Goal: Task Accomplishment & Management: Use online tool/utility

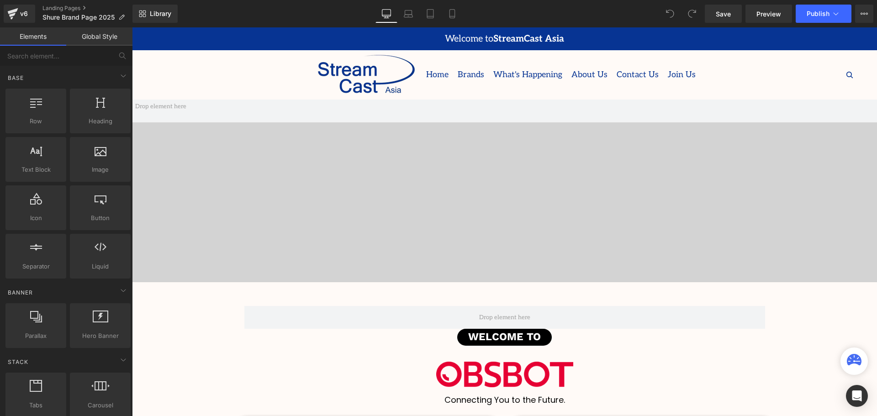
scroll to position [2918, 740]
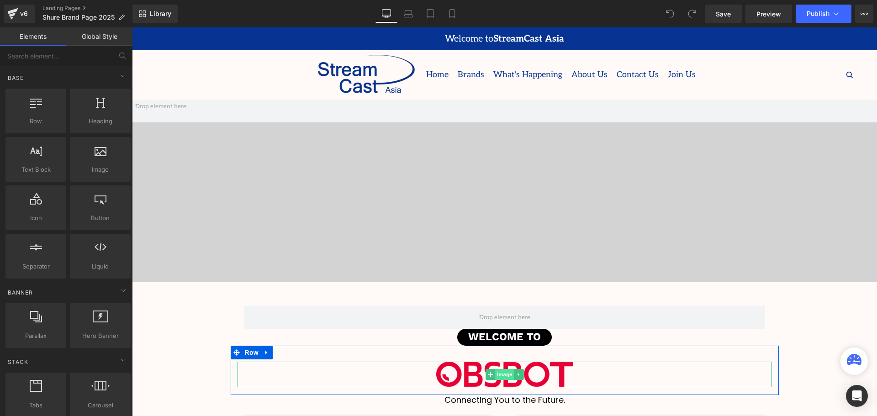
click at [502, 374] on span "Image" at bounding box center [504, 374] width 19 height 11
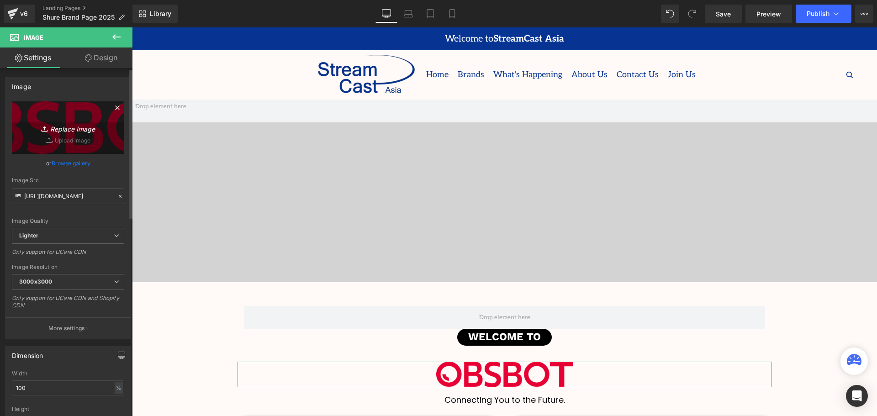
click at [64, 126] on icon "Replace Image" at bounding box center [68, 127] width 73 height 11
type input "C:\fakepath\Shure_Logo_2024.svg.png"
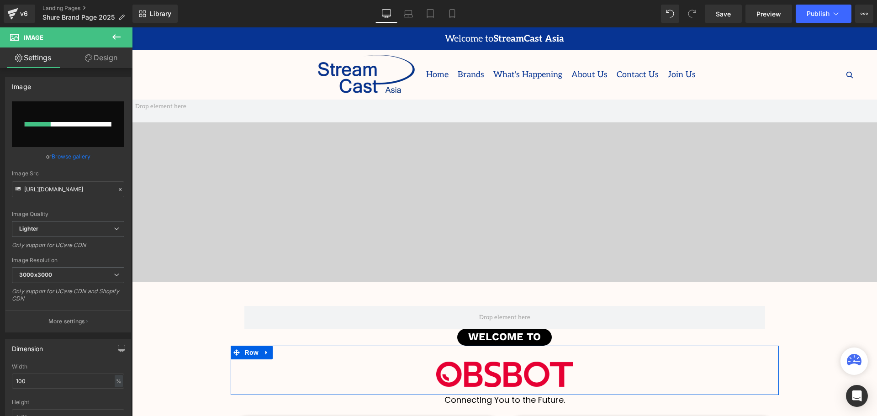
scroll to position [91, 0]
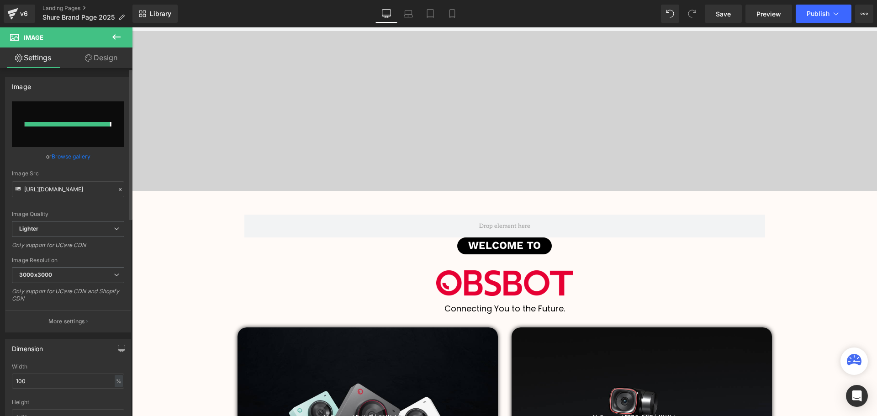
type input "[URL][DOMAIN_NAME]"
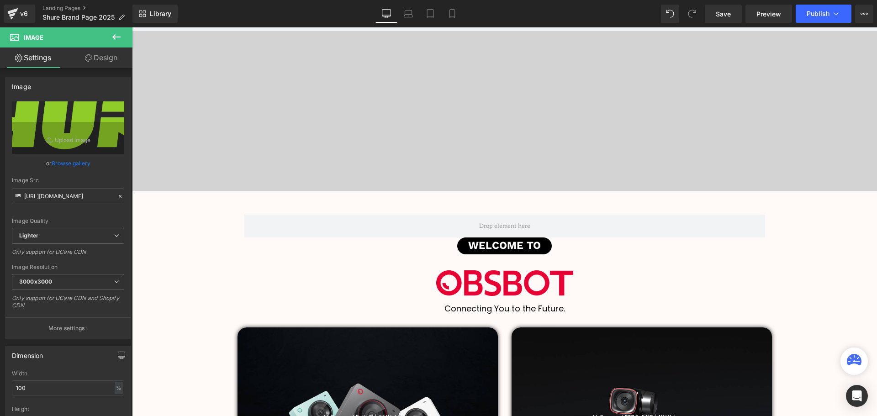
scroll to position [2917, 740]
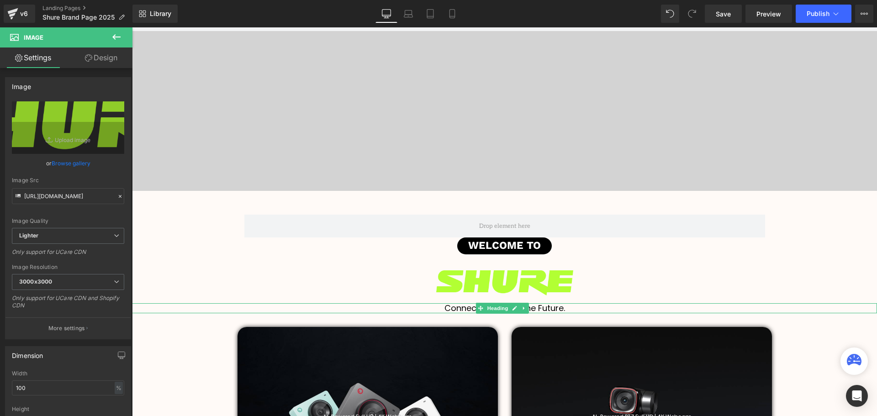
click at [502, 308] on span "Heading" at bounding box center [497, 308] width 25 height 11
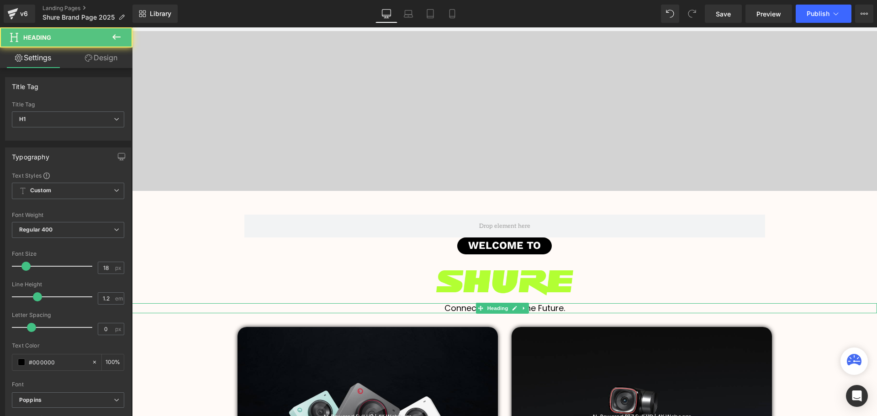
click at [574, 308] on h1 "Connecting You to the Future." at bounding box center [504, 308] width 745 height 10
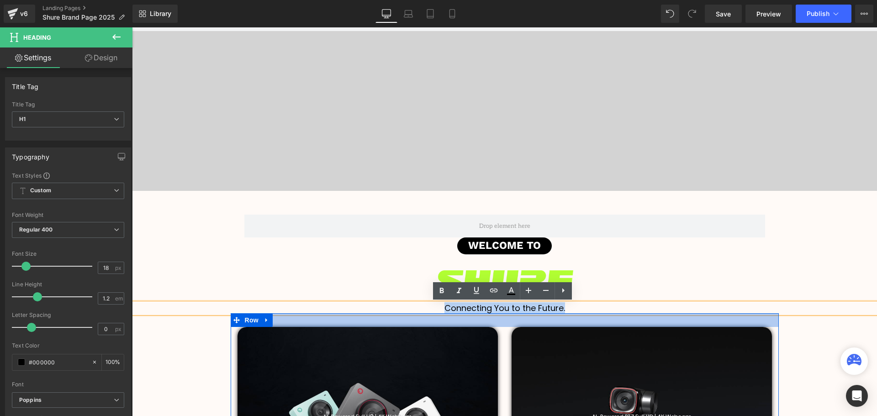
drag, startPoint x: 587, startPoint y: 309, endPoint x: 443, endPoint y: 314, distance: 144.4
paste div
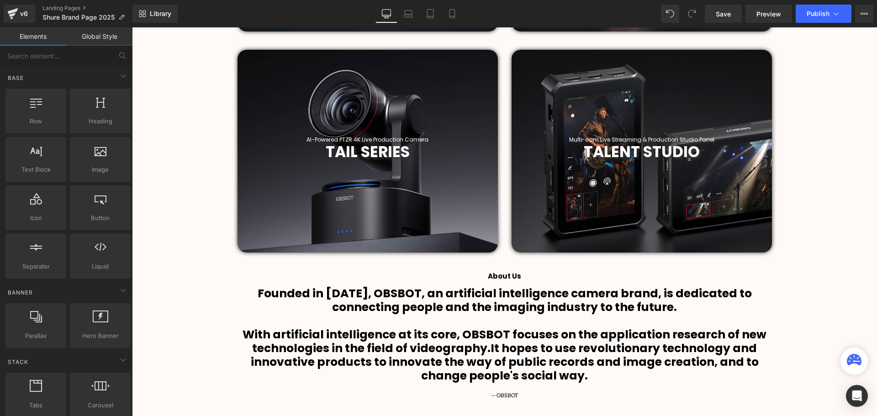
scroll to position [640, 0]
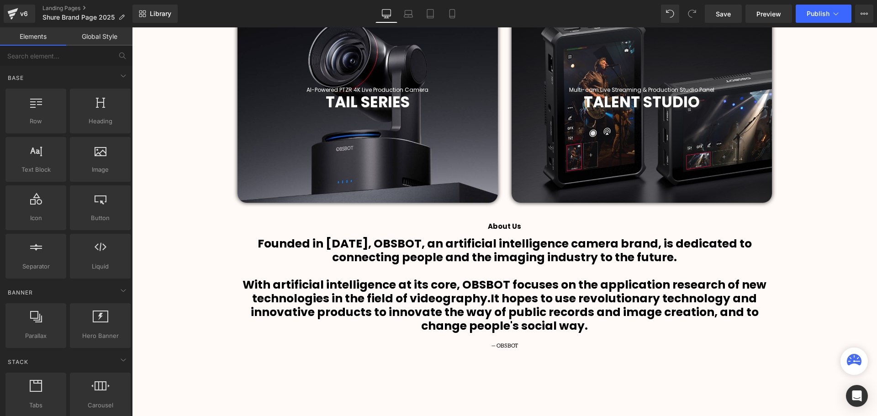
click at [511, 277] on b "With artificial intelligence at its core, OBSBOT focuses on the application res…" at bounding box center [505, 292] width 524 height 30
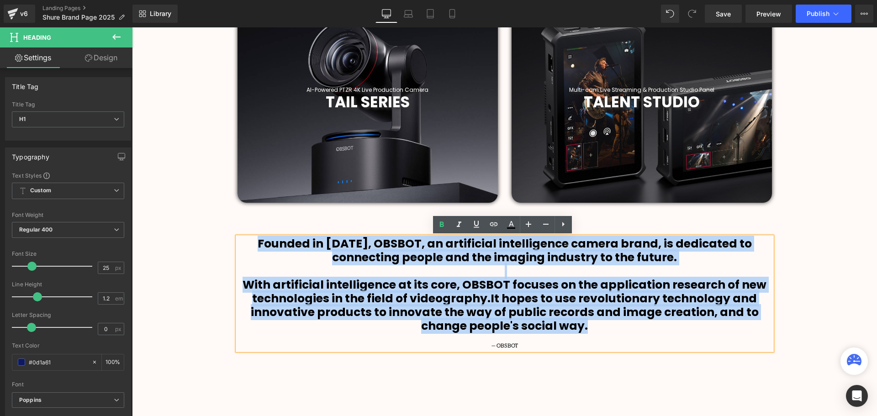
drag, startPoint x: 593, startPoint y: 325, endPoint x: 249, endPoint y: 241, distance: 353.7
click at [249, 241] on div "Founded in [DATE], OBSBOT, an artificial intelligence camera brand, is dedicate…" at bounding box center [505, 293] width 534 height 113
paste div
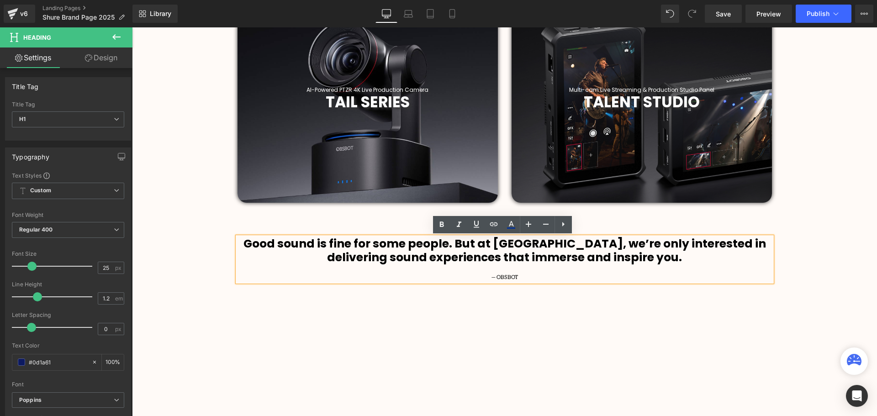
scroll to position [2849, 740]
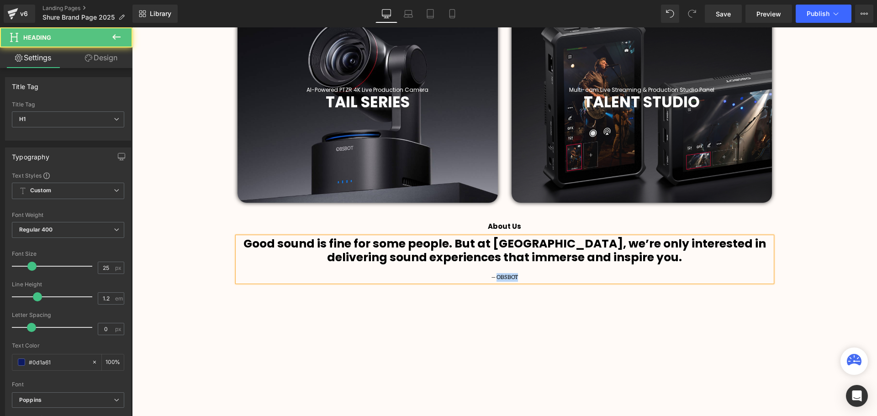
drag, startPoint x: 521, startPoint y: 277, endPoint x: 496, endPoint y: 276, distance: 25.1
click at [496, 276] on div "— OBSBOT" at bounding box center [505, 277] width 534 height 9
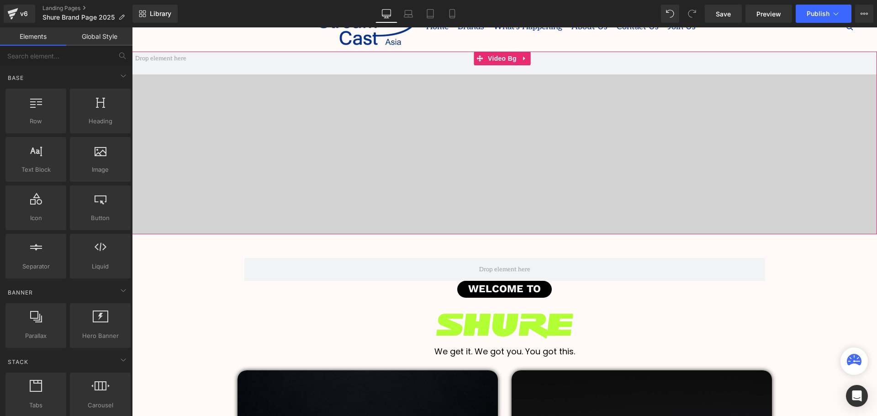
scroll to position [46, 0]
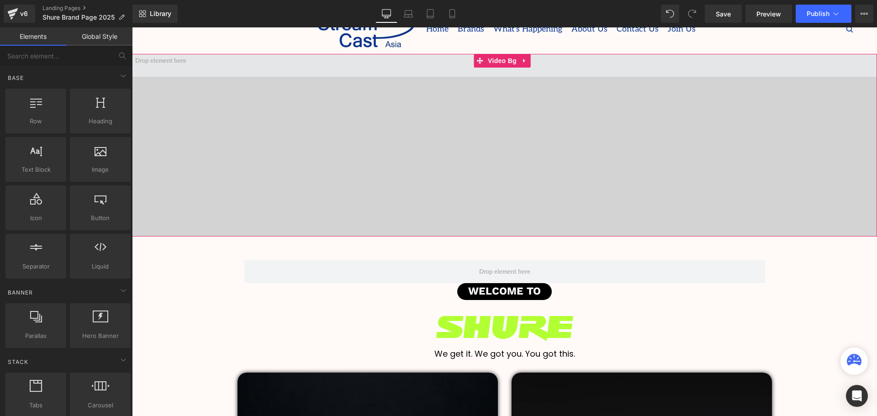
click at [490, 128] on span at bounding box center [504, 145] width 745 height 183
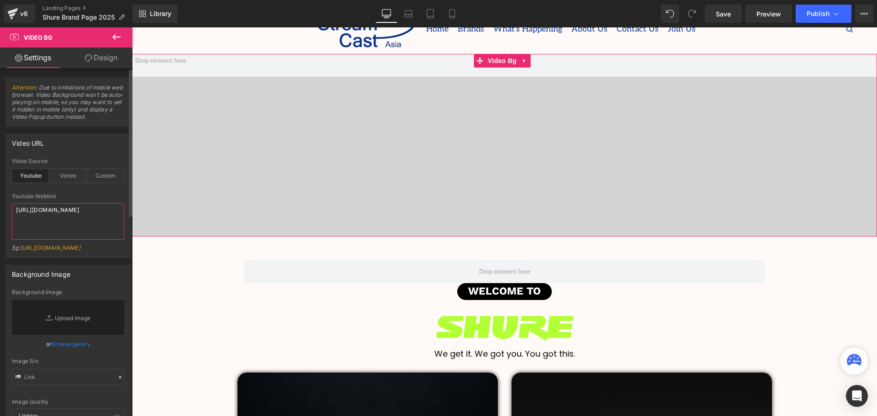
drag, startPoint x: 73, startPoint y: 219, endPoint x: 4, endPoint y: 210, distance: 70.1
click at [4, 210] on div "Video URL youtube Video Source Youtube Vimeo Custom Youtube Weblink [URL][DOMAI…" at bounding box center [68, 192] width 137 height 131
paste textarea "Cy-0-hnnbb8"
type textarea "[URL][DOMAIN_NAME]"
click at [103, 195] on div "Youtube Weblink" at bounding box center [68, 196] width 112 height 6
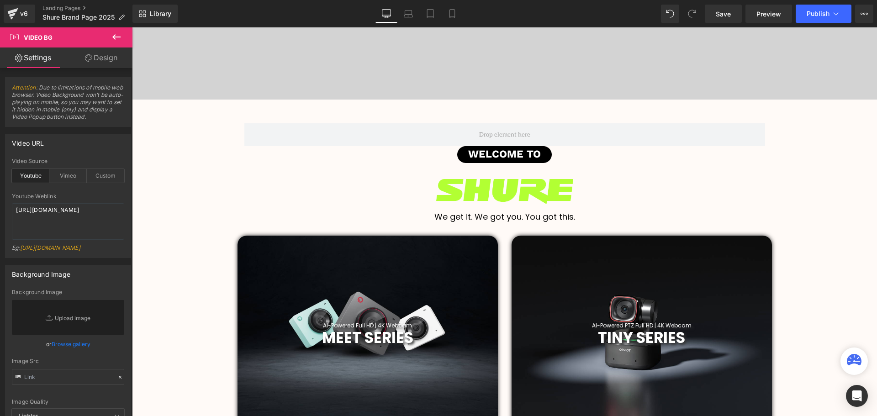
scroll to position [320, 0]
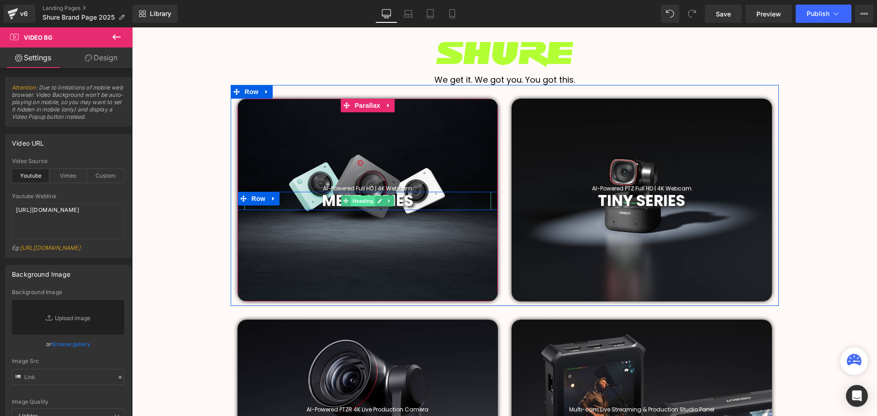
click at [366, 205] on span "Heading" at bounding box center [362, 201] width 25 height 11
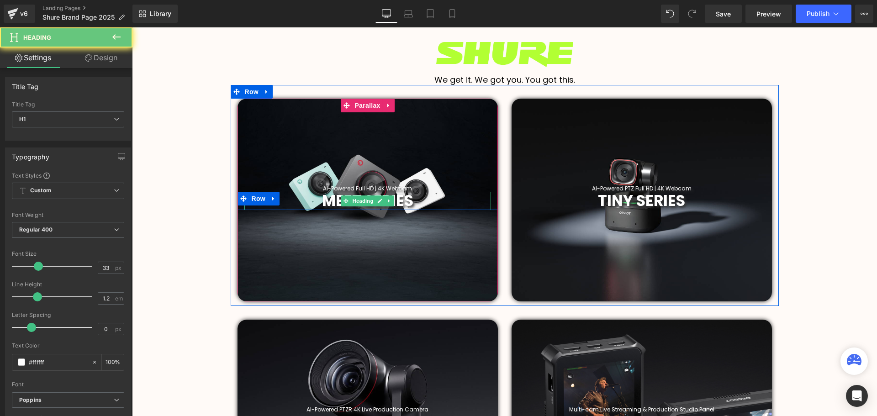
click at [416, 199] on h1 "MEET SERIES" at bounding box center [367, 201] width 247 height 18
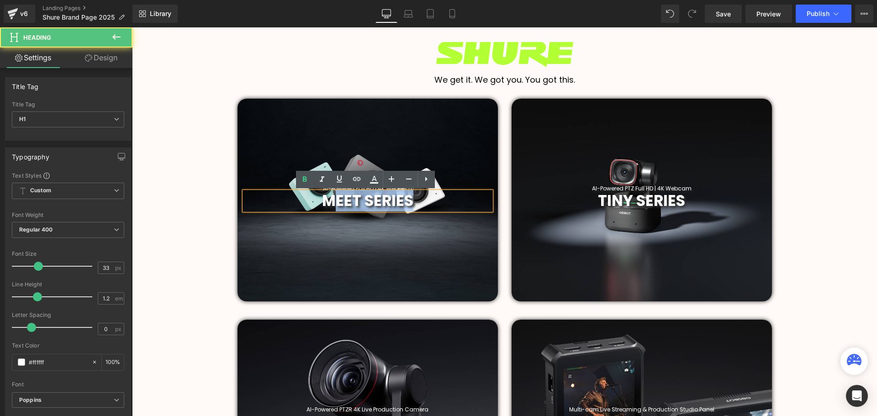
drag, startPoint x: 416, startPoint y: 200, endPoint x: 334, endPoint y: 200, distance: 81.8
click at [334, 200] on h1 "MEET SERIES" at bounding box center [367, 201] width 247 height 18
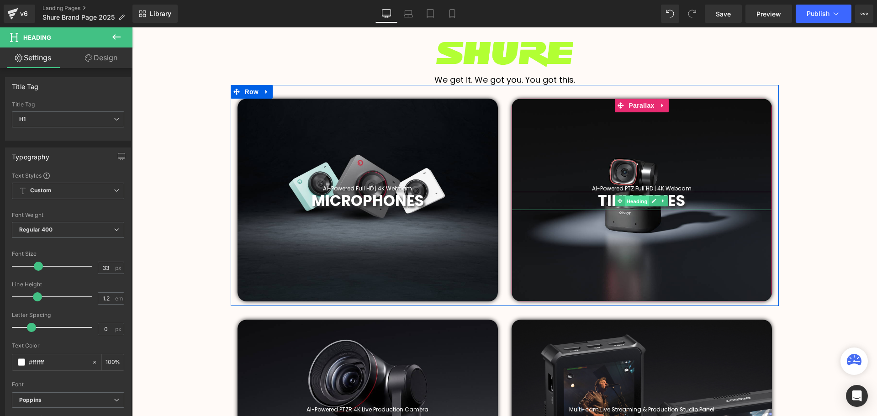
click at [630, 199] on span "Heading" at bounding box center [636, 201] width 25 height 11
click at [696, 201] on h1 "TINY SERIES" at bounding box center [642, 201] width 260 height 18
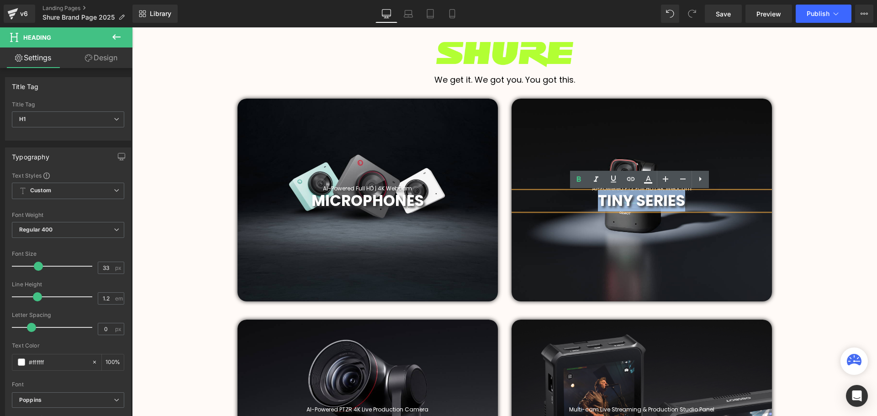
drag, startPoint x: 693, startPoint y: 197, endPoint x: 593, endPoint y: 200, distance: 100.5
click at [593, 200] on h1 "TINY SERIES" at bounding box center [642, 201] width 260 height 18
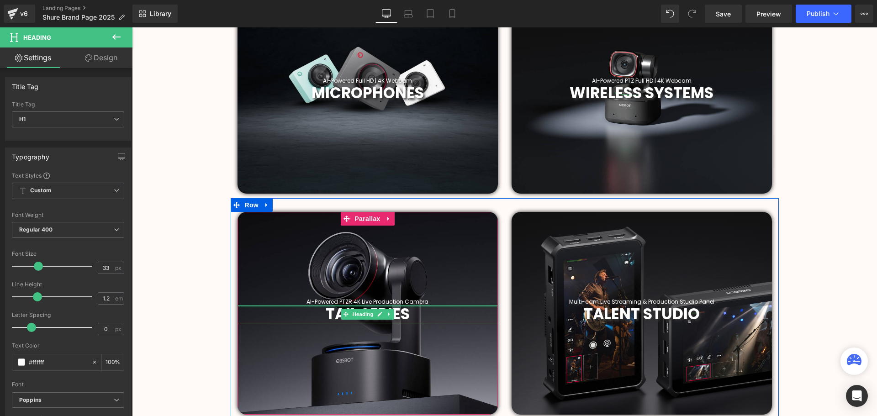
scroll to position [411, 0]
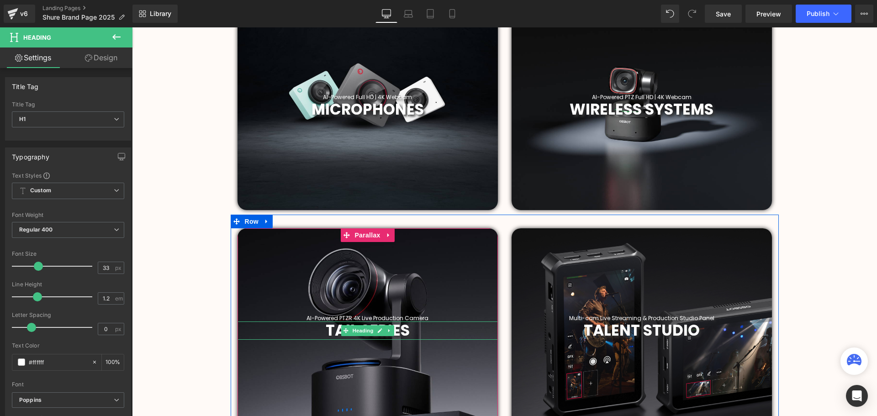
drag, startPoint x: 363, startPoint y: 331, endPoint x: 425, endPoint y: 331, distance: 61.7
click at [363, 331] on span "Heading" at bounding box center [362, 330] width 25 height 11
click at [412, 329] on h1 "TAIL SERIES" at bounding box center [368, 331] width 260 height 18
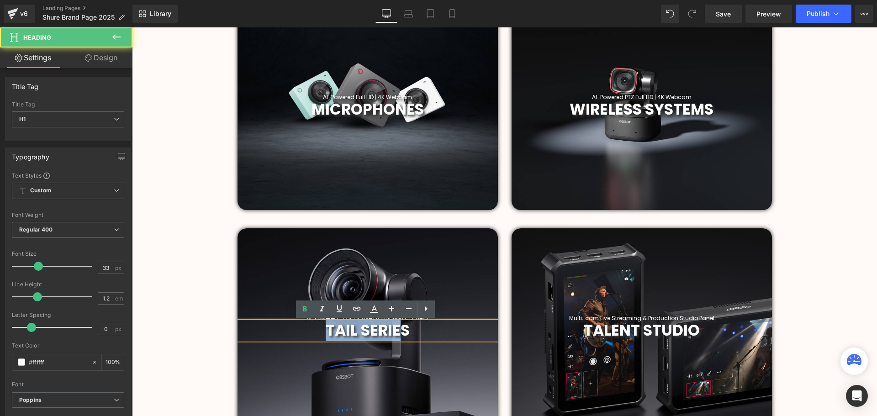
drag, startPoint x: 397, startPoint y: 329, endPoint x: 323, endPoint y: 324, distance: 74.2
click at [326, 324] on span "TAIL SERIES" at bounding box center [368, 330] width 84 height 21
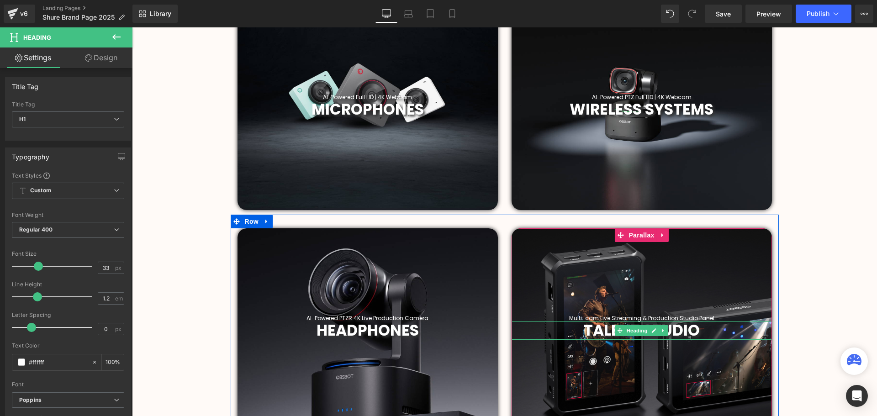
drag, startPoint x: 636, startPoint y: 332, endPoint x: 687, endPoint y: 329, distance: 50.3
click at [636, 332] on span "Heading" at bounding box center [636, 330] width 25 height 11
click at [687, 329] on span "TALENT STUDIO" at bounding box center [642, 330] width 116 height 21
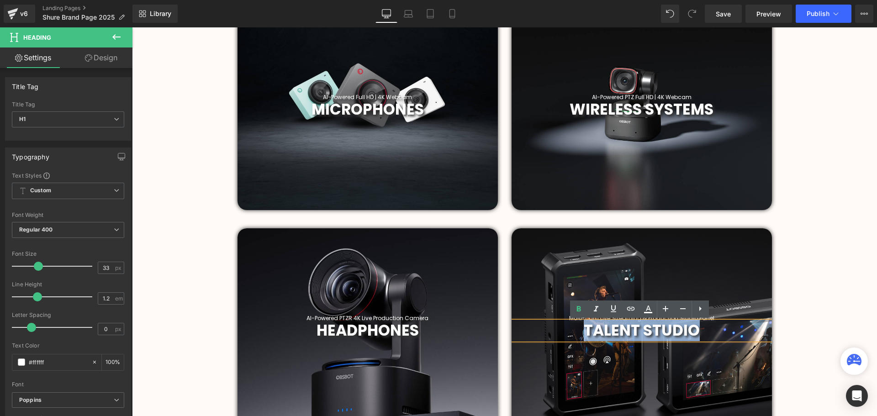
drag, startPoint x: 694, startPoint y: 329, endPoint x: 572, endPoint y: 326, distance: 122.0
click at [572, 326] on h1 "TALENT STUDIO" at bounding box center [642, 331] width 260 height 18
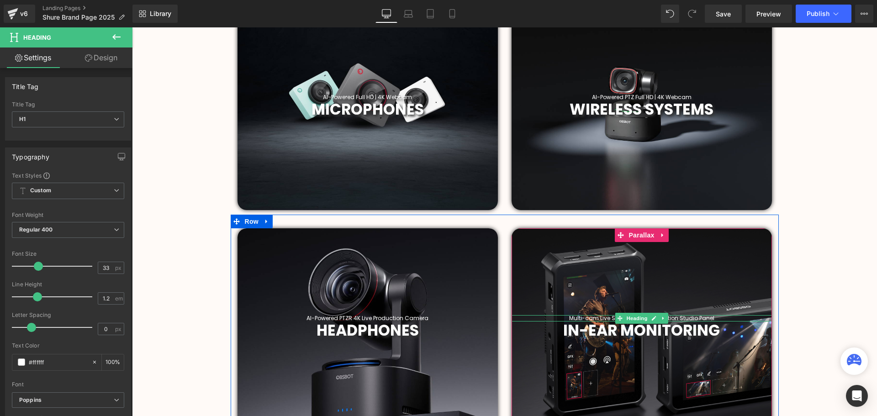
drag, startPoint x: 640, startPoint y: 318, endPoint x: 629, endPoint y: 320, distance: 11.0
click at [640, 318] on span "Heading" at bounding box center [636, 318] width 25 height 11
click at [712, 317] on h1 "Multi-cam Live Streaming & Production Studio Panel" at bounding box center [642, 318] width 260 height 6
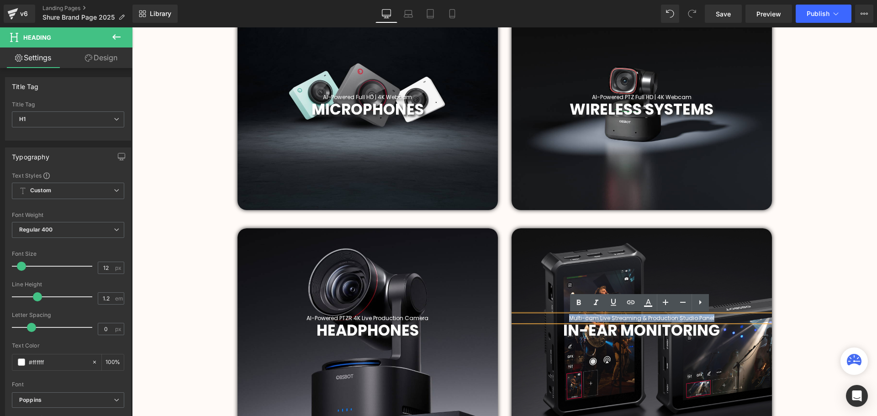
drag, startPoint x: 720, startPoint y: 317, endPoint x: 558, endPoint y: 318, distance: 161.7
click at [558, 318] on h1 "Multi-cam Live Streaming & Production Studio Panel" at bounding box center [642, 318] width 260 height 6
paste div
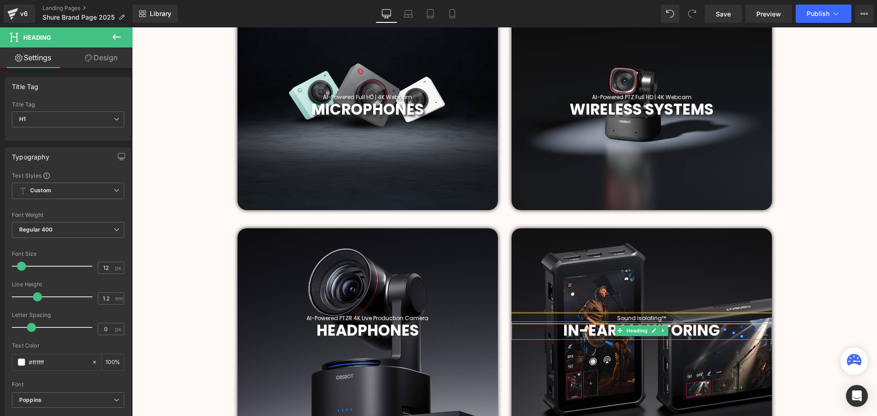
click at [726, 331] on h1 "IN-EAR MONITORING" at bounding box center [642, 331] width 260 height 18
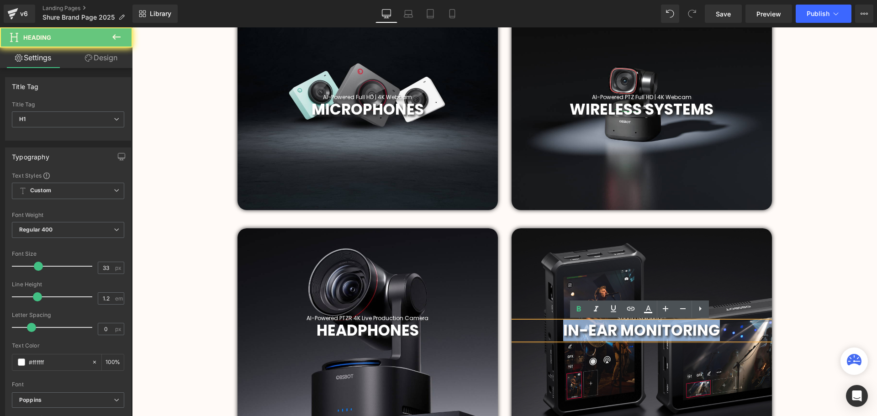
drag, startPoint x: 729, startPoint y: 332, endPoint x: 561, endPoint y: 330, distance: 167.2
click at [561, 330] on h1 "IN-EAR MONITORING" at bounding box center [642, 331] width 260 height 18
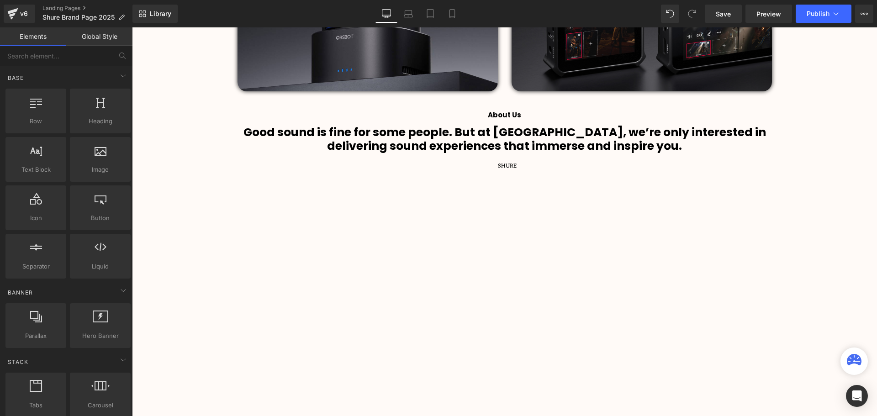
scroll to position [822, 0]
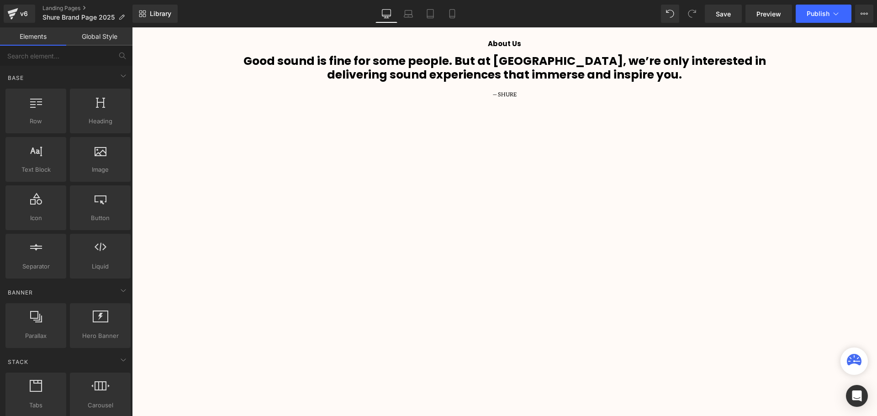
click at [492, 148] on div at bounding box center [504, 259] width 521 height 293
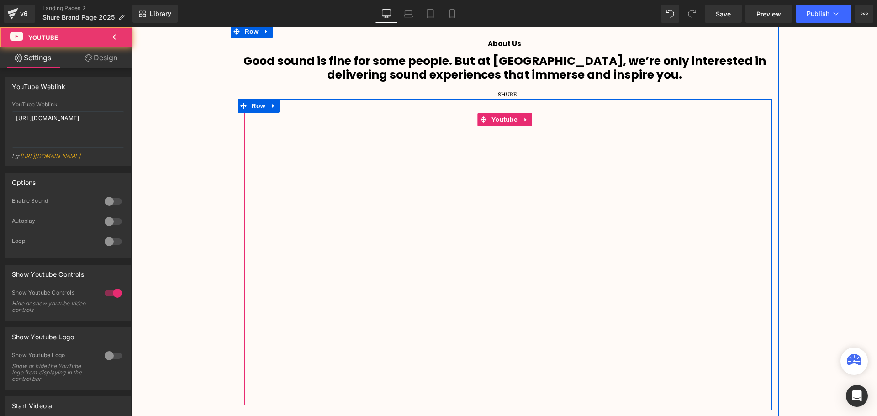
click at [500, 120] on div at bounding box center [504, 259] width 521 height 293
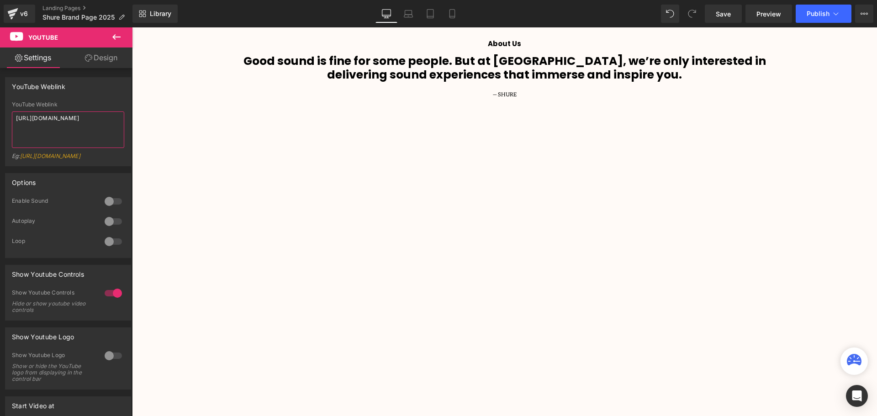
drag, startPoint x: 75, startPoint y: 127, endPoint x: -24, endPoint y: 108, distance: 100.8
click at [0, 108] on html "Heading You are previewing how the will restyle your page. You can not edit Ele…" at bounding box center [438, 208] width 877 height 416
paste textarea "eqwasqI2V0s&list=PLWX_5cwSk9ifIKREoeiCuSwCzKiLdrwqd"
type textarea "[URL][DOMAIN_NAME]"
click at [106, 91] on div "YouTube Weblink" at bounding box center [67, 86] width 125 height 17
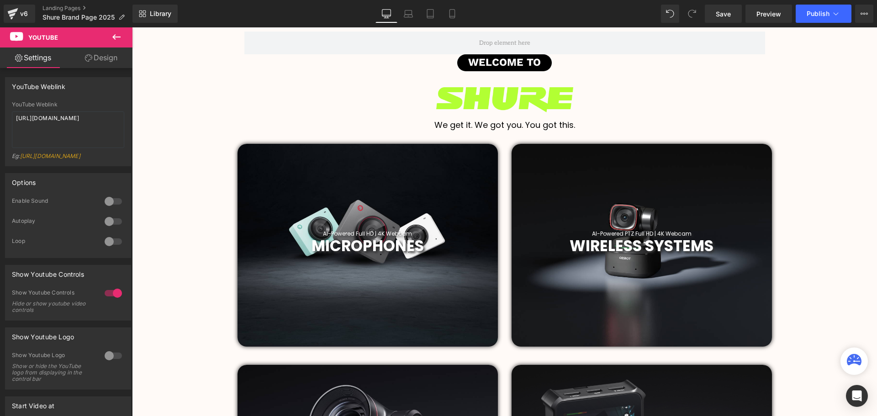
scroll to position [274, 0]
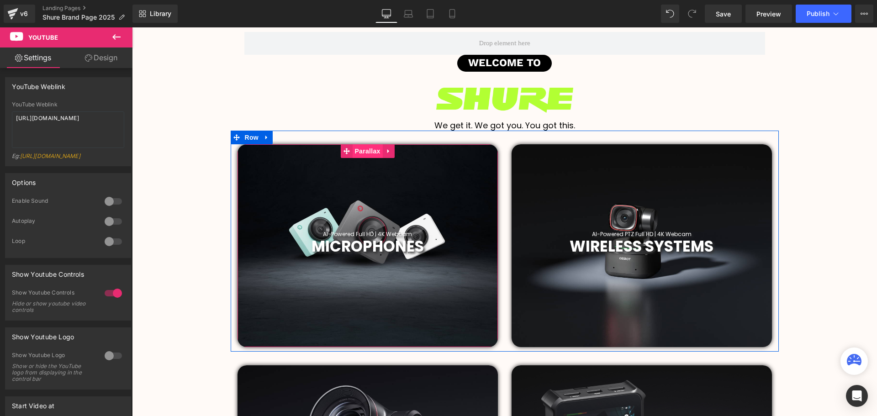
click at [371, 153] on span "Parallax" at bounding box center [367, 151] width 30 height 14
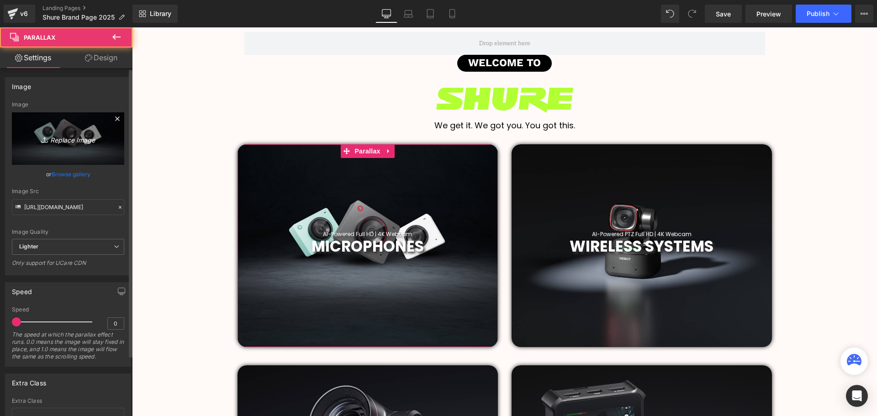
click at [63, 137] on icon "Replace Image" at bounding box center [68, 138] width 73 height 11
type input "C:\fakepath\shure_1742846472_3595579238234077450_290299549.jpg"
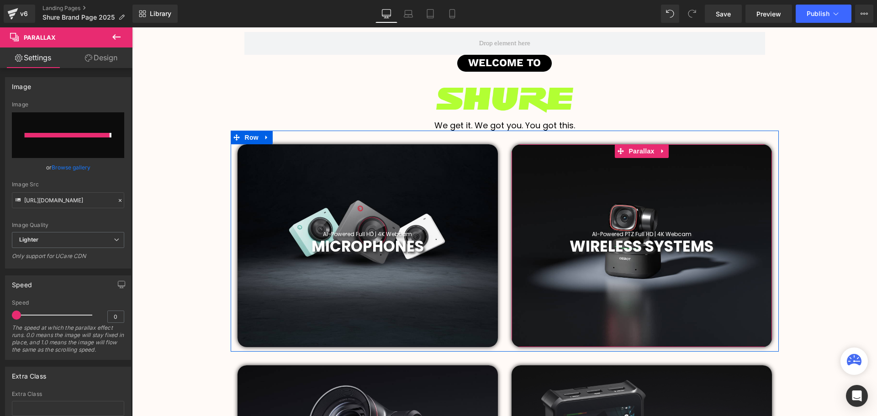
type input "[URL][DOMAIN_NAME]"
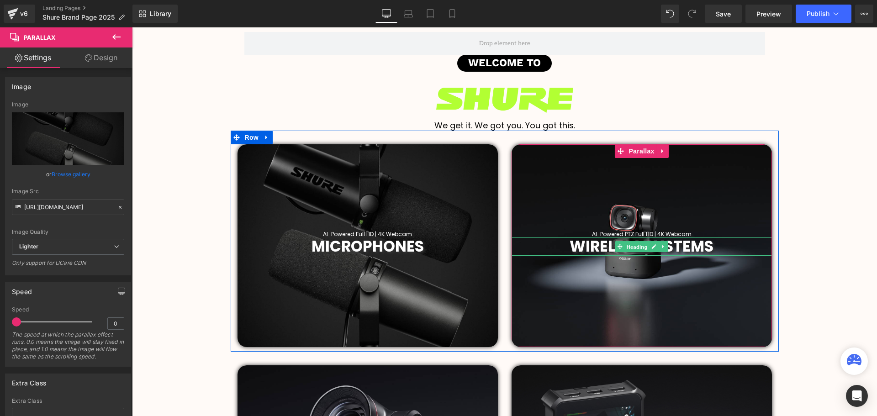
click at [636, 248] on span "Heading" at bounding box center [636, 247] width 25 height 11
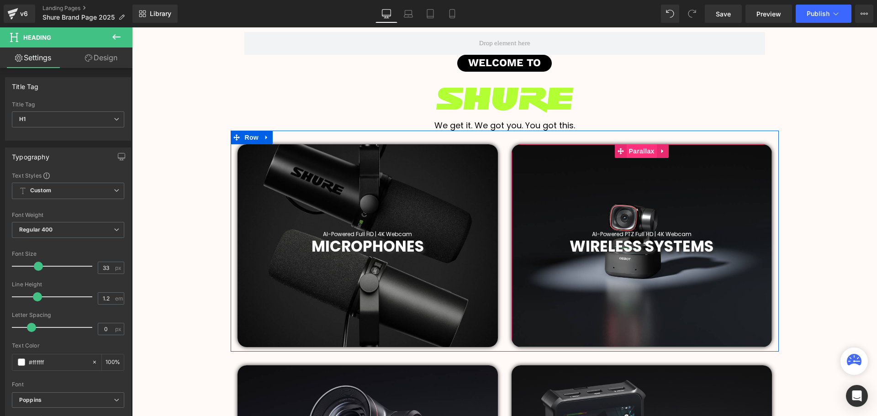
click at [633, 153] on span "Parallax" at bounding box center [641, 151] width 30 height 14
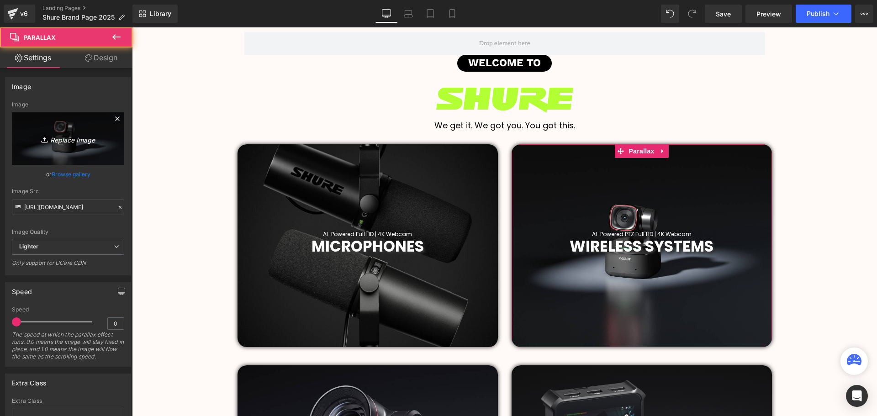
click at [72, 140] on icon "Replace Image" at bounding box center [68, 138] width 73 height 11
type input "C:\fakepath\shure_1751464991_3667876609806976963_290299549.jpg"
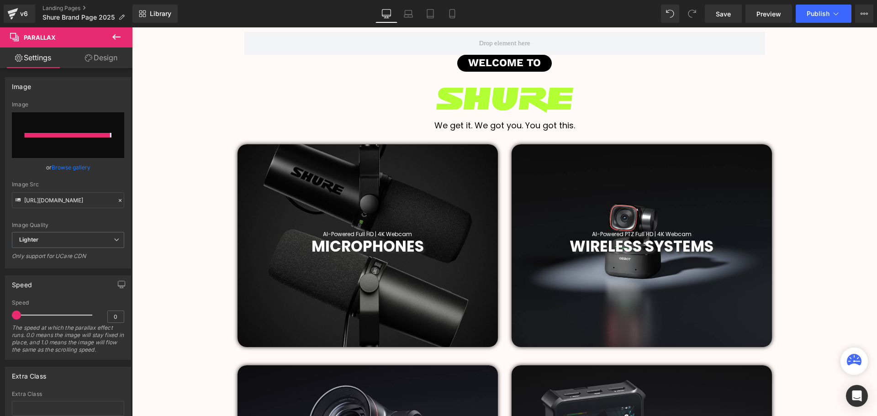
type input "[URL][DOMAIN_NAME]"
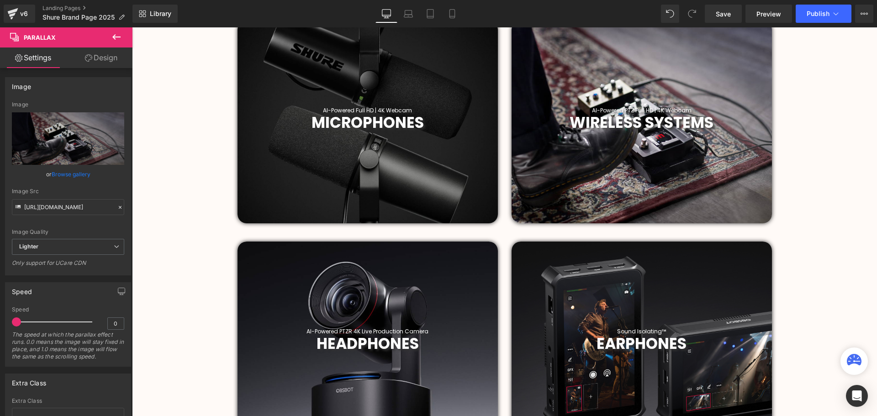
scroll to position [411, 0]
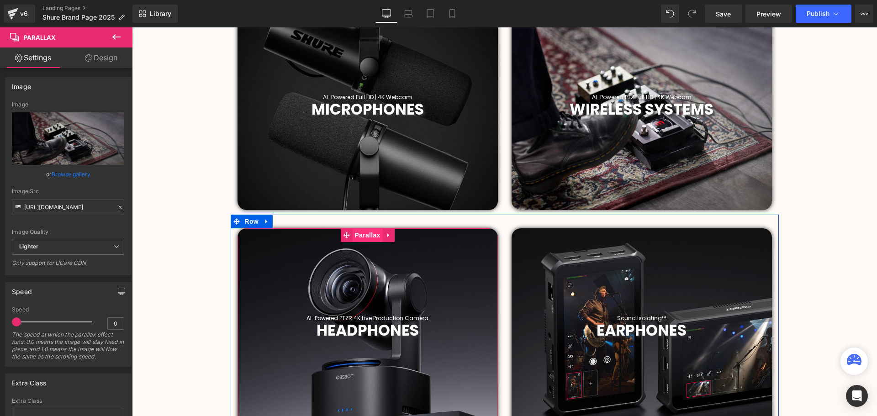
click at [361, 239] on span "Parallax" at bounding box center [367, 235] width 30 height 14
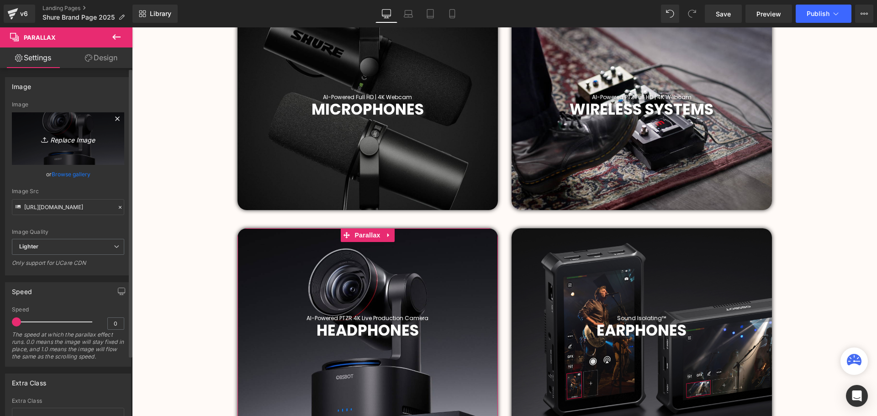
click at [61, 140] on icon "Replace Image" at bounding box center [68, 138] width 73 height 11
type input "C:\fakepath\shure_1754053585_3689591348618631290_290299549.jpg"
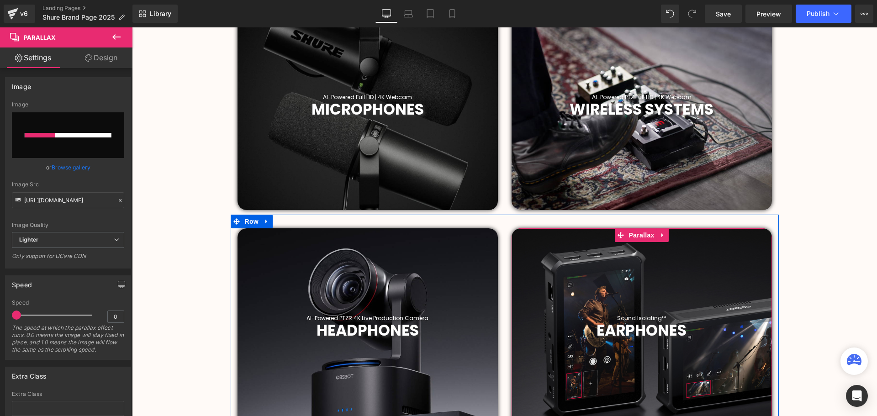
scroll to position [457, 0]
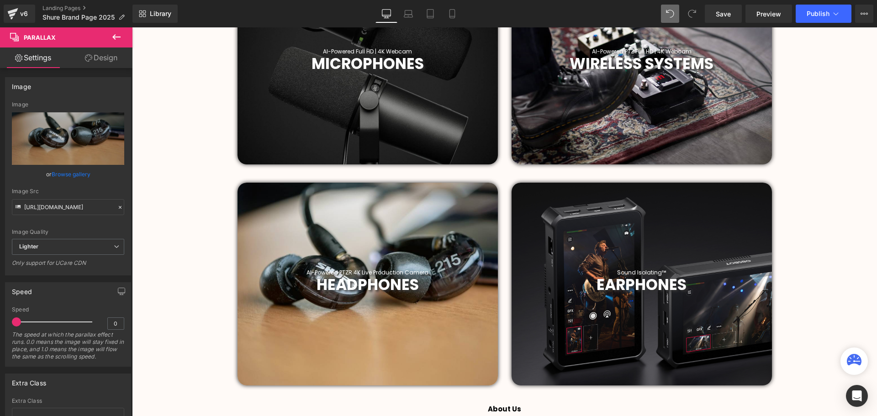
type input "[URL][DOMAIN_NAME]"
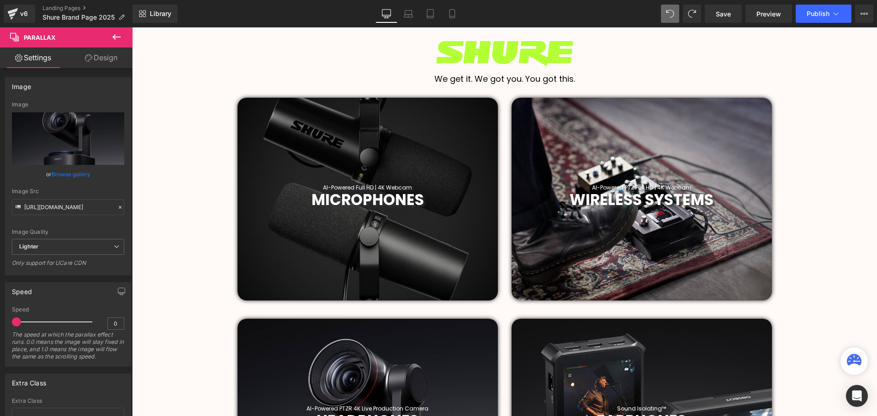
scroll to position [320, 0]
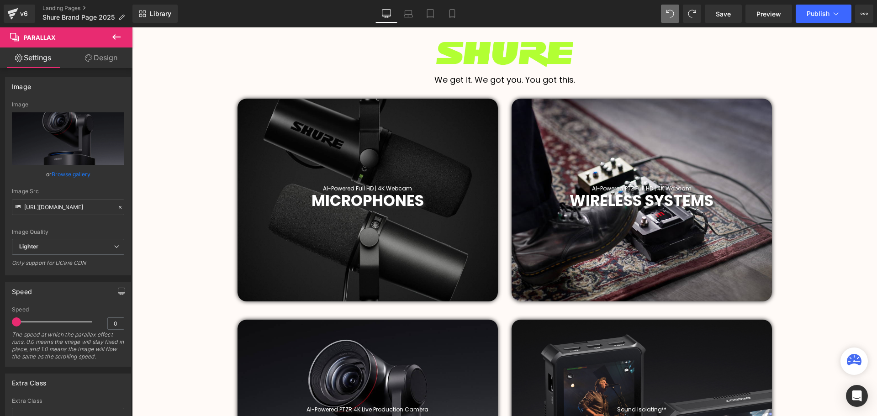
click at [643, 155] on div at bounding box center [642, 200] width 260 height 203
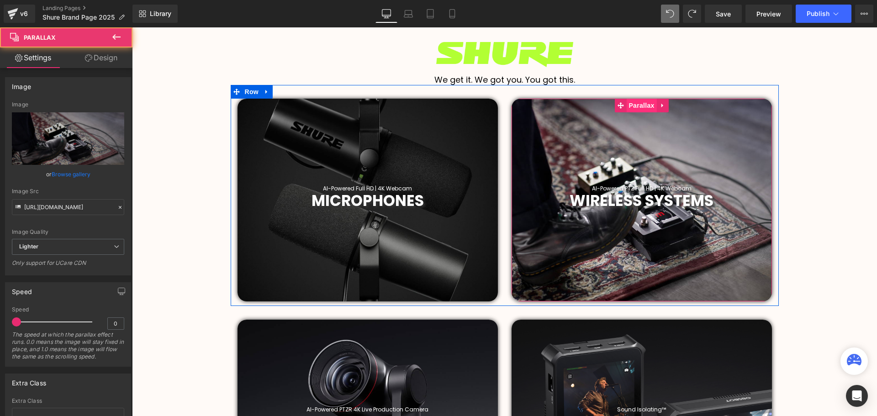
click at [636, 106] on span "Parallax" at bounding box center [641, 106] width 30 height 14
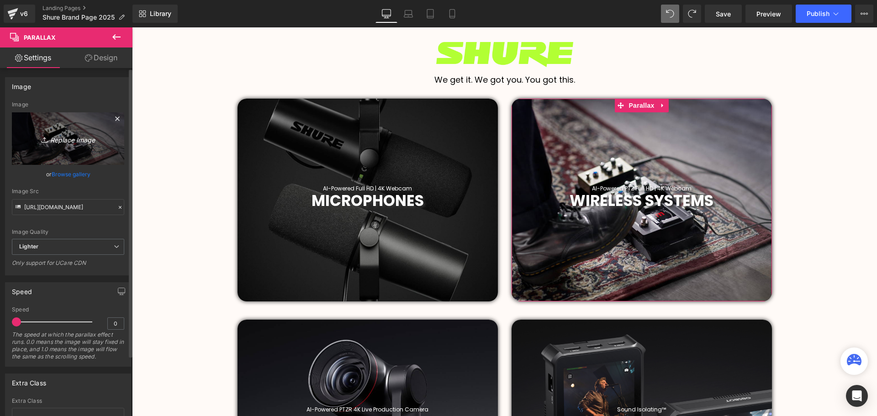
click at [68, 143] on icon "Replace Image" at bounding box center [68, 138] width 73 height 11
type input "C:\fakepath\shure_1722873933_3428037477452293088_290299549.jpg"
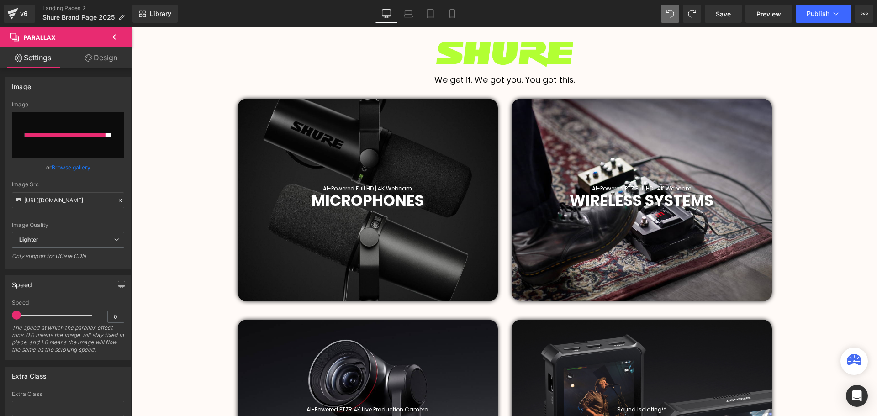
type input "[URL][DOMAIN_NAME]"
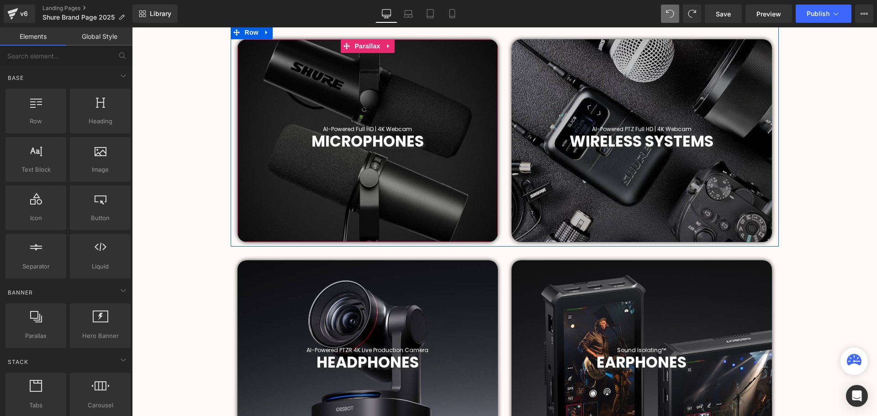
scroll to position [457, 0]
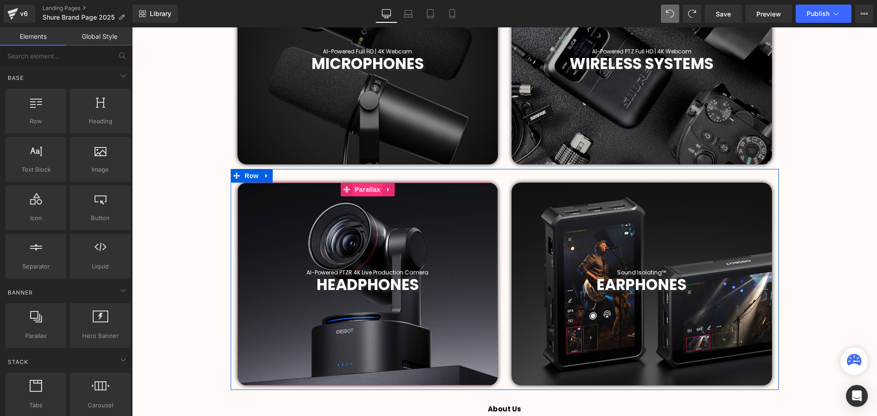
click at [366, 187] on span "Parallax" at bounding box center [367, 190] width 30 height 14
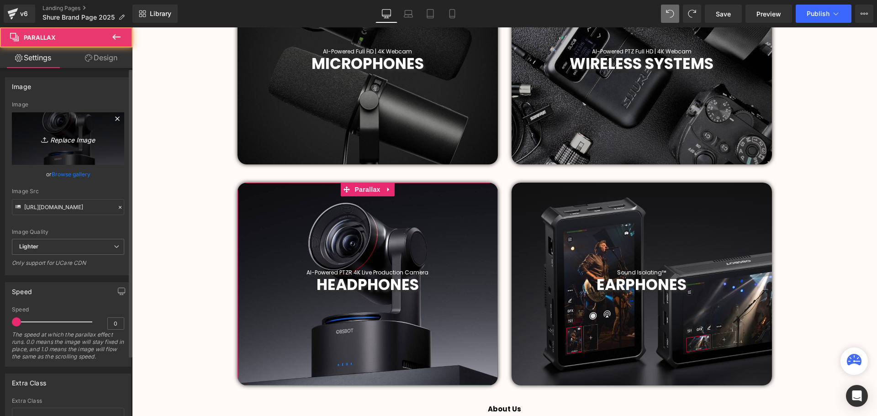
click at [71, 142] on icon "Replace Image" at bounding box center [68, 138] width 73 height 11
type input "C:\fakepath\shure_1693490682_3181552887460310974_290299549.jpg"
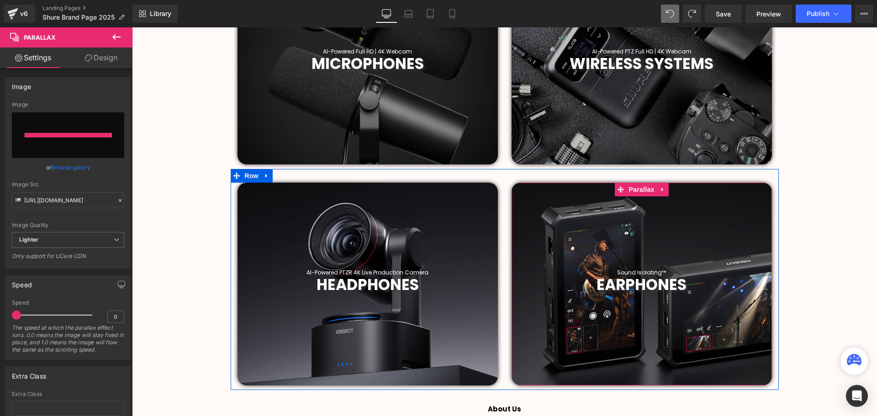
type input "[URL][DOMAIN_NAME]"
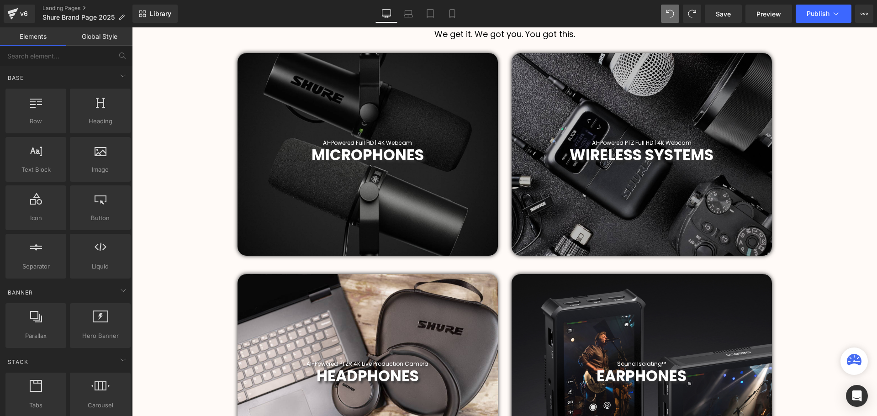
scroll to position [502, 0]
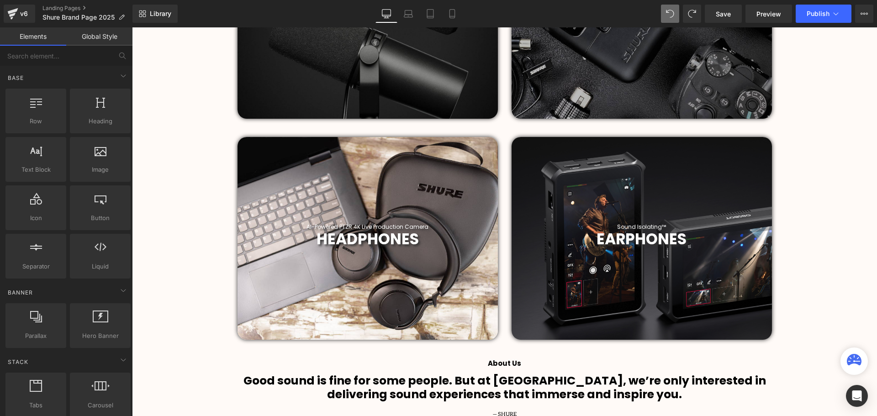
click at [651, 166] on div at bounding box center [642, 238] width 260 height 203
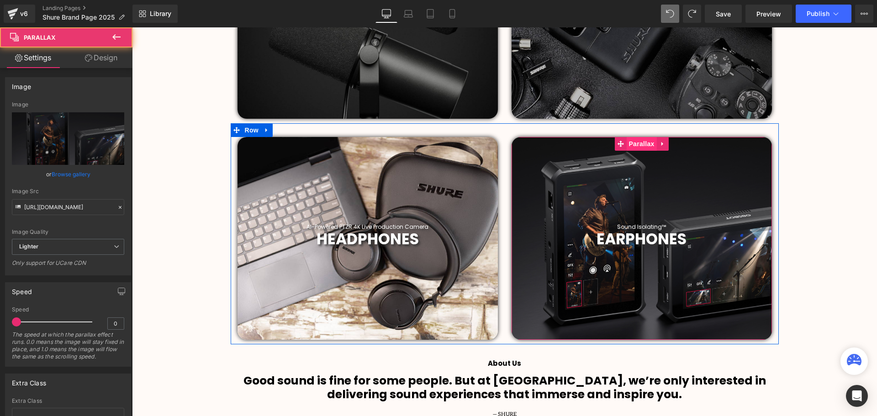
click at [637, 149] on span "Parallax" at bounding box center [641, 144] width 30 height 14
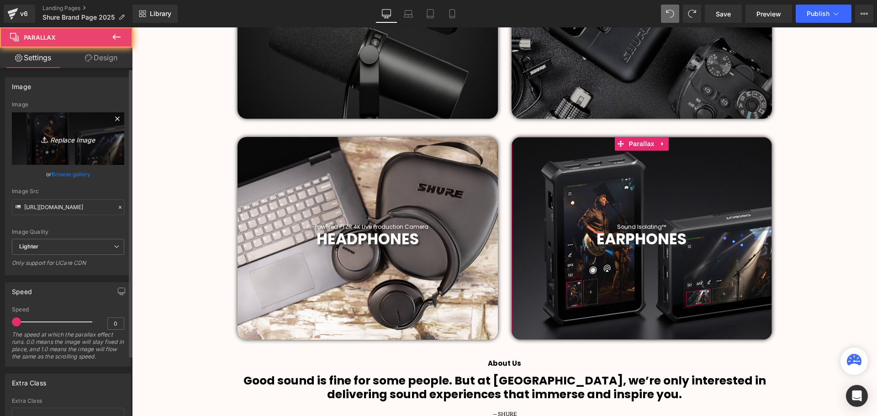
click at [78, 142] on icon "Replace Image" at bounding box center [68, 138] width 73 height 11
type input "C:\fakepath\shure_1703712614_3267300586238544907_290299549.jpg"
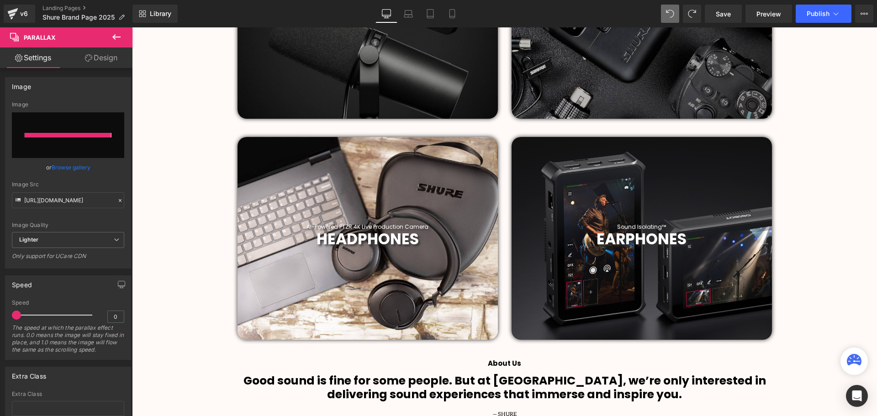
type input "[URL][DOMAIN_NAME]"
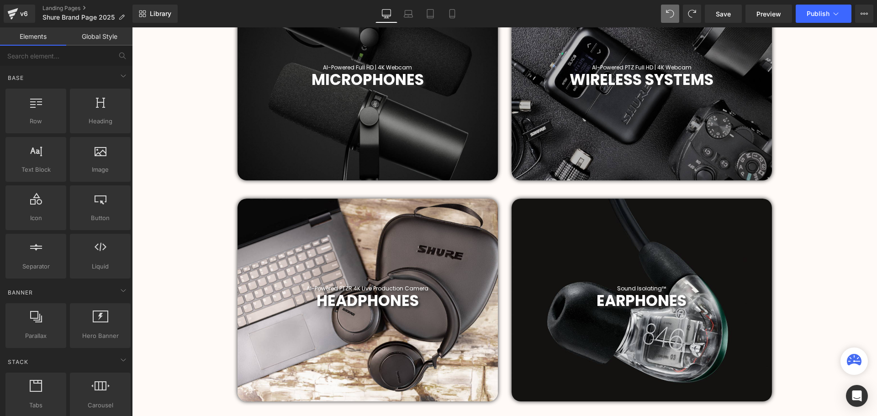
scroll to position [457, 0]
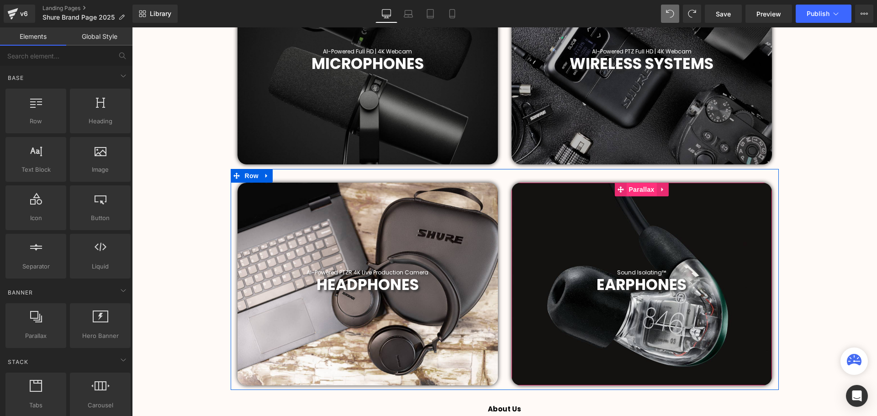
click at [640, 195] on span "Parallax" at bounding box center [641, 190] width 30 height 14
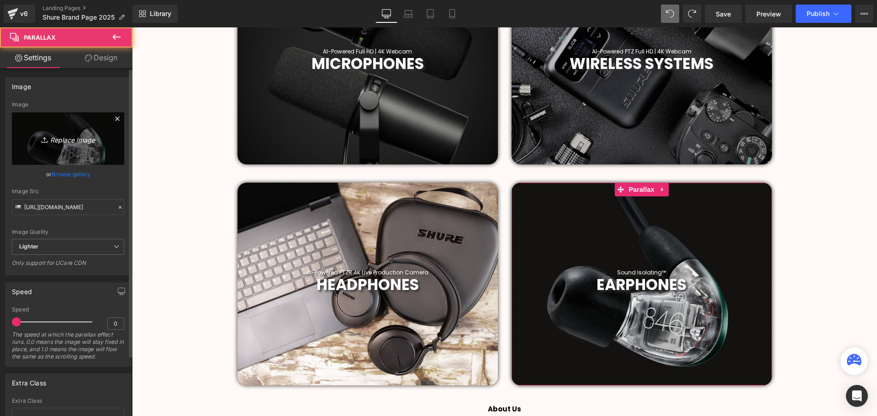
click at [72, 140] on icon "Replace Image" at bounding box center [68, 138] width 73 height 11
type input "C:\fakepath\shure_1663253835_2927907838849765724_290299549.jpg"
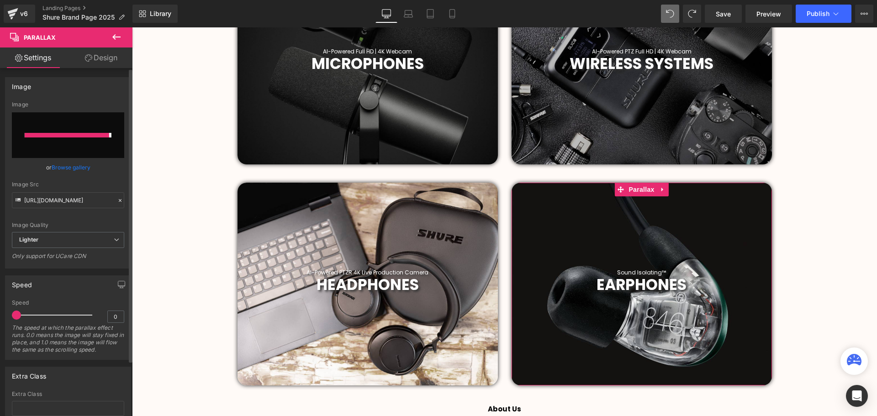
type input "[URL][DOMAIN_NAME]"
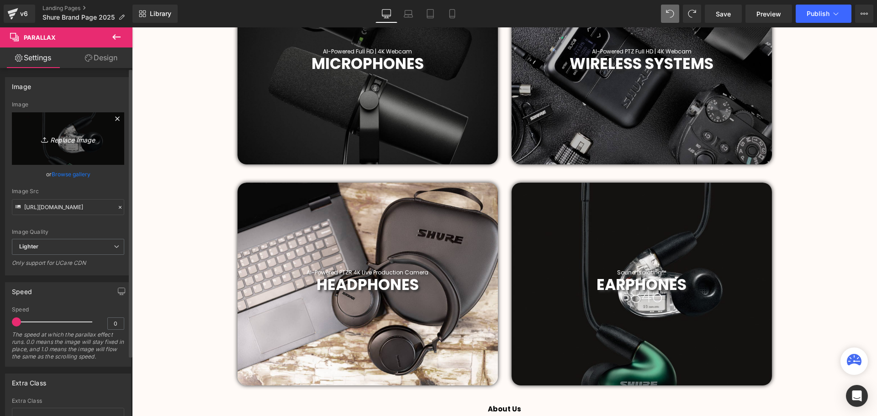
click at [68, 139] on icon "Replace Image" at bounding box center [68, 138] width 73 height 11
type input "C:\fakepath\shure_1663253835_2927907838749253592_290299549.jpg"
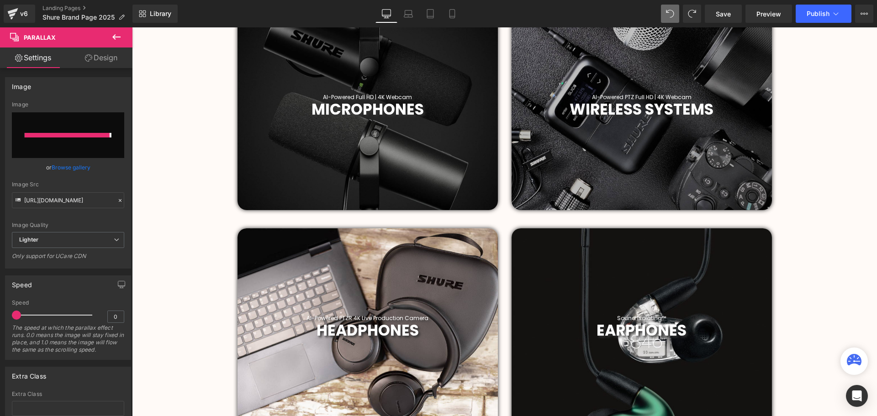
type input "[URL][DOMAIN_NAME]"
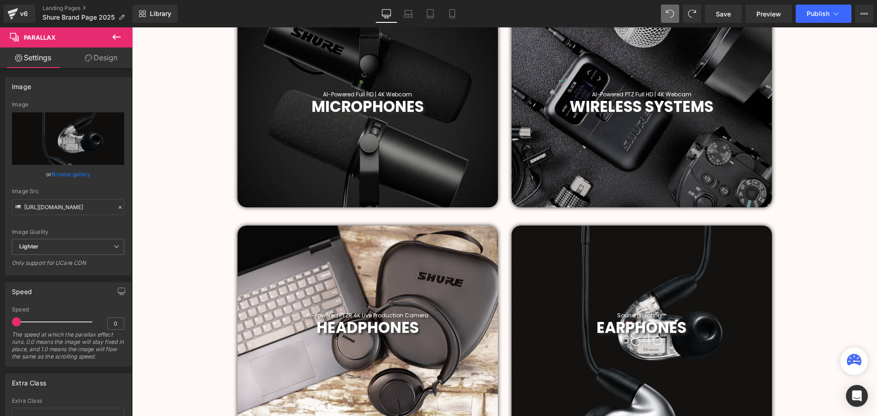
scroll to position [411, 0]
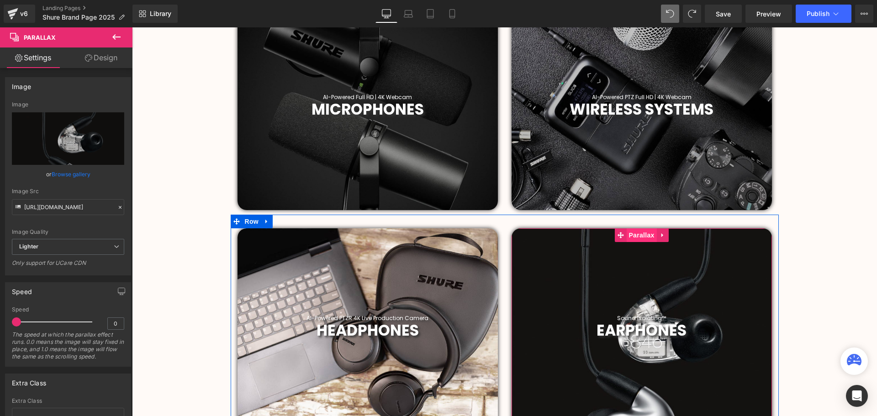
click at [637, 235] on span "Parallax" at bounding box center [641, 235] width 30 height 14
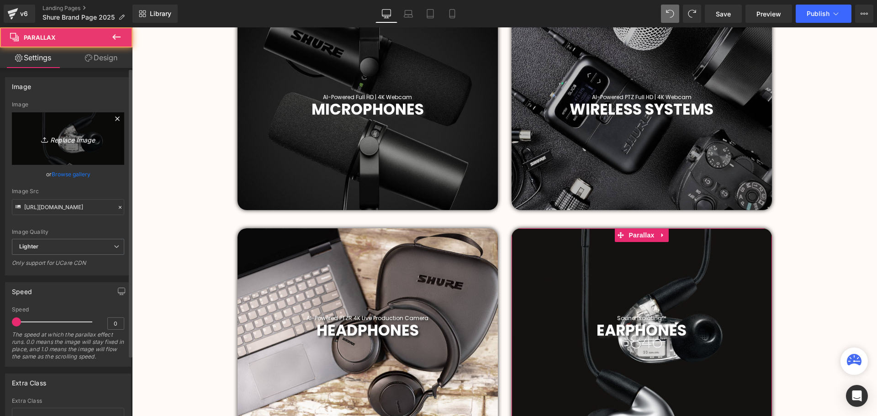
click at [68, 140] on icon "Replace Image" at bounding box center [68, 138] width 73 height 11
type input "C:\fakepath\2019 (57).png"
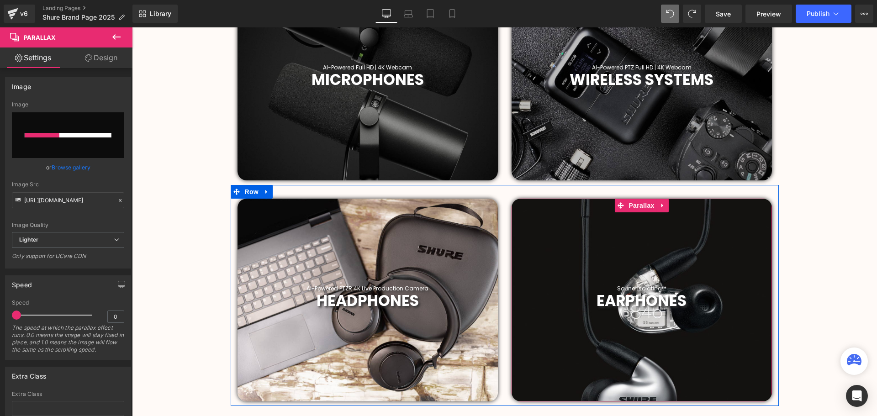
scroll to position [457, 0]
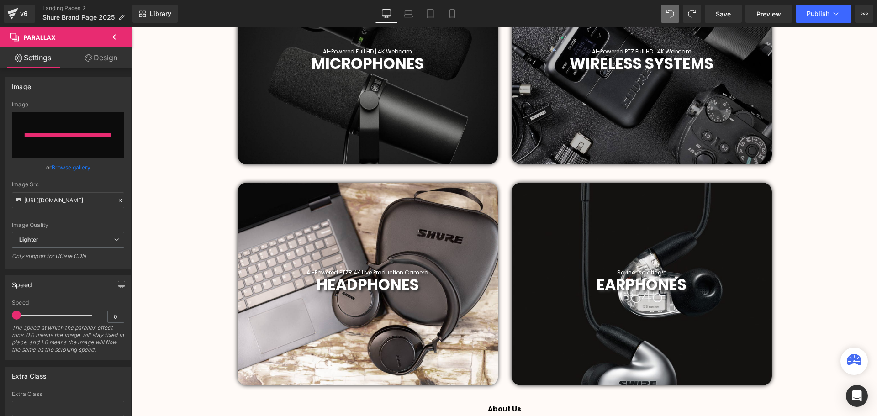
type input "[URL][DOMAIN_NAME]"
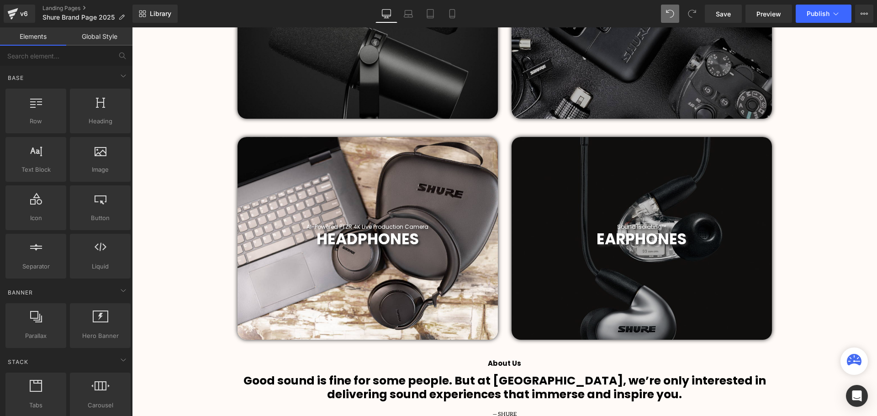
scroll to position [411, 0]
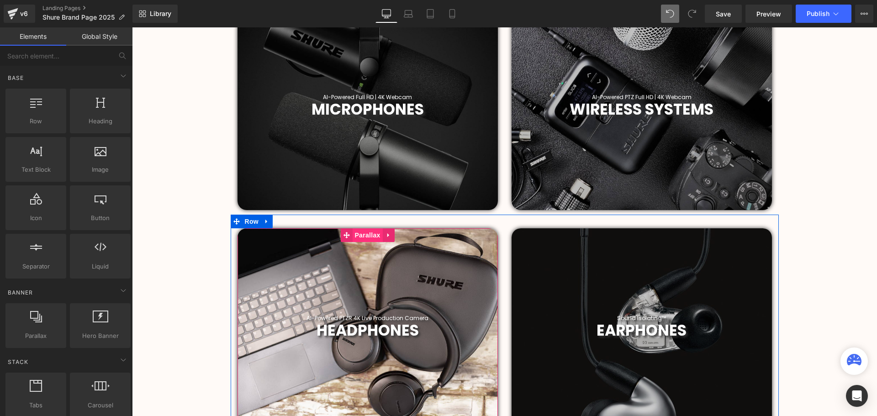
click at [364, 238] on span "Parallax" at bounding box center [367, 235] width 30 height 14
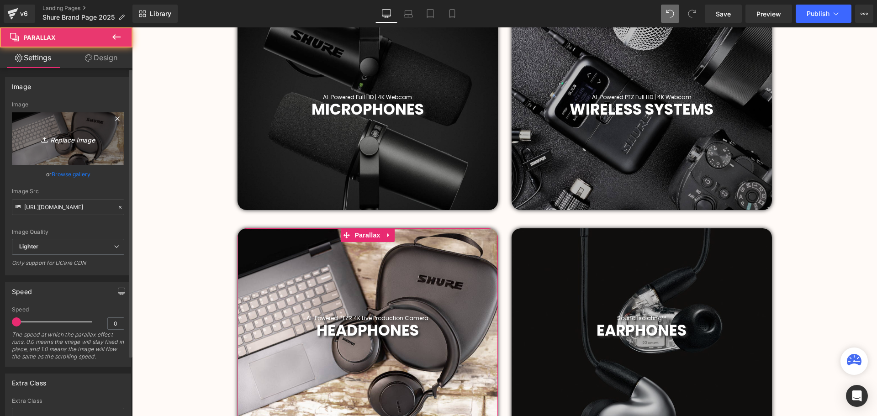
click at [66, 136] on icon "Replace Image" at bounding box center [68, 138] width 73 height 11
type input "C:\fakepath\shure_1641910386_2748866013380641208_290299549.jpg"
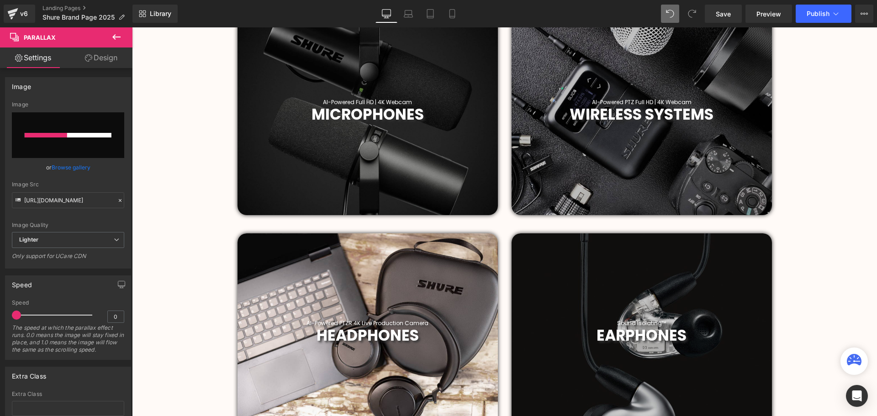
scroll to position [457, 0]
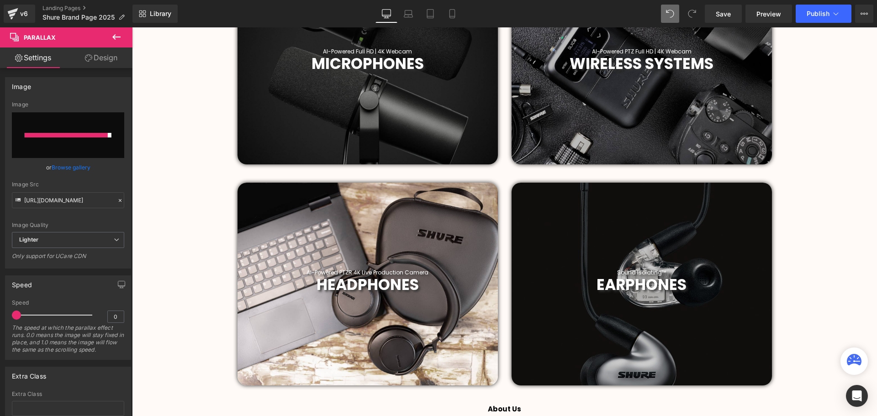
type input "[URL][DOMAIN_NAME]"
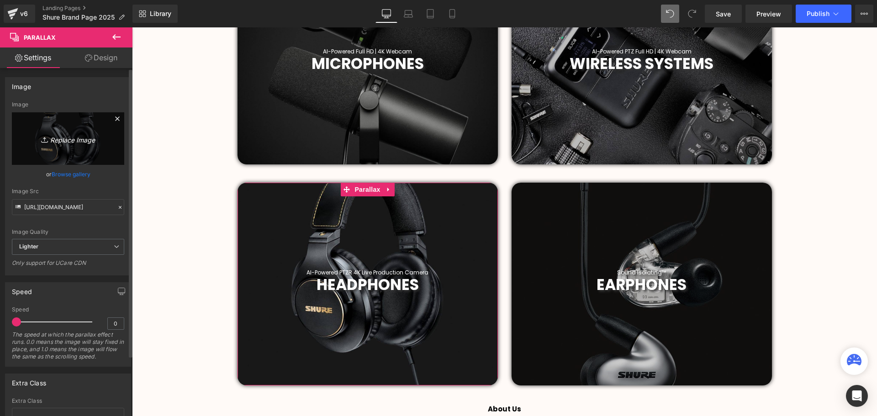
click at [67, 139] on icon "Replace Image" at bounding box center [68, 138] width 73 height 11
type input "C:\fakepath\shure_1641910386_2748866013372257093_290299549.jpg"
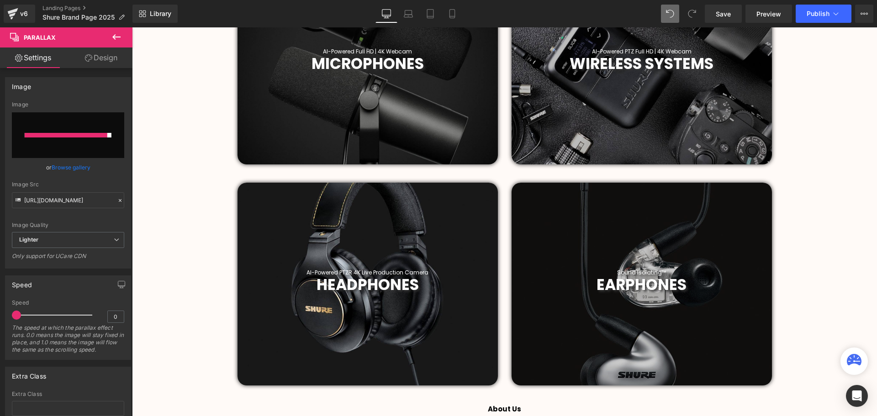
type input "[URL][DOMAIN_NAME]"
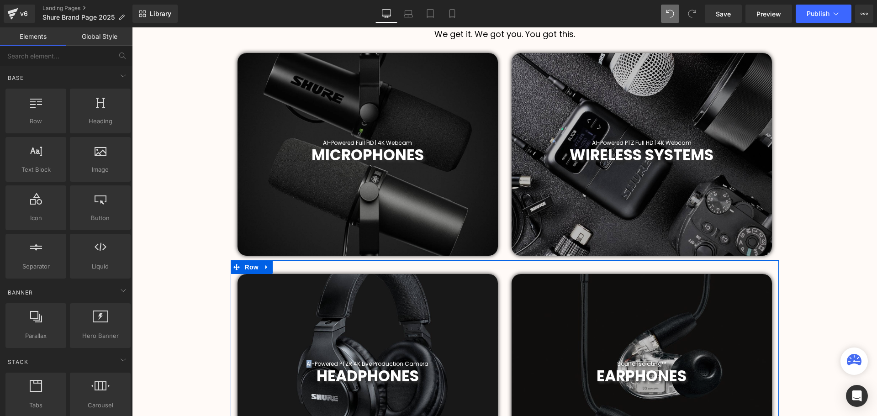
scroll to position [502, 0]
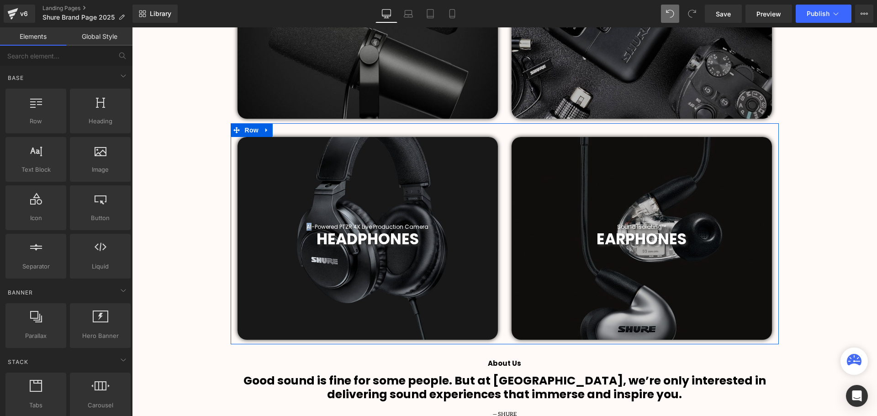
drag, startPoint x: 363, startPoint y: 146, endPoint x: 363, endPoint y: 154, distance: 8.2
click at [363, 147] on span "Parallax" at bounding box center [367, 143] width 24 height 11
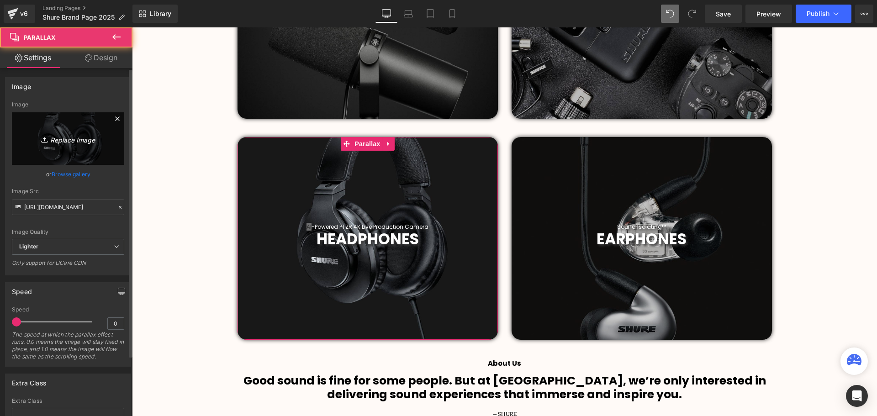
click at [69, 139] on icon "Replace Image" at bounding box center [68, 138] width 73 height 11
type input "C:\fakepath\2019 (58).png"
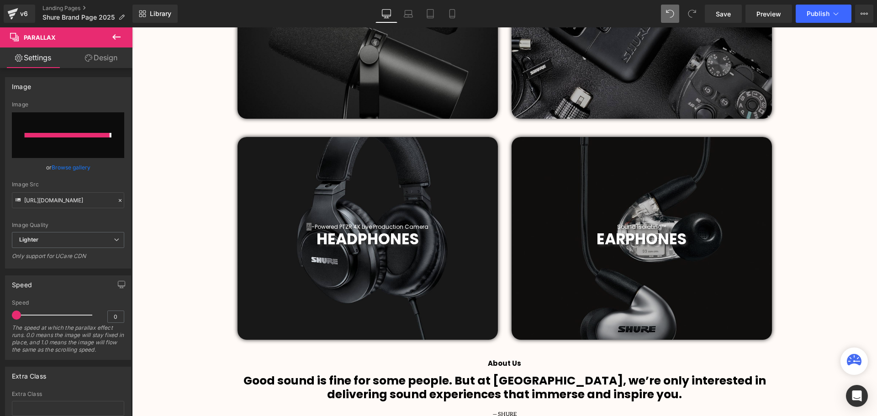
type input "[URL][DOMAIN_NAME]"
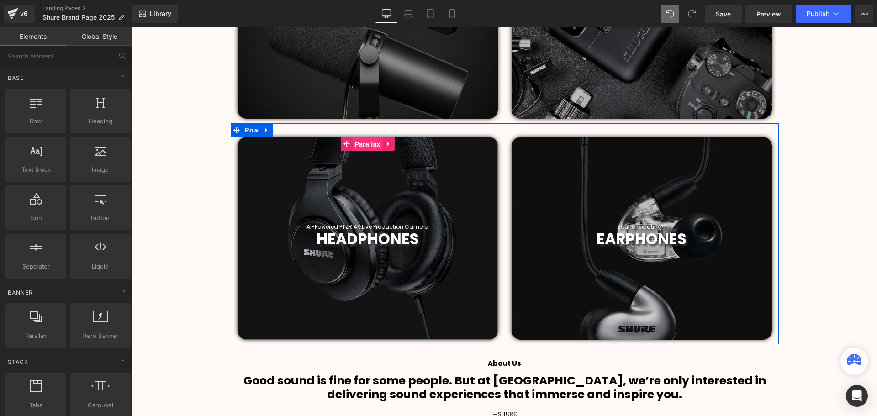
click at [366, 148] on span "Parallax" at bounding box center [367, 144] width 30 height 14
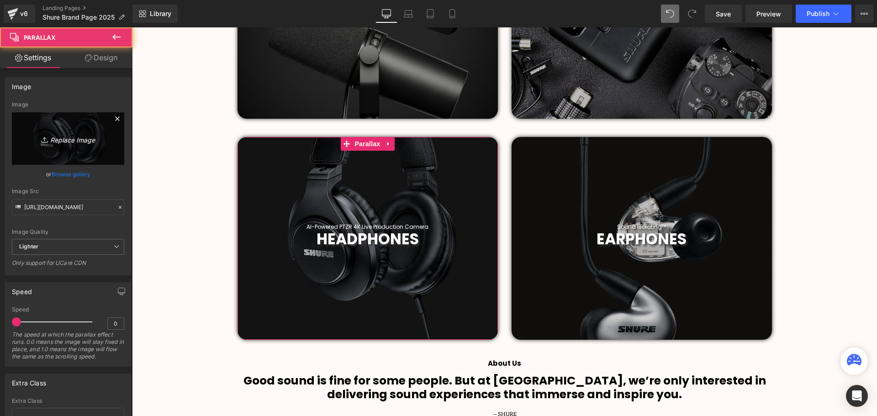
click at [87, 140] on icon "Replace Image" at bounding box center [68, 138] width 73 height 11
type input "C:\fakepath\2019 (59).png"
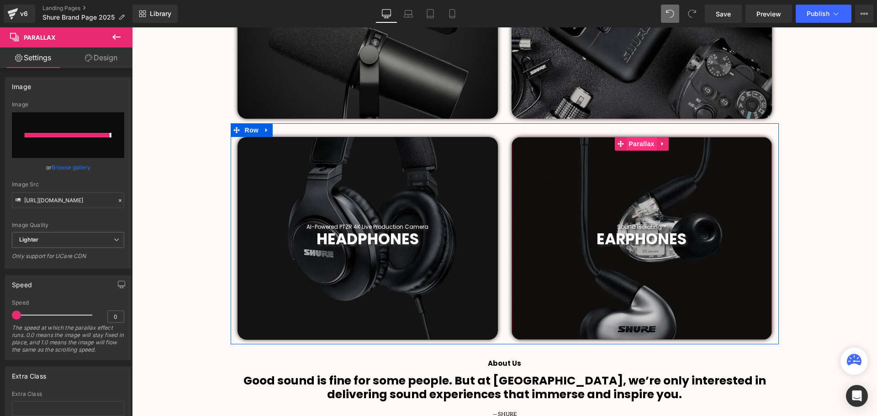
type input "[URL][DOMAIN_NAME]"
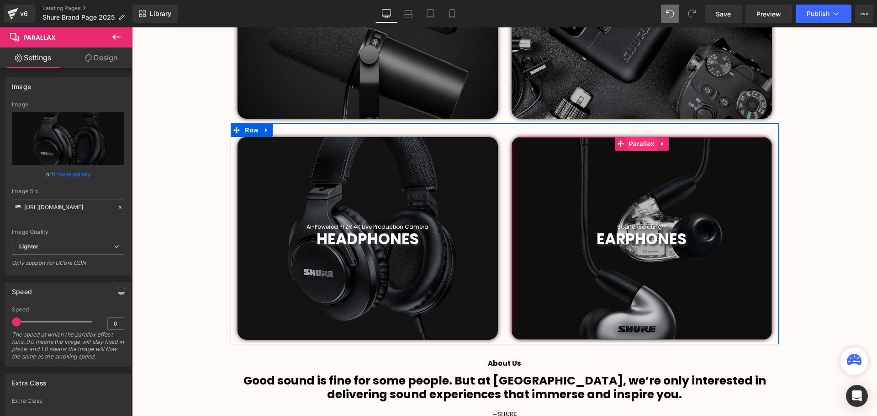
click at [642, 143] on span "Parallax" at bounding box center [641, 144] width 30 height 14
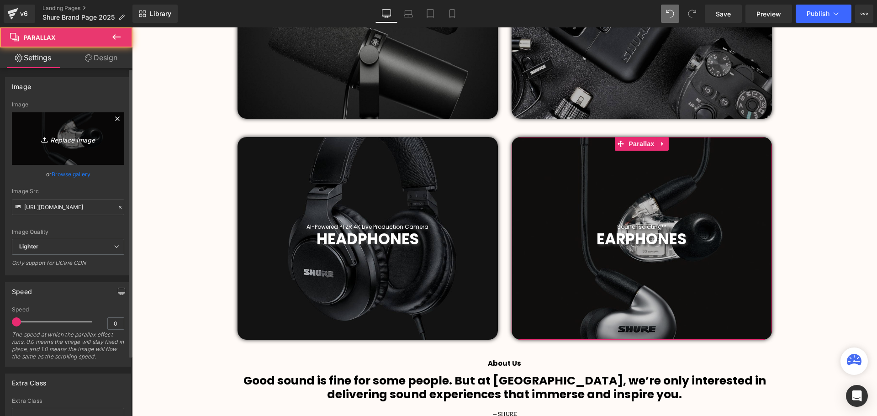
click at [59, 132] on link "Replace Image" at bounding box center [68, 138] width 112 height 53
type input "C:\fakepath\2019 (60).png"
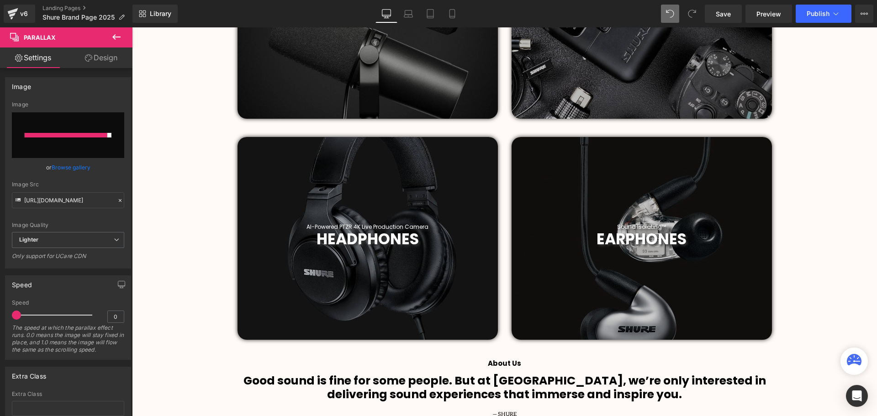
type input "[URL][DOMAIN_NAME]"
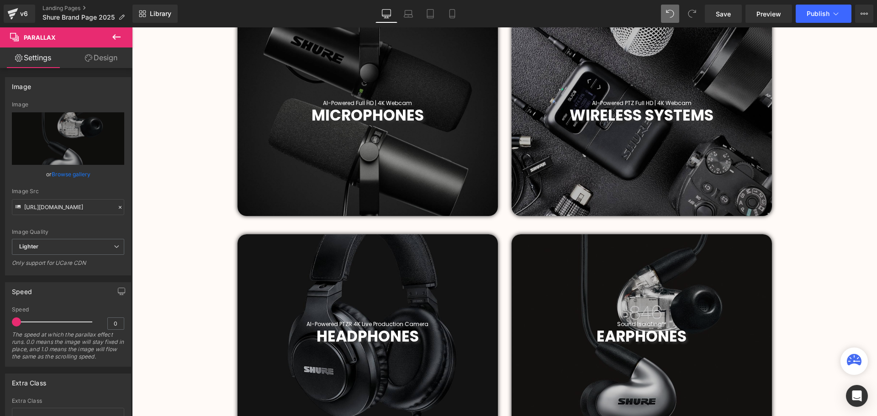
scroll to position [320, 0]
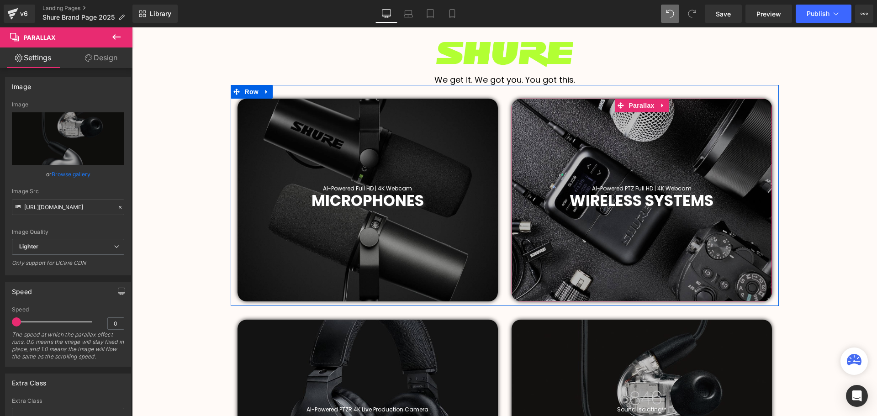
click at [643, 104] on span "Parallax" at bounding box center [641, 106] width 30 height 14
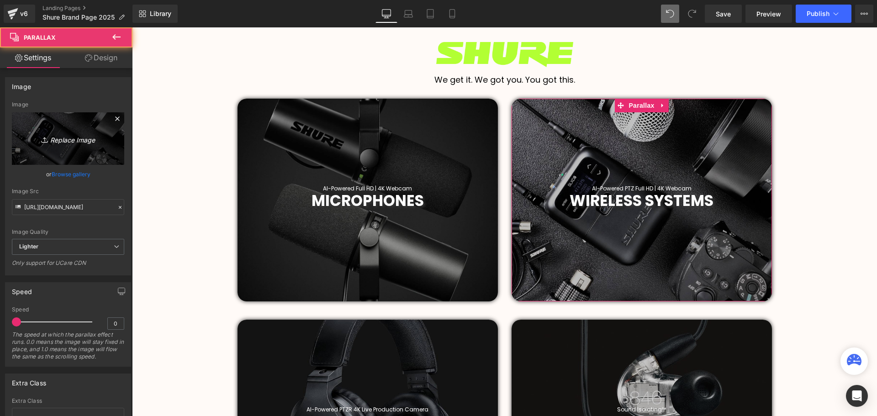
click at [85, 136] on icon "Replace Image" at bounding box center [68, 138] width 73 height 11
type input "C:\fakepath\2019 (61).png"
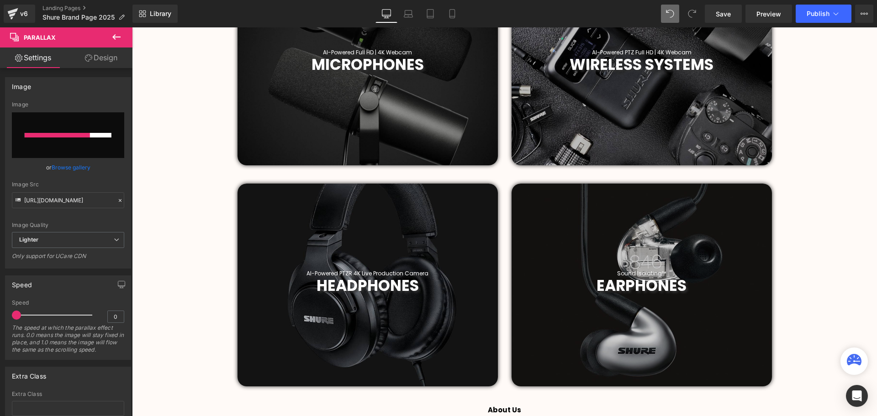
scroll to position [457, 0]
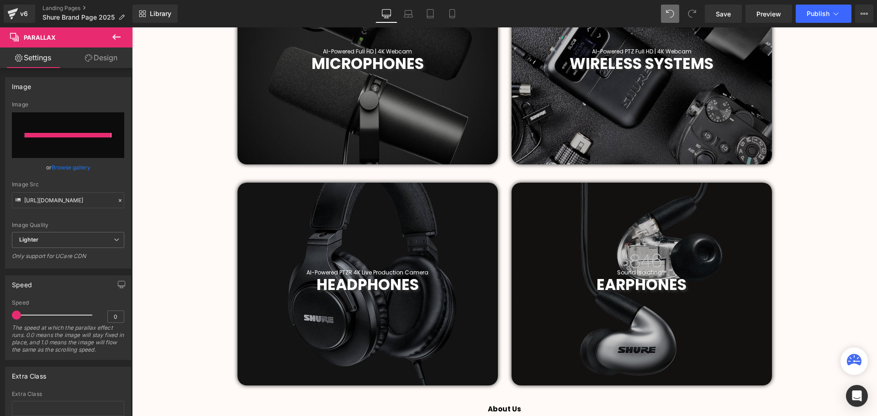
type input "[URL][DOMAIN_NAME]"
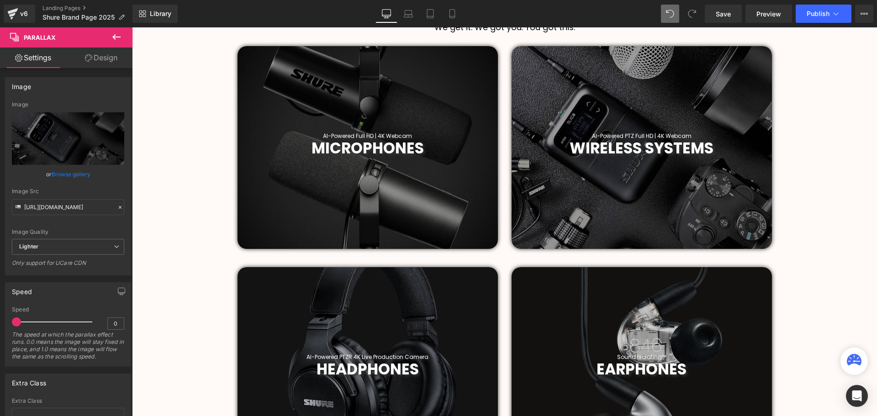
scroll to position [365, 0]
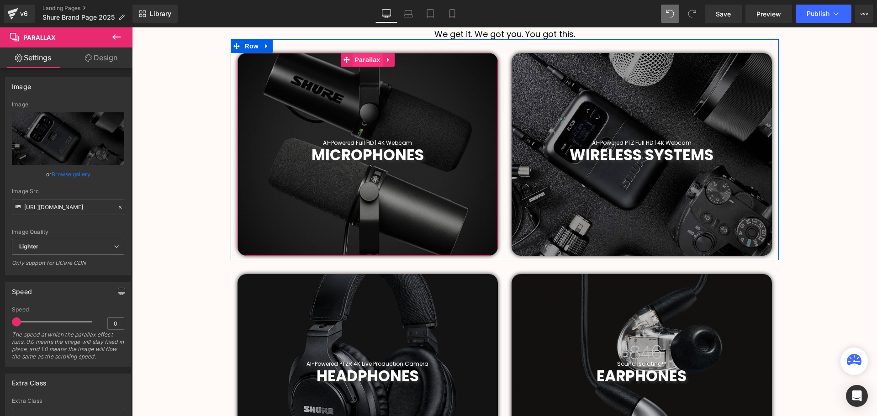
click at [371, 63] on span "Parallax" at bounding box center [367, 60] width 30 height 14
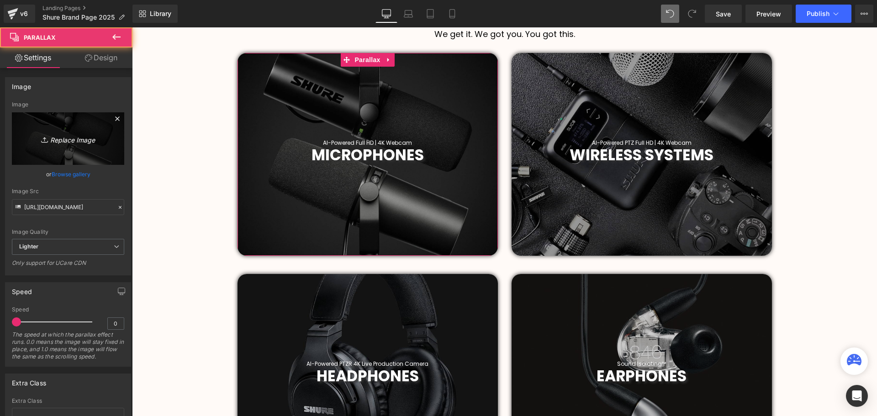
click at [61, 136] on icon "Replace Image" at bounding box center [68, 138] width 73 height 11
type input "C:\fakepath\2019 (62).png"
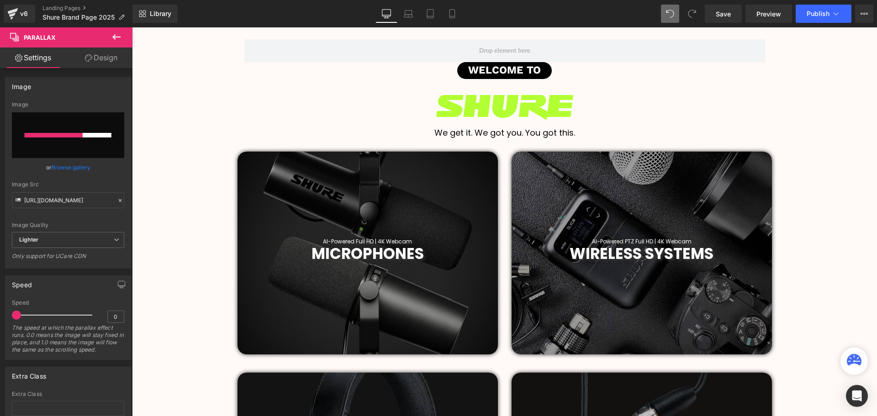
scroll to position [320, 0]
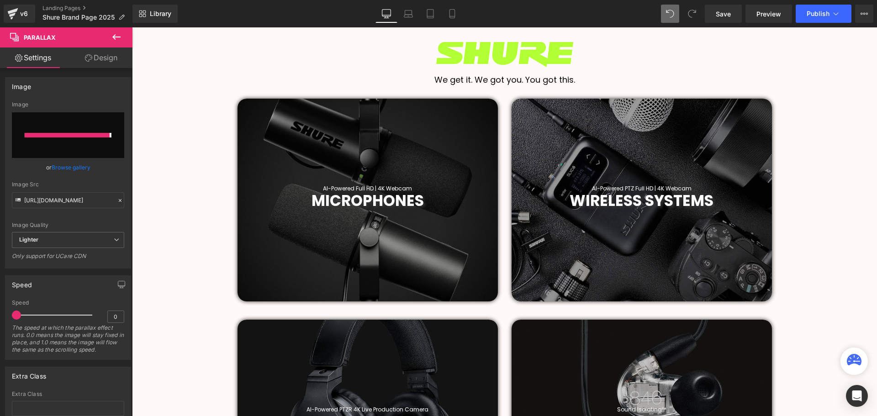
type input "[URL][DOMAIN_NAME]"
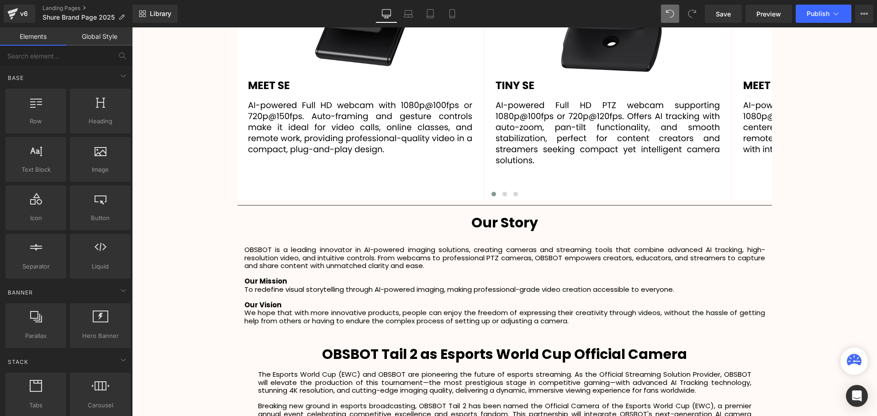
scroll to position [1919, 0]
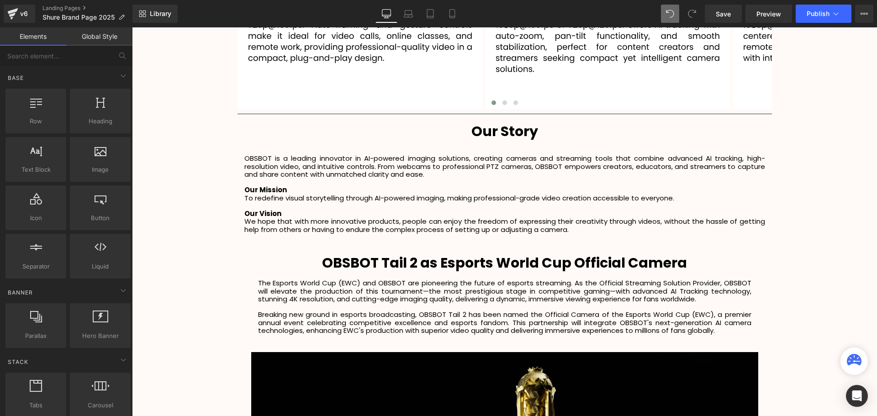
drag, startPoint x: 307, startPoint y: 186, endPoint x: 321, endPoint y: 193, distance: 16.1
click at [307, 186] on div "OBSBOT is a leading innovator in AI-powered imaging solutions, creating cameras…" at bounding box center [504, 201] width 521 height 108
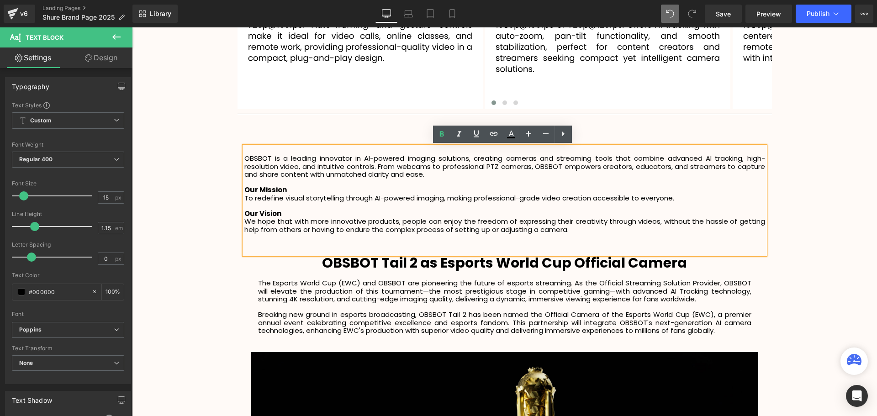
click at [608, 231] on div "We hope that with more innovative products, people can enjoy the freedom of exp…" at bounding box center [504, 225] width 521 height 16
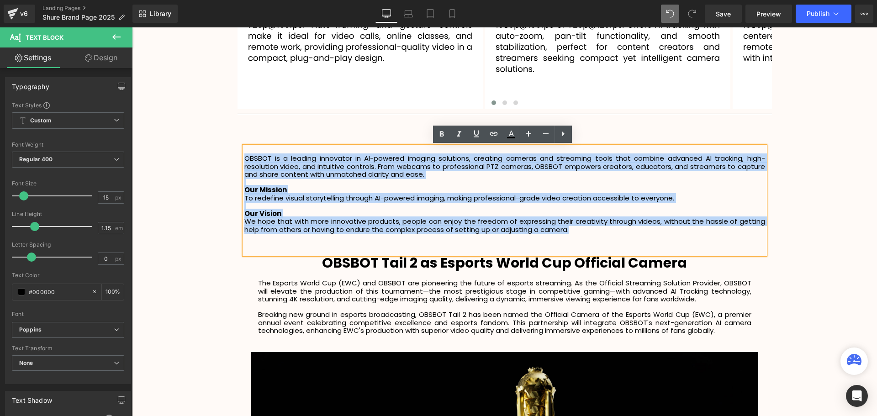
drag, startPoint x: 603, startPoint y: 232, endPoint x: 244, endPoint y: 159, distance: 366.4
click at [244, 159] on div "OBSBOT is a leading innovator in AI-powered imaging solutions, creating cameras…" at bounding box center [504, 201] width 521 height 108
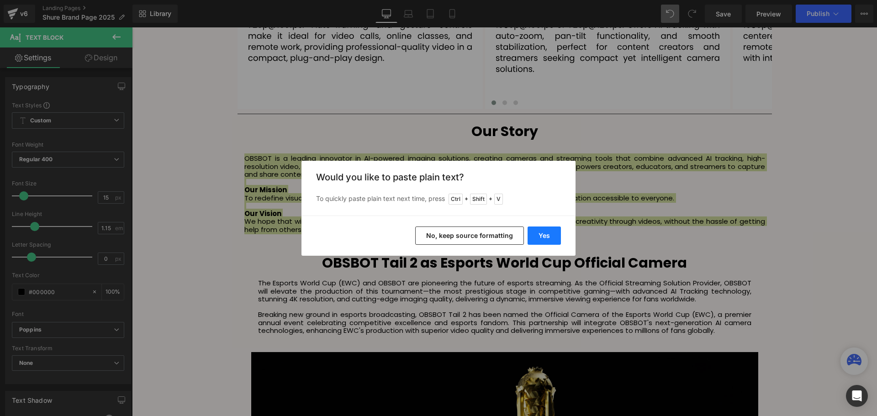
click at [542, 241] on button "Yes" at bounding box center [544, 236] width 33 height 18
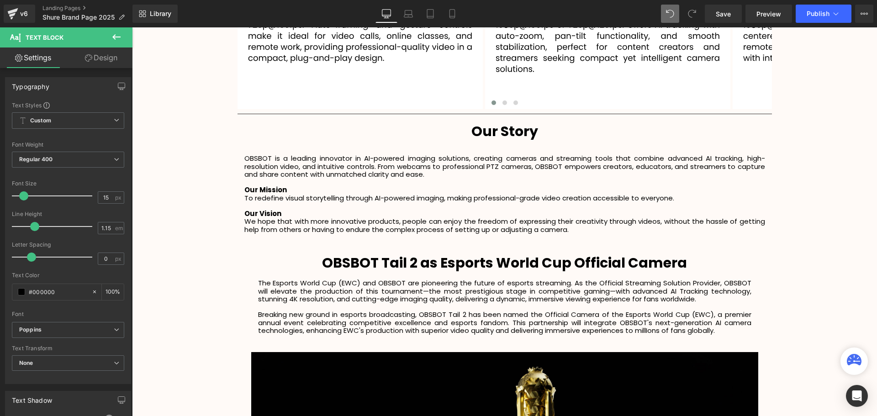
scroll to position [5, 5]
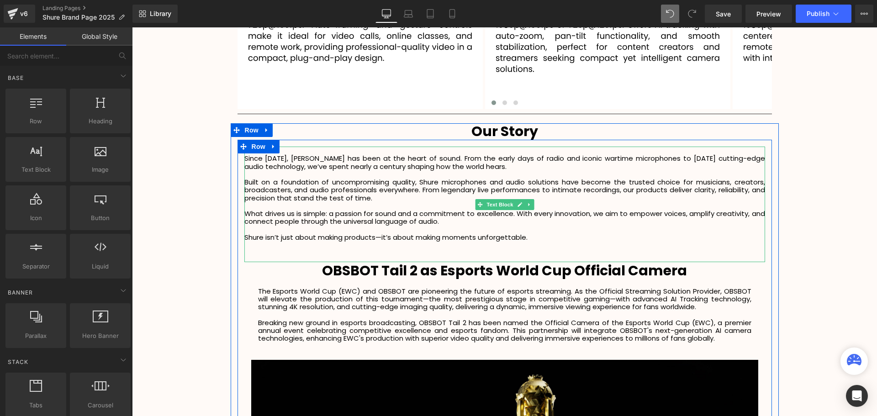
click at [594, 235] on p "Shure isn’t just about making products—it’s about making moments unforgettable." at bounding box center [504, 237] width 521 height 8
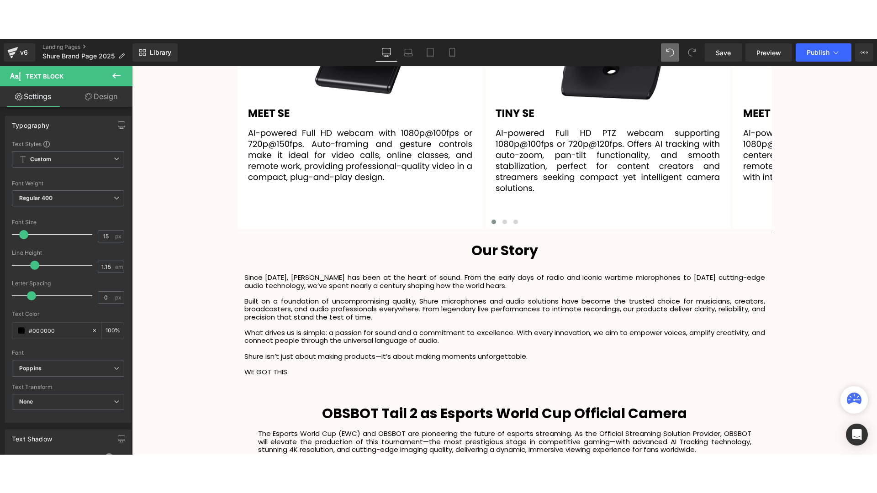
scroll to position [1919, 0]
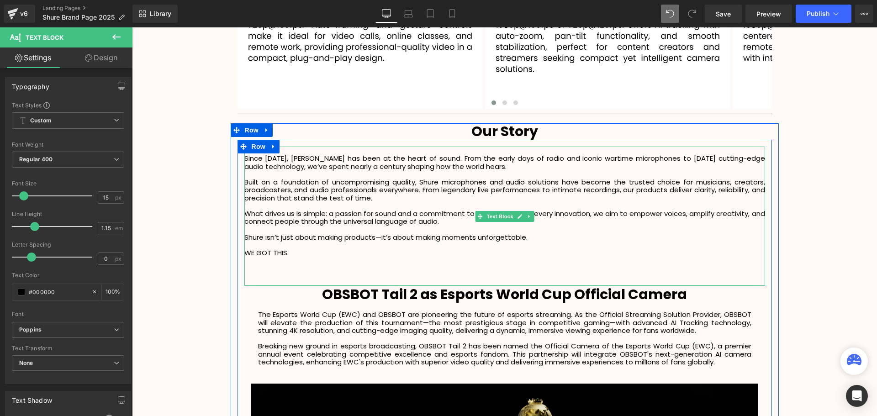
click at [297, 257] on p at bounding box center [504, 261] width 521 height 8
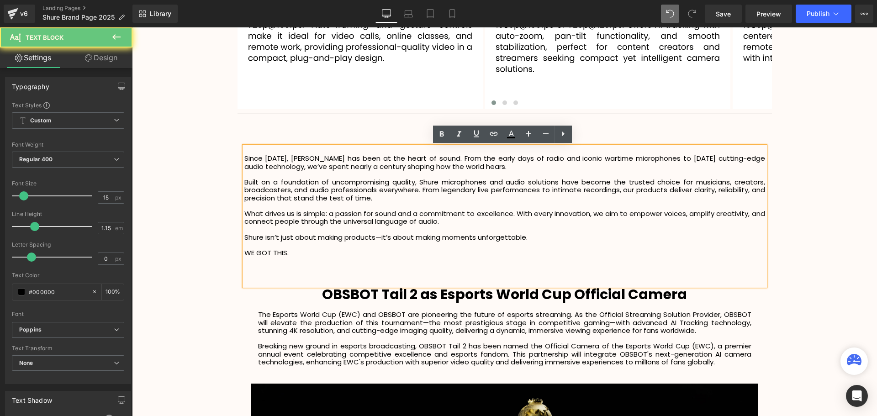
drag, startPoint x: 311, startPoint y: 252, endPoint x: 238, endPoint y: 252, distance: 73.5
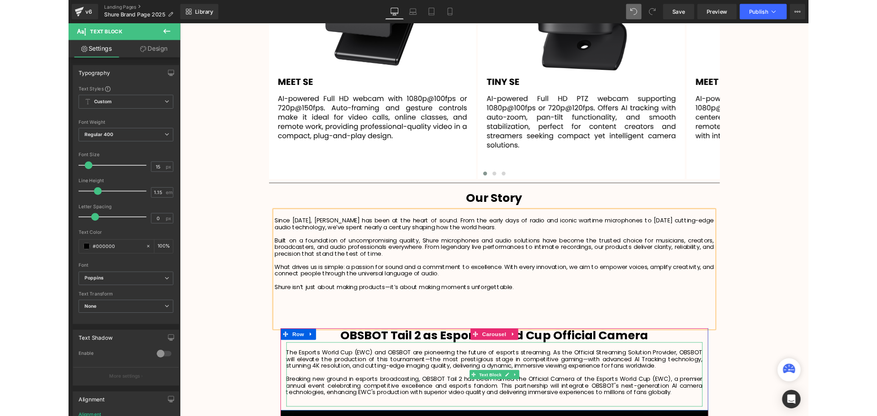
scroll to position [2777, 740]
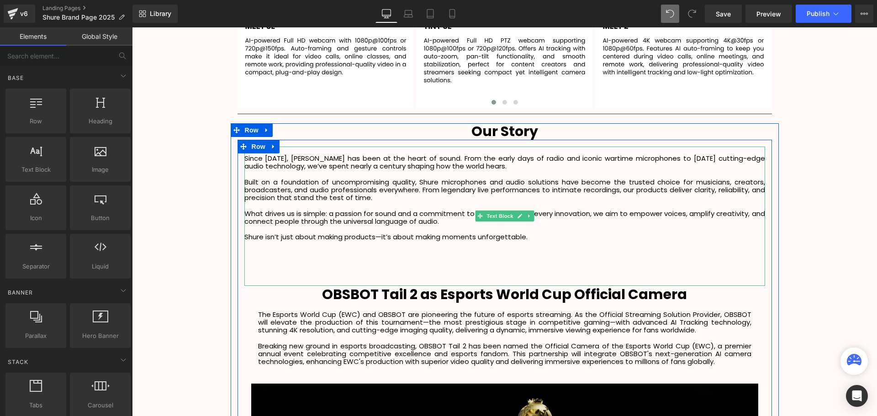
click at [266, 250] on p at bounding box center [504, 253] width 521 height 8
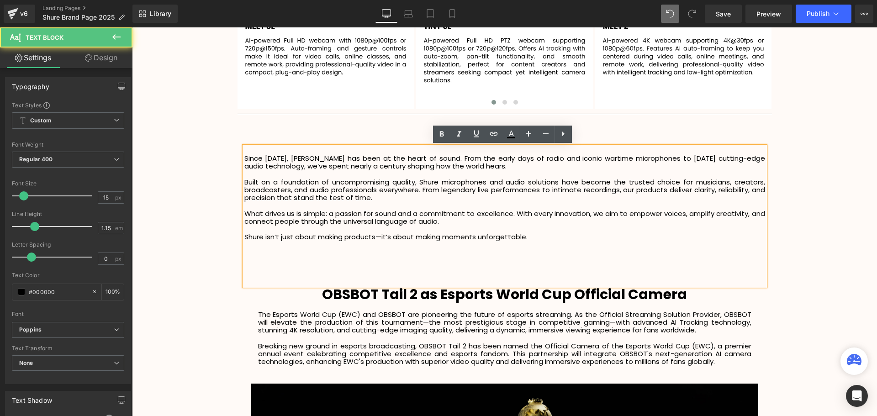
click at [264, 264] on div at bounding box center [504, 268] width 521 height 8
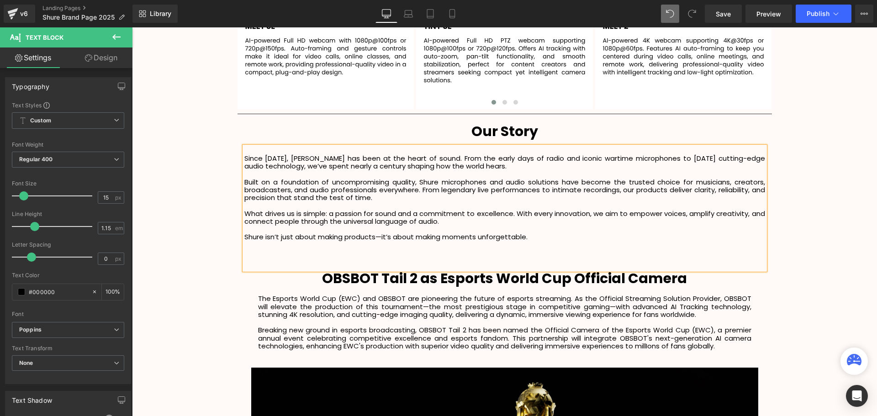
scroll to position [2754, 740]
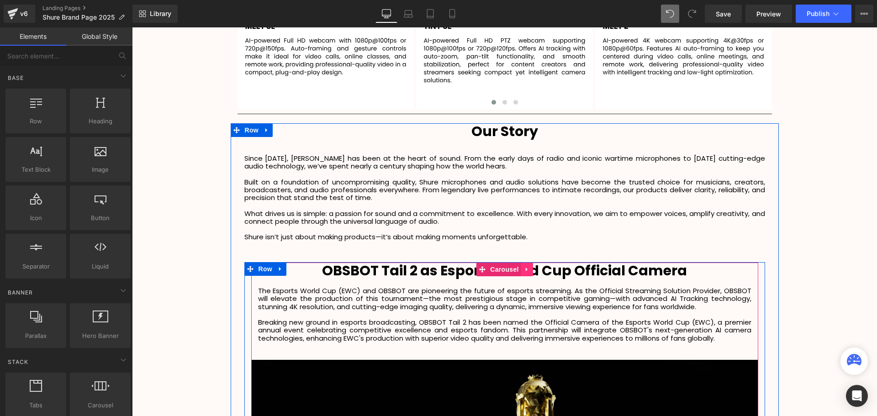
click at [527, 270] on icon at bounding box center [527, 269] width 6 height 7
click at [611, 292] on p "The Esports World Cup (EWC) and OBSBOT are pioneering the future of esports str…" at bounding box center [504, 299] width 493 height 24
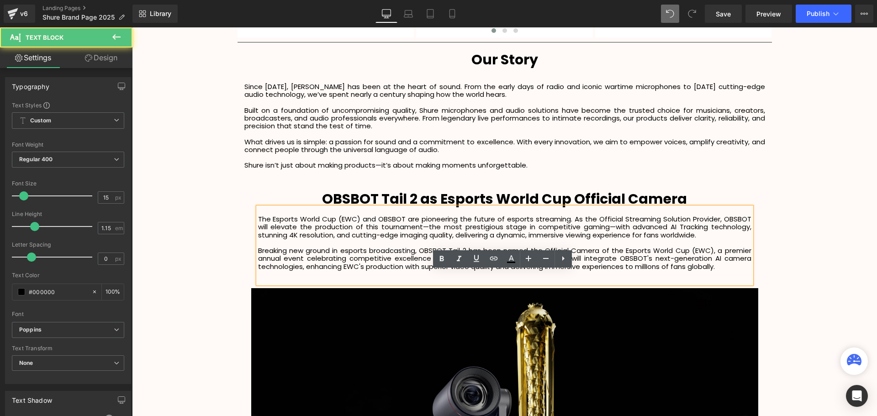
scroll to position [1953, 0]
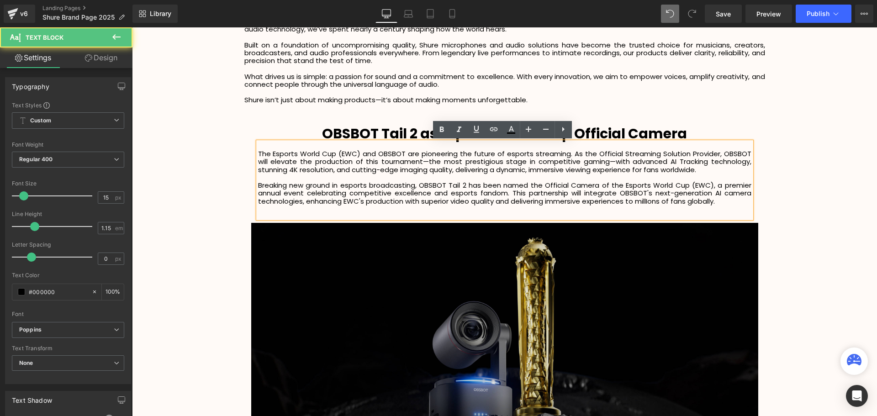
click at [531, 285] on img at bounding box center [504, 356] width 507 height 266
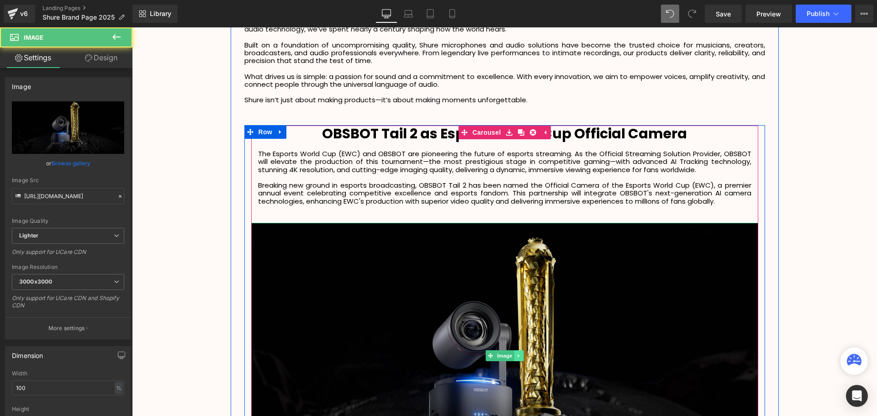
click at [518, 354] on icon at bounding box center [518, 355] width 5 height 5
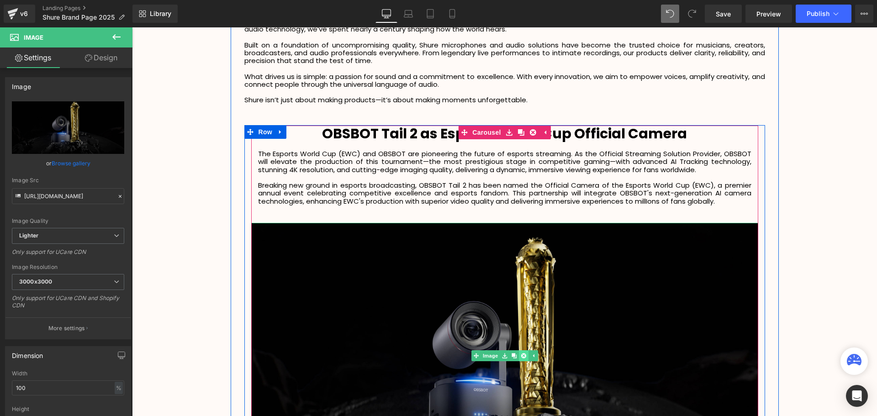
click at [521, 354] on icon at bounding box center [523, 355] width 5 height 5
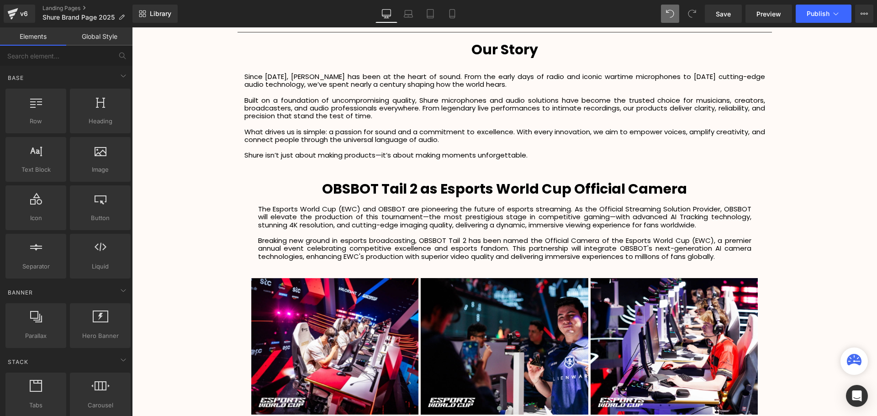
scroll to position [1907, 0]
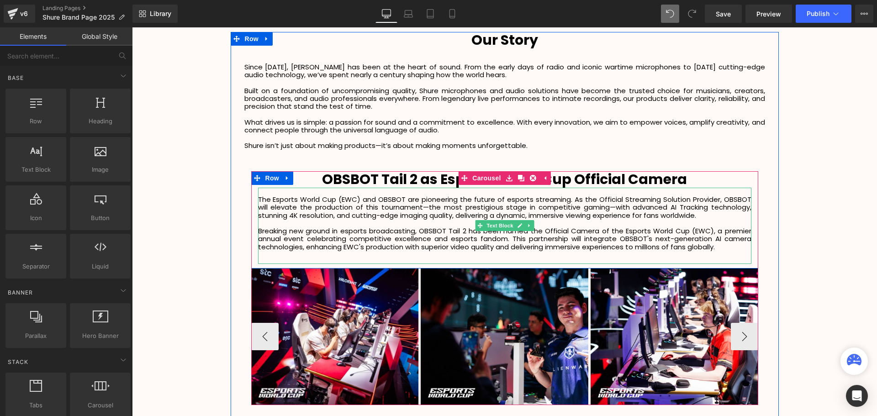
drag, startPoint x: 718, startPoint y: 248, endPoint x: 724, endPoint y: 248, distance: 6.9
click at [718, 248] on p "Breaking new ground in esports broadcasting, OBSBOT Tail 2 has been named the O…" at bounding box center [504, 239] width 493 height 24
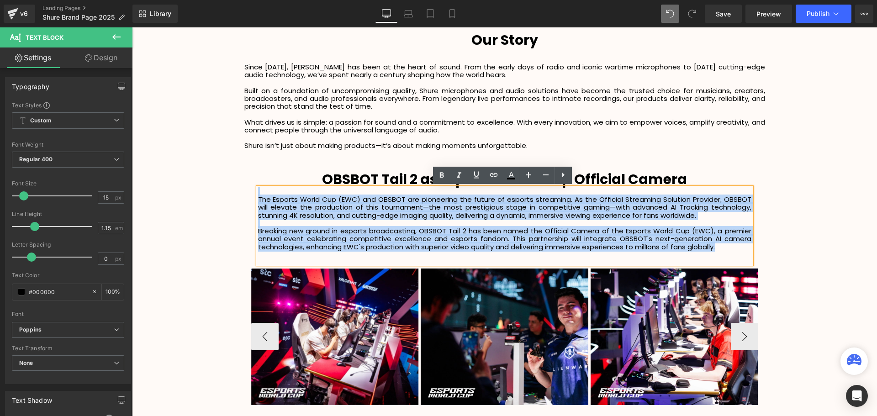
drag, startPoint x: 724, startPoint y: 248, endPoint x: 259, endPoint y: 189, distance: 467.8
click at [259, 189] on div "The Esports World Cup (EWC) and OBSBOT are pioneering the future of esports str…" at bounding box center [504, 226] width 493 height 76
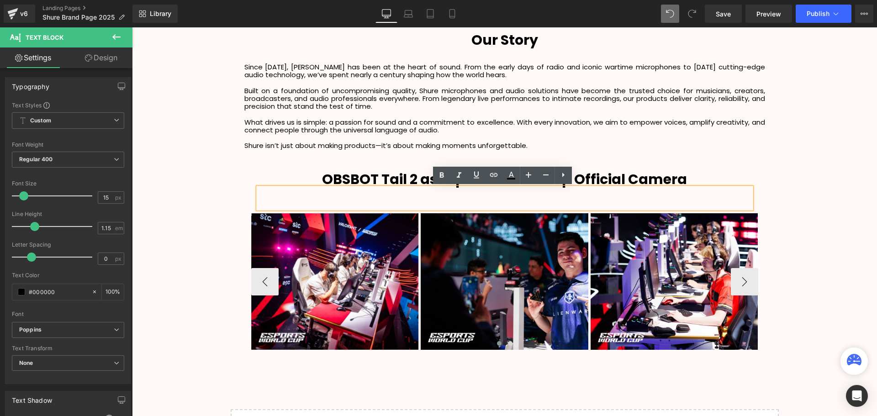
scroll to position [2432, 740]
click at [524, 179] on icon at bounding box center [526, 179] width 5 height 5
click at [529, 180] on icon at bounding box center [531, 179] width 5 height 5
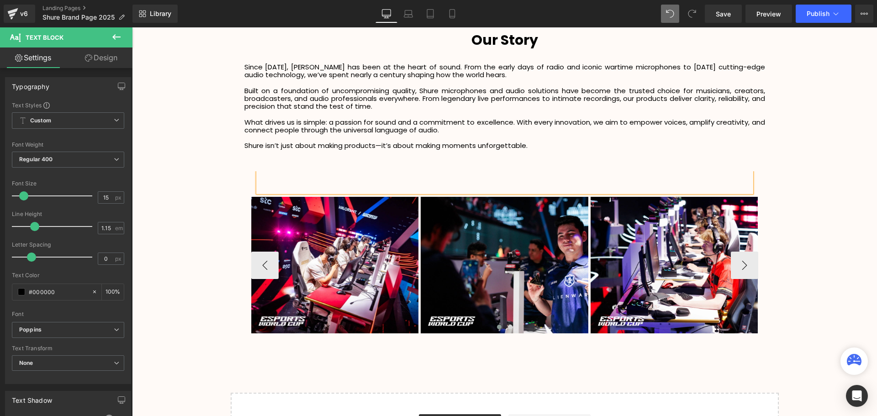
scroll to position [2416, 740]
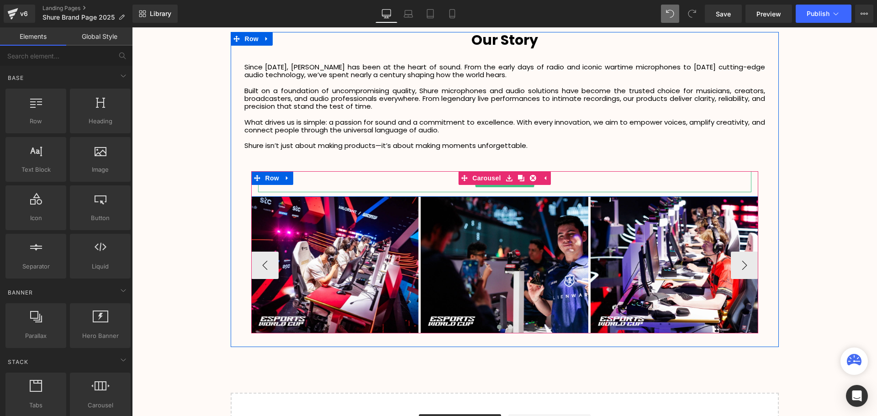
click at [525, 189] on div at bounding box center [504, 181] width 493 height 21
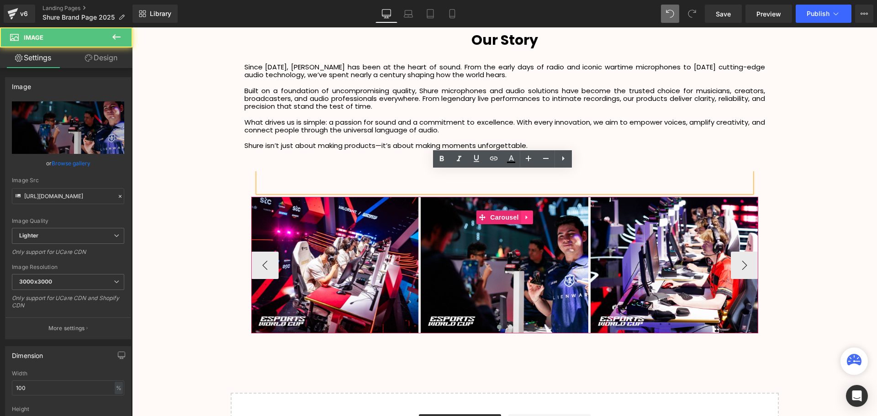
click at [524, 214] on icon at bounding box center [527, 217] width 6 height 7
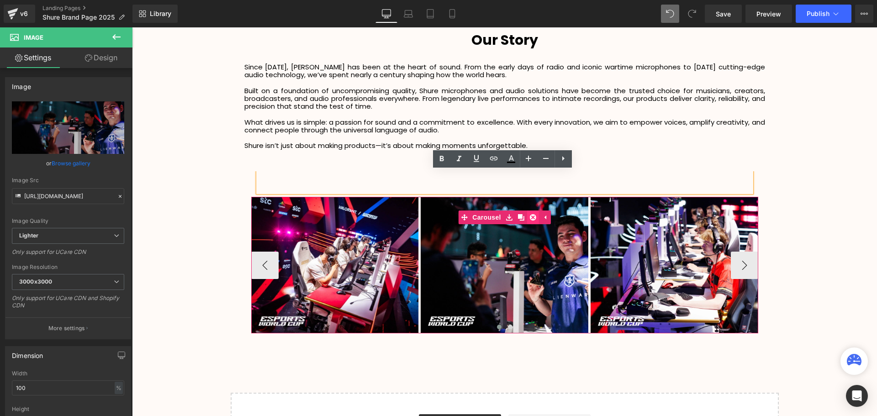
click at [534, 220] on link at bounding box center [533, 218] width 12 height 14
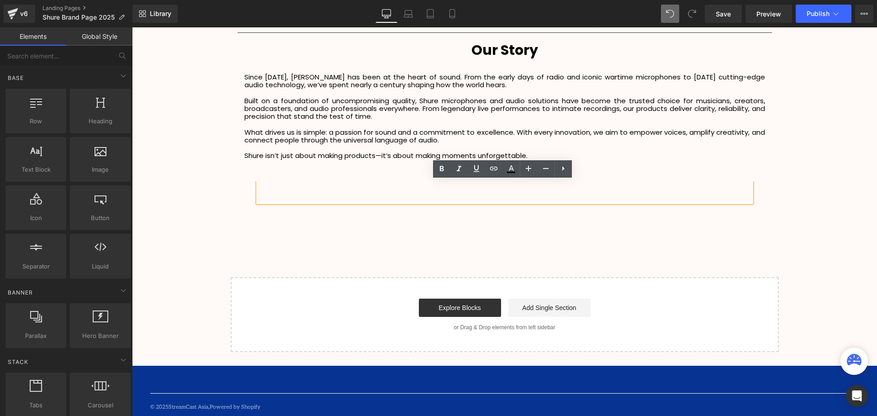
scroll to position [2290, 740]
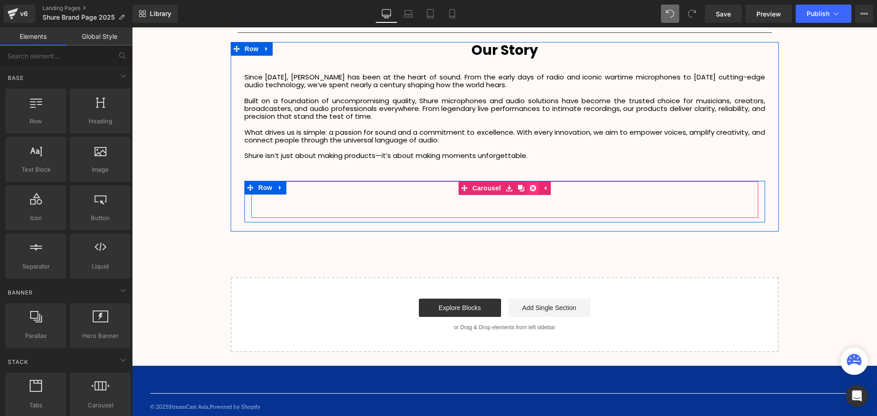
click at [533, 190] on icon at bounding box center [533, 188] width 6 height 6
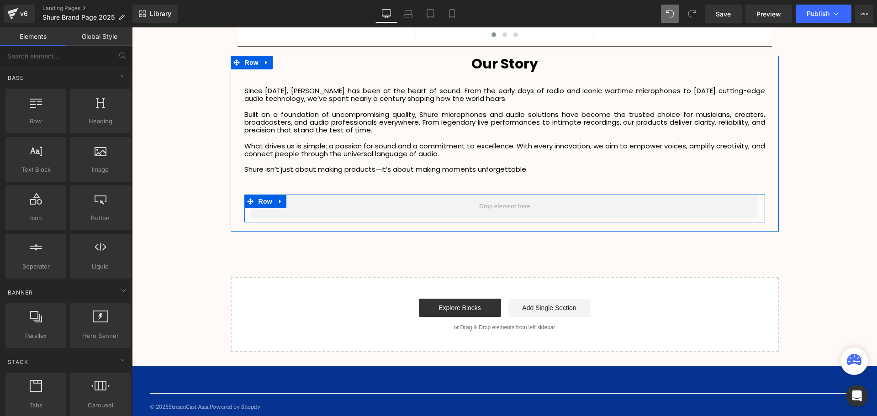
scroll to position [2277, 740]
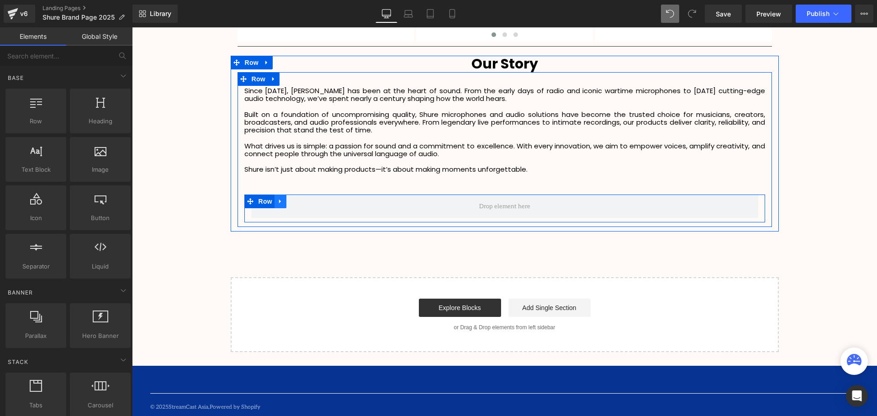
click at [277, 201] on icon at bounding box center [280, 201] width 6 height 7
click at [301, 200] on icon at bounding box center [304, 201] width 6 height 7
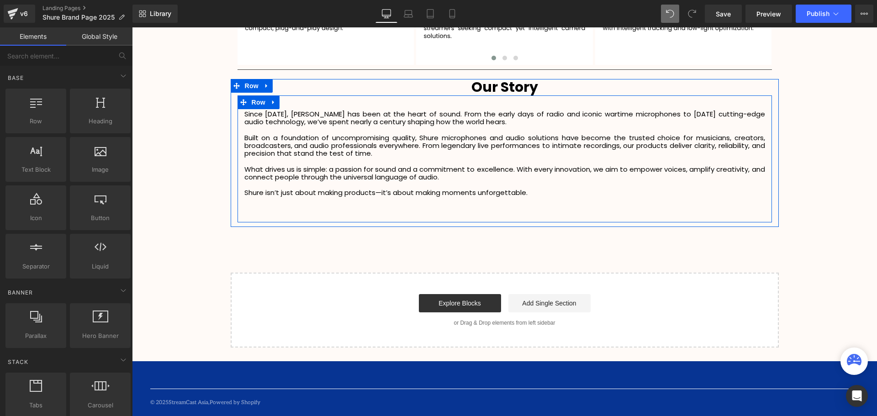
scroll to position [2249, 740]
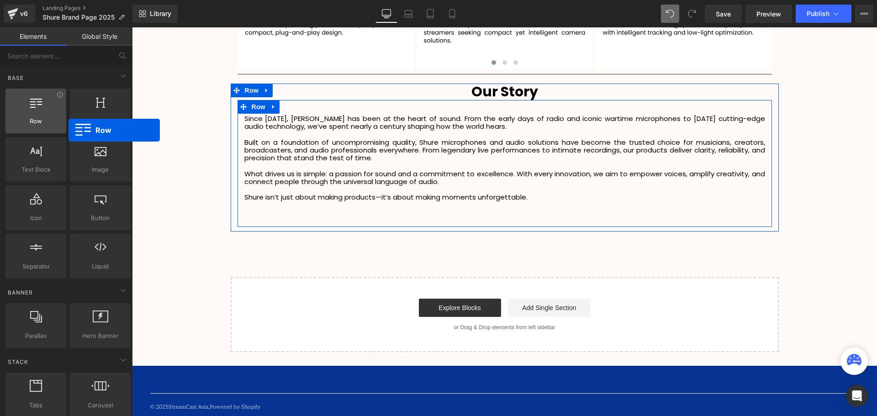
drag, startPoint x: 42, startPoint y: 112, endPoint x: 59, endPoint y: 126, distance: 22.8
click at [59, 126] on div "Row rows, columns, layouts, div" at bounding box center [35, 111] width 61 height 45
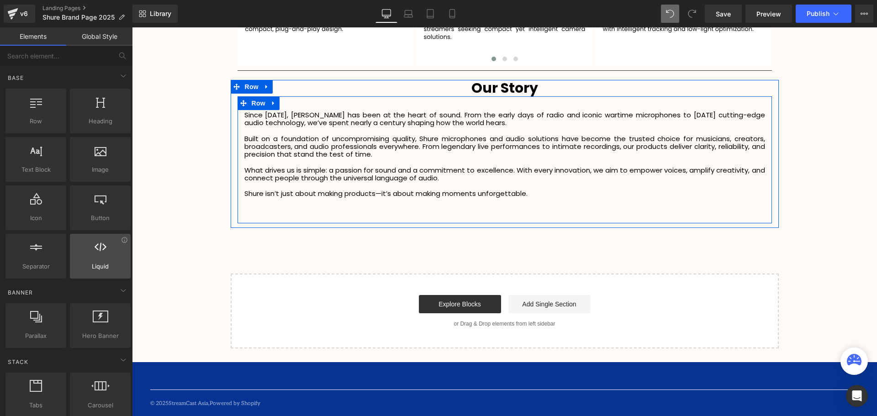
scroll to position [1860, 0]
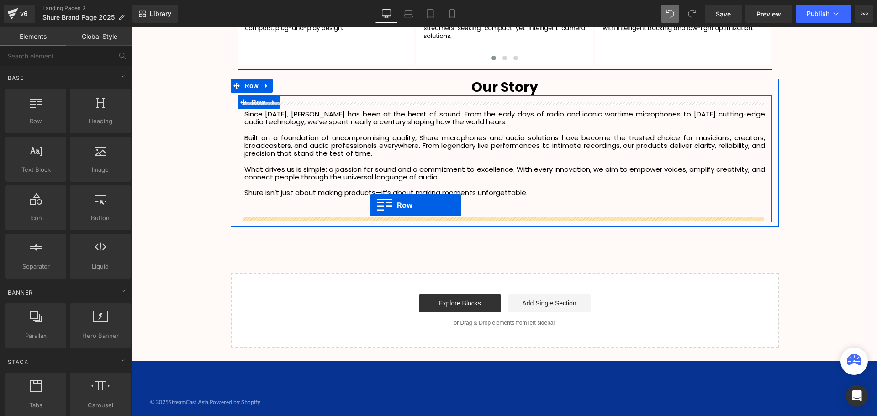
drag, startPoint x: 164, startPoint y: 147, endPoint x: 370, endPoint y: 205, distance: 214.1
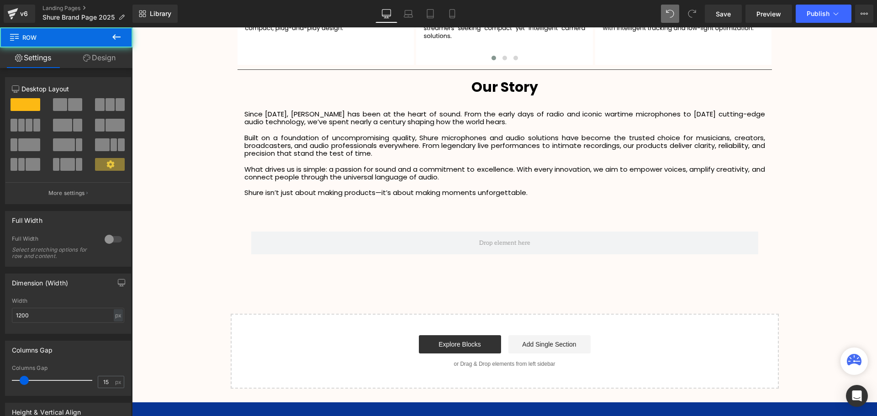
scroll to position [2290, 740]
drag, startPoint x: 117, startPoint y: 37, endPoint x: 123, endPoint y: 289, distance: 251.8
click at [117, 37] on icon at bounding box center [116, 36] width 8 height 5
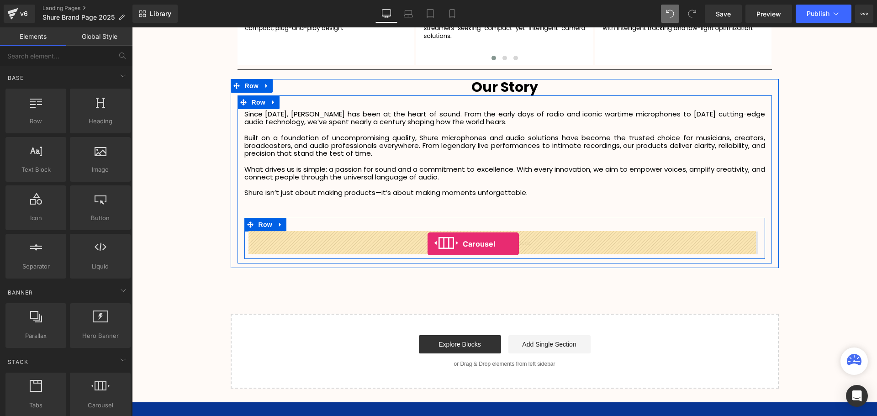
drag, startPoint x: 233, startPoint y: 412, endPoint x: 430, endPoint y: 241, distance: 261.3
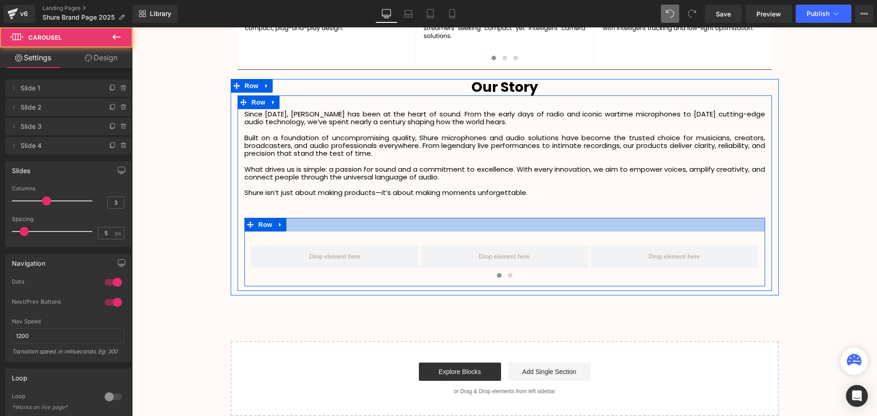
scroll to position [2317, 740]
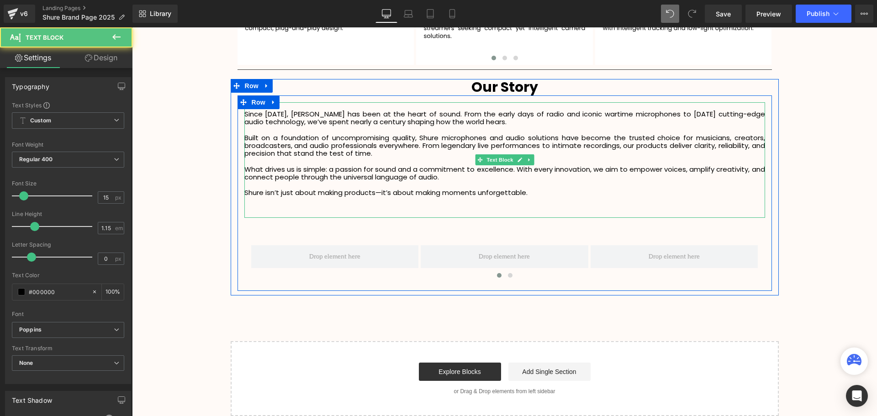
drag, startPoint x: 409, startPoint y: 214, endPoint x: 412, endPoint y: 203, distance: 11.0
click at [412, 203] on div "Since [DATE], [PERSON_NAME] has been at the heart of sound. From the early days…" at bounding box center [504, 160] width 521 height 116
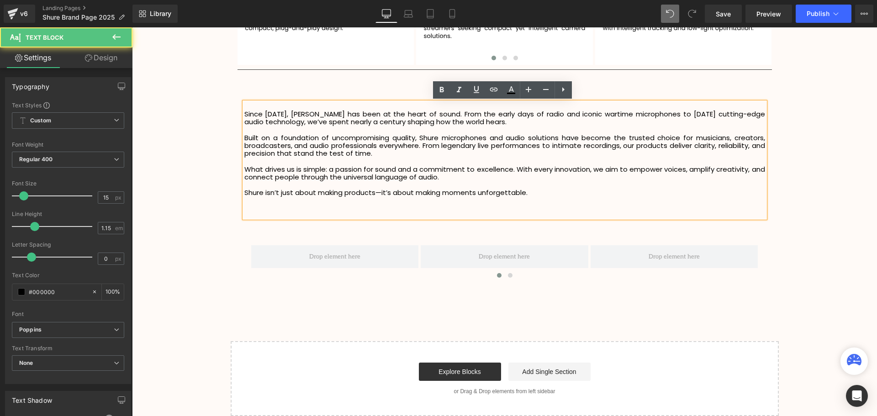
click at [436, 202] on div at bounding box center [504, 201] width 521 height 8
click at [354, 205] on div "Since [DATE], [PERSON_NAME] has been at the heart of sound. From the early days…" at bounding box center [504, 160] width 521 height 116
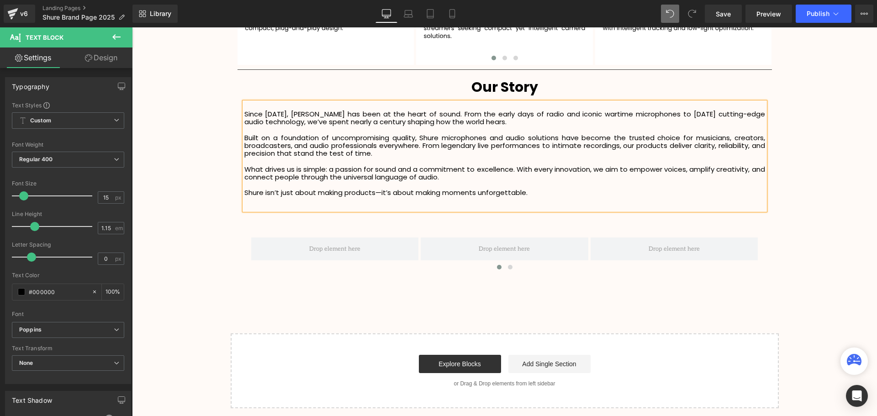
click at [343, 205] on div "Since [DATE], [PERSON_NAME] has been at the heart of sound. From the early days…" at bounding box center [504, 156] width 521 height 108
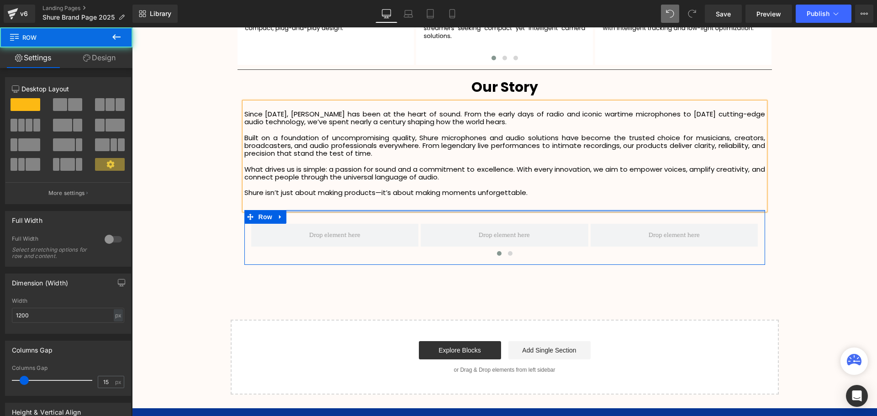
scroll to position [2295, 740]
drag, startPoint x: 354, startPoint y: 211, endPoint x: 356, endPoint y: 196, distance: 14.7
click at [356, 196] on div "Since [DATE], [PERSON_NAME] has been at the heart of sound. From the early days…" at bounding box center [505, 183] width 534 height 163
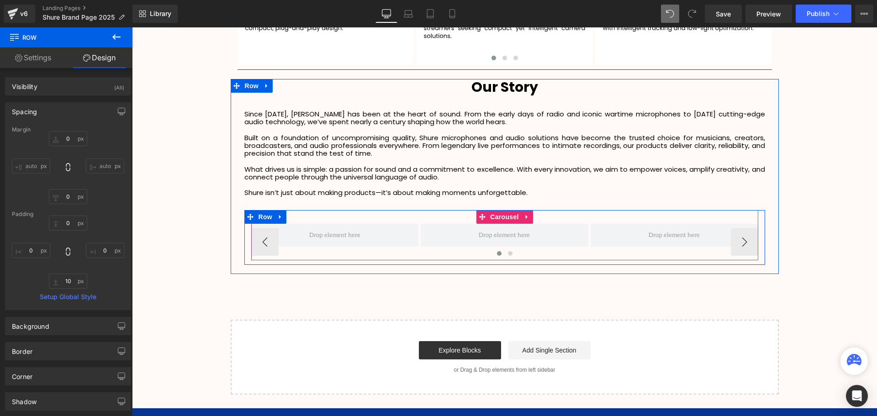
click at [370, 221] on div "‹ › [GEOGRAPHIC_DATA]" at bounding box center [504, 235] width 507 height 50
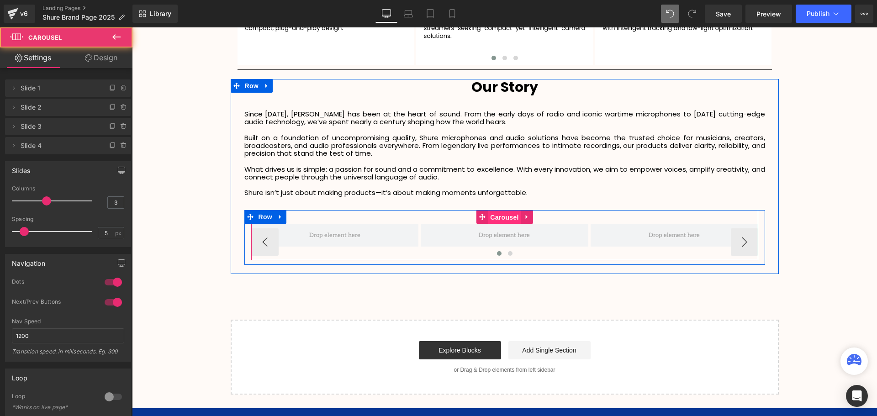
click at [500, 214] on span "Carousel" at bounding box center [504, 218] width 33 height 14
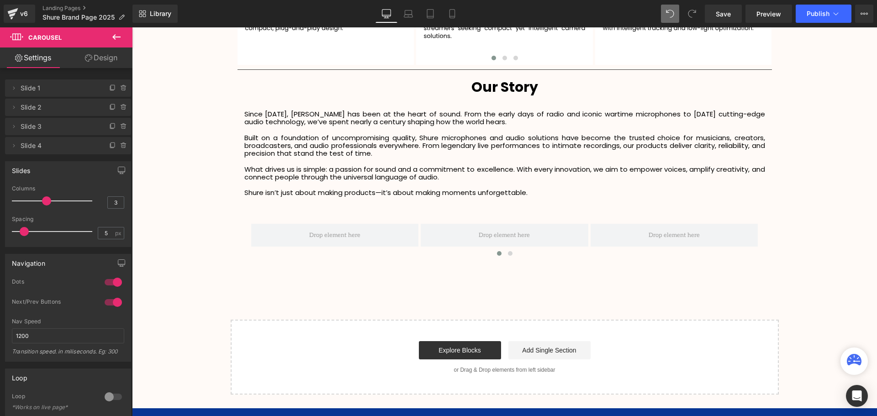
click at [116, 35] on icon at bounding box center [116, 37] width 11 height 11
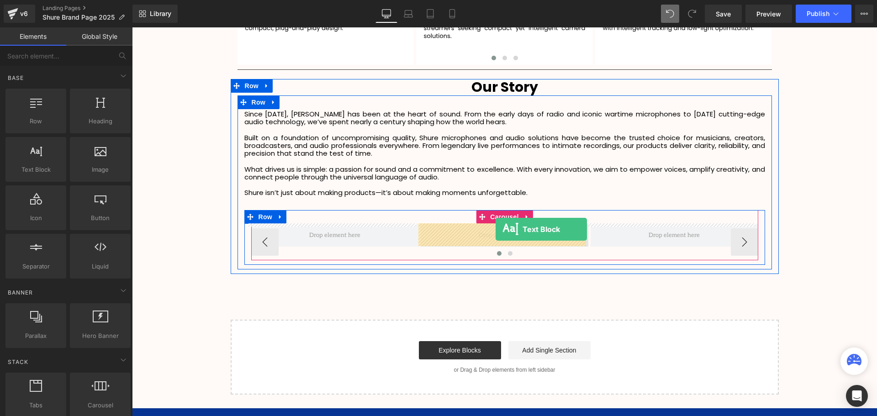
drag, startPoint x: 179, startPoint y: 180, endPoint x: 496, endPoint y: 229, distance: 320.3
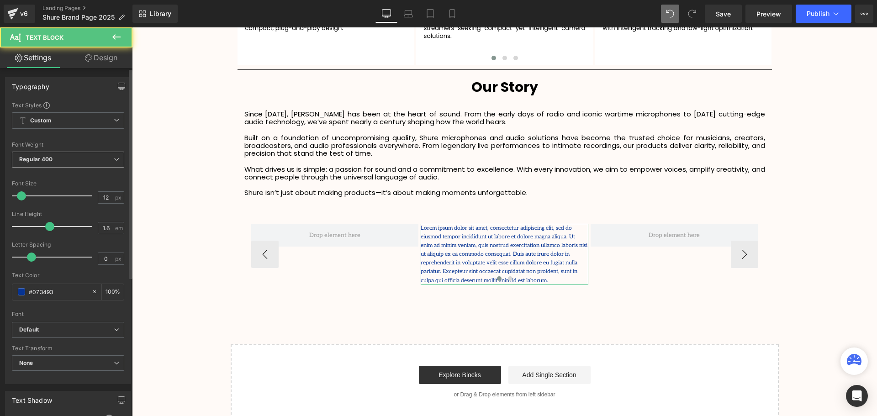
scroll to position [2320, 740]
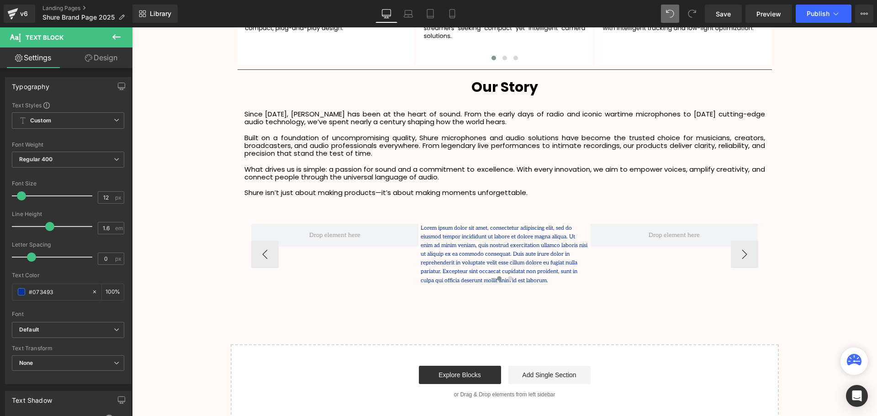
drag, startPoint x: 122, startPoint y: 33, endPoint x: 124, endPoint y: 45, distance: 12.5
click at [122, 33] on icon at bounding box center [116, 37] width 11 height 11
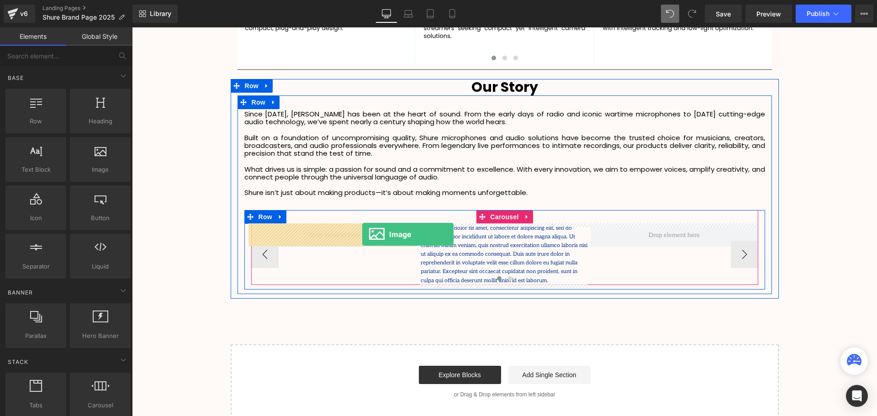
drag, startPoint x: 259, startPoint y: 199, endPoint x: 362, endPoint y: 234, distance: 108.6
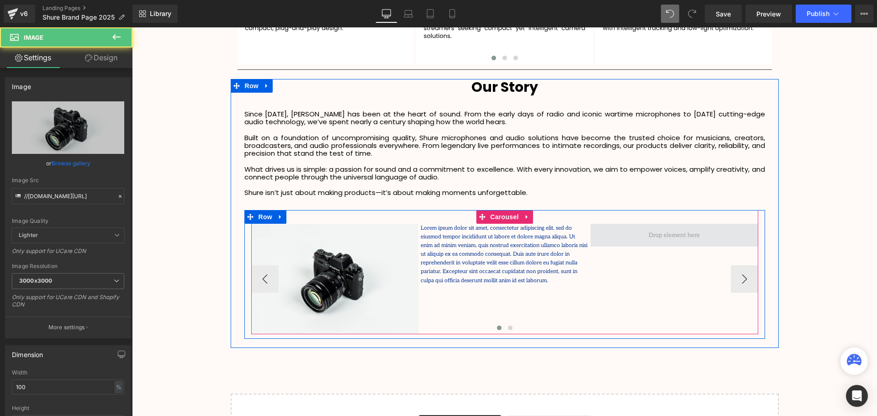
scroll to position [2370, 740]
click at [660, 236] on span at bounding box center [674, 235] width 58 height 14
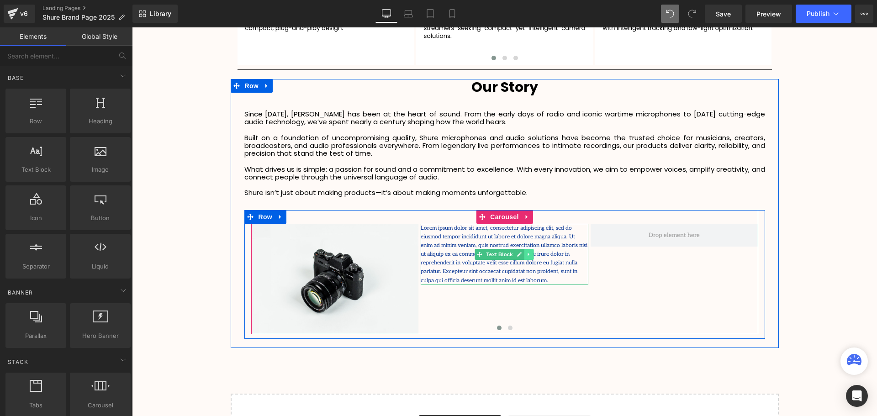
click at [527, 254] on icon at bounding box center [529, 254] width 5 height 5
click at [532, 255] on icon at bounding box center [533, 254] width 5 height 5
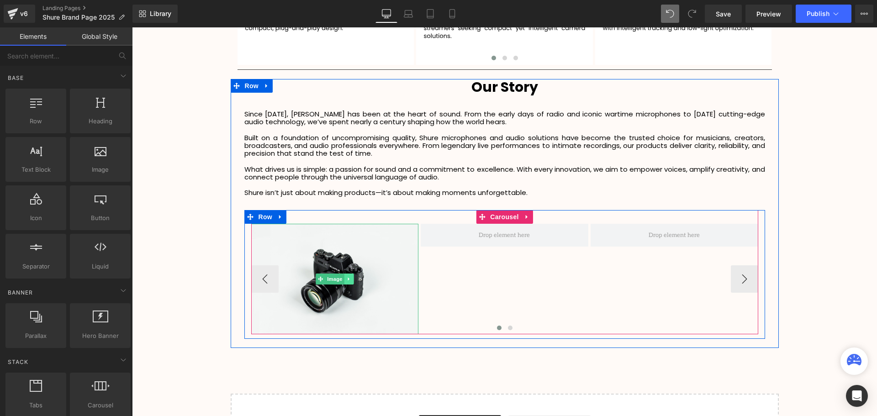
click at [348, 280] on icon at bounding box center [348, 279] width 1 height 3
click at [353, 280] on icon at bounding box center [353, 278] width 5 height 5
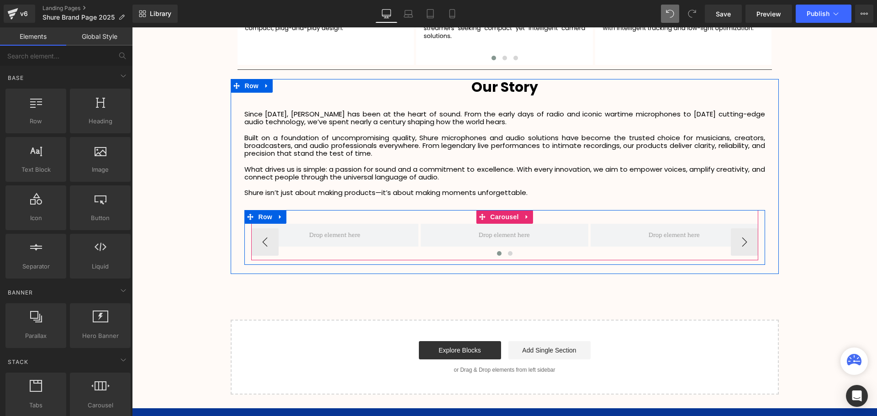
scroll to position [2295, 740]
click at [501, 214] on span "Carousel" at bounding box center [504, 218] width 33 height 14
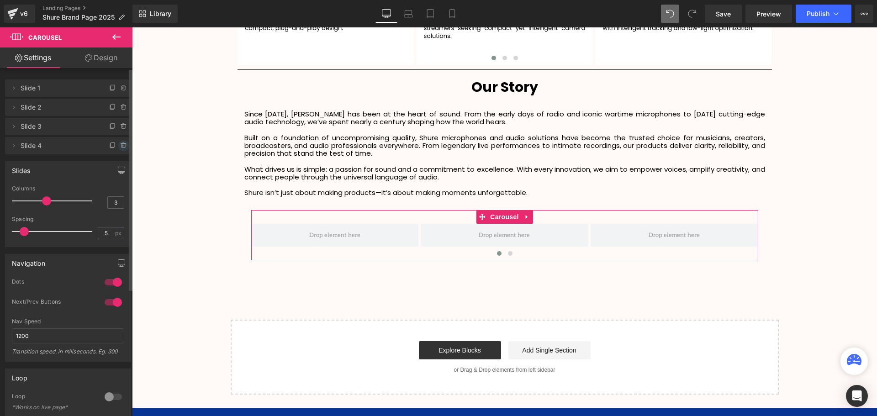
click at [120, 143] on icon at bounding box center [123, 145] width 7 height 7
click at [114, 145] on button "Delete" at bounding box center [114, 146] width 29 height 12
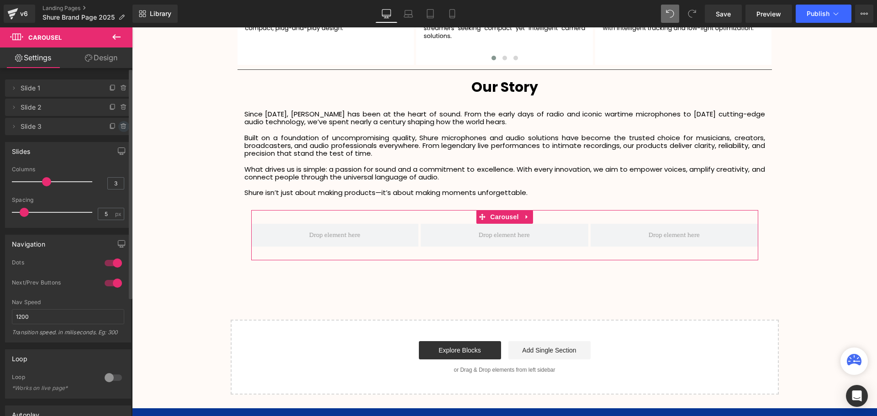
click at [121, 125] on icon at bounding box center [123, 125] width 5 height 0
click at [110, 127] on button "Delete" at bounding box center [114, 127] width 29 height 12
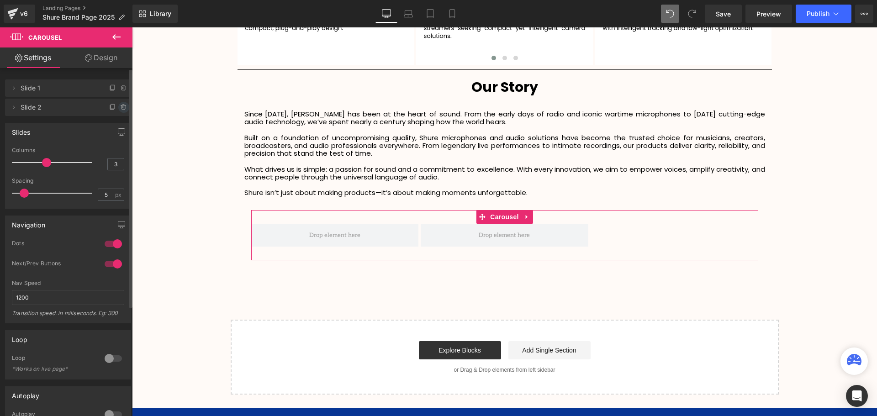
click at [121, 106] on icon at bounding box center [123, 107] width 7 height 7
click at [115, 105] on button "Delete" at bounding box center [114, 108] width 29 height 12
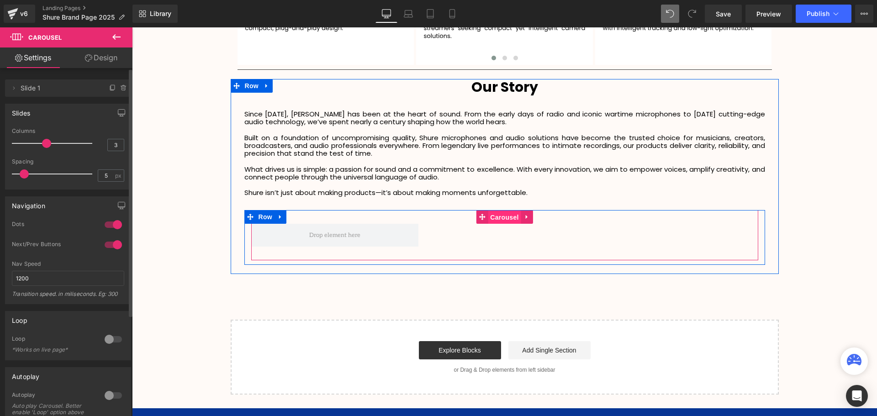
click at [507, 217] on span "Carousel" at bounding box center [504, 218] width 33 height 14
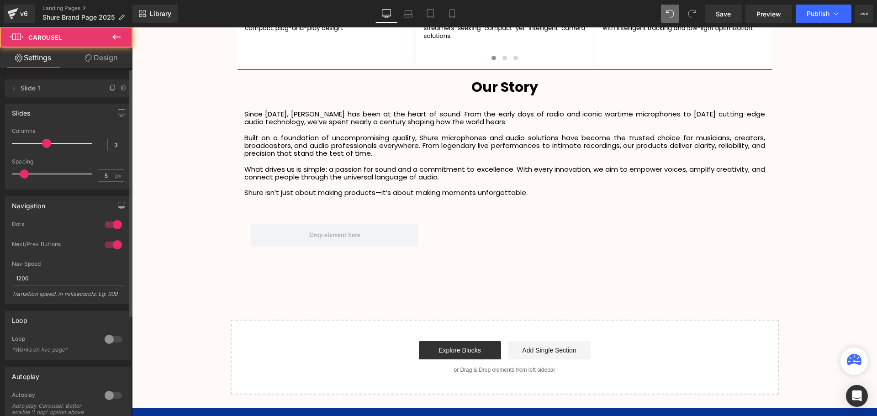
click at [116, 37] on icon at bounding box center [116, 36] width 8 height 5
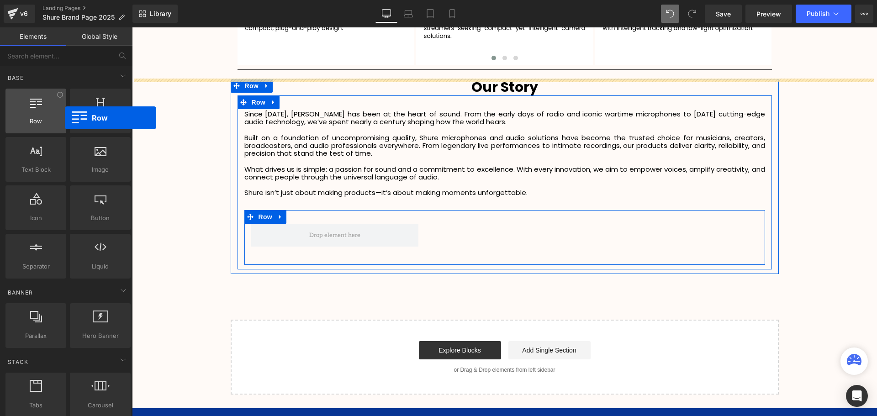
drag, startPoint x: 44, startPoint y: 119, endPoint x: 63, endPoint y: 122, distance: 18.5
click at [63, 122] on div "Row rows, columns, layouts, div" at bounding box center [35, 111] width 61 height 45
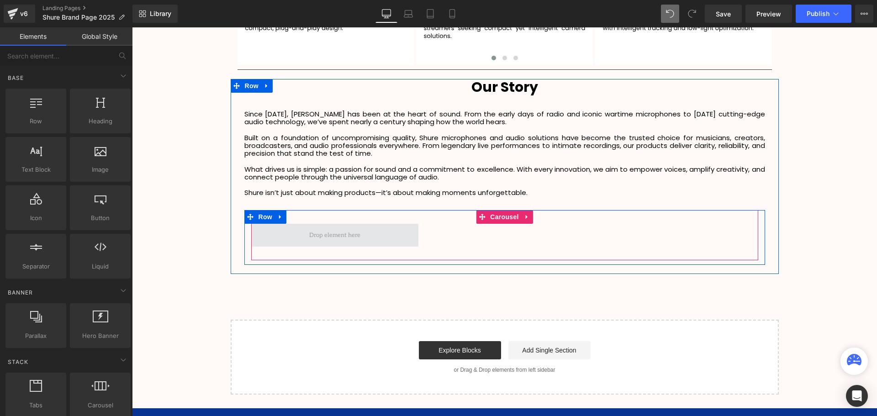
click at [403, 233] on span at bounding box center [335, 235] width 168 height 23
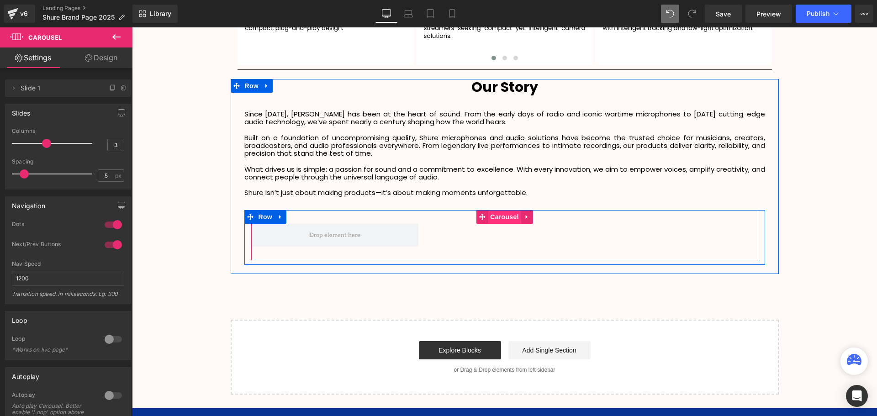
click at [500, 214] on span "Carousel" at bounding box center [504, 217] width 33 height 14
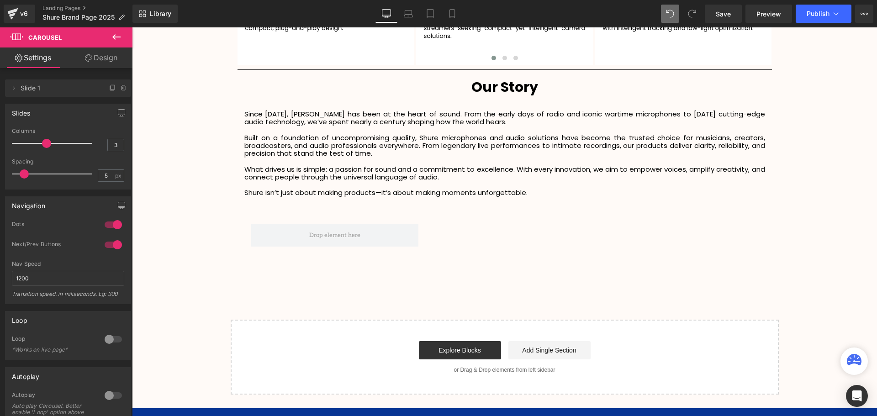
click at [114, 42] on icon at bounding box center [116, 37] width 11 height 11
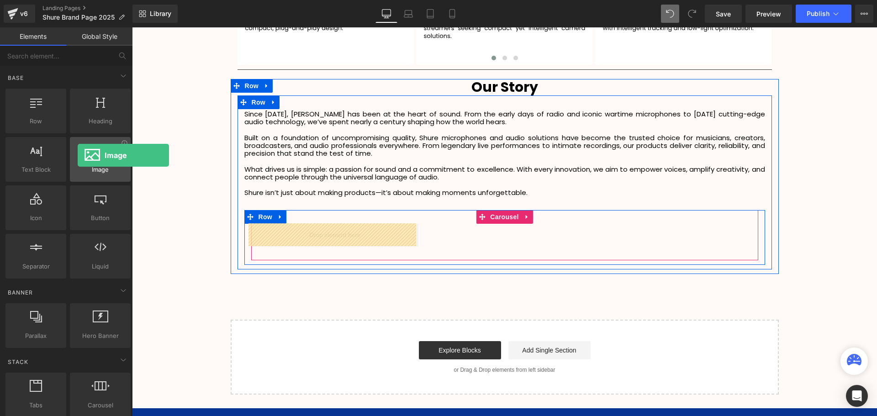
drag, startPoint x: 105, startPoint y: 167, endPoint x: 78, endPoint y: 154, distance: 30.1
click at [78, 154] on div "Image images, photos, alts, uploads" at bounding box center [100, 159] width 61 height 45
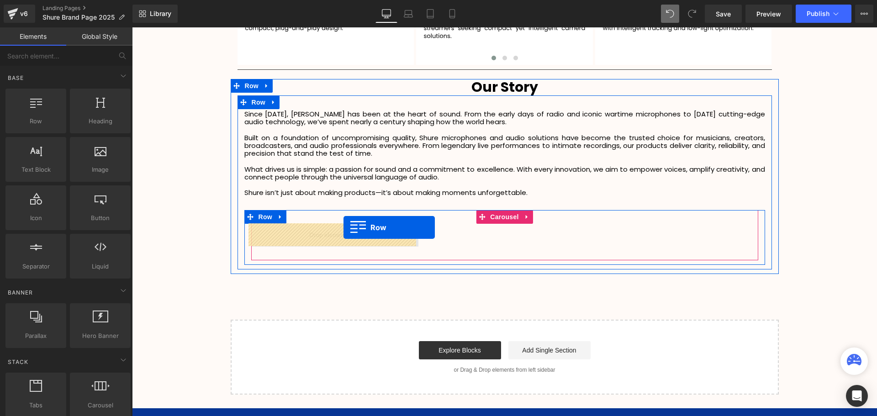
drag, startPoint x: 159, startPoint y: 143, endPoint x: 344, endPoint y: 227, distance: 203.2
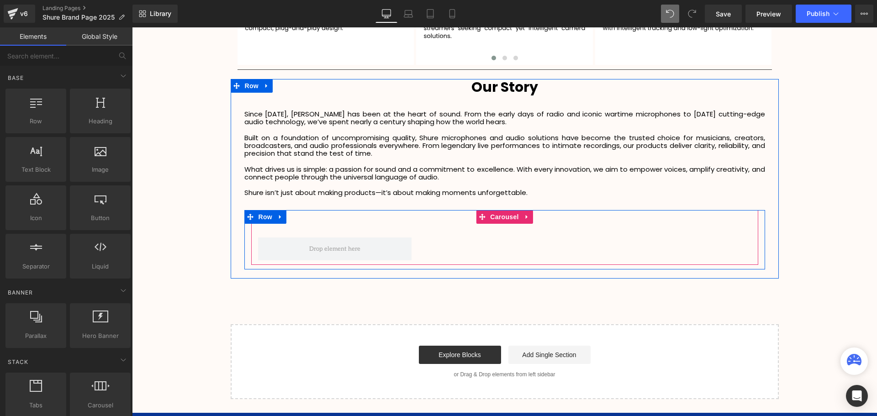
scroll to position [2300, 740]
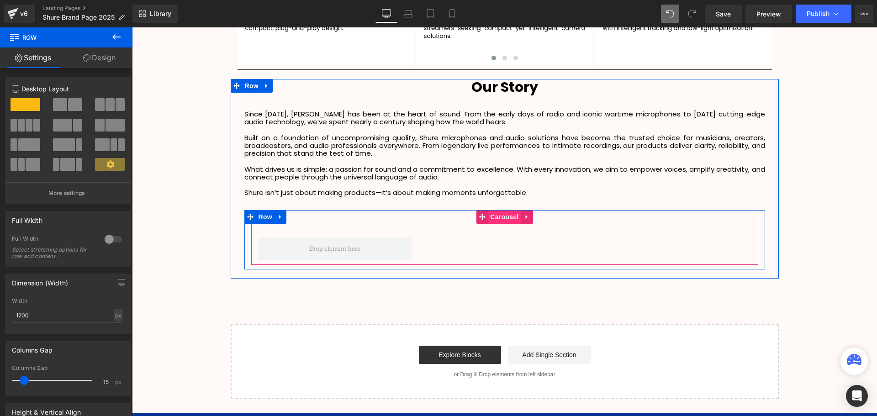
click at [506, 216] on span "Carousel" at bounding box center [504, 217] width 33 height 14
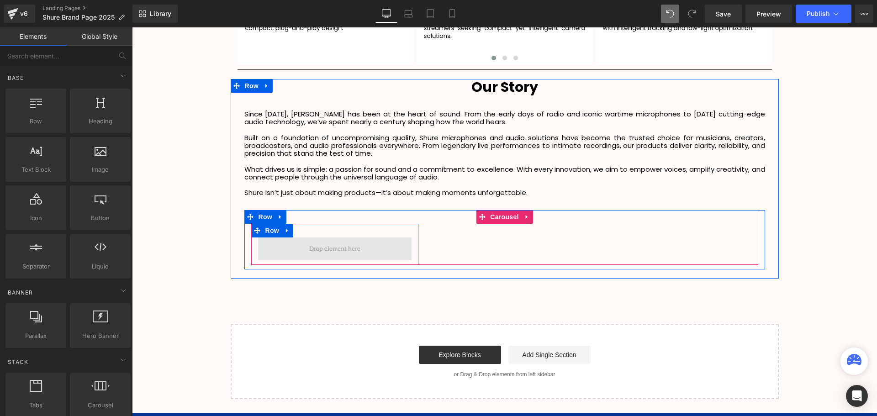
click at [340, 246] on span at bounding box center [335, 249] width 58 height 14
click at [272, 227] on span "Row" at bounding box center [272, 231] width 18 height 14
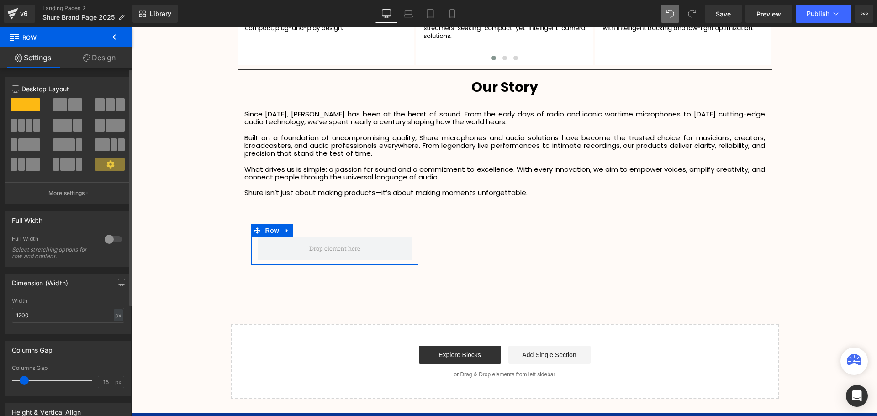
click at [110, 123] on span at bounding box center [115, 125] width 19 height 13
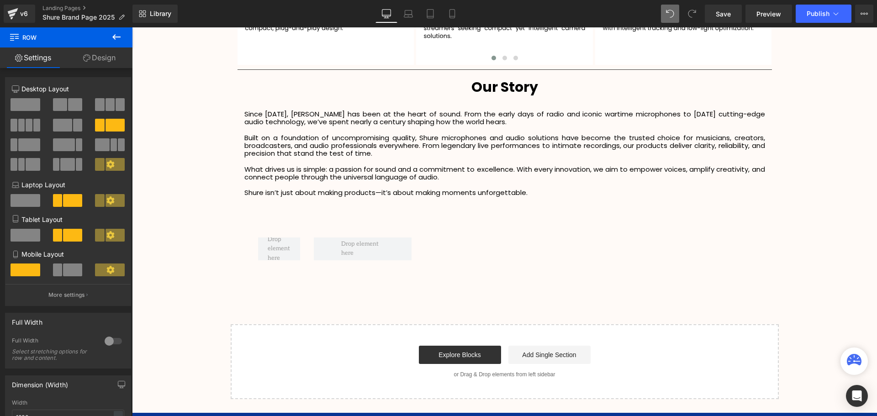
click at [119, 37] on icon at bounding box center [116, 36] width 8 height 5
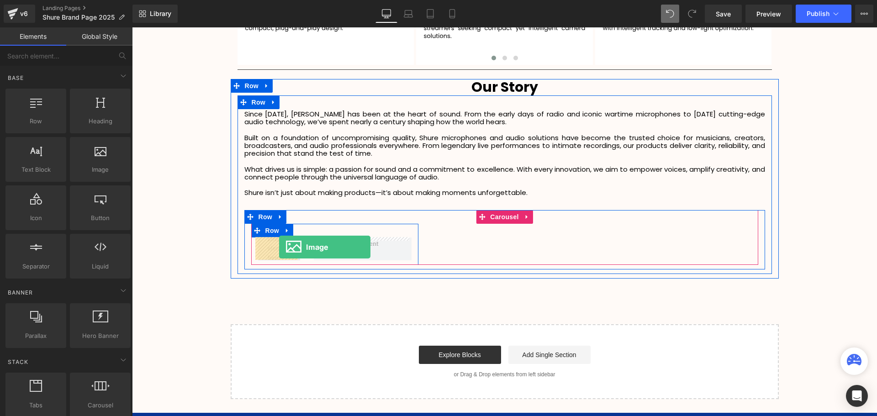
drag, startPoint x: 234, startPoint y: 195, endPoint x: 279, endPoint y: 247, distance: 69.0
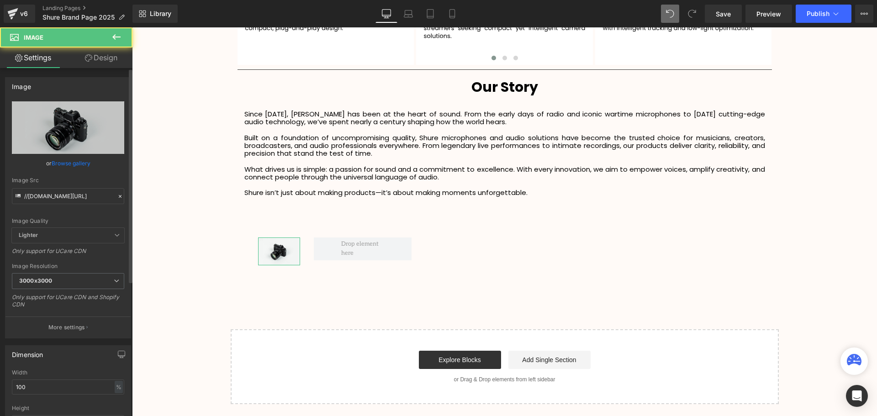
scroll to position [5, 5]
drag, startPoint x: 35, startPoint y: 154, endPoint x: 101, endPoint y: 173, distance: 68.4
click at [102, 174] on div "Image Quality Lighter Lightest Lighter Lighter Lightest Only support for UCare …" at bounding box center [68, 164] width 112 height 127
click at [112, 41] on icon at bounding box center [116, 37] width 11 height 11
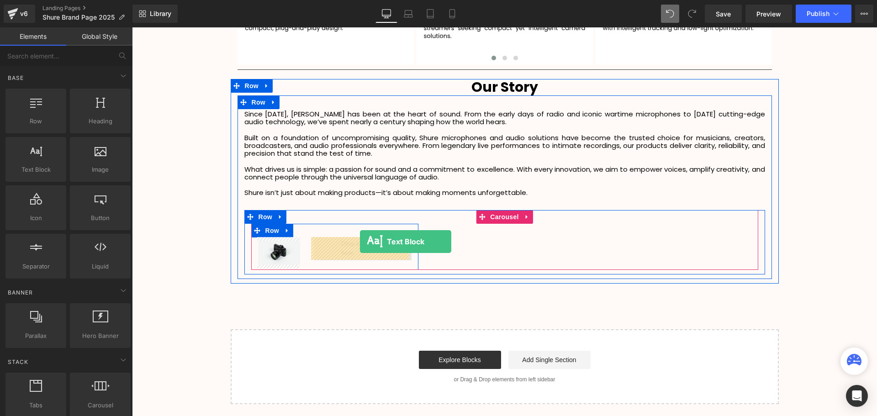
drag, startPoint x: 185, startPoint y: 195, endPoint x: 359, endPoint y: 242, distance: 181.2
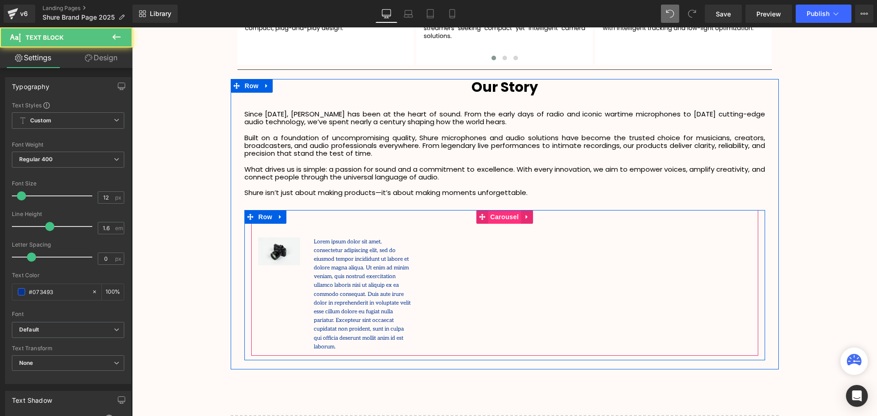
scroll to position [2374, 740]
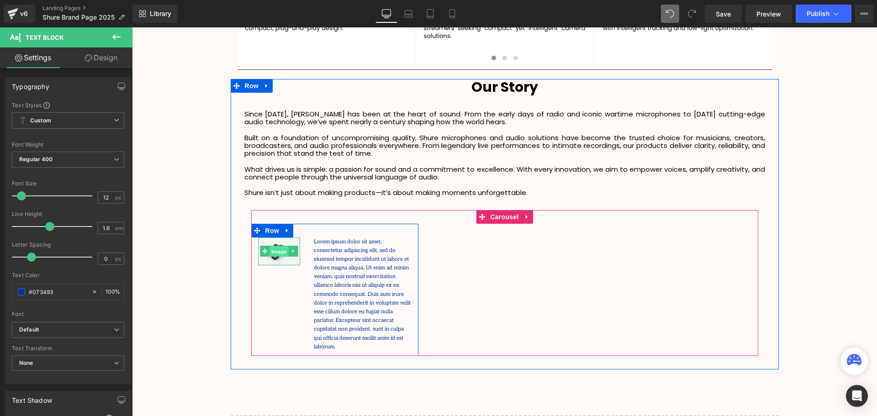
click at [278, 253] on span "Image" at bounding box center [279, 251] width 19 height 11
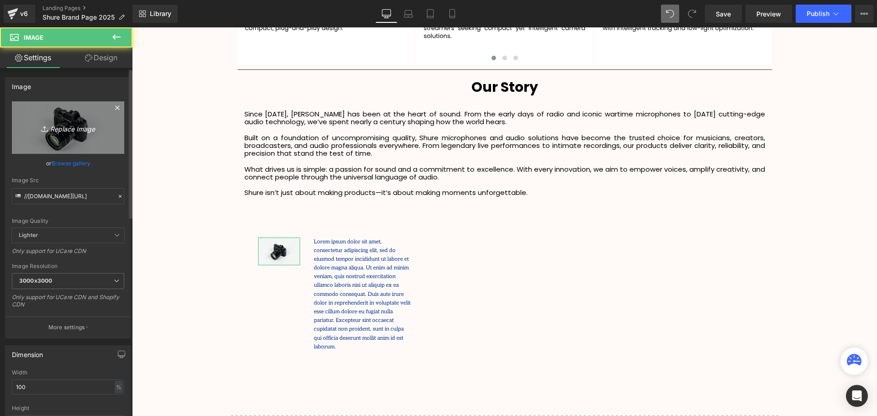
click at [58, 128] on icon "Replace Image" at bounding box center [68, 127] width 73 height 11
type input "C:\fakepath\GLX-D_Plus_Guitarist_Jump_WideShot.webp"
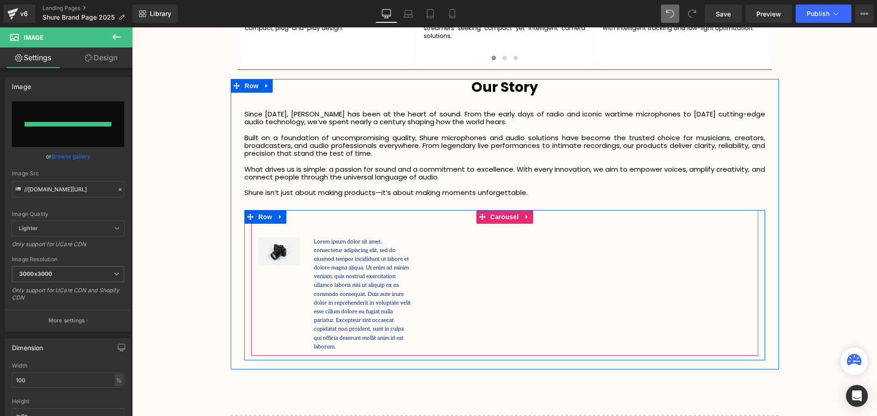
type input "[URL][DOMAIN_NAME]"
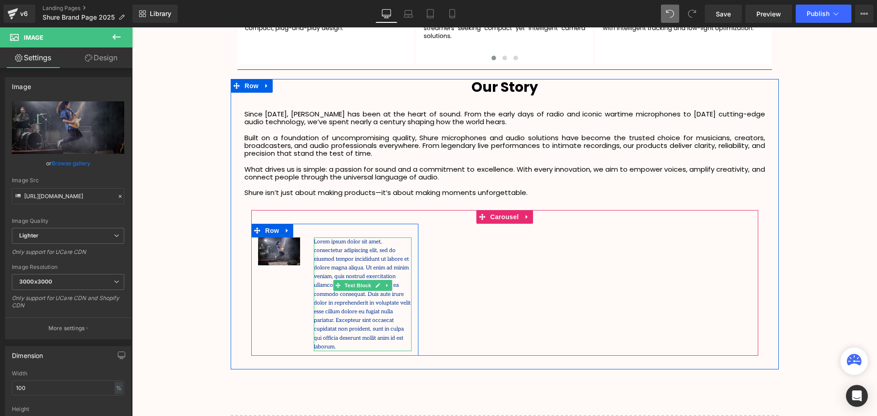
drag, startPoint x: 354, startPoint y: 263, endPoint x: 382, endPoint y: 321, distance: 65.0
click at [354, 263] on p "Lorem ipsum dolor sit amet, consectetur adipiscing elit, sed do eiusmod tempor …" at bounding box center [363, 295] width 98 height 114
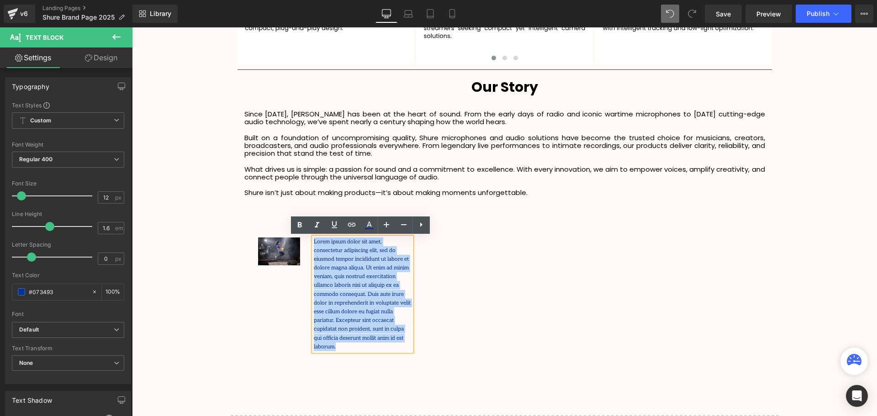
drag, startPoint x: 380, startPoint y: 329, endPoint x: 307, endPoint y: 240, distance: 114.9
click at [307, 240] on div "Lorem ipsum dolor sit amet, consectetur adipiscing elit, sed do eiusmod tempor …" at bounding box center [362, 295] width 111 height 114
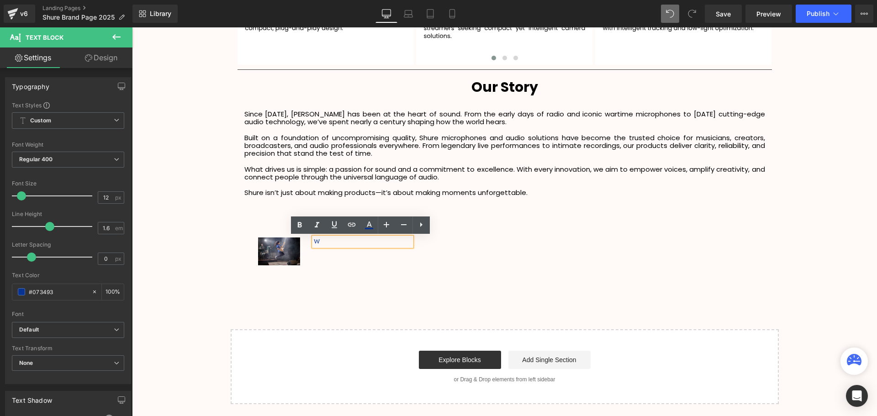
scroll to position [2305, 740]
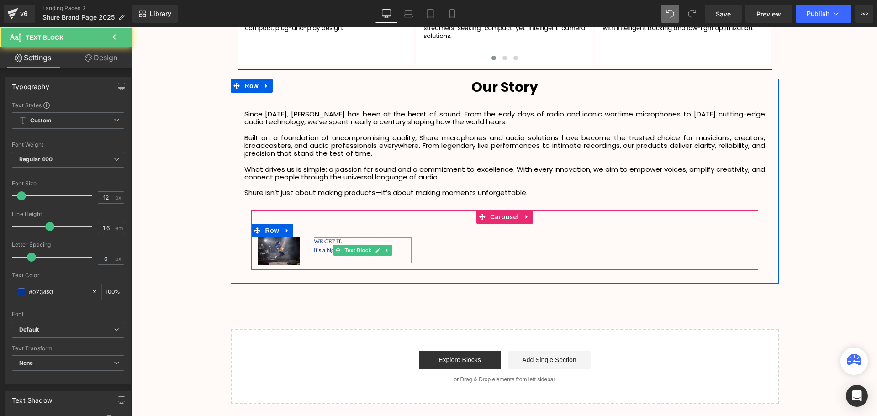
click at [395, 260] on p at bounding box center [363, 259] width 98 height 9
click at [338, 259] on p "We're" at bounding box center [363, 259] width 98 height 9
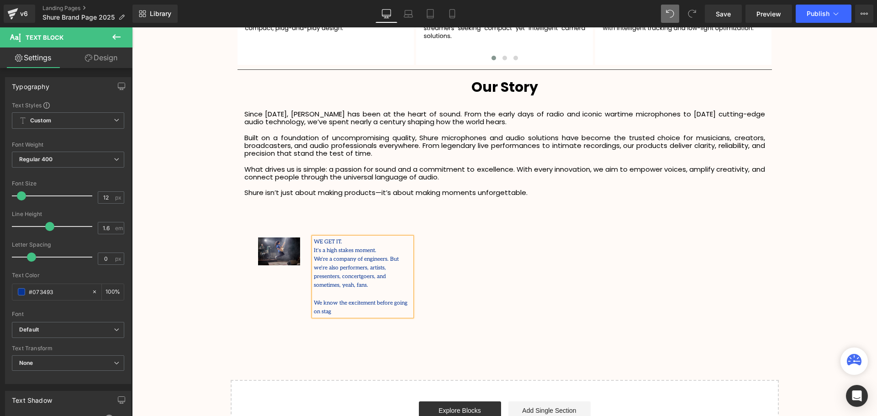
scroll to position [2347, 740]
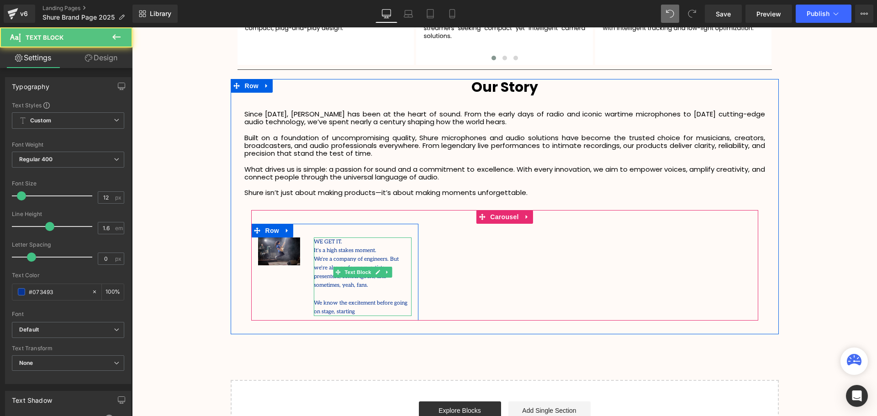
click at [361, 302] on p "We know the excitement before going on stage, starting" at bounding box center [363, 303] width 98 height 26
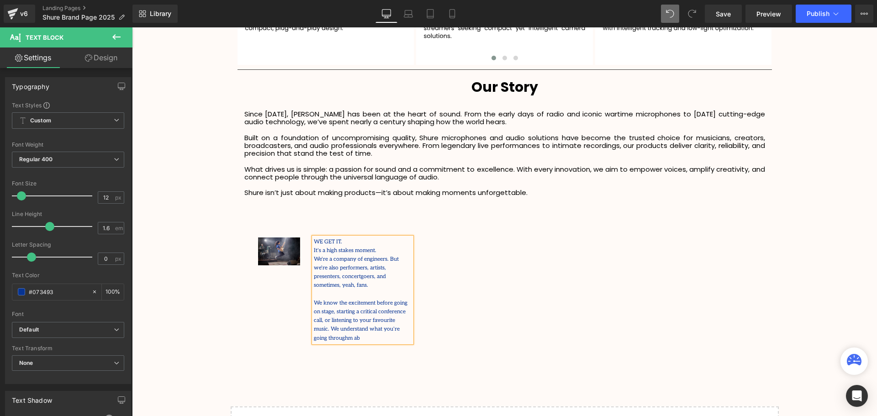
scroll to position [2374, 740]
click at [532, 295] on div "Image WE GET IT. It's a high stakes moment. We're a company of engineers. But w…" at bounding box center [504, 285] width 507 height 123
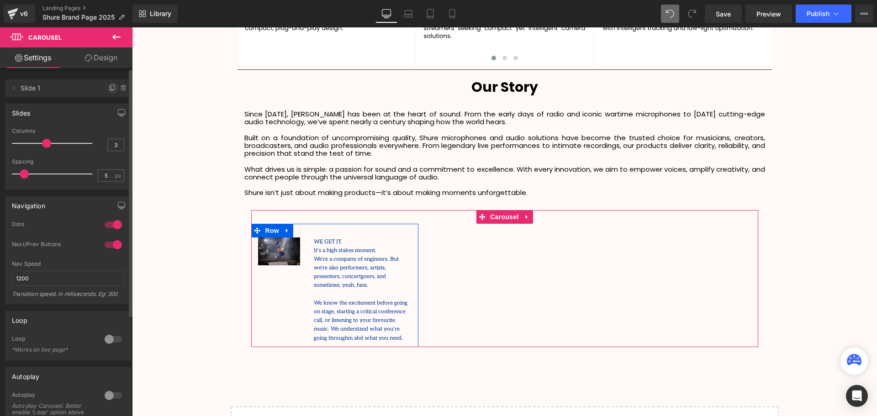
click at [109, 89] on icon at bounding box center [112, 88] width 7 height 7
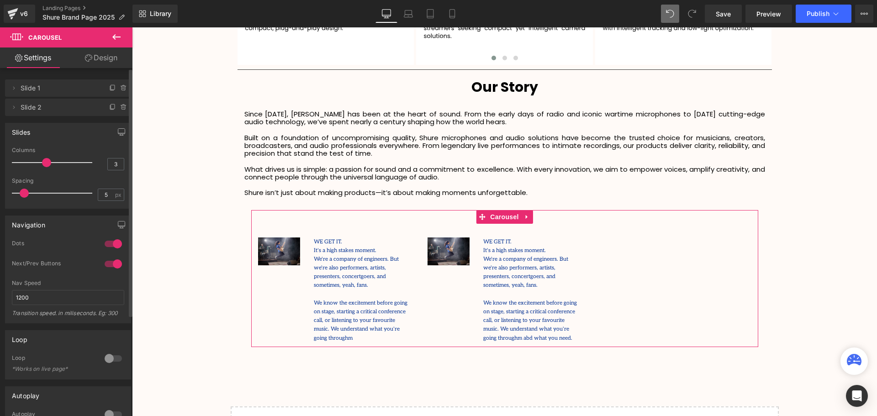
scroll to position [5, 5]
click at [109, 107] on icon at bounding box center [112, 107] width 7 height 7
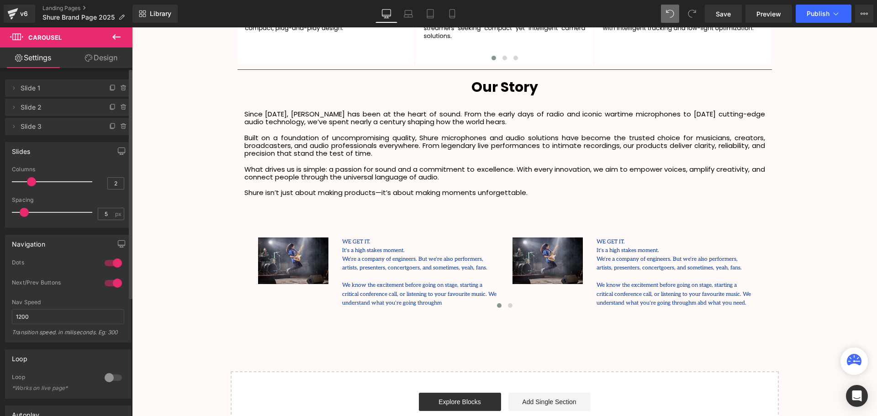
scroll to position [2347, 740]
type input "1"
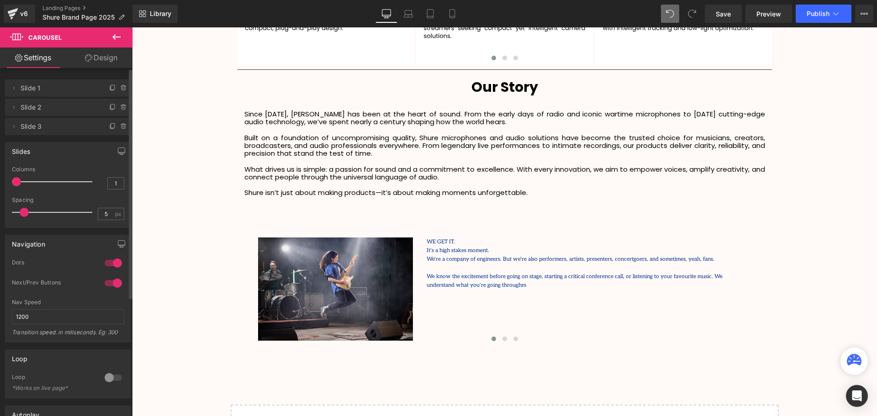
scroll to position [2381, 740]
drag, startPoint x: 45, startPoint y: 181, endPoint x: 21, endPoint y: 185, distance: 24.9
click at [21, 185] on div at bounding box center [54, 182] width 76 height 18
type input "5"
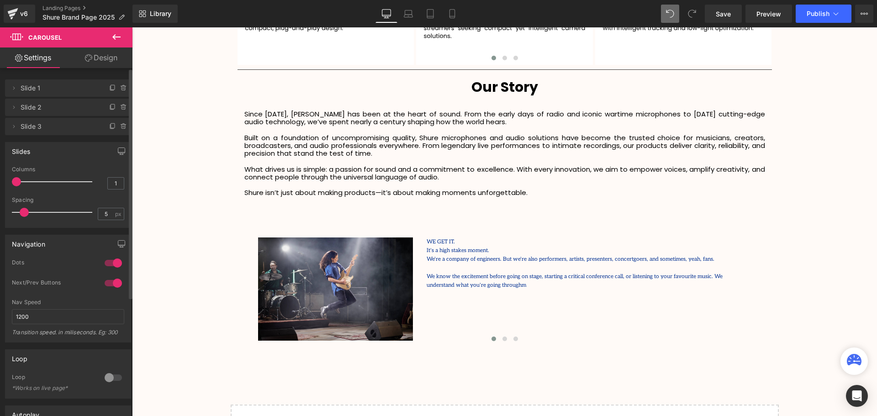
click at [24, 214] on span at bounding box center [24, 212] width 9 height 9
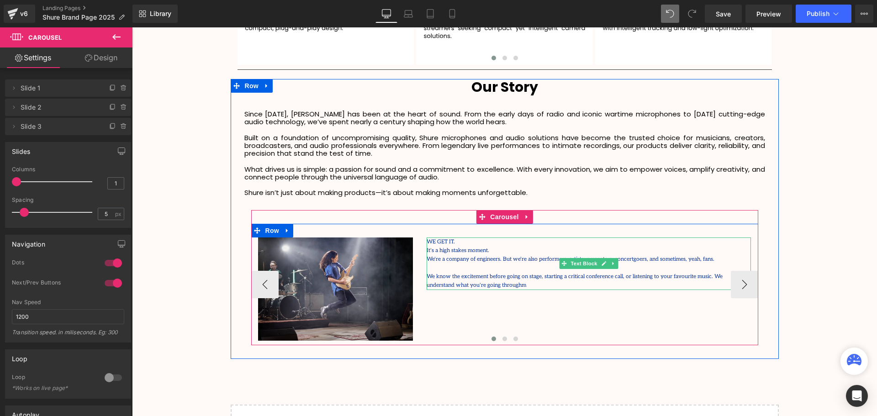
click at [474, 284] on p "We know the excitement before going on stage, starting a critical conference ca…" at bounding box center [589, 277] width 324 height 26
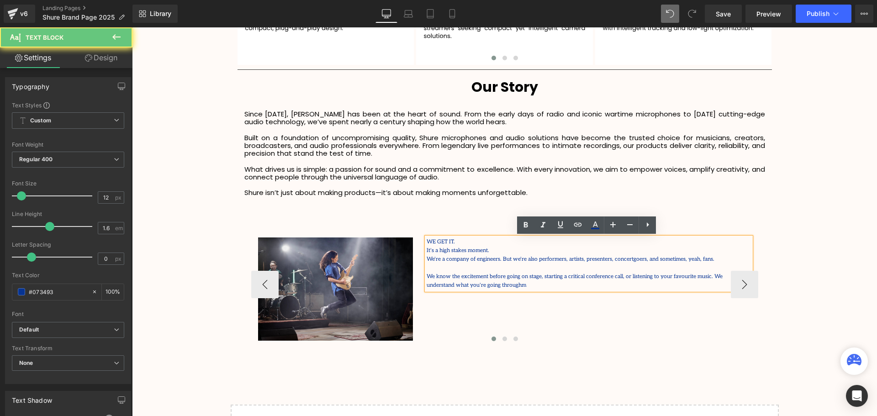
click at [465, 287] on p "We know the excitement before going on stage, starting a critical conference ca…" at bounding box center [589, 277] width 324 height 26
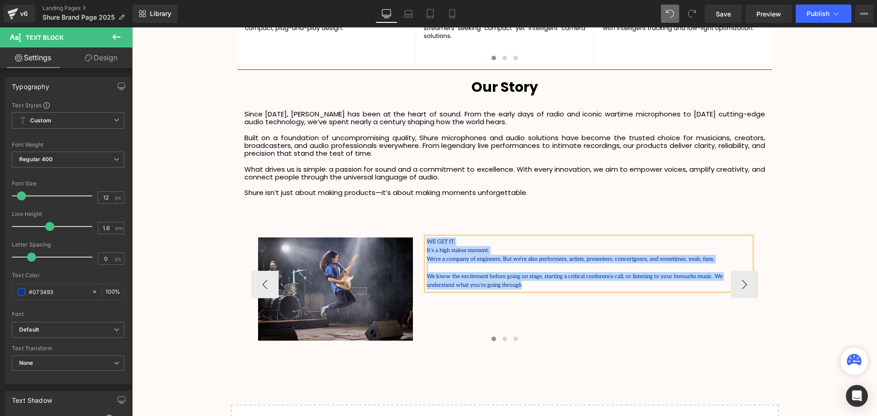
drag, startPoint x: 467, startPoint y: 286, endPoint x: 426, endPoint y: 243, distance: 59.8
click at [427, 243] on div "WE GET IT. It's a high stakes moment. We're a company of engineers. But we're a…" at bounding box center [589, 264] width 324 height 53
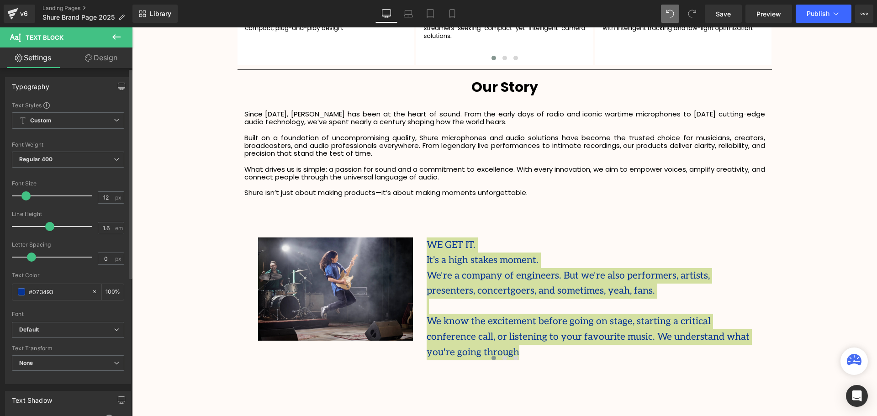
scroll to position [2381, 740]
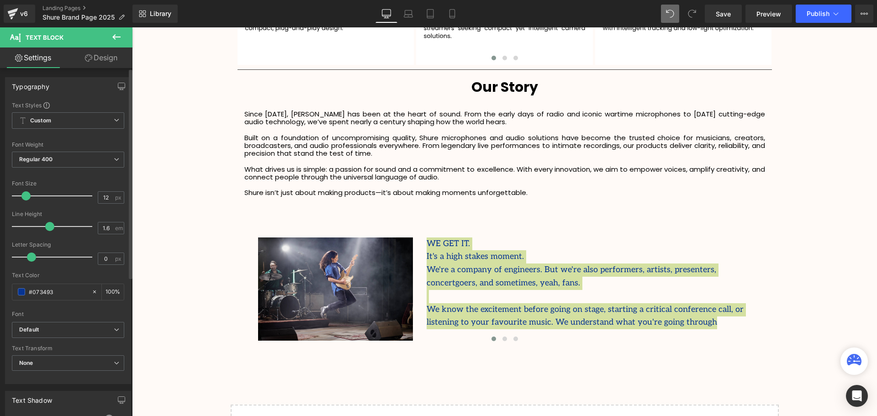
drag, startPoint x: 21, startPoint y: 196, endPoint x: 26, endPoint y: 196, distance: 4.6
click at [26, 196] on span at bounding box center [25, 195] width 9 height 9
click at [45, 328] on b "Default" at bounding box center [66, 330] width 95 height 8
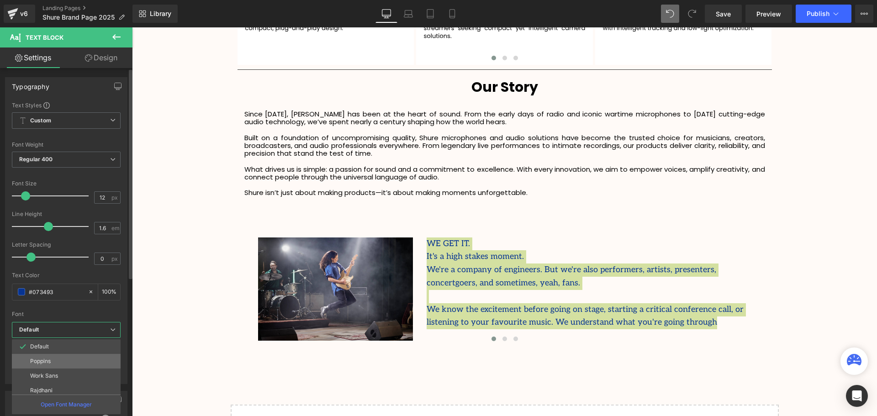
click at [49, 361] on p "Poppins" at bounding box center [40, 361] width 21 height 6
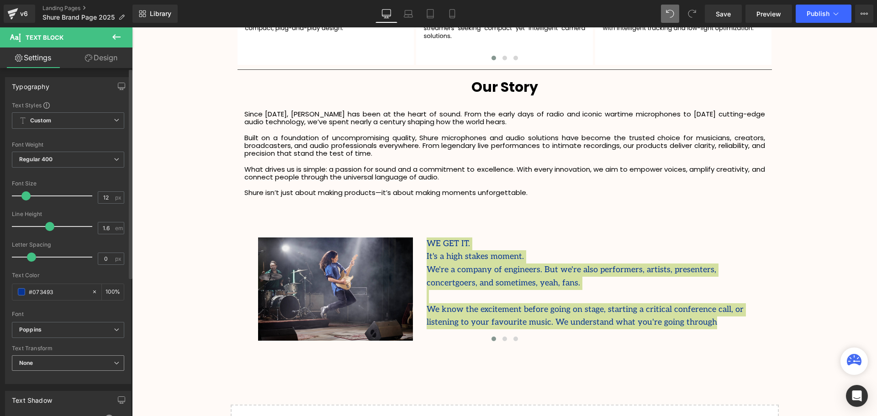
scroll to position [2383, 740]
click at [21, 295] on span at bounding box center [21, 291] width 7 height 7
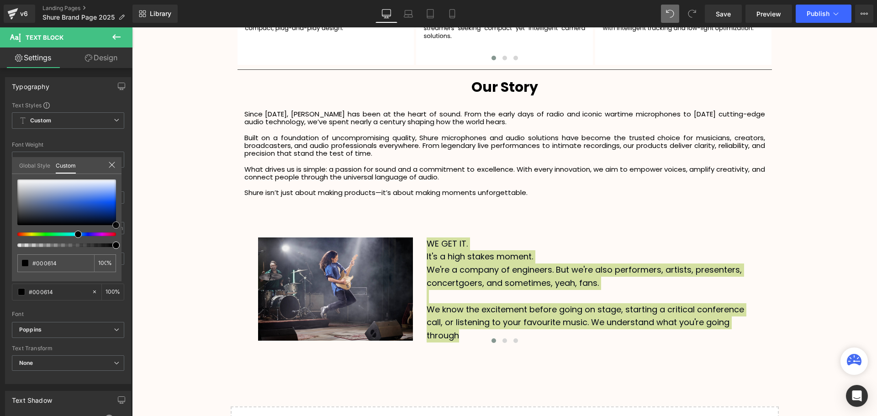
drag, startPoint x: 218, startPoint y: 238, endPoint x: 148, endPoint y: 244, distance: 70.2
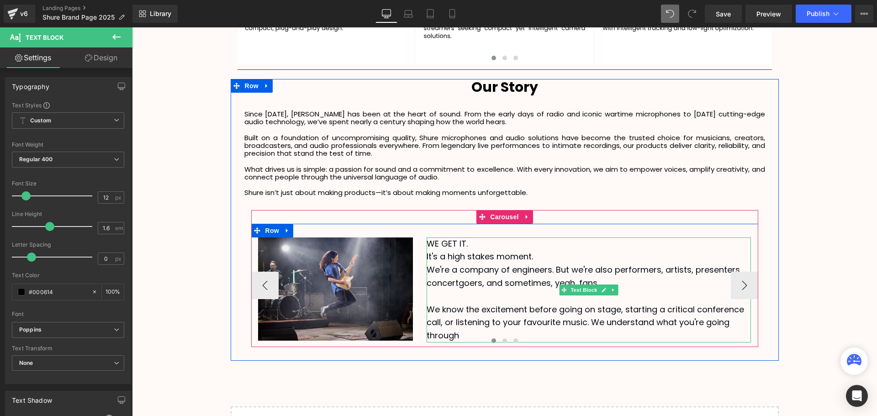
click at [476, 243] on p "WE GET IT." at bounding box center [589, 244] width 324 height 13
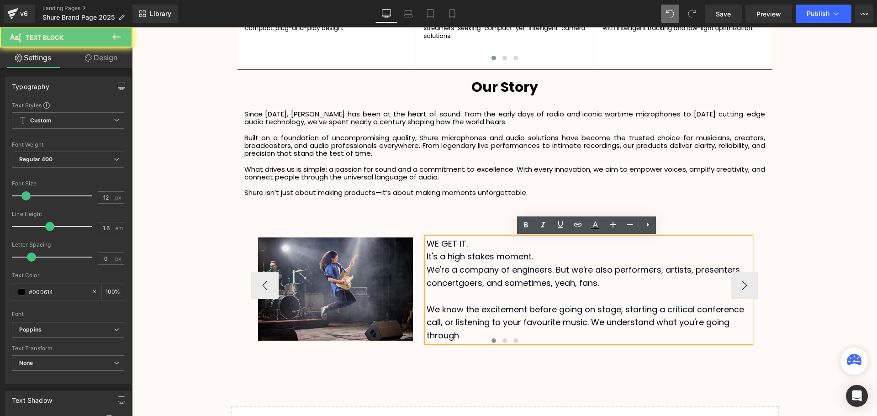
drag, startPoint x: 495, startPoint y: 243, endPoint x: 427, endPoint y: 244, distance: 68.1
click at [427, 244] on p "WE GET IT." at bounding box center [589, 244] width 324 height 13
click at [556, 257] on p "It's a high stakes moment." at bounding box center [589, 256] width 324 height 13
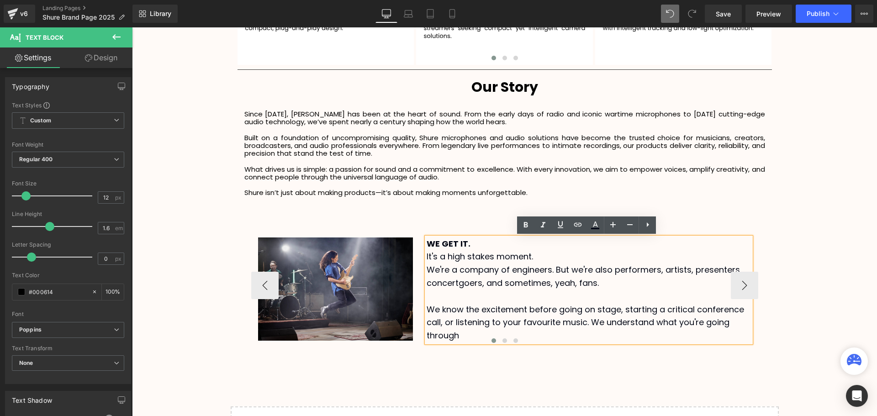
drag, startPoint x: 564, startPoint y: 257, endPoint x: 425, endPoint y: 255, distance: 138.9
click at [427, 255] on p "It's a high stakes moment." at bounding box center [589, 256] width 324 height 13
click at [476, 243] on p "WE GET IT." at bounding box center [589, 244] width 324 height 13
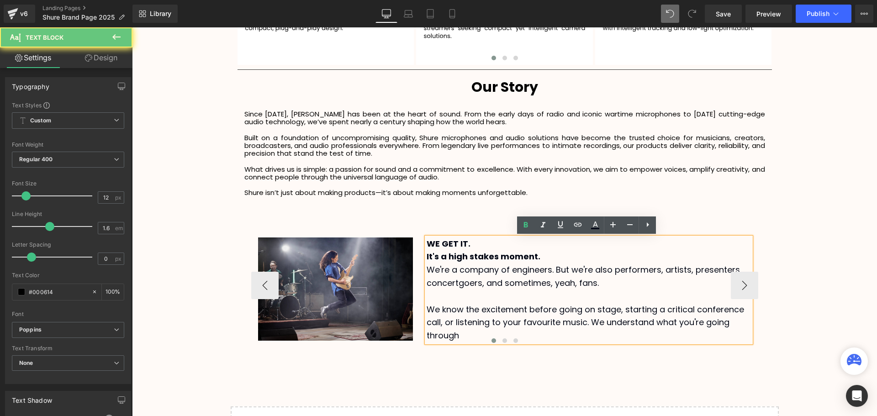
click at [427, 243] on p "WE GET IT." at bounding box center [589, 244] width 324 height 13
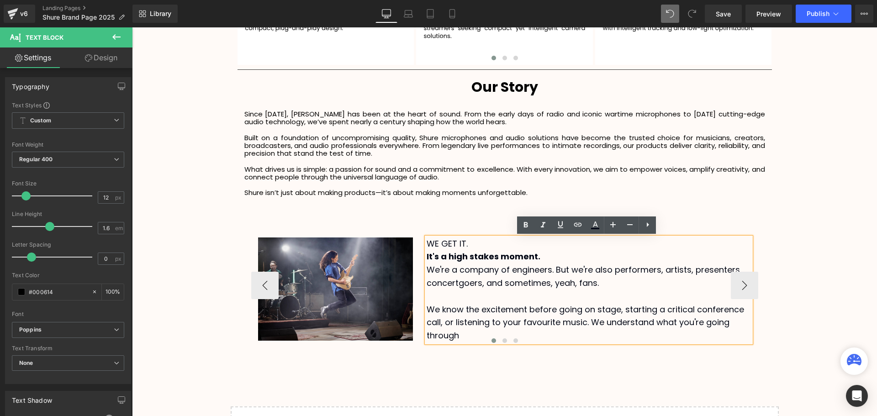
click at [542, 264] on p "We're a company of engineers. But we're also performers, artists, presenters, c…" at bounding box center [589, 277] width 324 height 26
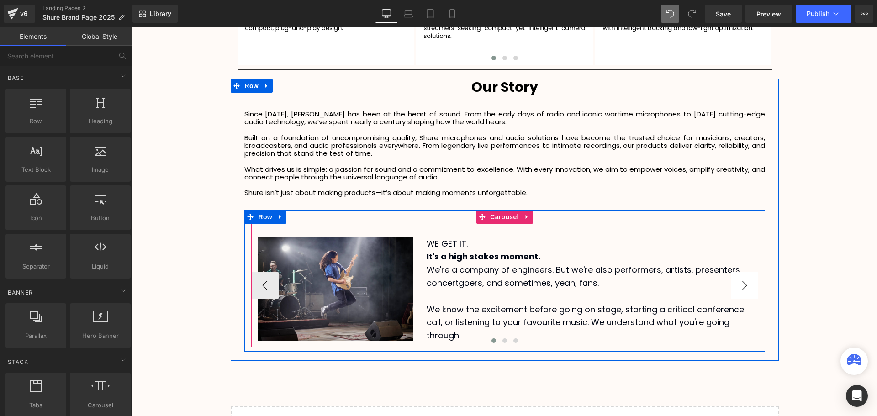
click at [747, 287] on button "›" at bounding box center [744, 285] width 27 height 27
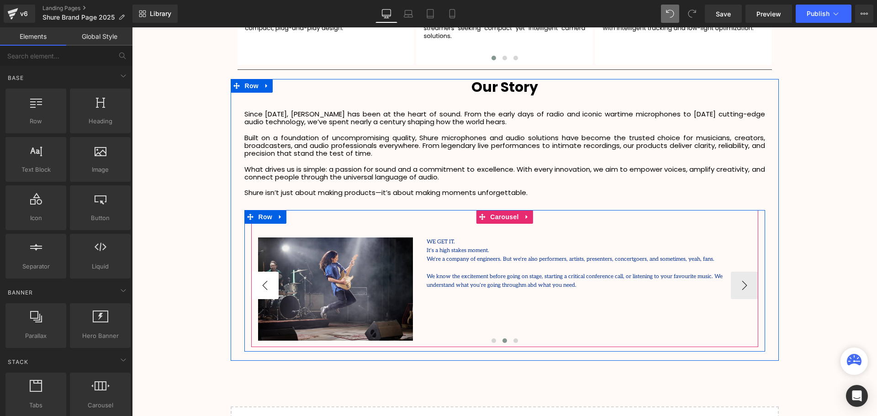
click at [262, 285] on button "‹" at bounding box center [264, 285] width 27 height 27
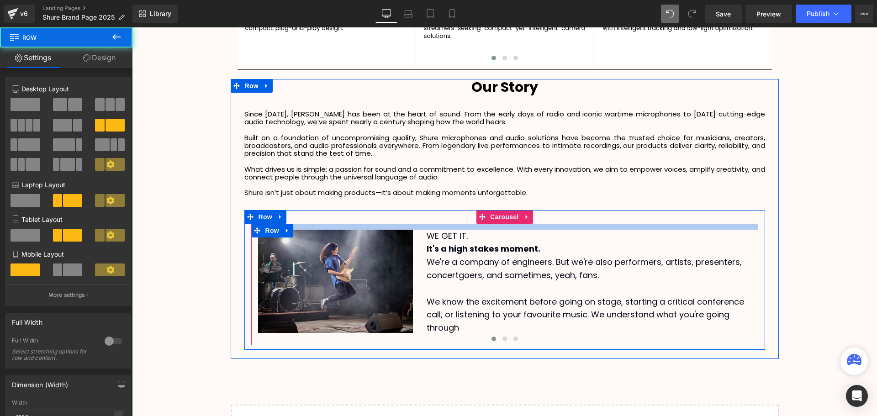
scroll to position [2381, 740]
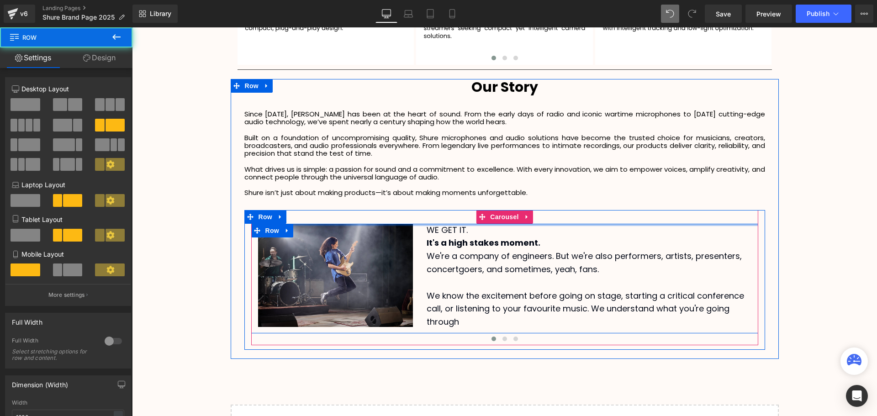
drag, startPoint x: 395, startPoint y: 224, endPoint x: 504, endPoint y: 204, distance: 111.0
click at [404, 194] on div "Since [DATE], [PERSON_NAME] has been at the heart of sound. From the early days…" at bounding box center [505, 226] width 534 height 248
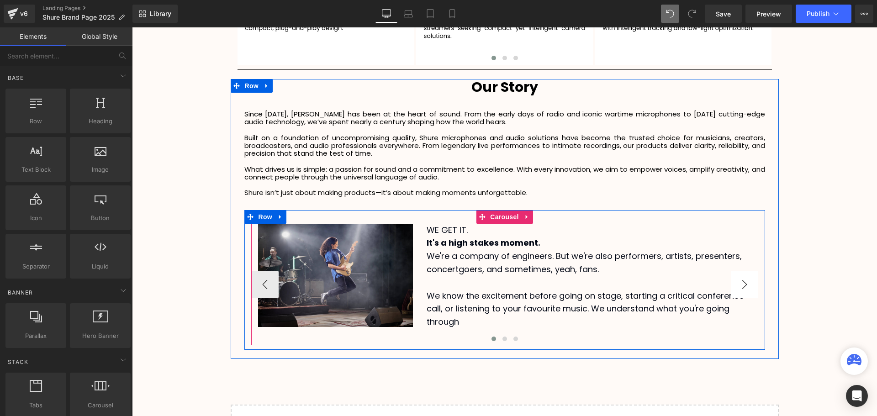
click at [741, 285] on button "›" at bounding box center [744, 284] width 27 height 27
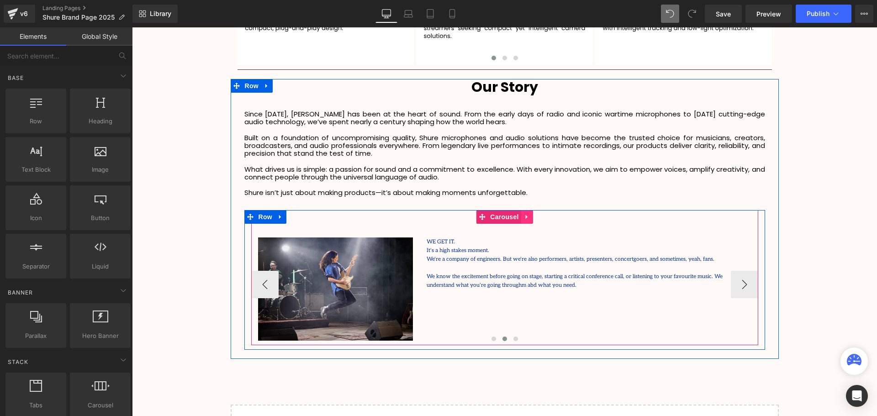
click at [524, 216] on icon at bounding box center [527, 216] width 6 height 7
click at [530, 217] on icon at bounding box center [533, 217] width 6 height 6
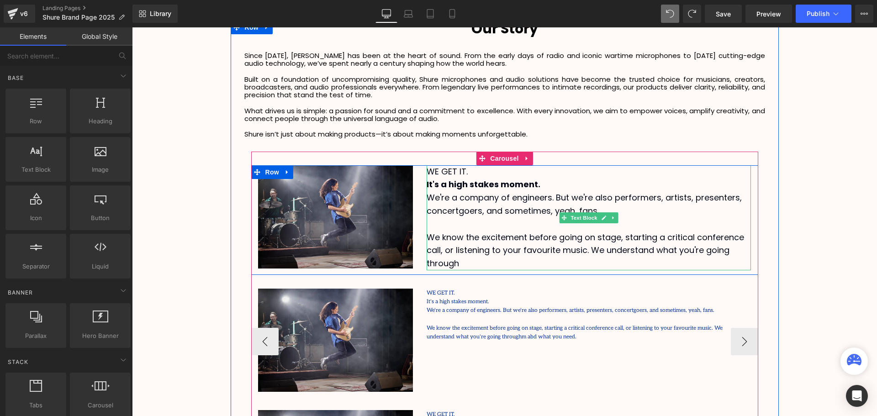
scroll to position [1951, 0]
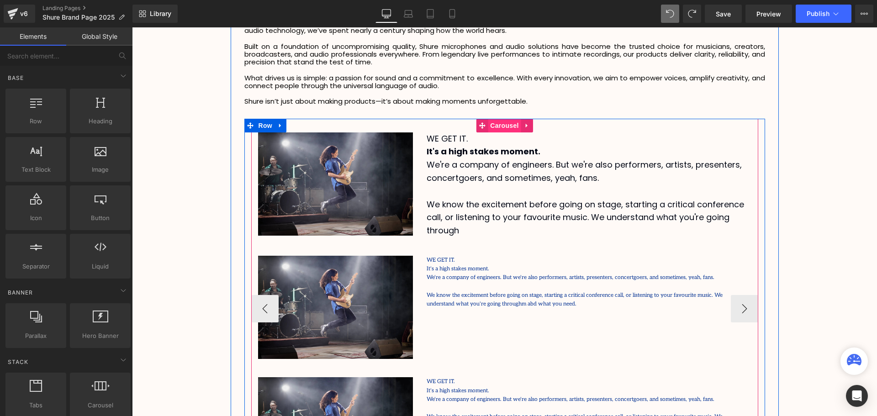
click at [506, 123] on span "Carousel" at bounding box center [504, 126] width 33 height 14
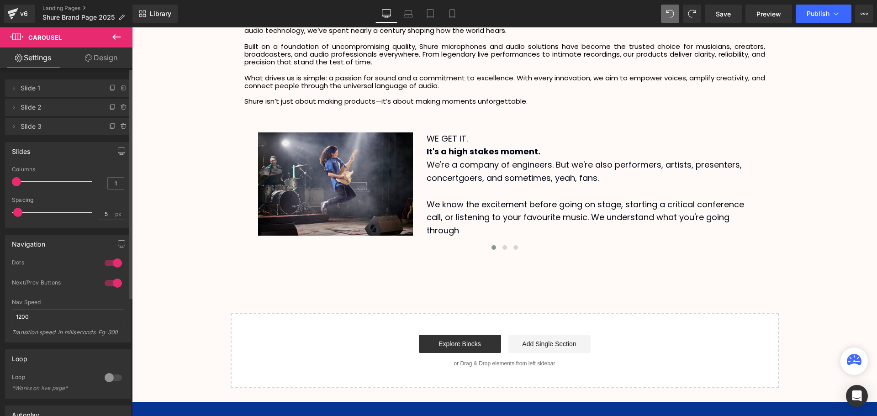
scroll to position [5, 5]
drag, startPoint x: 22, startPoint y: 211, endPoint x: 16, endPoint y: 213, distance: 5.8
click at [16, 213] on span at bounding box center [17, 212] width 9 height 9
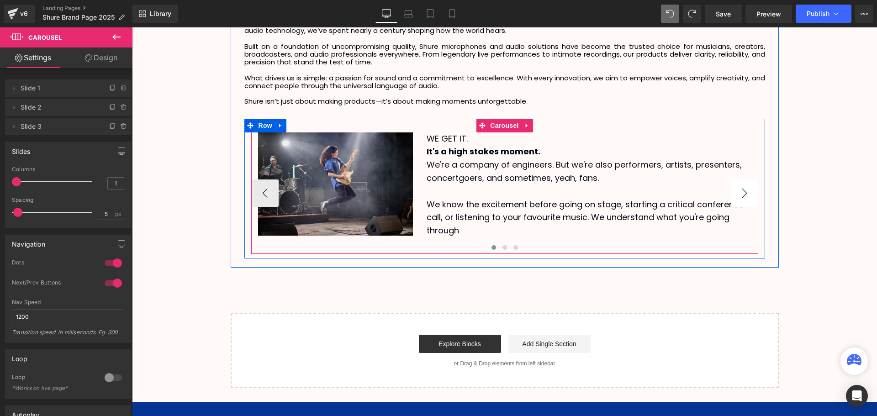
click at [734, 193] on button "›" at bounding box center [744, 193] width 27 height 27
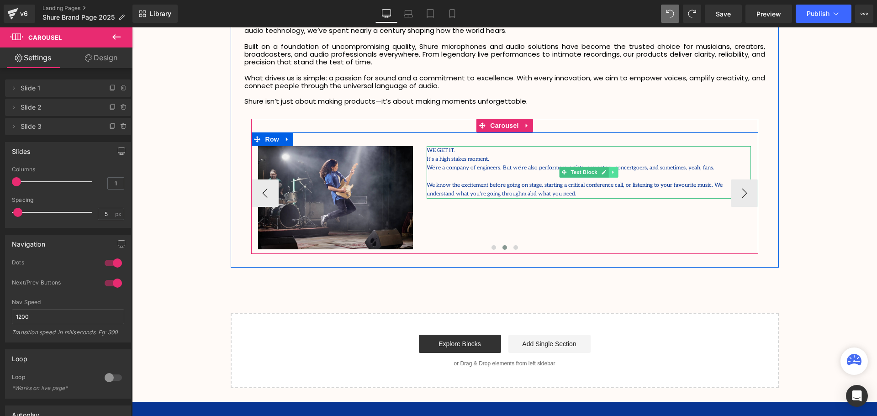
click at [612, 174] on icon at bounding box center [613, 171] width 5 height 5
click at [616, 173] on icon at bounding box center [618, 171] width 5 height 5
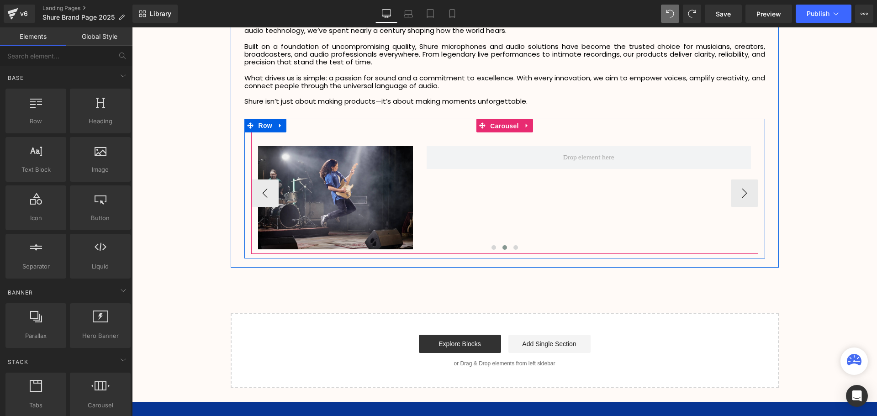
drag, startPoint x: 506, startPoint y: 129, endPoint x: 499, endPoint y: 133, distance: 8.0
click at [506, 129] on span "Carousel" at bounding box center [504, 126] width 33 height 14
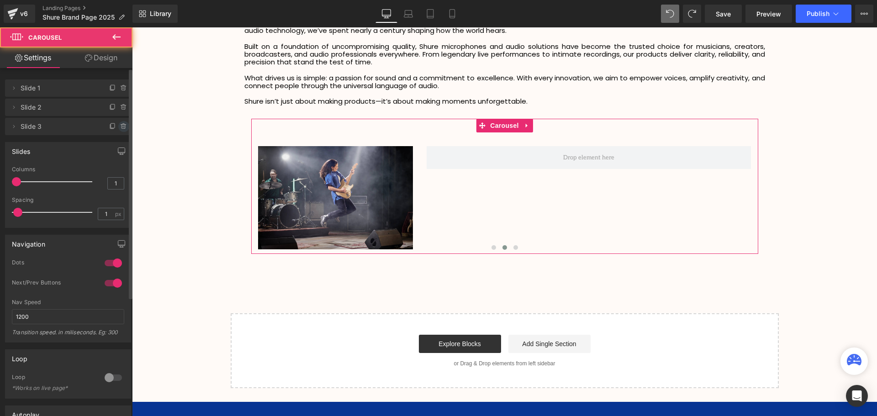
click at [118, 122] on span at bounding box center [123, 126] width 11 height 11
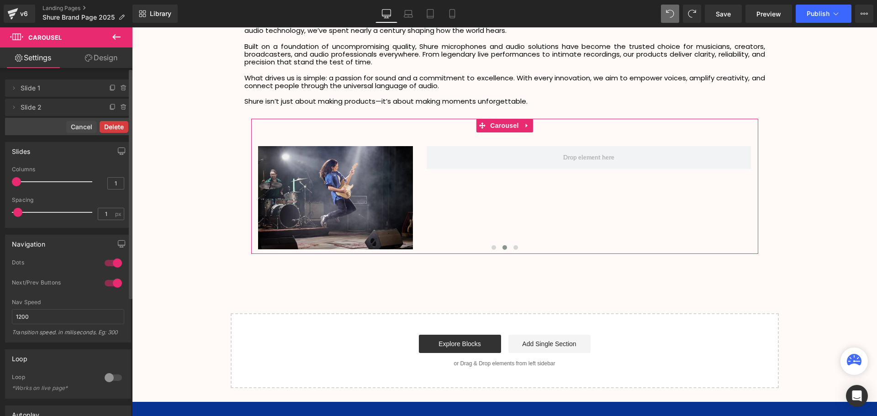
click at [118, 125] on button "Delete" at bounding box center [114, 127] width 29 height 12
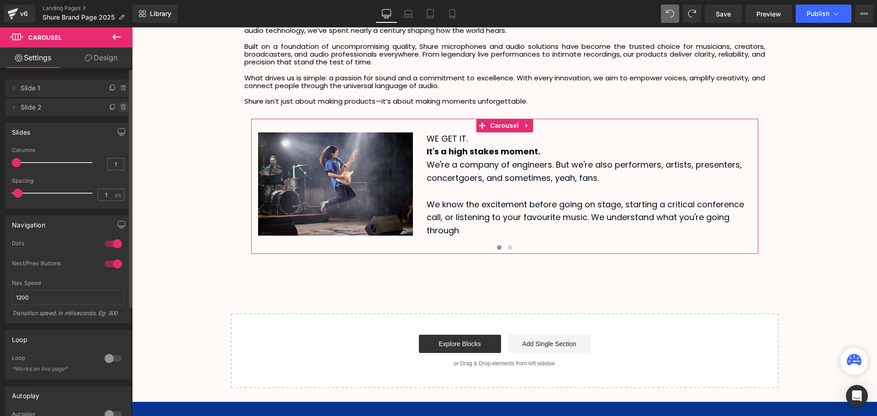
click at [121, 107] on icon at bounding box center [123, 107] width 7 height 7
click at [115, 111] on button "Delete" at bounding box center [114, 108] width 29 height 12
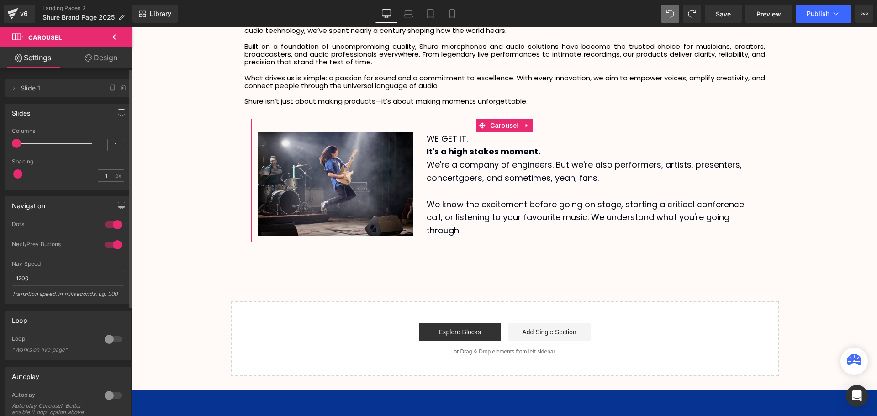
scroll to position [2369, 740]
click at [107, 87] on span at bounding box center [112, 88] width 11 height 11
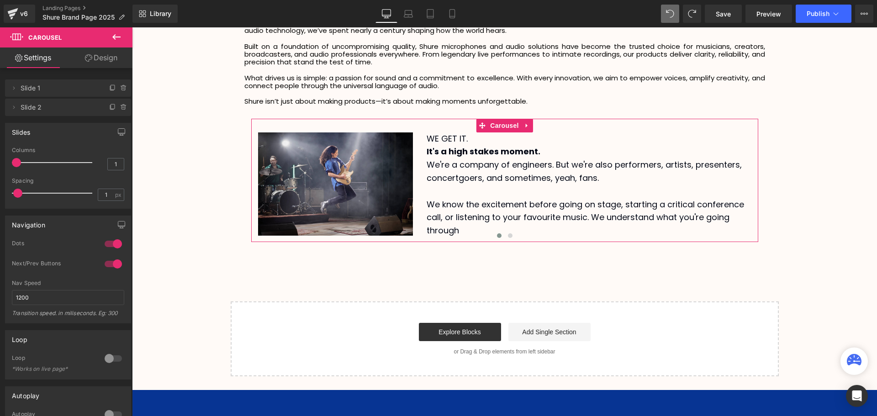
scroll to position [5, 5]
click at [107, 87] on span at bounding box center [112, 88] width 11 height 11
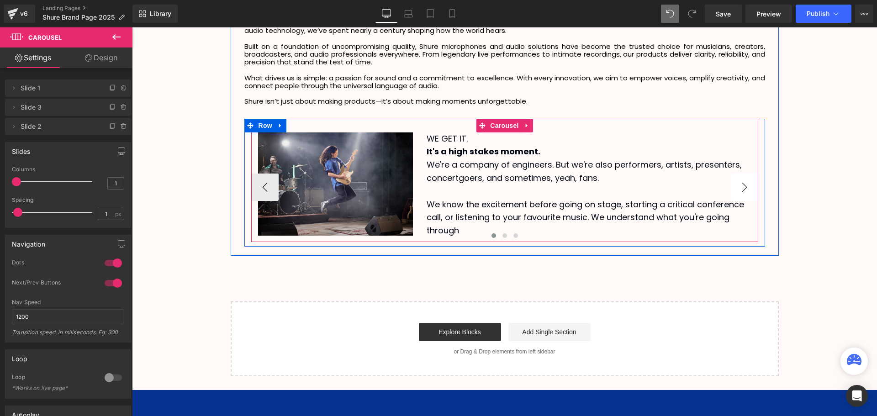
click at [742, 188] on button "›" at bounding box center [744, 187] width 27 height 27
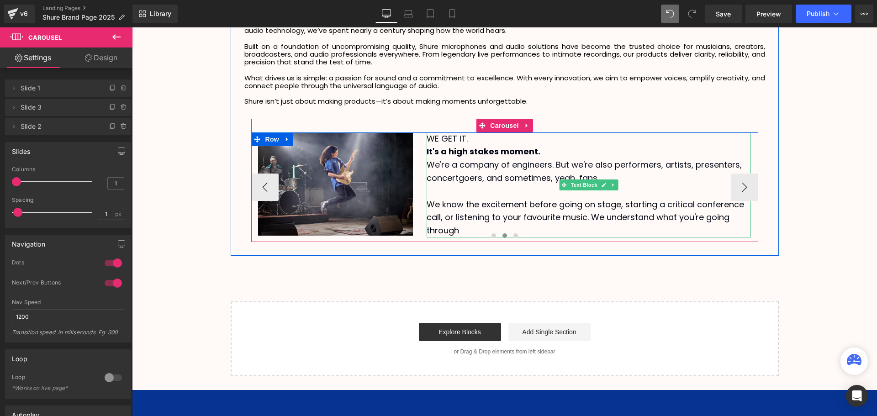
drag, startPoint x: 458, startPoint y: 137, endPoint x: 467, endPoint y: 137, distance: 9.1
click at [458, 137] on p "WE GET IT." at bounding box center [589, 138] width 324 height 13
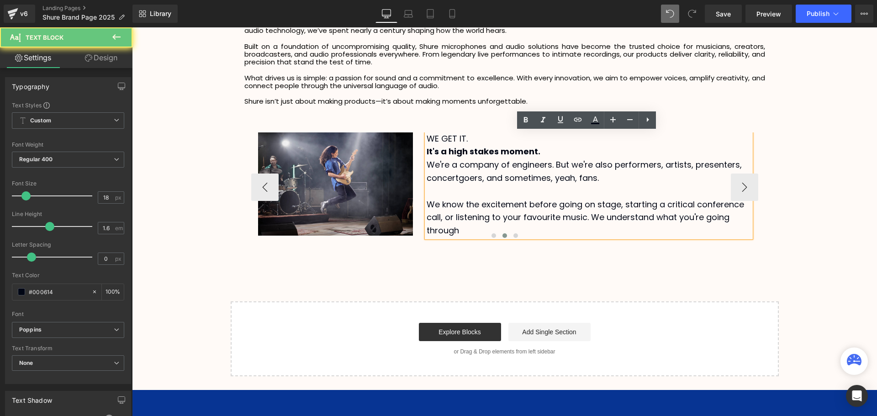
drag, startPoint x: 466, startPoint y: 137, endPoint x: 445, endPoint y: 139, distance: 20.7
click at [445, 139] on p "WE GET IT." at bounding box center [589, 138] width 324 height 13
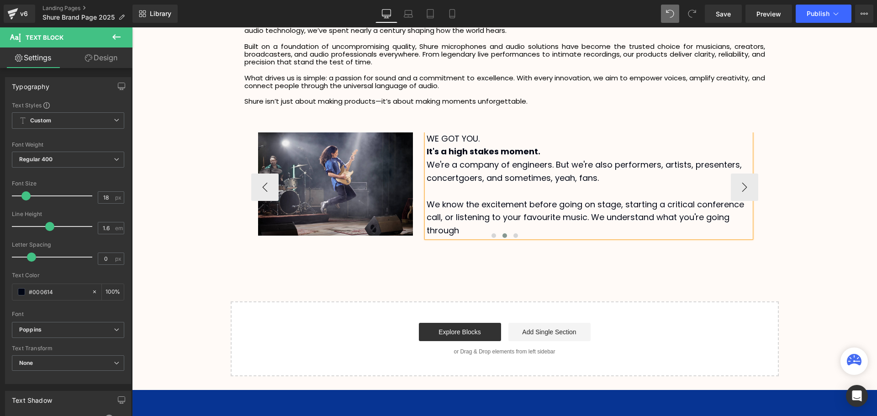
drag, startPoint x: 543, startPoint y: 153, endPoint x: 426, endPoint y: 151, distance: 117.4
click at [427, 151] on p "It's a high stakes moment." at bounding box center [589, 151] width 324 height 13
click at [317, 184] on span at bounding box center [322, 184] width 10 height 11
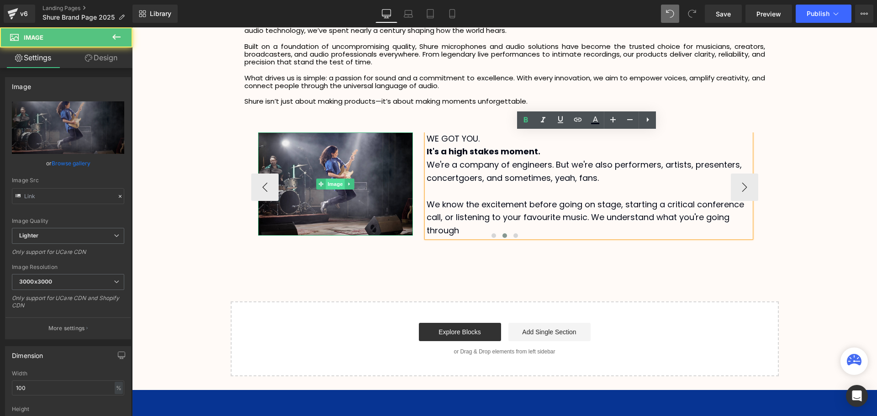
click at [331, 184] on span "Image" at bounding box center [335, 184] width 19 height 11
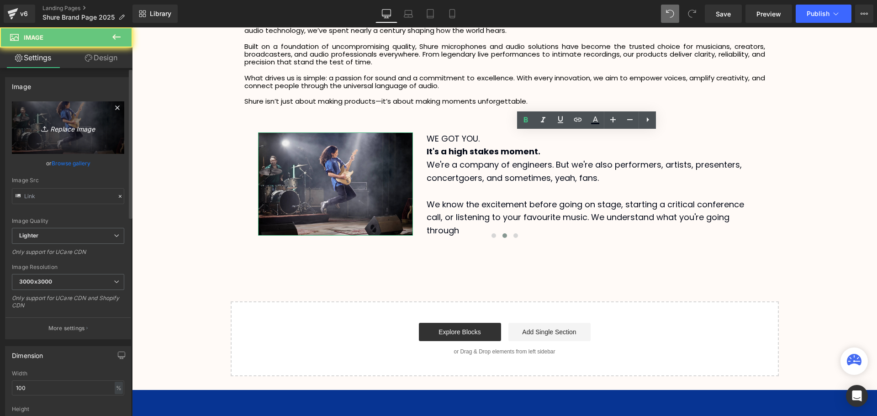
click at [88, 132] on icon "Replace Image" at bounding box center [68, 127] width 73 height 11
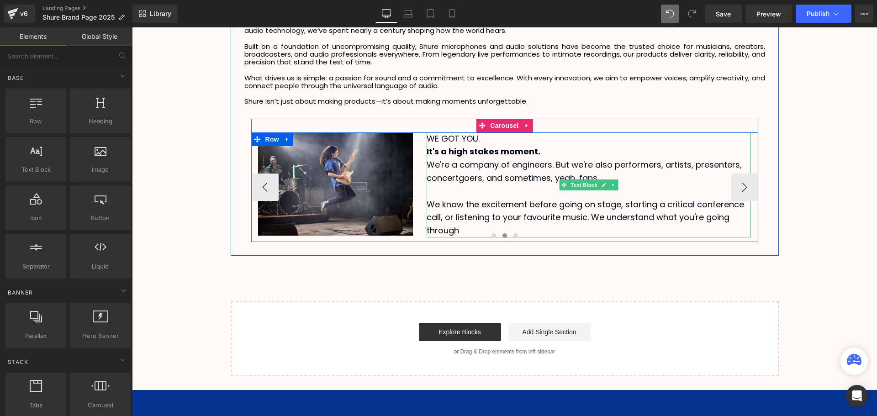
click at [546, 150] on p "It's a high stakes moment." at bounding box center [589, 151] width 324 height 13
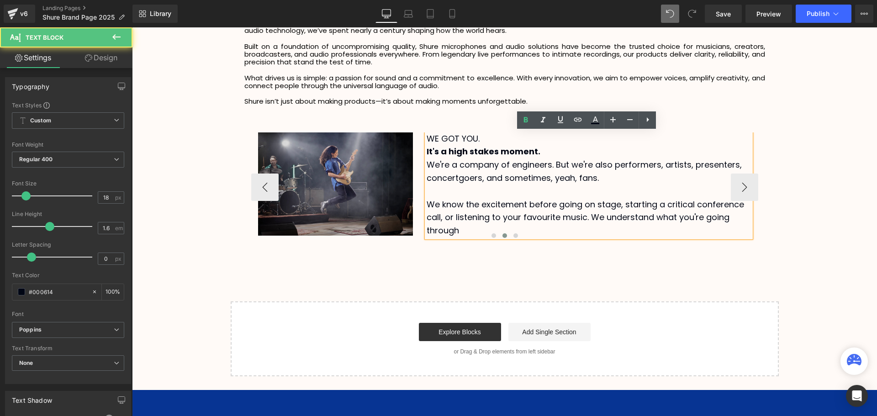
click at [396, 157] on img at bounding box center [335, 184] width 155 height 104
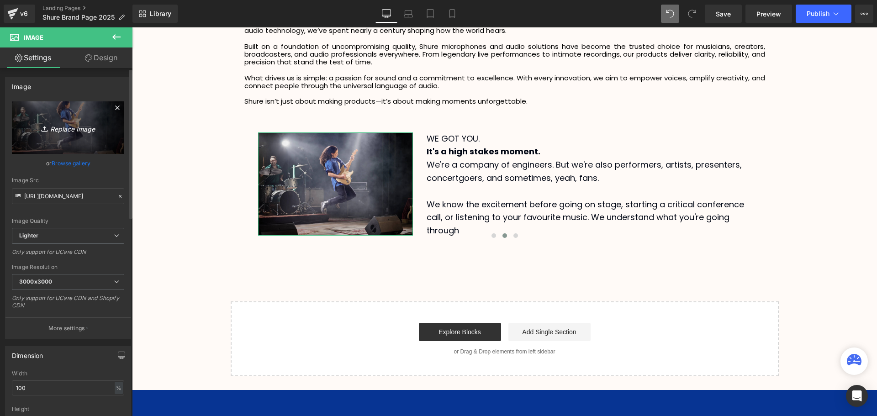
click at [63, 134] on link "Replace Image" at bounding box center [68, 127] width 112 height 53
type input "C:\fakepath\BLX_Refresh_Musician_SM58_16x9.webp"
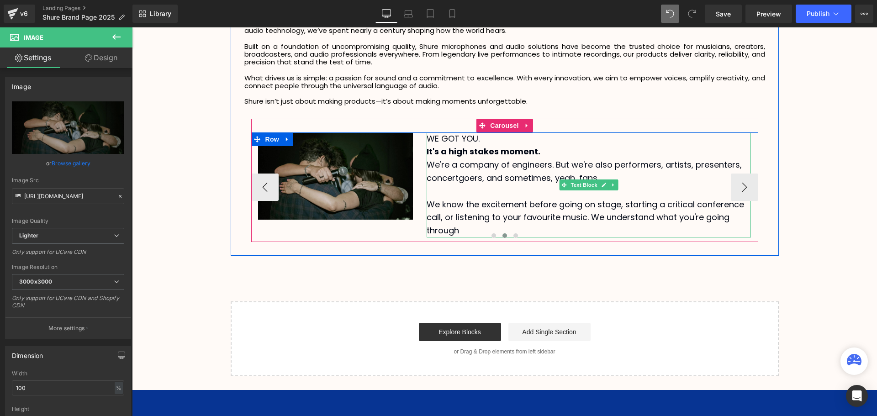
click at [491, 162] on p "We're a company of engineers. But we're also performers, artists, presenters, c…" at bounding box center [589, 172] width 324 height 26
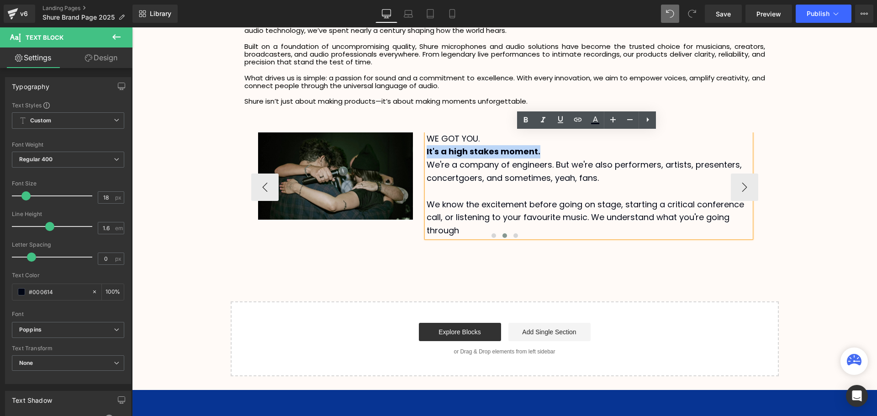
drag, startPoint x: 520, startPoint y: 154, endPoint x: 425, endPoint y: 152, distance: 94.6
click at [427, 152] on strong "It's a high stakes moment." at bounding box center [484, 151] width 114 height 11
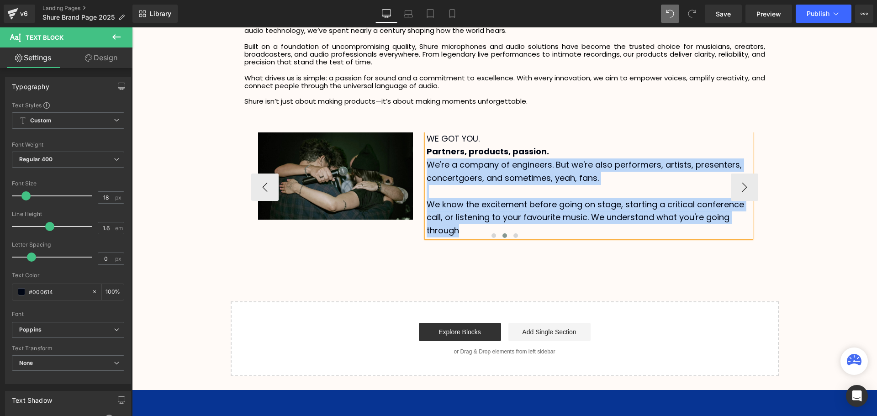
drag, startPoint x: 426, startPoint y: 165, endPoint x: 464, endPoint y: 229, distance: 74.6
click at [464, 229] on div "WE GOT YOU. Partners, products, passion. We're a company of engineers. But we'r…" at bounding box center [589, 184] width 324 height 105
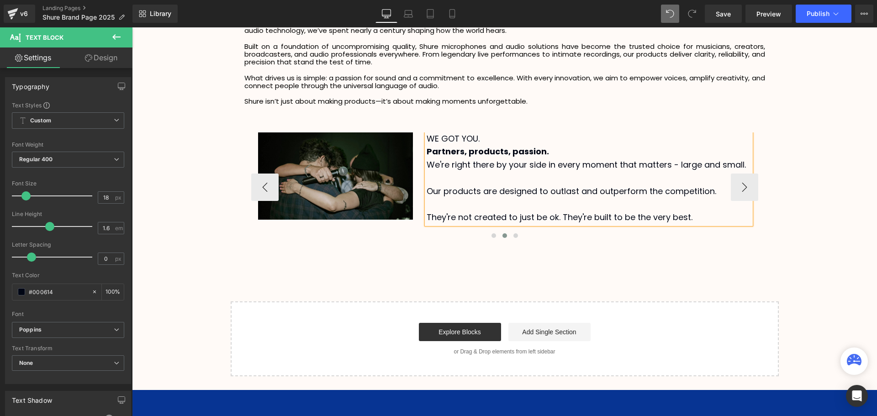
click at [423, 251] on div "Our Story Heading Since [DATE], [PERSON_NAME] has been at the heart of sound. F…" at bounding box center [505, 122] width 548 height 268
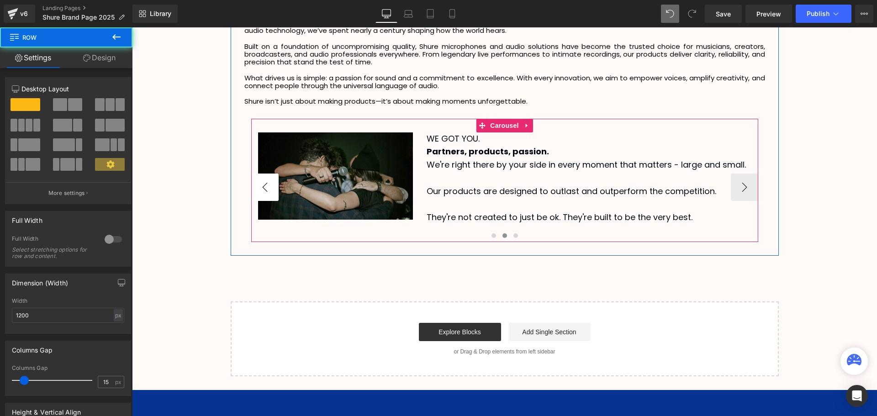
click at [263, 189] on button "‹" at bounding box center [264, 187] width 27 height 27
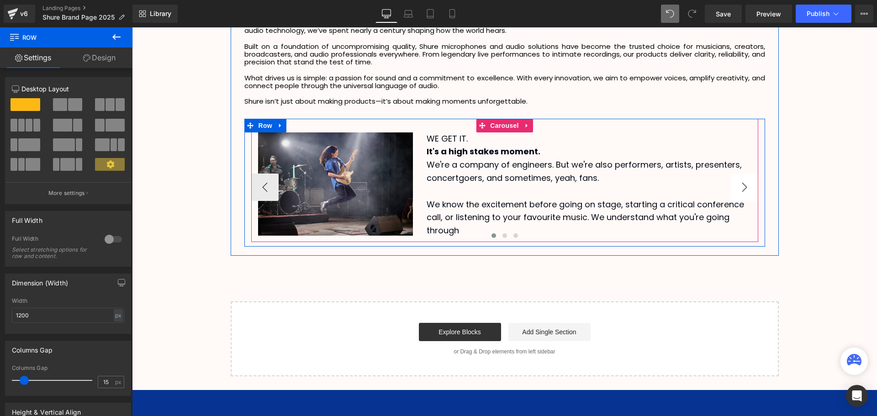
click at [742, 194] on button "›" at bounding box center [744, 187] width 27 height 27
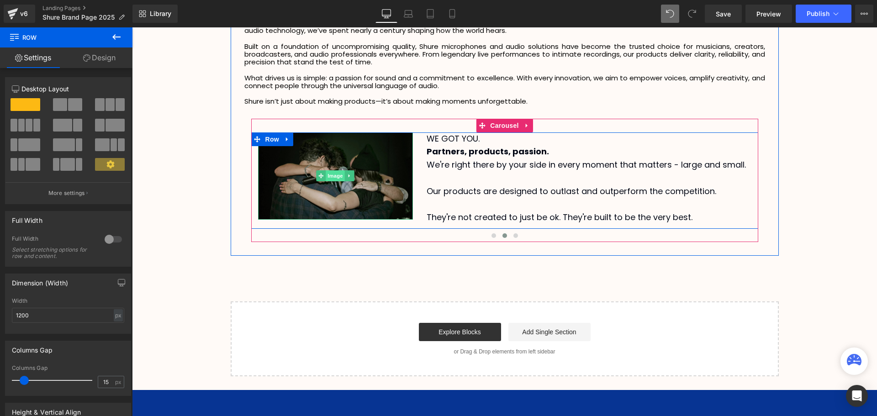
click at [335, 176] on span "Image" at bounding box center [335, 175] width 19 height 11
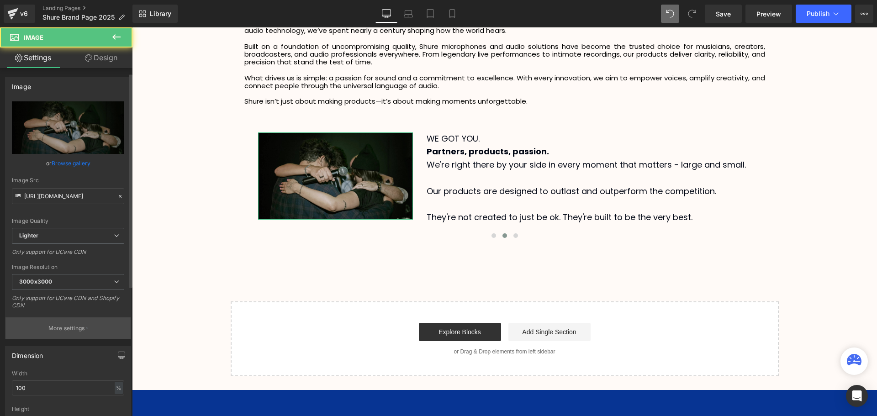
scroll to position [91, 0]
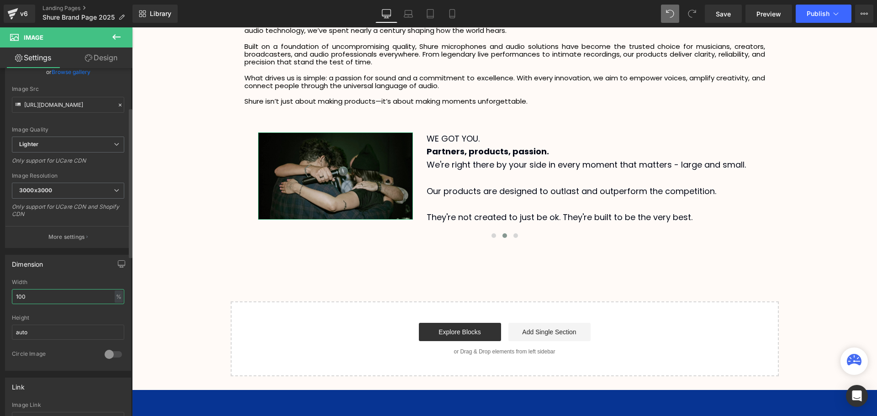
click at [20, 297] on input "100" at bounding box center [68, 296] width 112 height 15
drag, startPoint x: 35, startPoint y: 297, endPoint x: 18, endPoint y: 296, distance: 16.5
click at [18, 296] on input "150" at bounding box center [68, 296] width 112 height 15
click at [58, 282] on div "Width" at bounding box center [68, 282] width 112 height 6
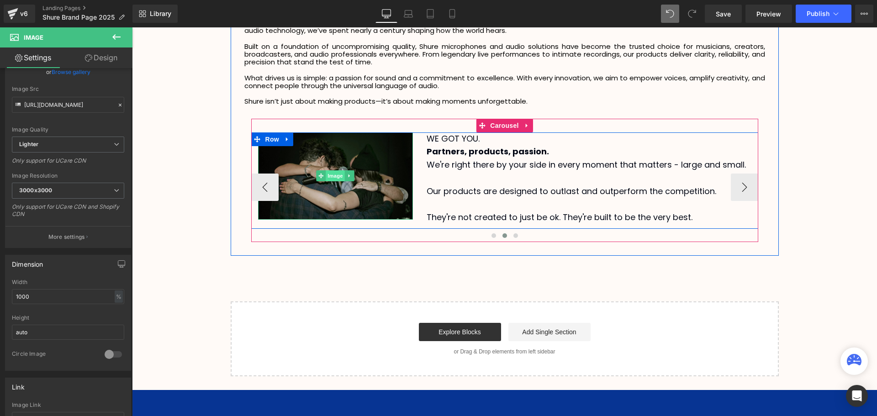
click at [335, 177] on span "Image" at bounding box center [335, 175] width 19 height 11
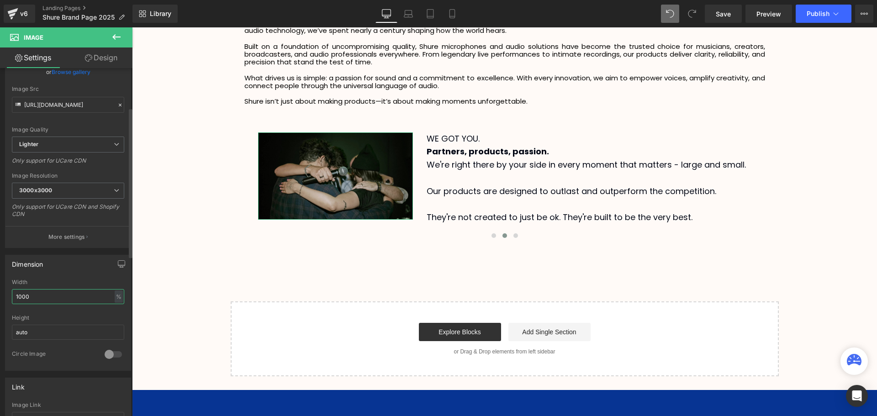
drag, startPoint x: 40, startPoint y: 296, endPoint x: 8, endPoint y: 300, distance: 32.1
click at [8, 300] on div "100% Width 1000 % % px auto Height auto 0 Circle Image" at bounding box center [67, 324] width 125 height 91
drag, startPoint x: 37, startPoint y: 293, endPoint x: 21, endPoint y: 295, distance: 16.1
click at [21, 295] on input "200" at bounding box center [68, 296] width 112 height 15
type input "2"
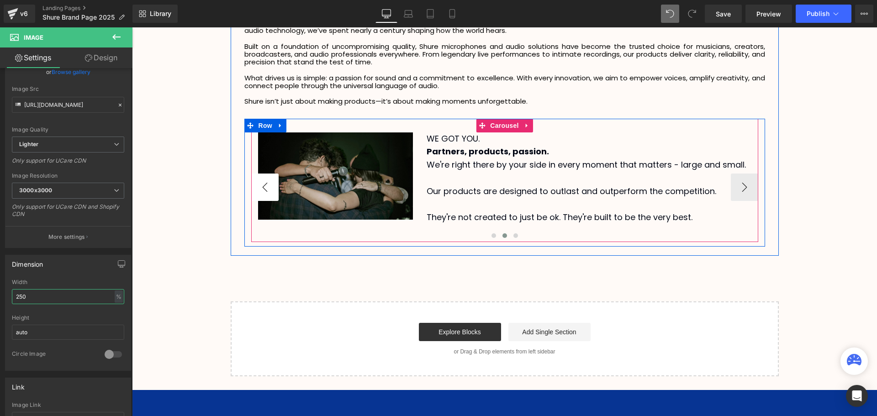
type input "250"
click at [264, 190] on button "‹" at bounding box center [264, 187] width 27 height 27
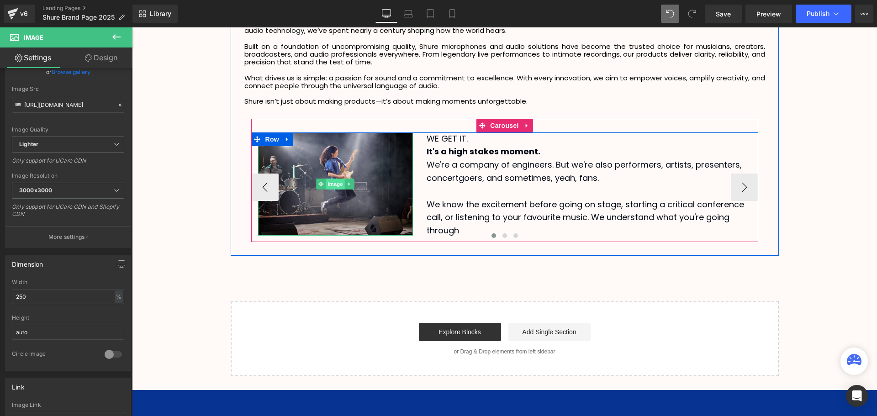
click at [334, 186] on span "Image" at bounding box center [335, 184] width 19 height 11
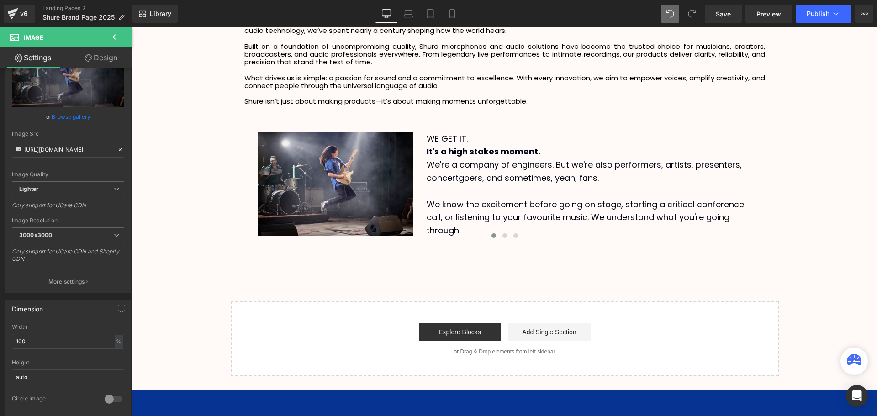
scroll to position [46, 0]
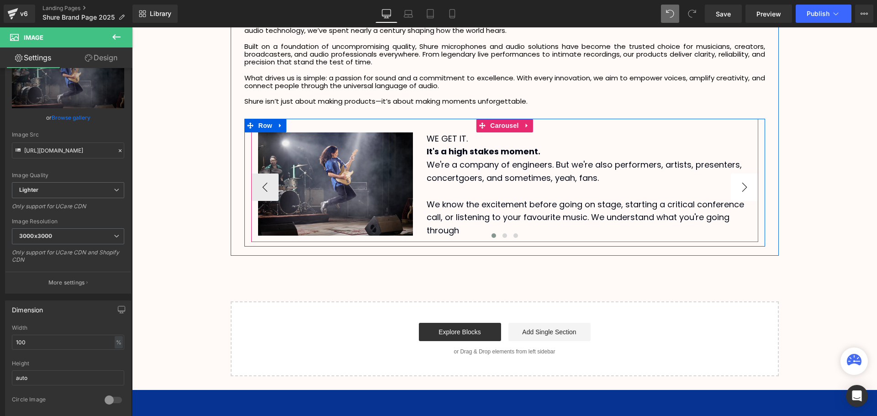
click at [745, 185] on button "›" at bounding box center [744, 187] width 27 height 27
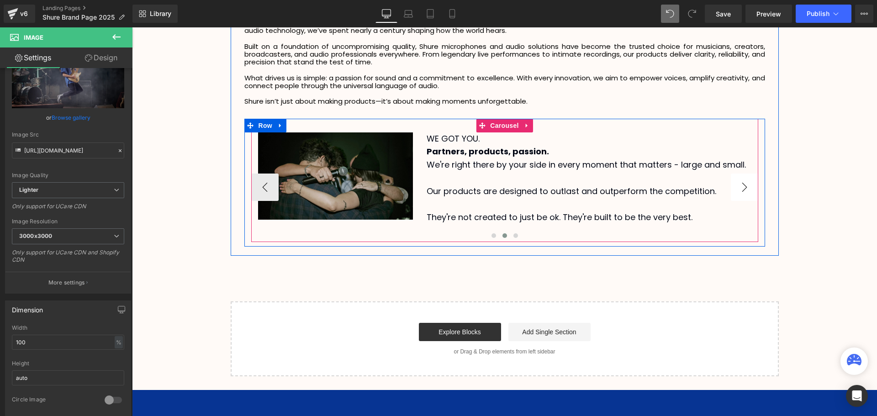
click at [745, 185] on button "›" at bounding box center [744, 187] width 27 height 27
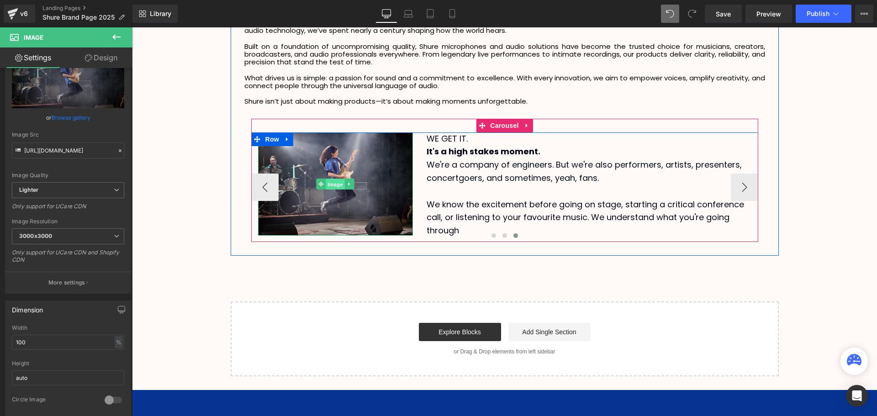
click at [335, 183] on span "Image" at bounding box center [335, 184] width 19 height 11
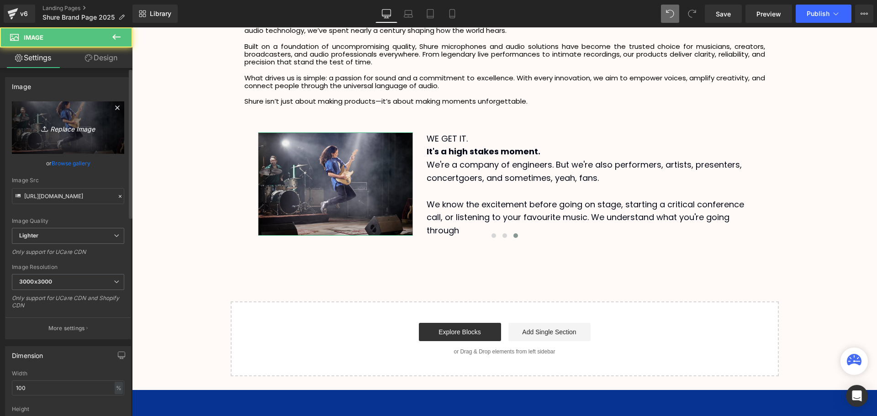
click at [64, 123] on icon "Replace Image" at bounding box center [68, 127] width 73 height 11
type input "C:\fakepath\GLX-D_Plus_SM58_Wide_Vocalist_.webp"
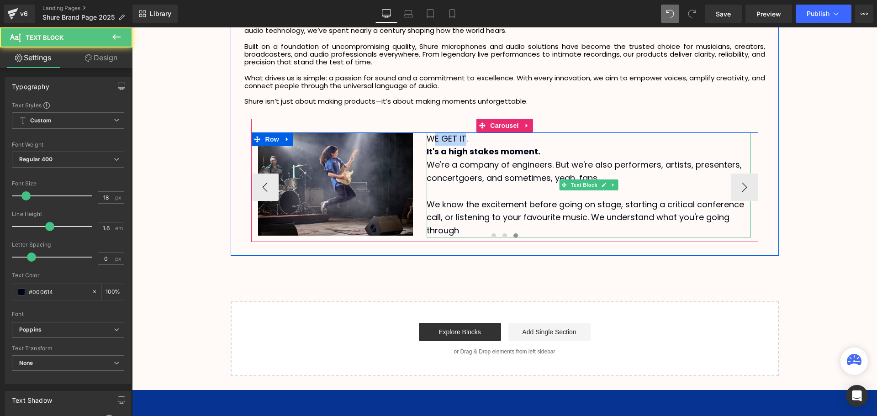
drag, startPoint x: 463, startPoint y: 138, endPoint x: 434, endPoint y: 139, distance: 29.3
click at [434, 139] on p "WE GET IT." at bounding box center [589, 138] width 324 height 13
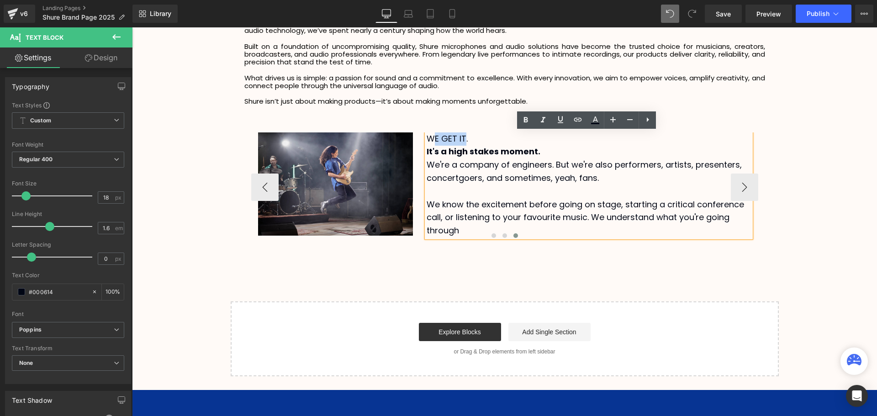
click at [439, 144] on p "WE GET IT." at bounding box center [589, 138] width 324 height 13
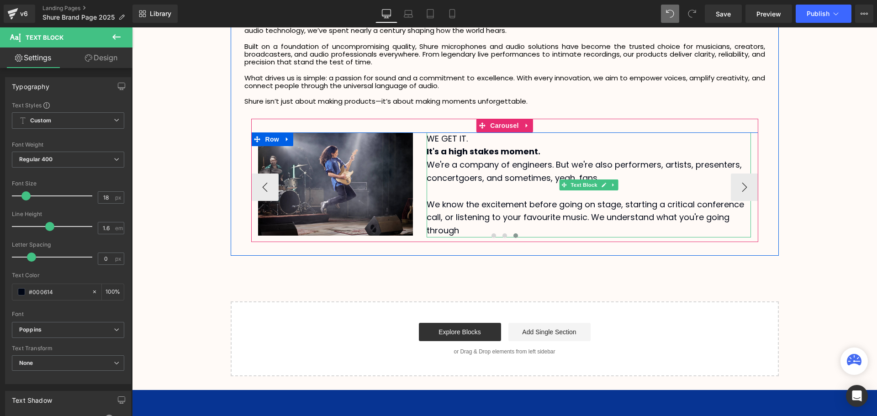
click at [439, 139] on p "WE GET IT." at bounding box center [589, 138] width 324 height 13
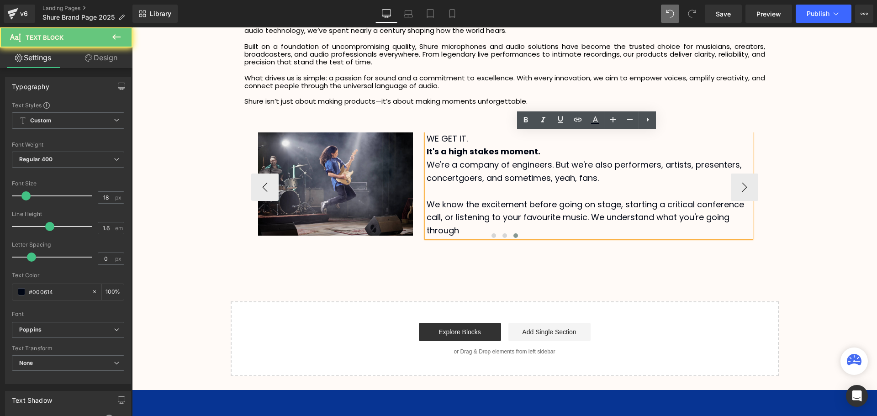
drag, startPoint x: 467, startPoint y: 139, endPoint x: 432, endPoint y: 137, distance: 34.7
click at [432, 137] on p "WE GET IT." at bounding box center [589, 138] width 324 height 13
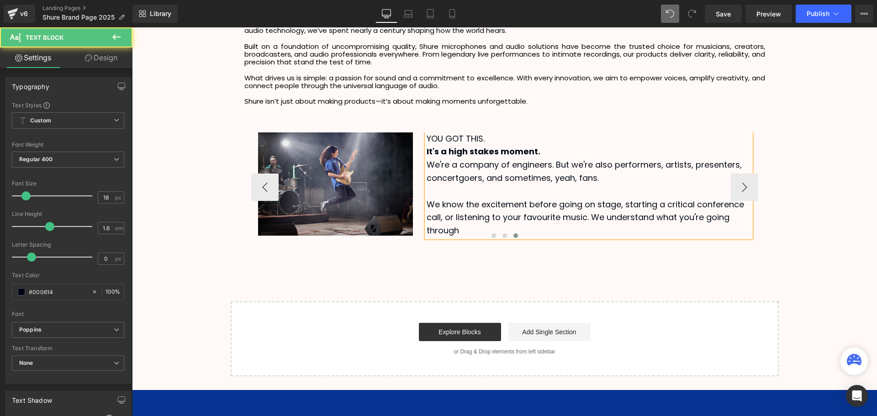
drag, startPoint x: 558, startPoint y: 149, endPoint x: 424, endPoint y: 153, distance: 133.4
click at [427, 153] on p "It's a high stakes moment." at bounding box center [589, 151] width 324 height 13
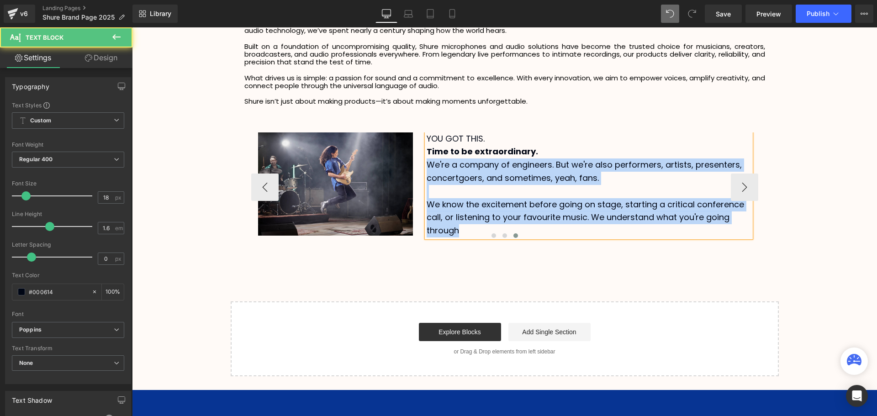
drag, startPoint x: 466, startPoint y: 230, endPoint x: 427, endPoint y: 167, distance: 74.5
click at [427, 167] on div "YOU GOT THIS. Time to be extraordinary. We're a company of engineers. But we're…" at bounding box center [589, 184] width 324 height 105
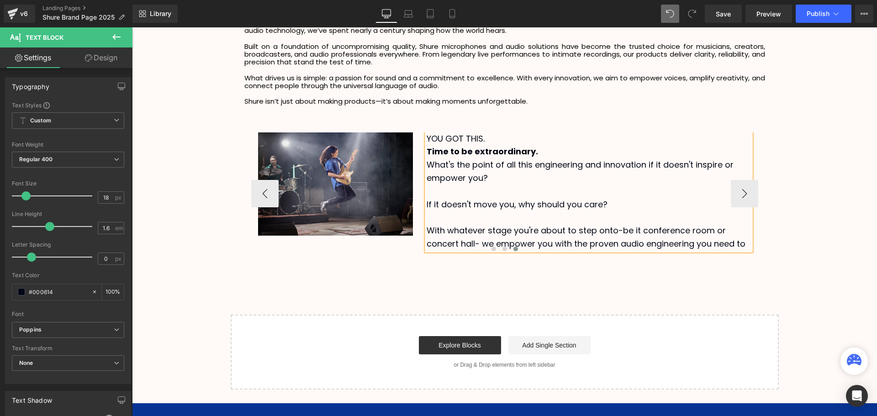
scroll to position [2395, 740]
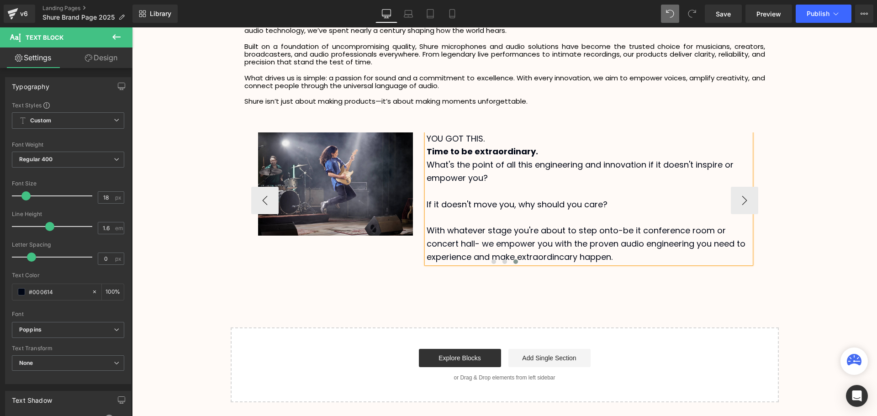
click at [561, 258] on div at bounding box center [504, 263] width 507 height 12
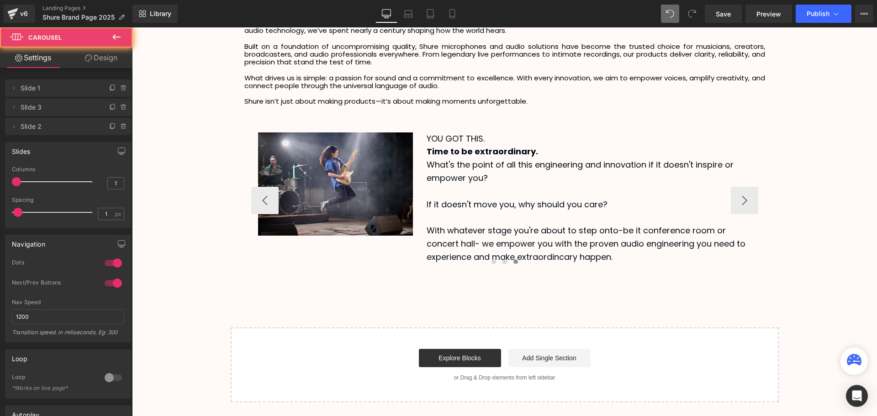
click at [564, 257] on div at bounding box center [504, 263] width 507 height 12
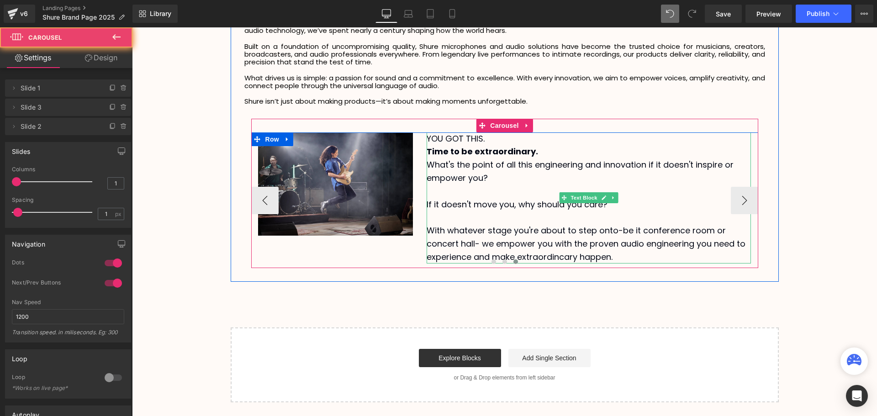
click at [561, 255] on p "With whatever stage you're about to step onto-be it conference room or concert …" at bounding box center [589, 243] width 324 height 39
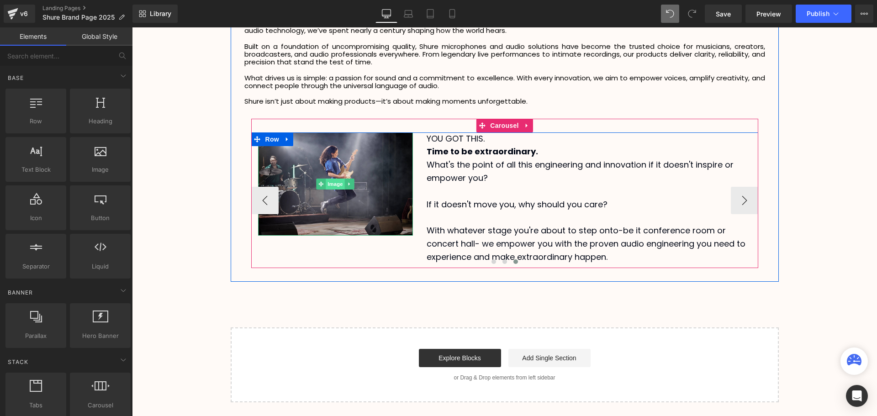
click at [330, 184] on span "Image" at bounding box center [335, 184] width 19 height 11
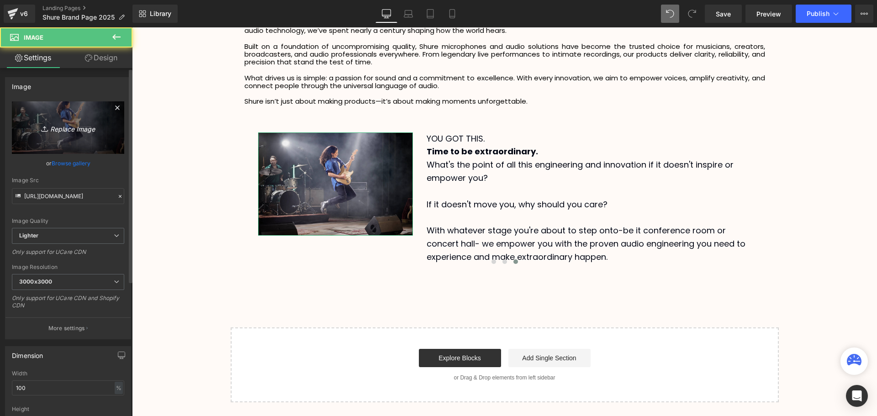
click at [69, 132] on icon "Replace Image" at bounding box center [68, 127] width 73 height 11
type input "C:\fakepath\GLX-D_Plus_SM58_Wide_Vocalist_.webp"
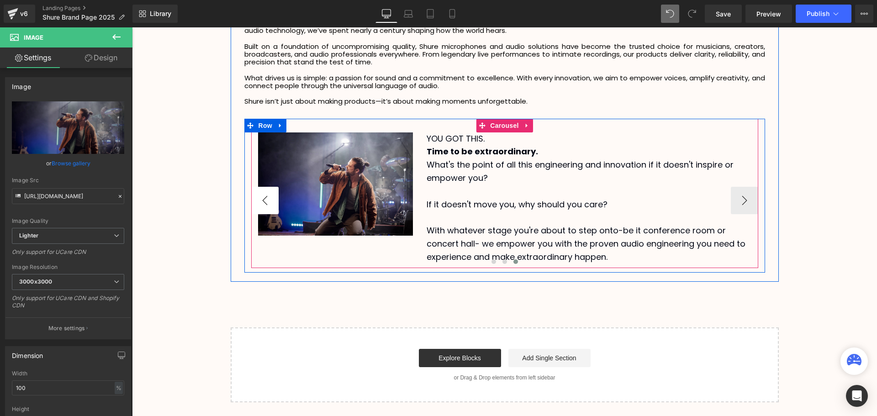
click at [264, 202] on button "‹" at bounding box center [264, 200] width 27 height 27
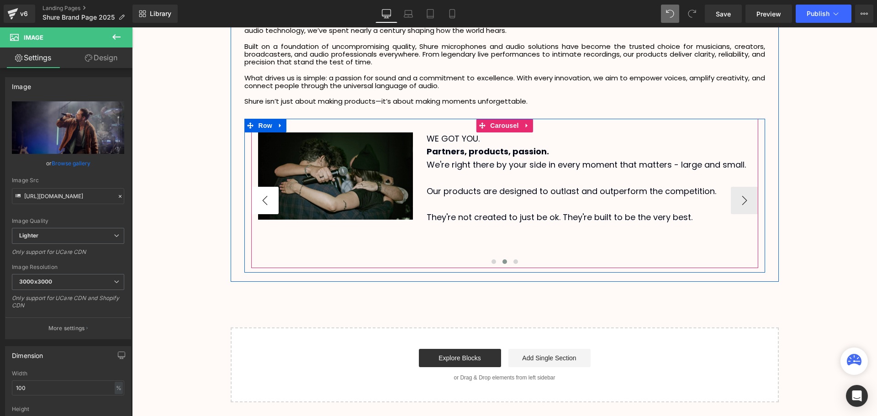
click at [264, 201] on button "‹" at bounding box center [264, 200] width 27 height 27
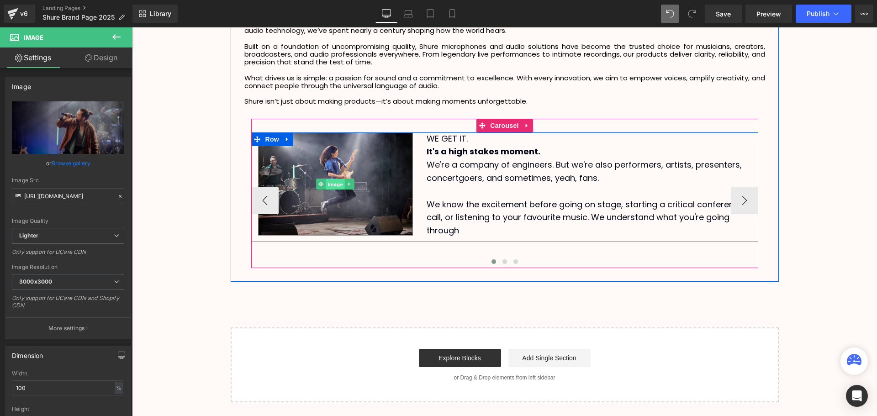
click at [329, 185] on span "Image" at bounding box center [335, 184] width 19 height 11
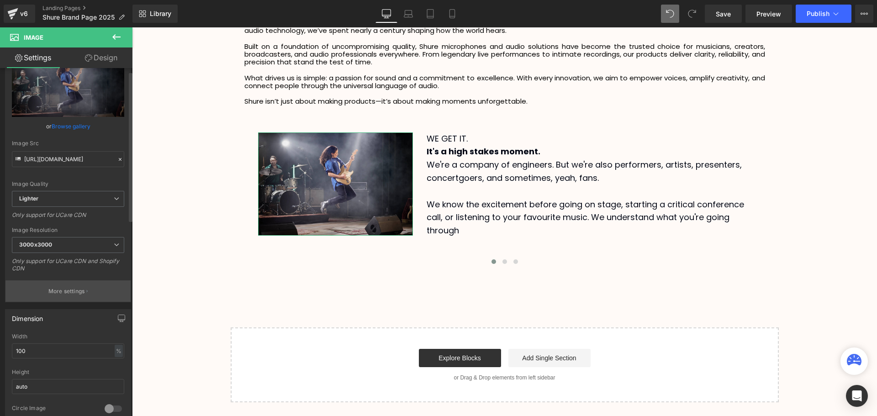
scroll to position [91, 0]
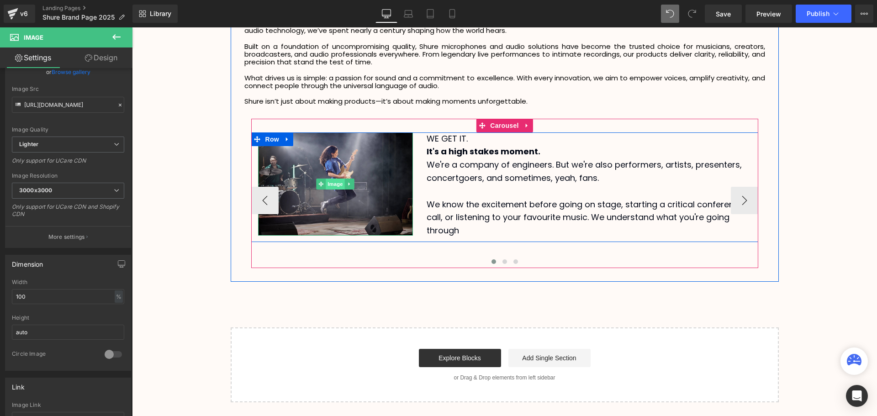
click at [335, 187] on span "Image" at bounding box center [335, 184] width 19 height 11
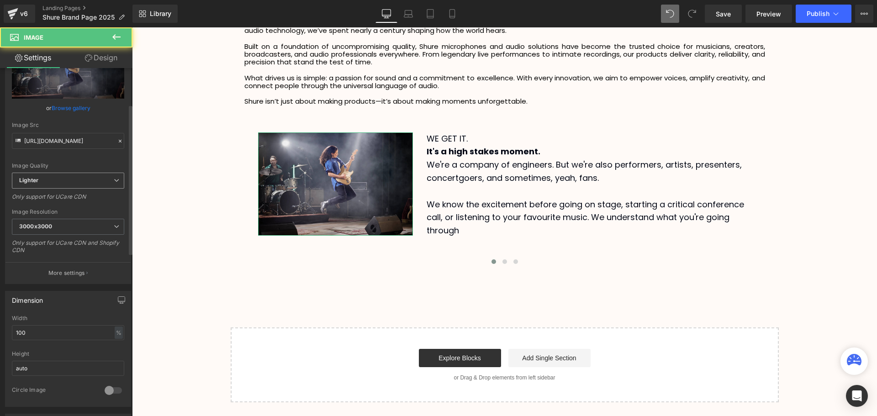
scroll to position [0, 0]
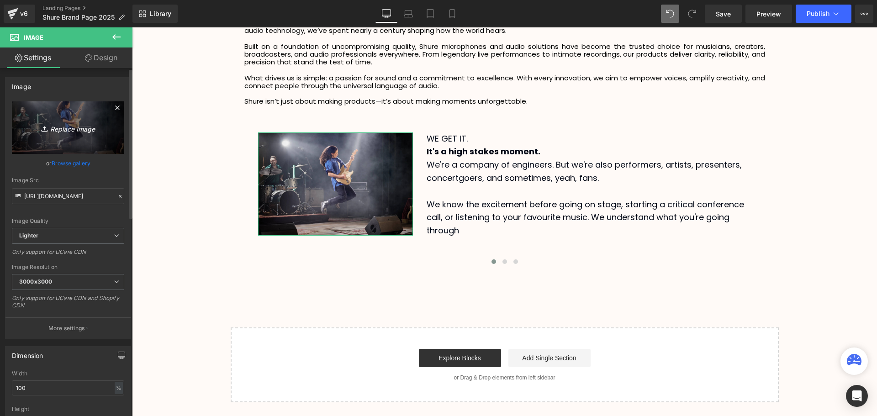
click at [79, 132] on icon "Replace Image" at bounding box center [68, 127] width 73 height 11
click at [80, 132] on icon "Replace Image" at bounding box center [68, 127] width 73 height 11
type input "C:\fakepath\1.svg"
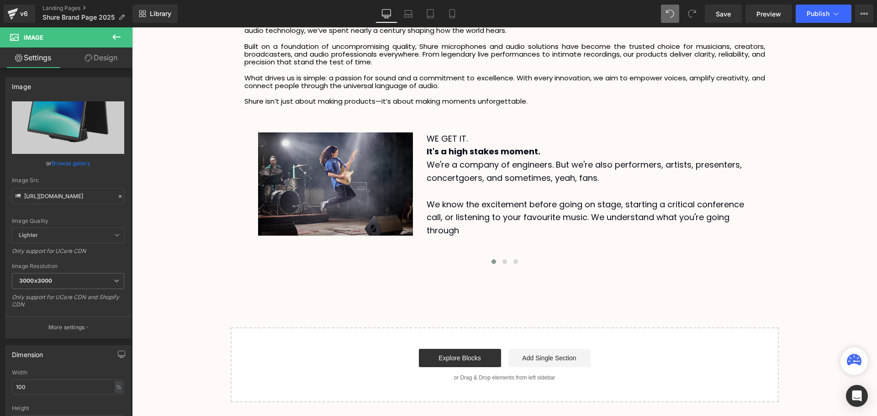
scroll to position [2496, 740]
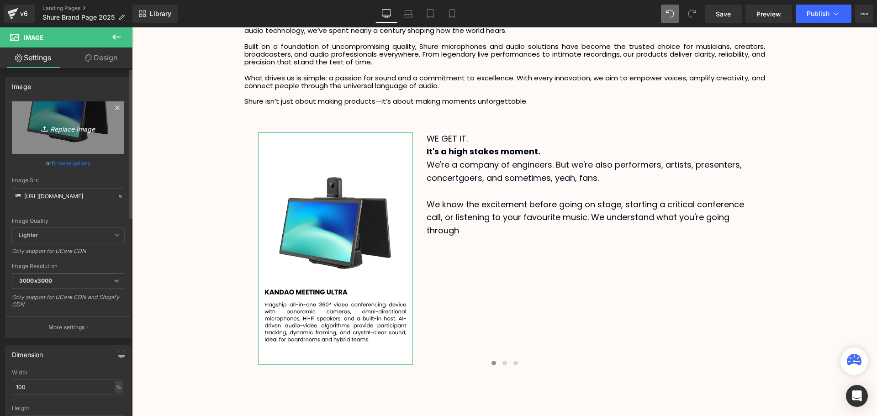
click at [73, 129] on icon "Replace Image" at bounding box center [68, 127] width 73 height 11
type input "C:\fakepath\1 (2).svg"
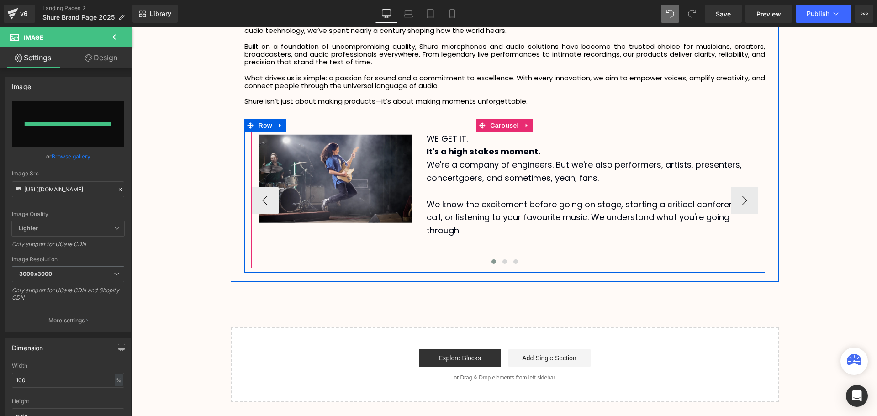
scroll to position [2395, 740]
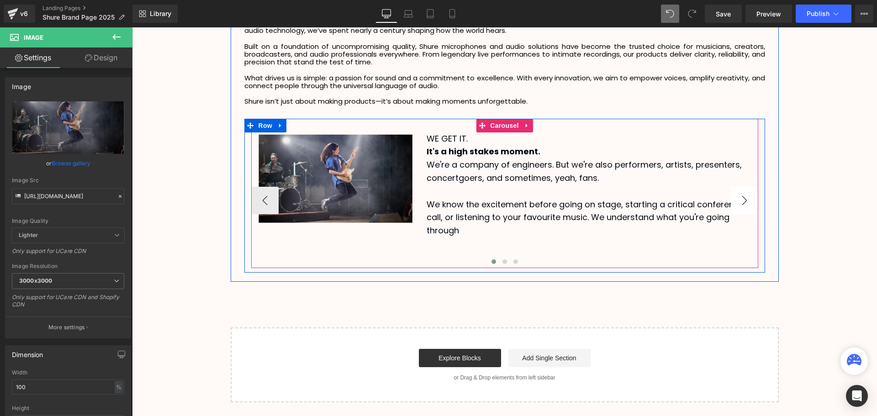
click at [744, 200] on button "›" at bounding box center [744, 200] width 27 height 27
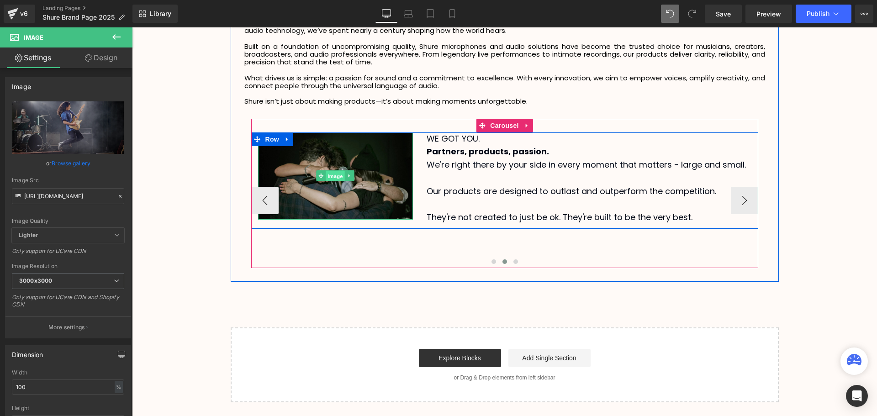
click at [337, 177] on span "Image" at bounding box center [335, 176] width 19 height 11
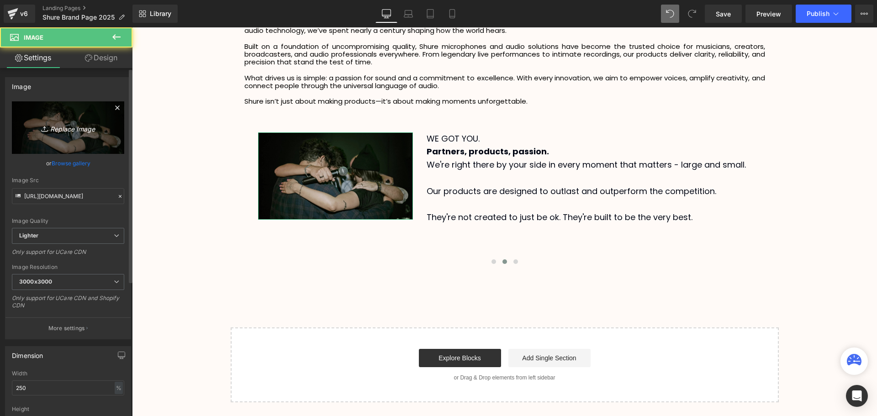
click at [62, 128] on icon "Replace Image" at bounding box center [68, 127] width 73 height 11
type input "C:\fakepath\2 (2).svg"
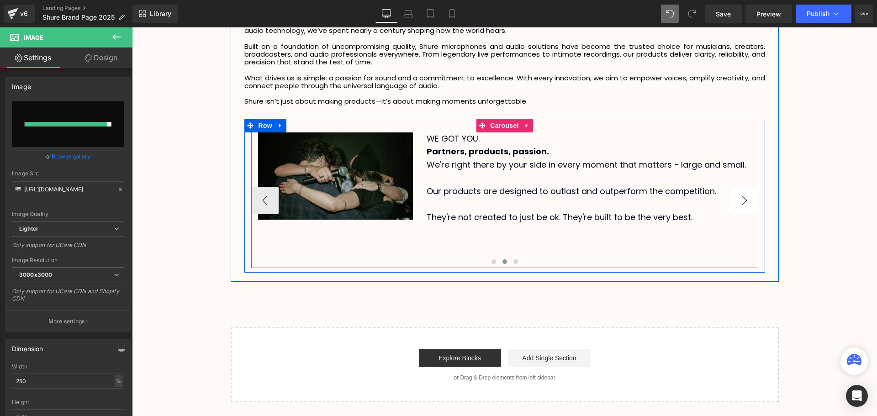
click at [741, 198] on button "›" at bounding box center [744, 200] width 27 height 27
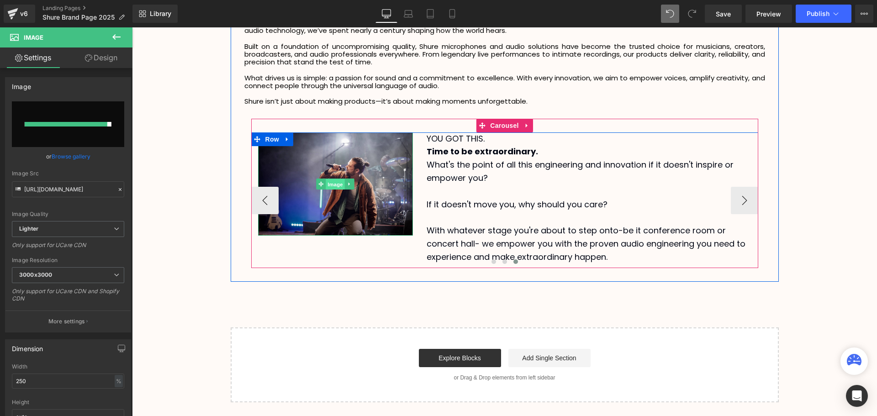
click at [330, 184] on span "Image" at bounding box center [335, 184] width 19 height 11
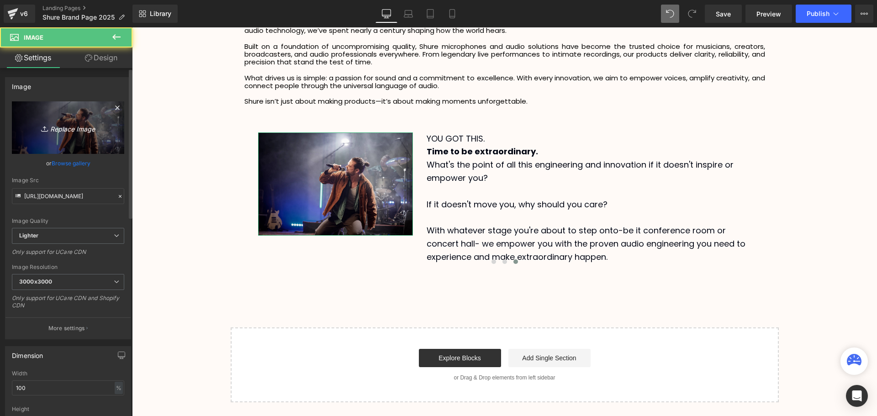
click at [62, 128] on icon "Replace Image" at bounding box center [68, 127] width 73 height 11
type input "C:\fakepath\3 (2).svg"
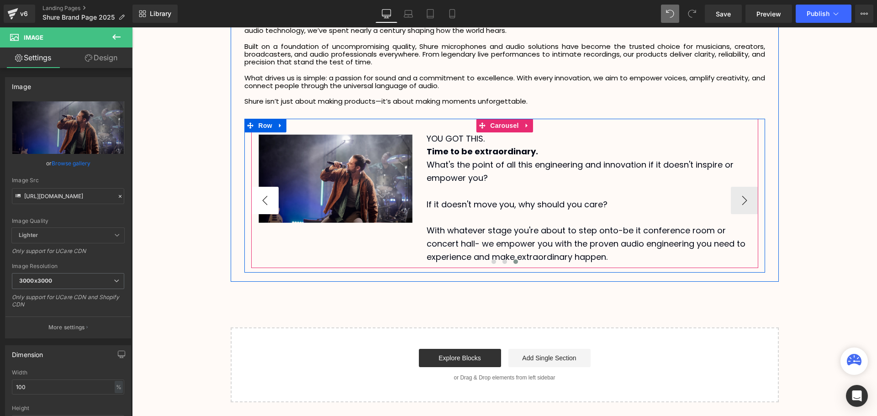
click at [267, 199] on button "‹" at bounding box center [264, 200] width 27 height 27
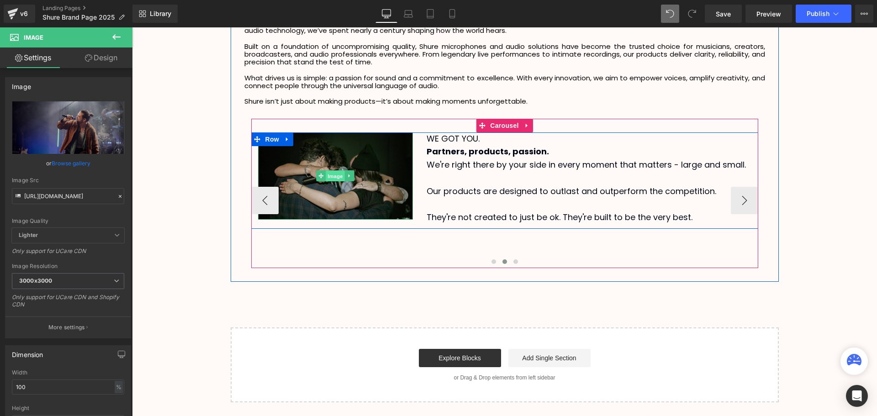
click at [333, 177] on span "Image" at bounding box center [335, 176] width 19 height 11
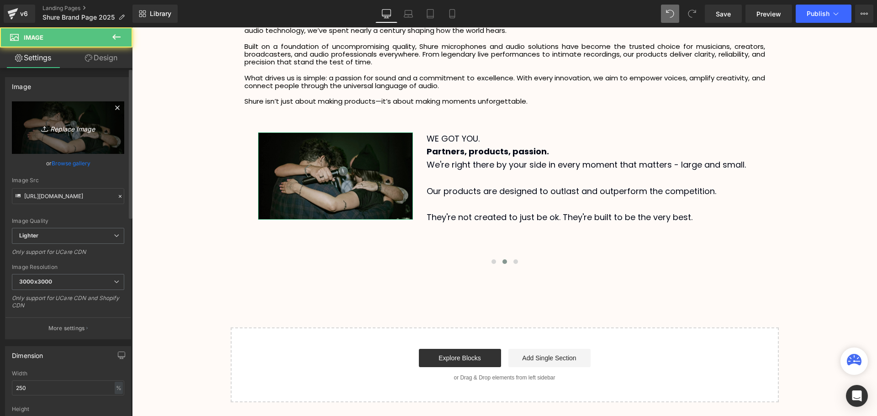
click at [82, 133] on icon "Replace Image" at bounding box center [68, 127] width 73 height 11
type input "C:\fakepath\2 (2).svg"
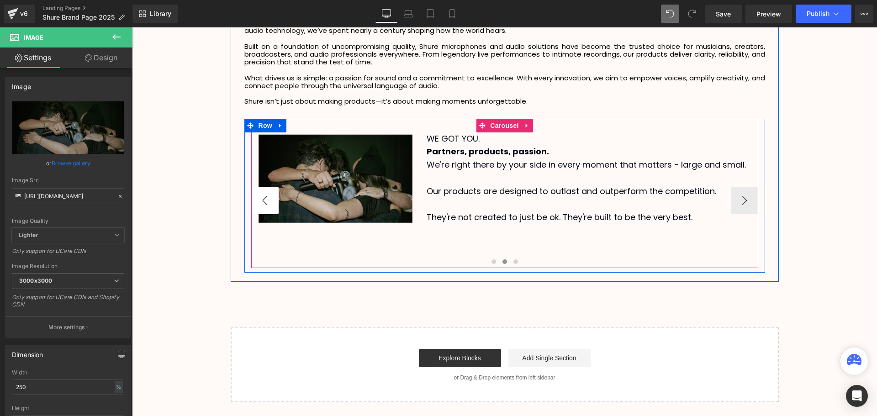
click at [264, 205] on button "‹" at bounding box center [264, 200] width 27 height 27
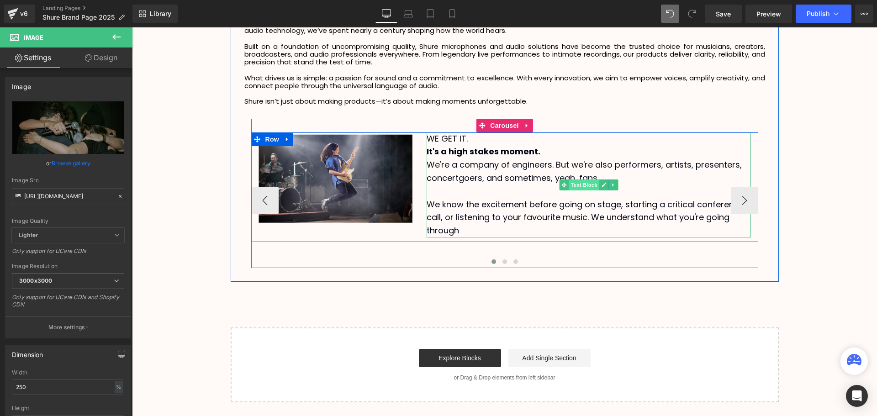
click at [578, 184] on span "Text Block" at bounding box center [584, 185] width 30 height 11
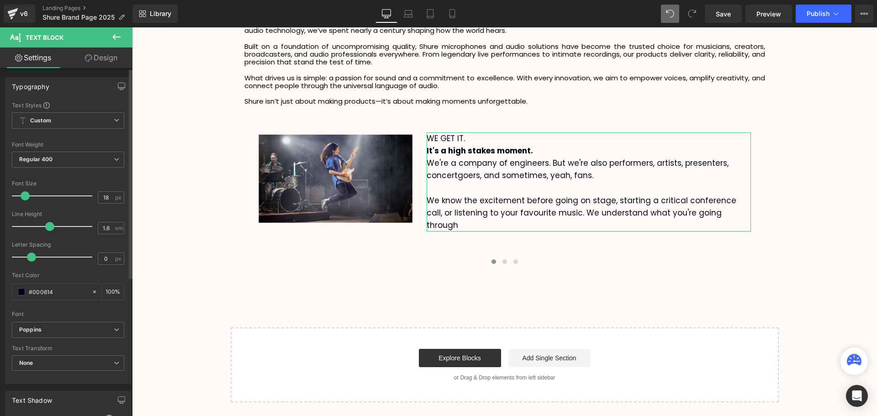
click at [25, 196] on span at bounding box center [25, 195] width 9 height 9
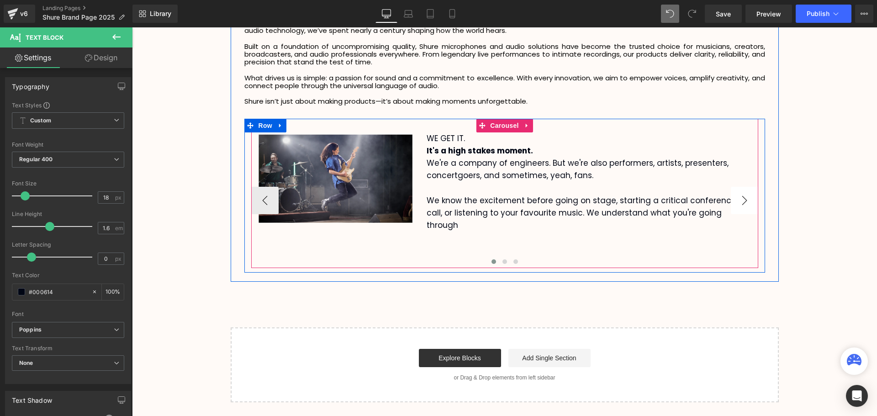
click at [744, 206] on button "›" at bounding box center [744, 200] width 27 height 27
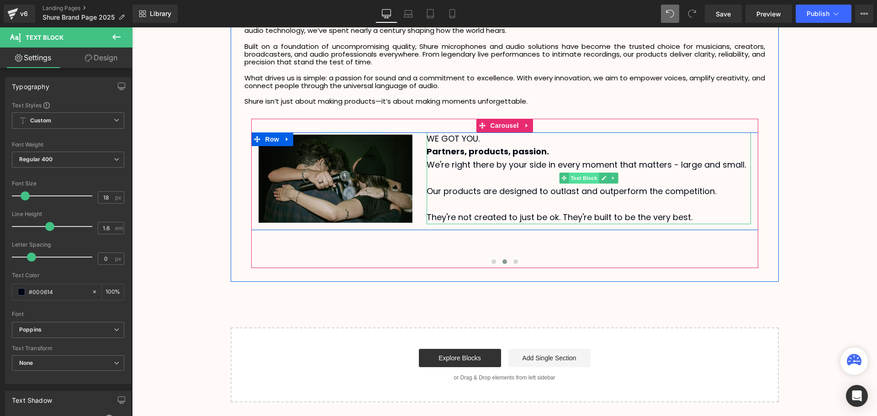
click at [581, 179] on span "Text Block" at bounding box center [584, 178] width 30 height 11
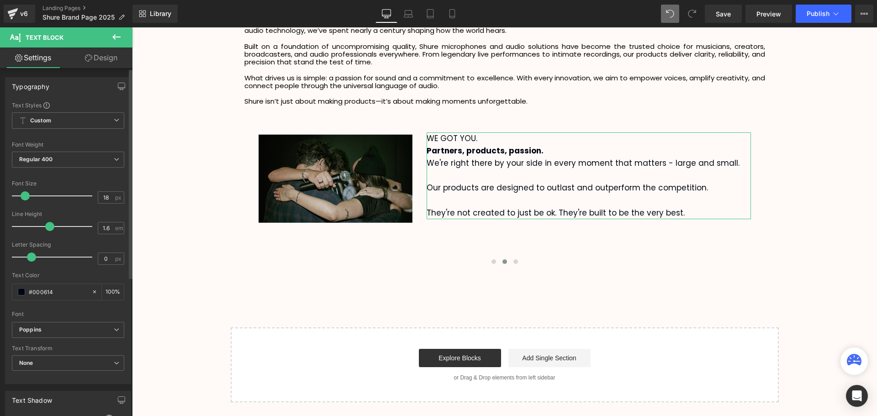
click at [24, 196] on span at bounding box center [25, 195] width 9 height 9
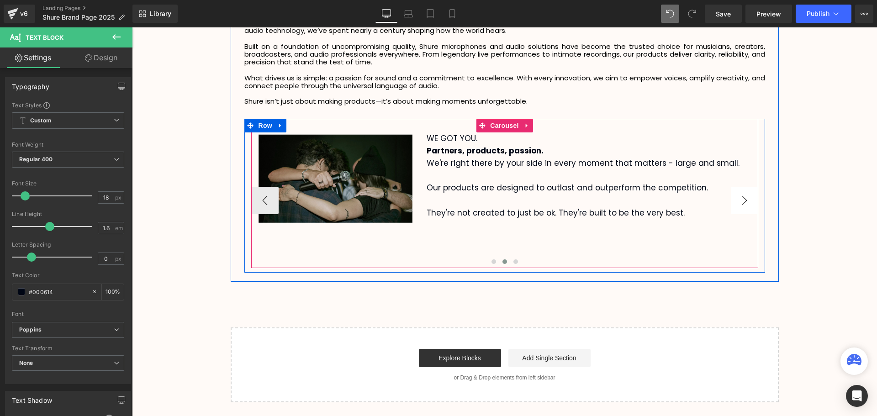
click at [741, 202] on button "›" at bounding box center [744, 200] width 27 height 27
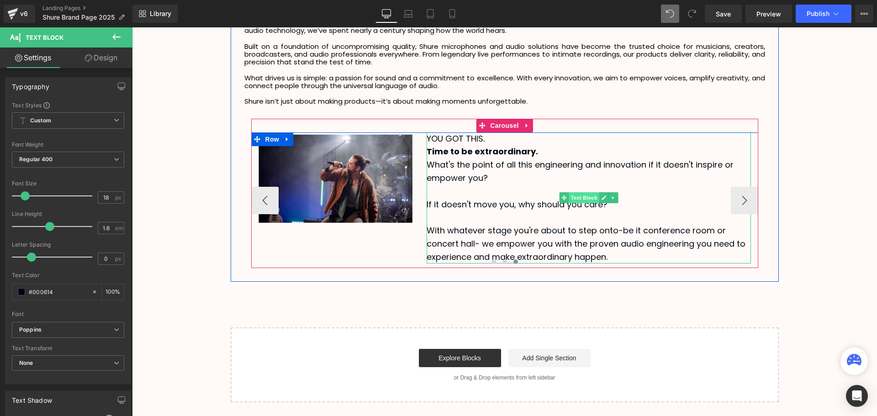
click at [575, 198] on span "Text Block" at bounding box center [584, 197] width 30 height 11
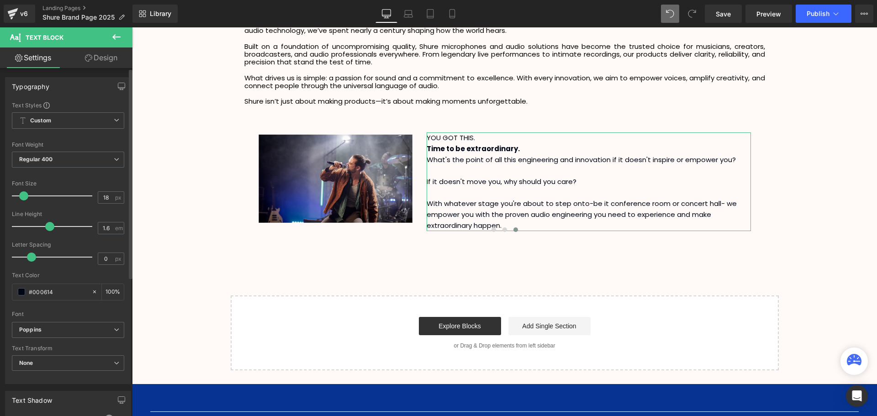
scroll to position [2362, 740]
click at [22, 198] on span at bounding box center [23, 195] width 9 height 9
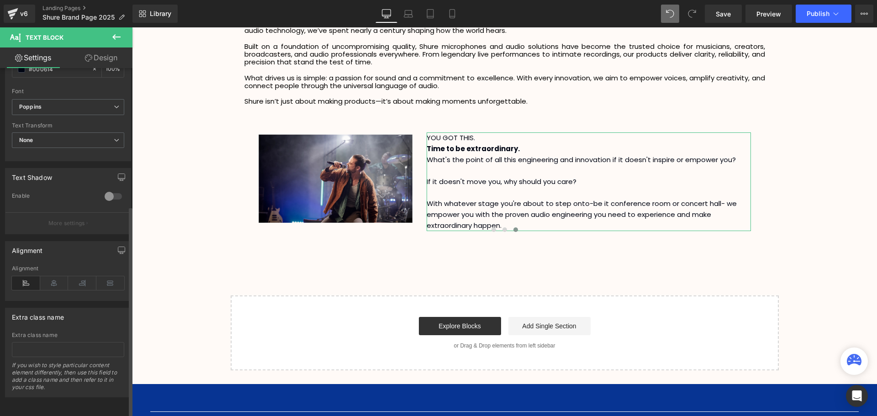
scroll to position [230, 0]
click at [107, 276] on icon at bounding box center [110, 283] width 28 height 14
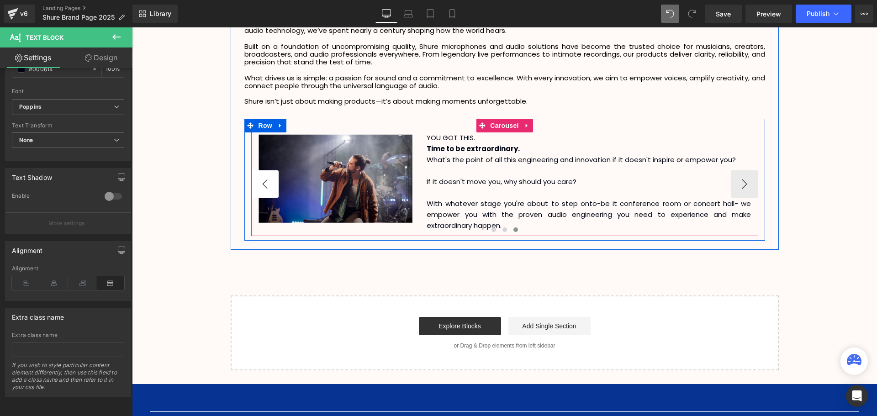
click at [261, 190] on button "‹" at bounding box center [264, 183] width 27 height 27
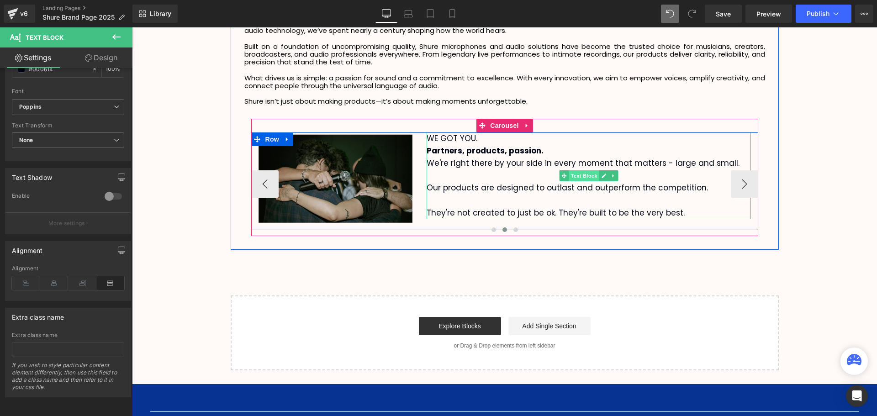
click at [572, 176] on span "Text Block" at bounding box center [584, 175] width 30 height 11
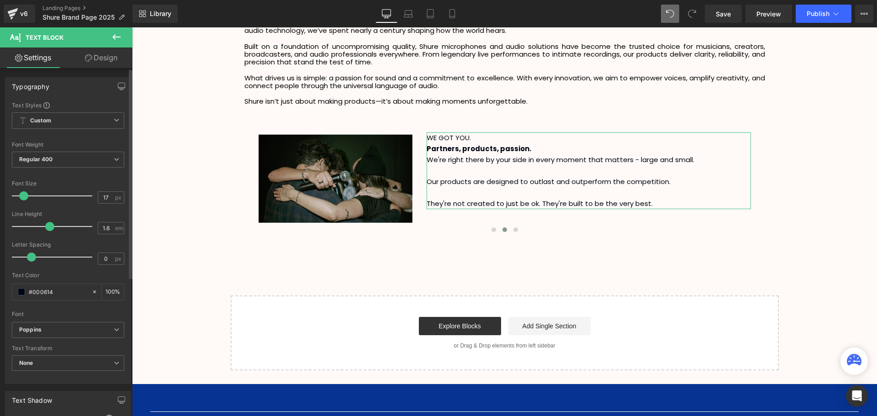
click at [23, 196] on span at bounding box center [23, 195] width 9 height 9
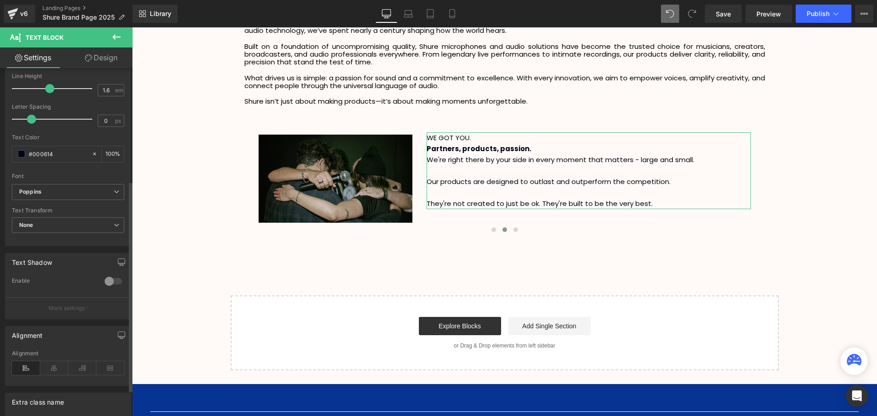
scroll to position [228, 0]
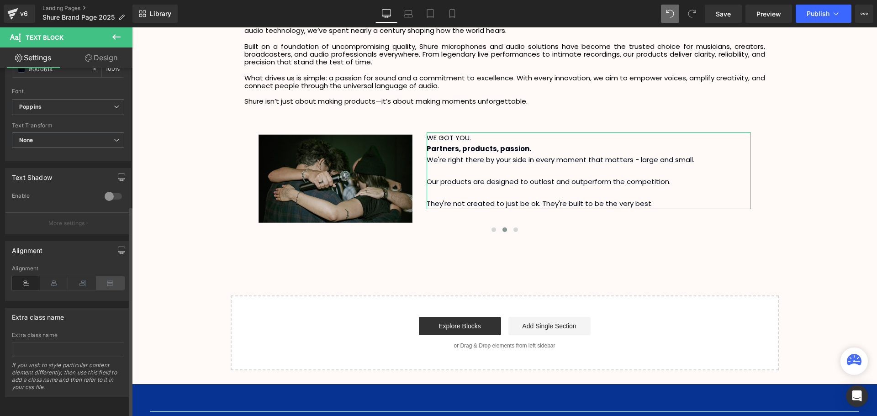
click at [108, 278] on icon at bounding box center [110, 283] width 28 height 14
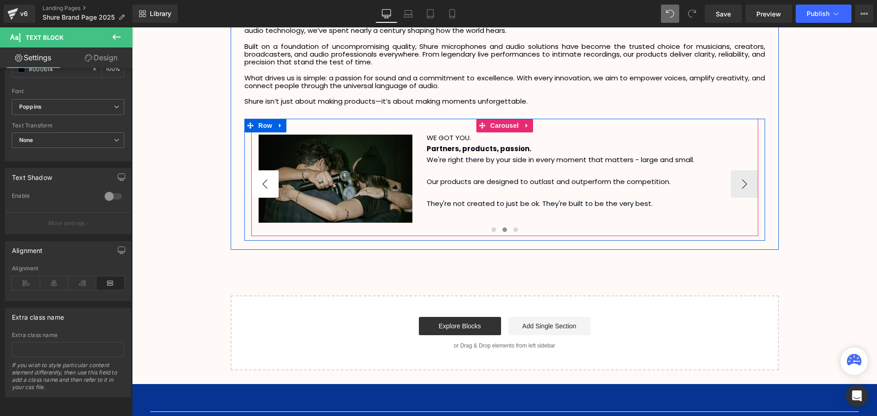
click at [271, 182] on button "‹" at bounding box center [264, 183] width 27 height 27
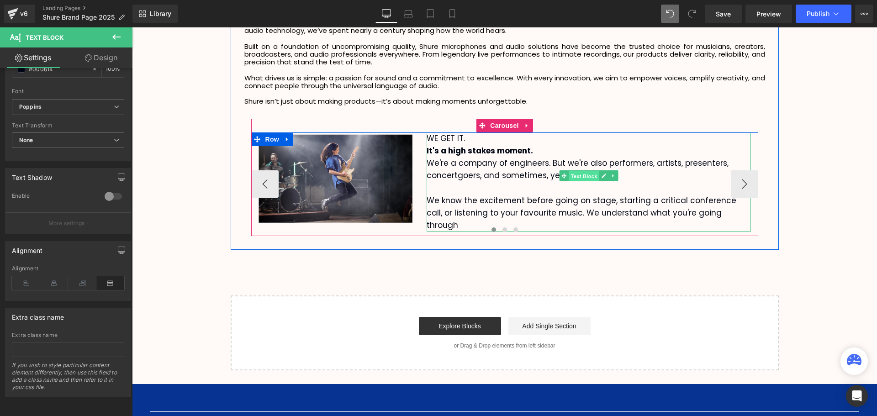
click at [581, 176] on span "Text Block" at bounding box center [584, 176] width 30 height 11
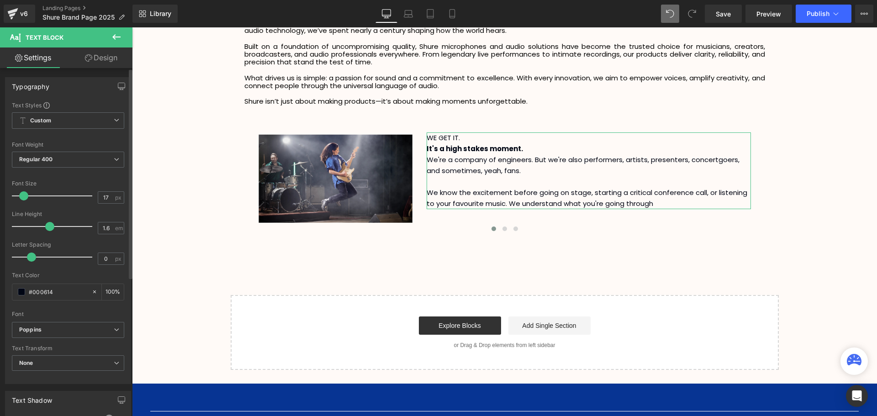
click at [23, 196] on span at bounding box center [23, 195] width 9 height 9
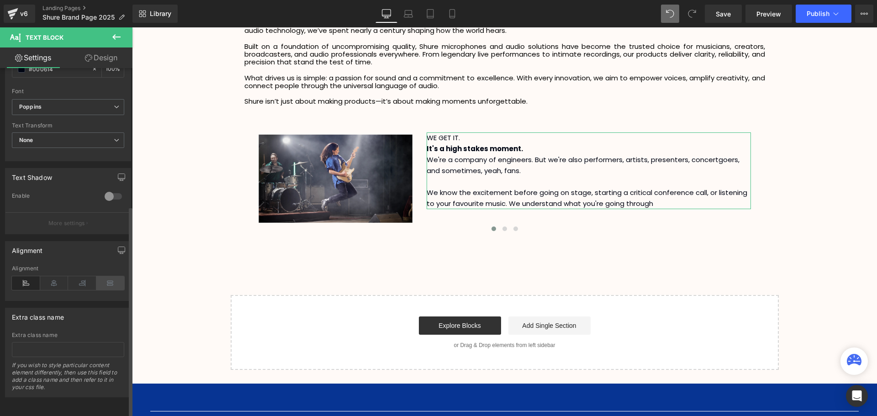
click at [106, 281] on icon at bounding box center [110, 283] width 28 height 14
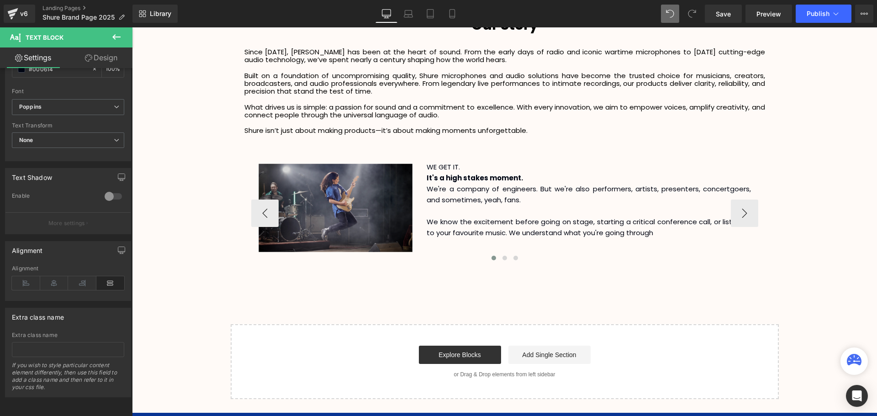
scroll to position [1906, 0]
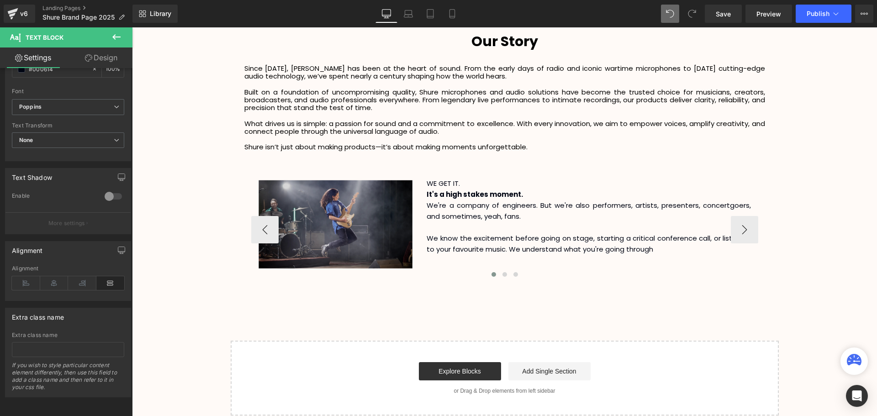
click at [340, 221] on div "Image" at bounding box center [335, 224] width 155 height 93
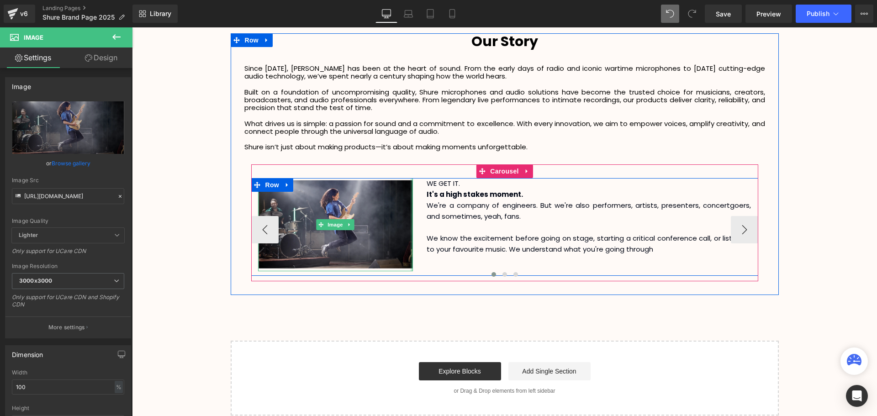
drag, startPoint x: 409, startPoint y: 220, endPoint x: 419, endPoint y: 220, distance: 10.0
click at [419, 220] on div "Image WE GET IT. It's a high stakes moment. We're a company of engineers. But w…" at bounding box center [504, 227] width 507 height 98
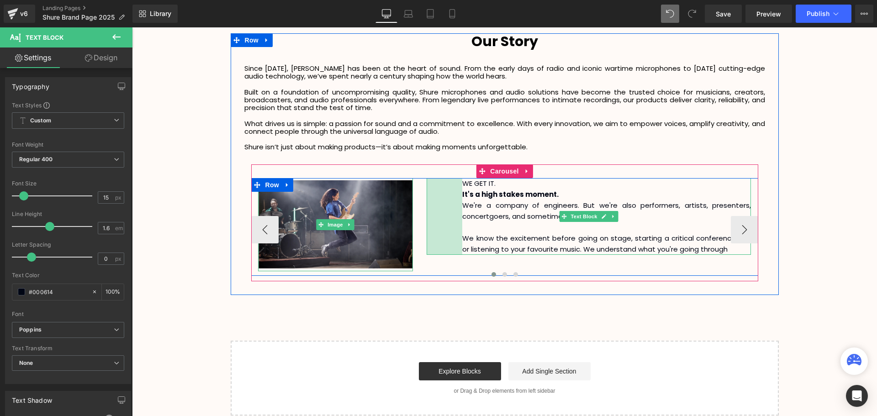
drag, startPoint x: 426, startPoint y: 217, endPoint x: 462, endPoint y: 218, distance: 35.6
click at [462, 218] on div "WE GET IT. It's a high stakes moment. We're a company of engineers. But we're a…" at bounding box center [589, 216] width 324 height 77
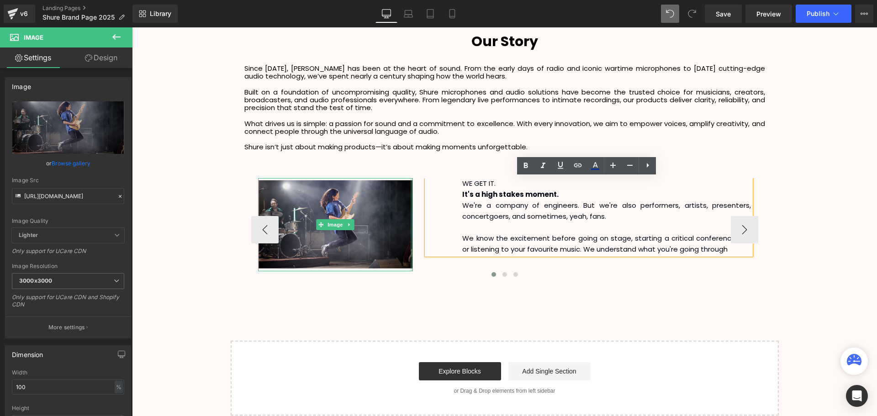
drag, startPoint x: 409, startPoint y: 217, endPoint x: 548, endPoint y: 249, distance: 142.8
click at [552, 234] on div "Image WE GET IT. It's a high stakes moment. We're a company of engineers. But w…" at bounding box center [504, 227] width 507 height 98
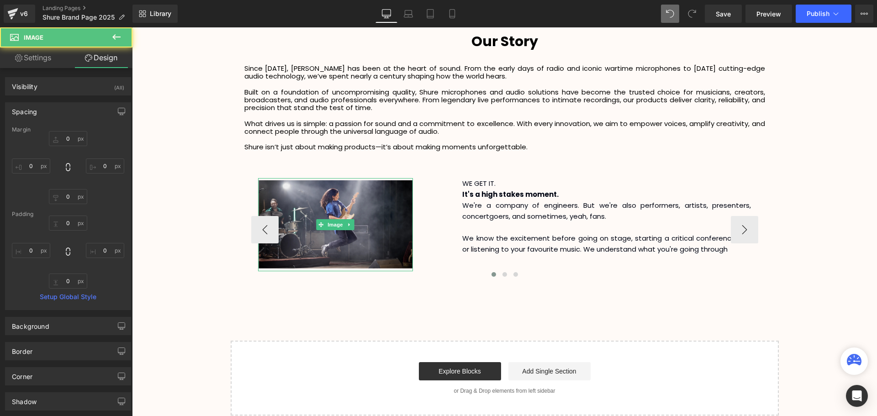
click at [132, 27] on div at bounding box center [132, 27] width 0 height 0
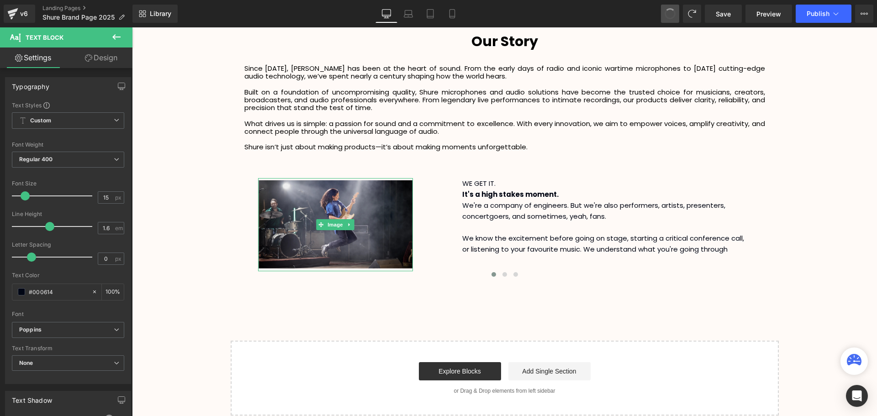
scroll to position [2363, 740]
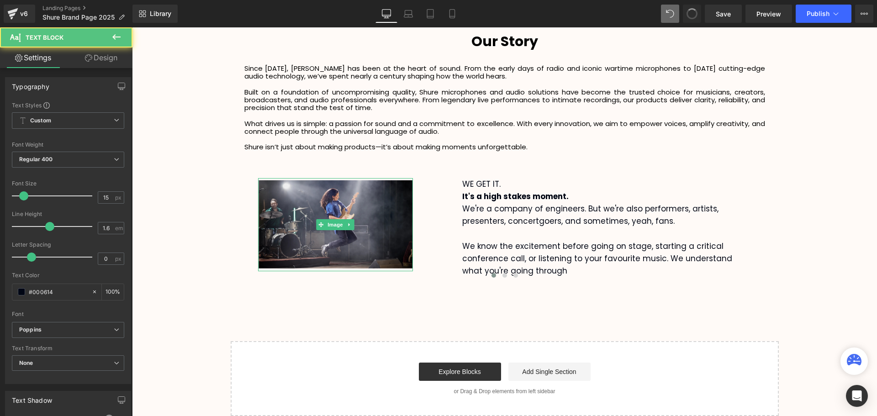
click at [695, 11] on span at bounding box center [692, 14] width 12 height 12
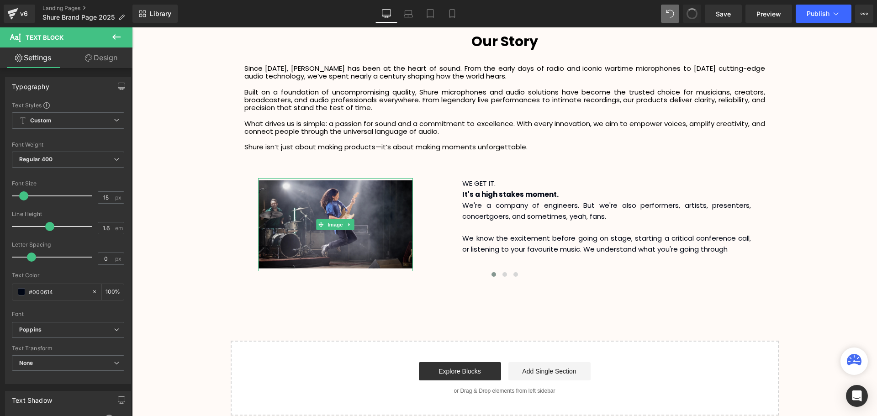
scroll to position [2362, 740]
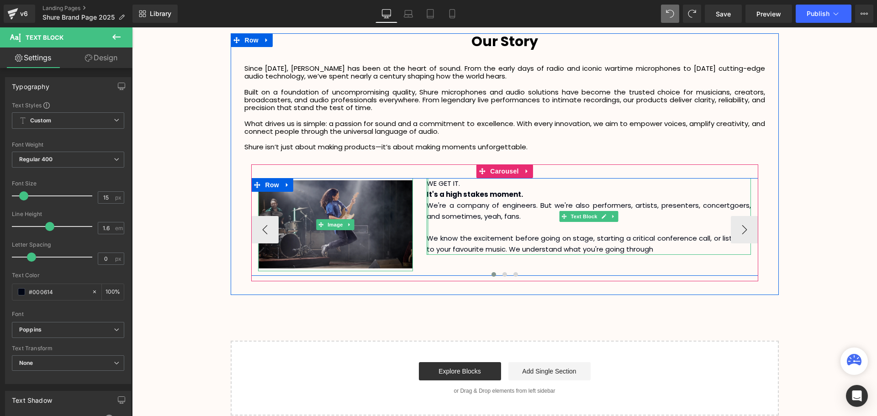
drag, startPoint x: 426, startPoint y: 213, endPoint x: 356, endPoint y: 222, distance: 70.4
click at [327, 222] on div "Image WE GET IT. It's a high stakes moment. We're a company of engineers. But w…" at bounding box center [504, 227] width 507 height 98
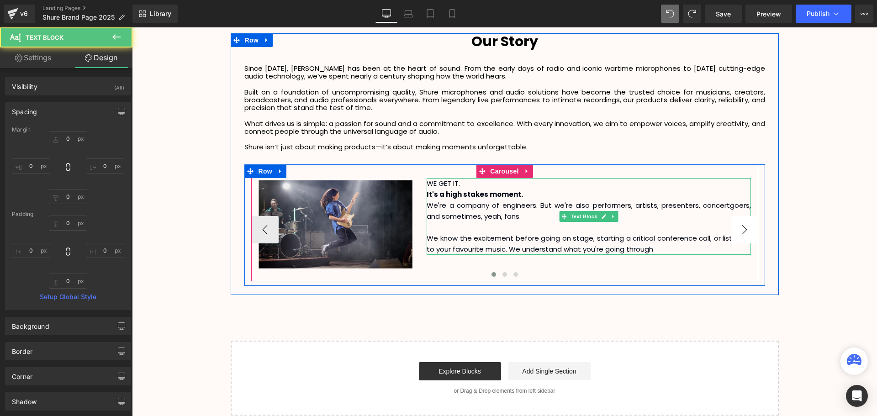
click at [740, 227] on button "›" at bounding box center [744, 229] width 27 height 27
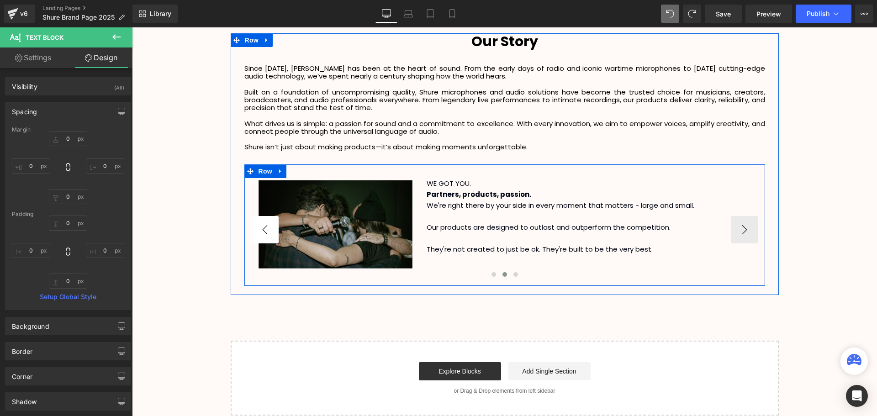
click at [266, 227] on button "‹" at bounding box center [264, 229] width 27 height 27
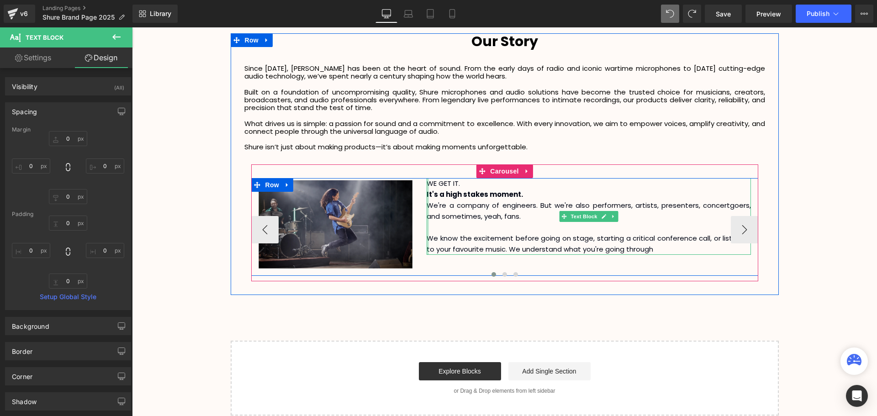
drag, startPoint x: 426, startPoint y: 210, endPoint x: 395, endPoint y: 213, distance: 31.2
click at [395, 213] on div "Image WE GET IT. It's a high stakes moment. We're a company of engineers. But w…" at bounding box center [504, 227] width 507 height 98
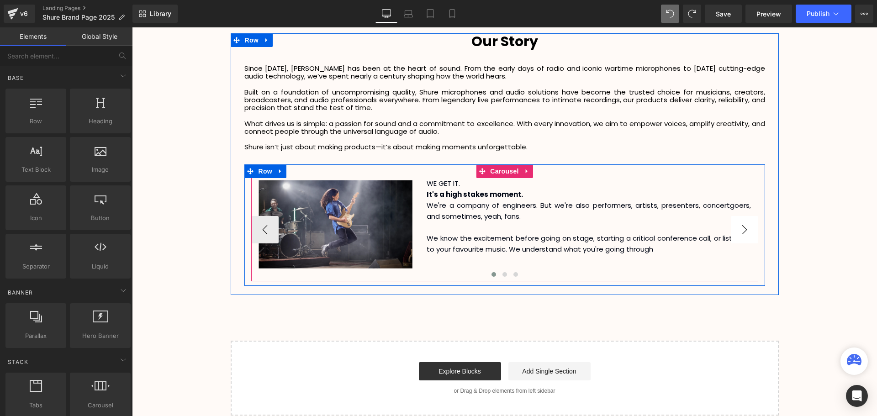
click at [743, 229] on button "›" at bounding box center [744, 229] width 27 height 27
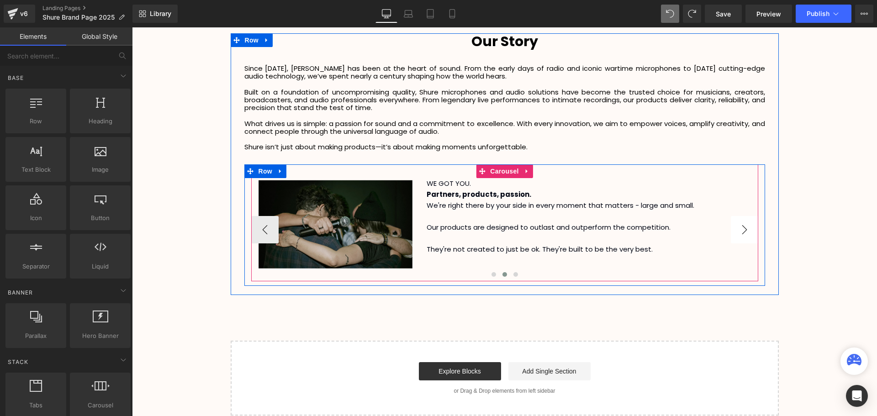
click at [743, 229] on button "›" at bounding box center [744, 229] width 27 height 27
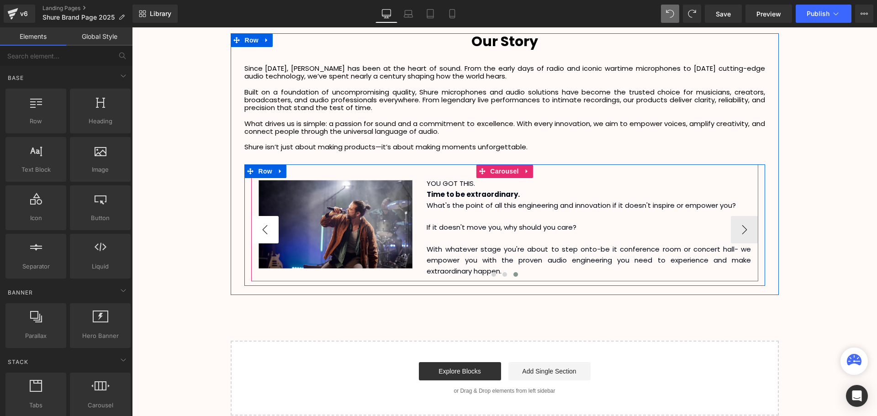
click at [264, 232] on button "‹" at bounding box center [264, 229] width 27 height 27
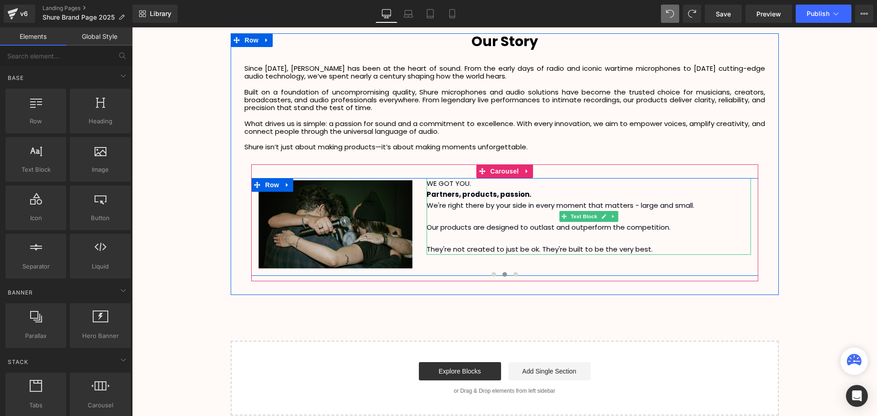
click at [484, 185] on p "WE GOT YOU." at bounding box center [589, 183] width 324 height 11
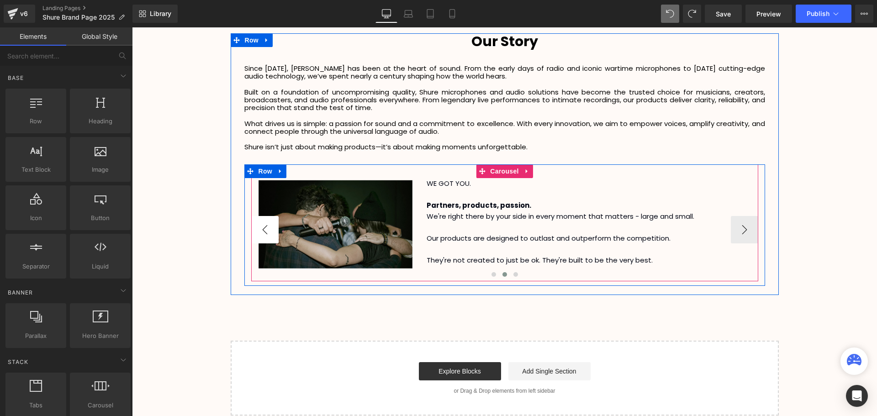
click at [258, 230] on button "‹" at bounding box center [264, 229] width 27 height 27
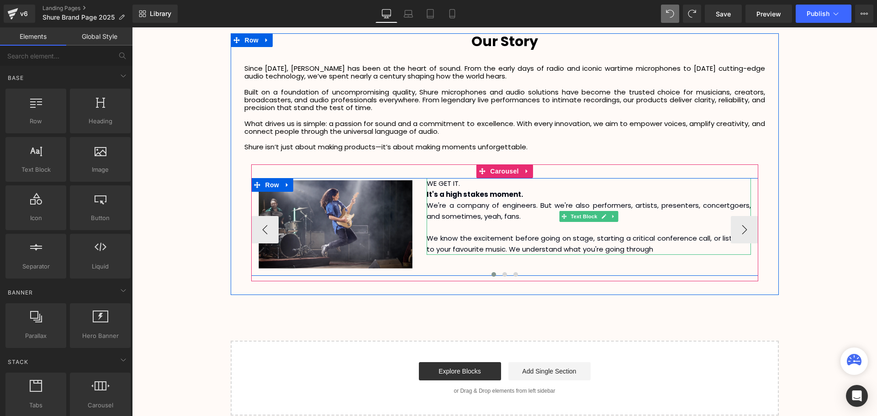
click at [468, 182] on p "WE GET IT." at bounding box center [589, 183] width 324 height 11
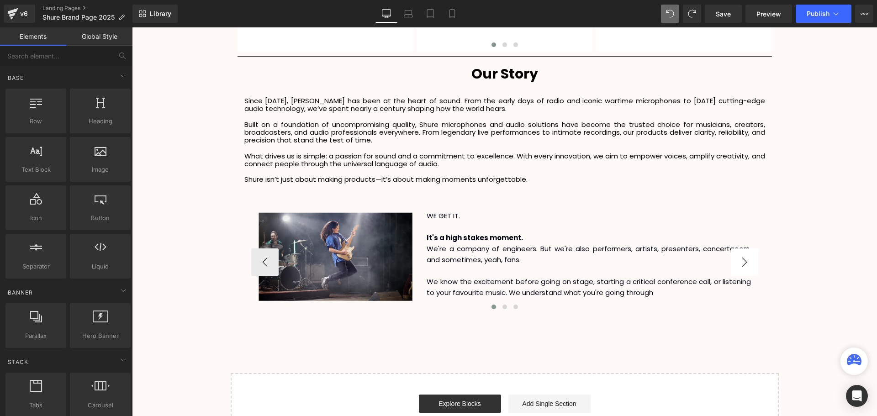
scroll to position [1873, 0]
click at [745, 257] on button "›" at bounding box center [744, 262] width 27 height 27
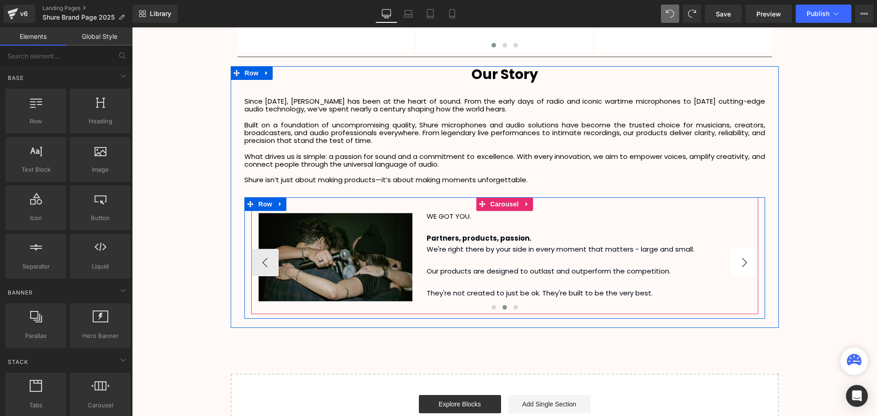
click at [745, 257] on button "›" at bounding box center [744, 262] width 27 height 27
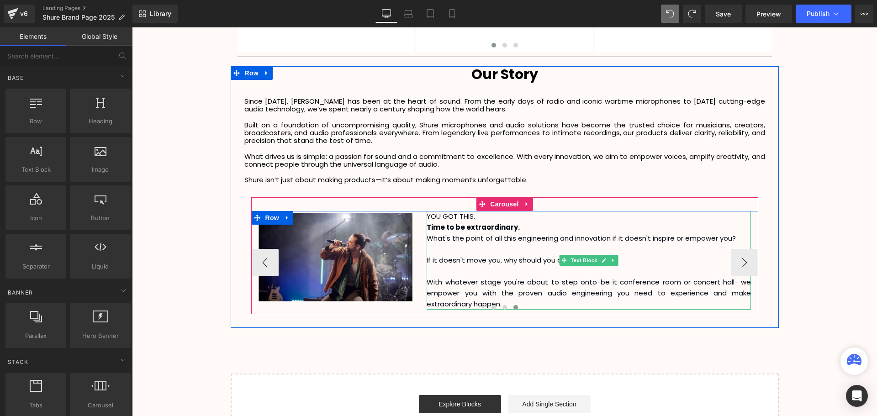
click at [480, 218] on p "YOU GOT THIS." at bounding box center [589, 216] width 324 height 11
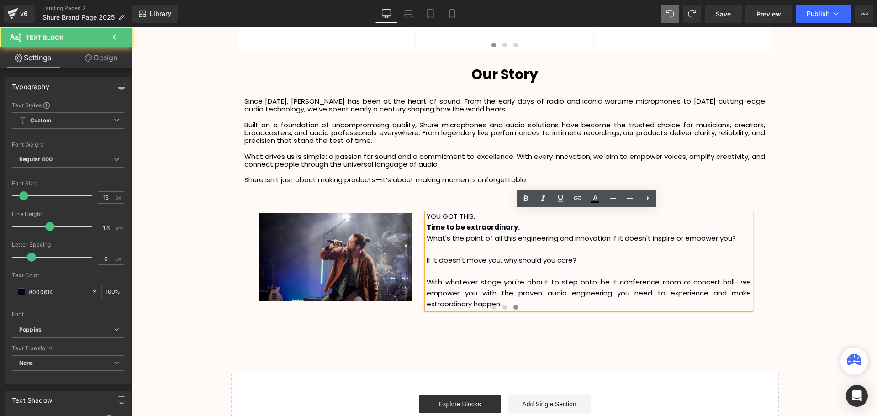
scroll to position [2373, 740]
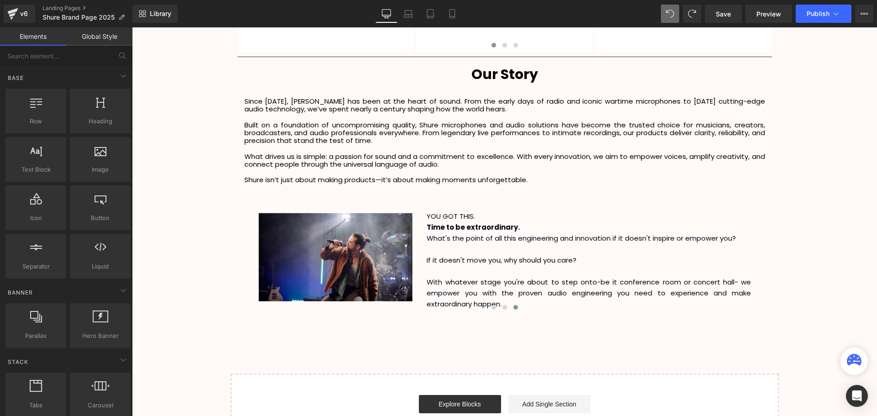
scroll to position [2362, 740]
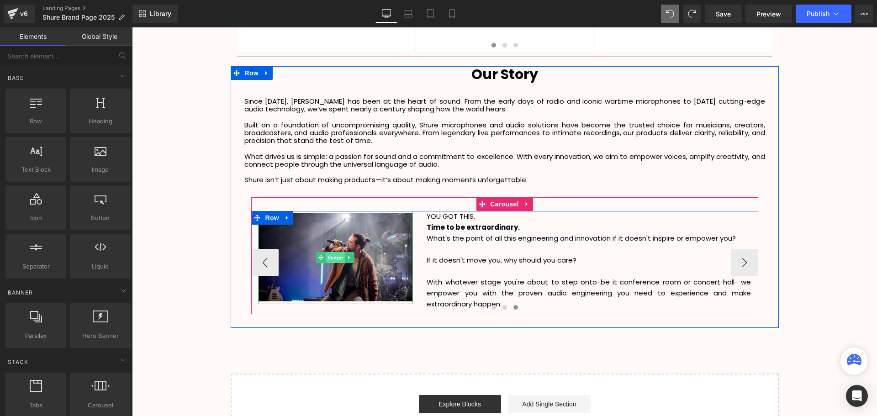
click at [334, 259] on span "Image" at bounding box center [335, 257] width 19 height 11
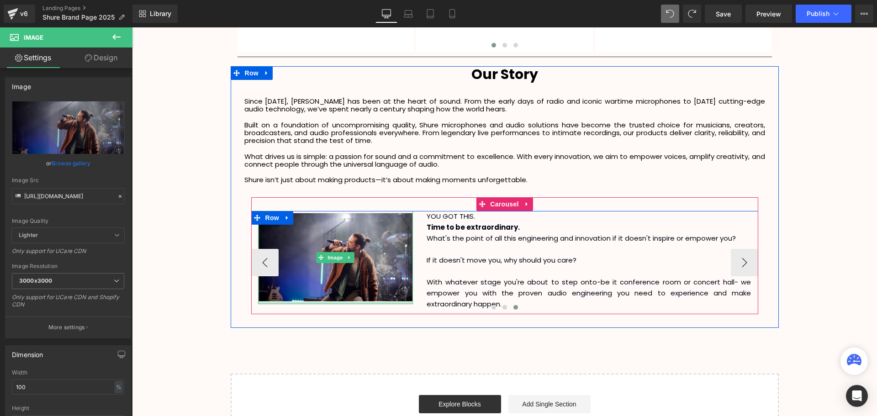
drag, startPoint x: 326, startPoint y: 302, endPoint x: 256, endPoint y: 286, distance: 72.2
click at [333, 279] on div "Image" at bounding box center [335, 257] width 155 height 93
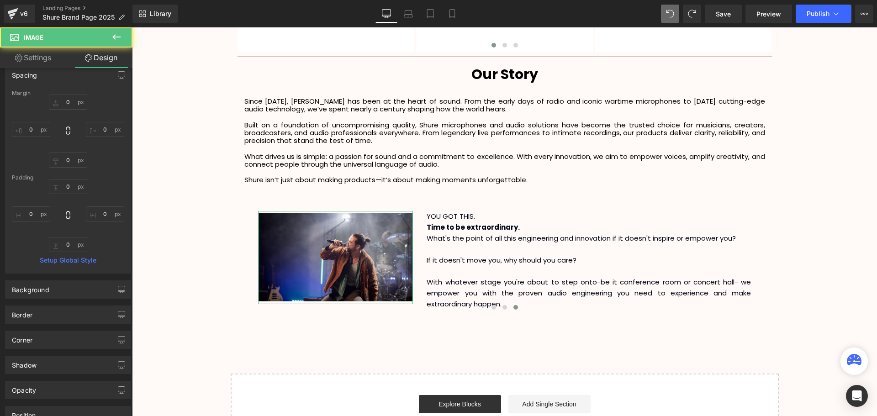
scroll to position [91, 0]
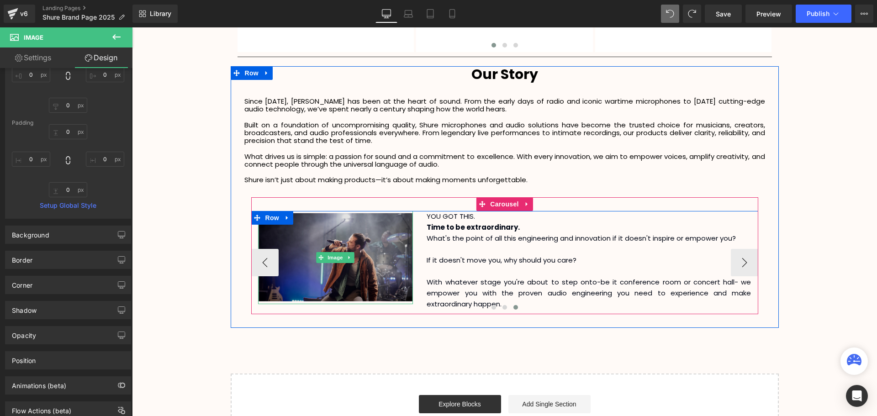
drag, startPoint x: 333, startPoint y: 255, endPoint x: 309, endPoint y: 266, distance: 26.6
click at [333, 255] on span "Image" at bounding box center [335, 257] width 19 height 11
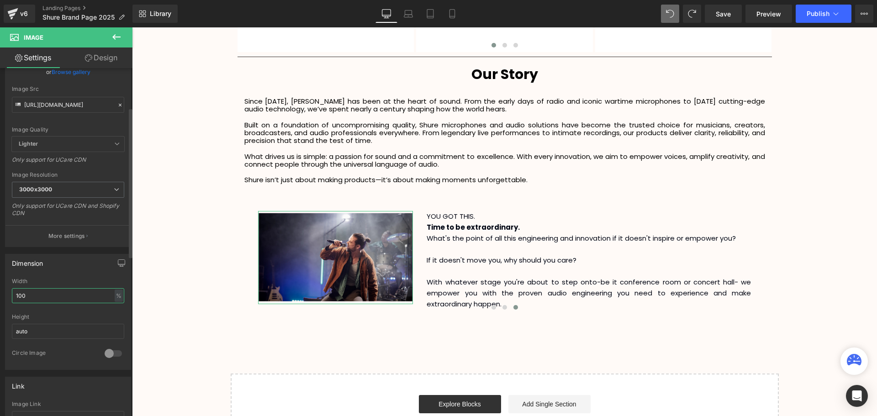
click at [19, 294] on input "100" at bounding box center [68, 295] width 112 height 15
type input "150"
click at [65, 277] on div "Dimension 100% Width 150 % % px auto Height auto 0 Circle Image" at bounding box center [68, 312] width 126 height 116
click at [53, 340] on div "Height auto" at bounding box center [68, 332] width 112 height 36
click at [111, 354] on div at bounding box center [113, 353] width 22 height 15
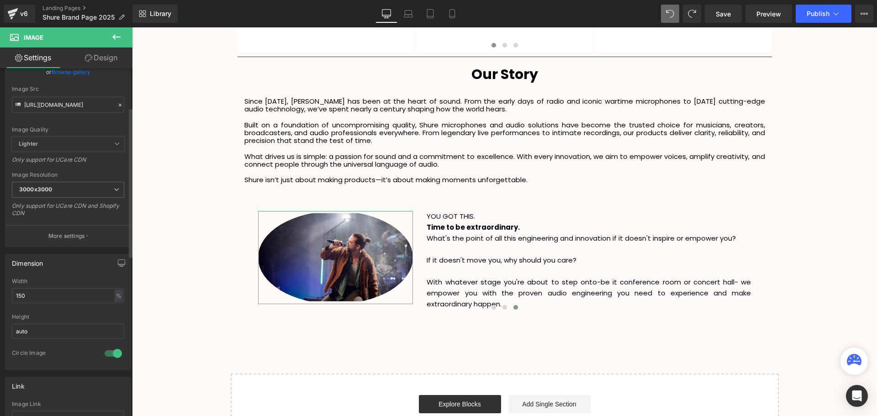
click at [111, 354] on div at bounding box center [113, 353] width 22 height 15
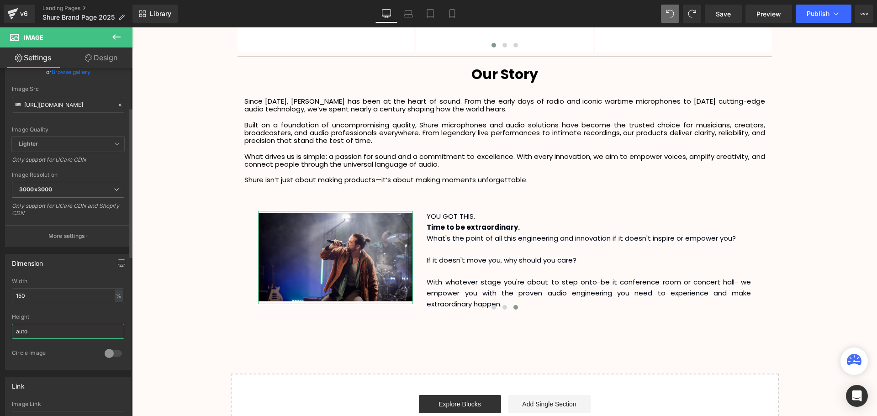
click at [47, 329] on input "auto" at bounding box center [68, 331] width 112 height 15
drag, startPoint x: 47, startPoint y: 330, endPoint x: 5, endPoint y: 329, distance: 42.0
click at [5, 329] on div "Dimension 100% Width 150 % % px auto Height auto 0 Circle Image" at bounding box center [68, 308] width 137 height 123
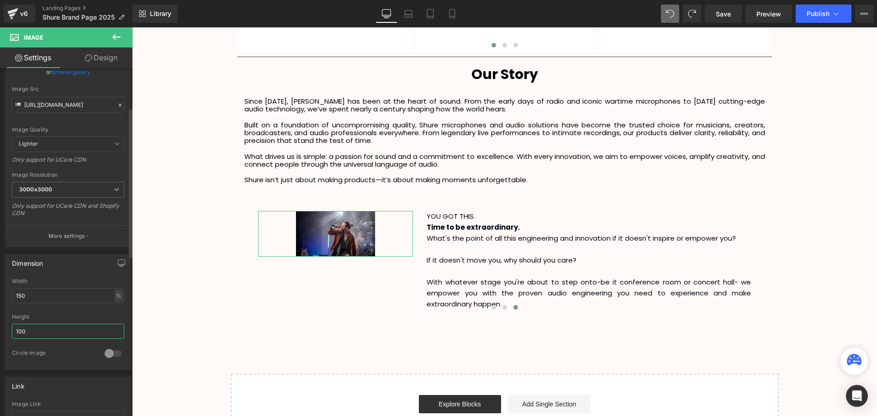
drag, startPoint x: 37, startPoint y: 333, endPoint x: 32, endPoint y: 333, distance: 5.0
click at [32, 333] on input "100" at bounding box center [68, 331] width 112 height 15
type input "1"
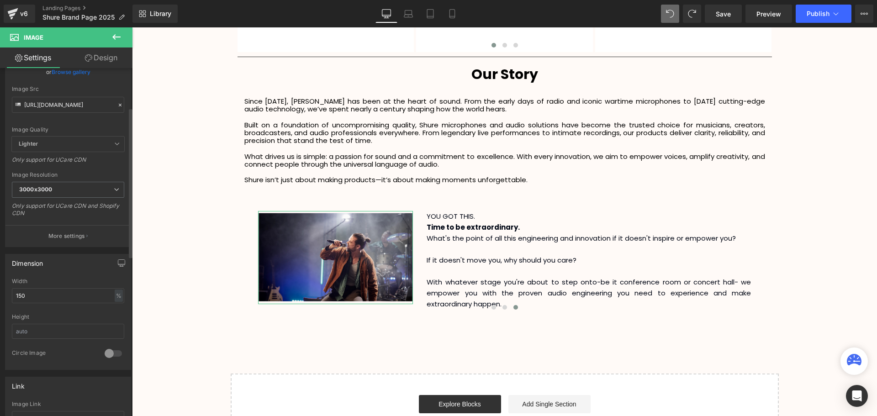
click at [111, 354] on div at bounding box center [113, 353] width 22 height 15
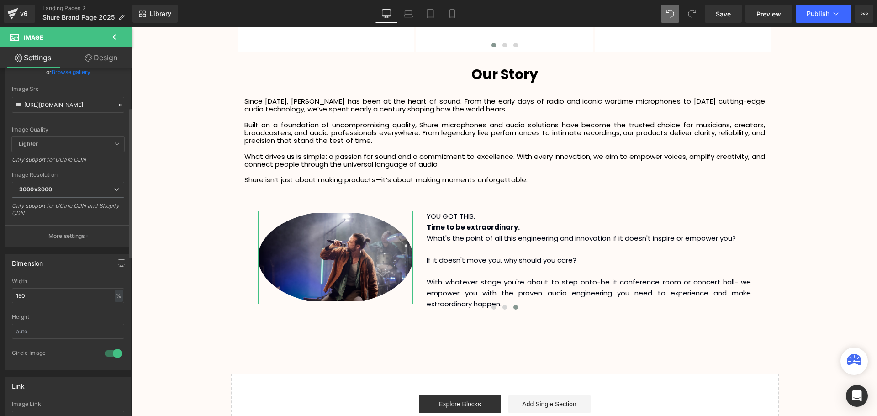
click at [116, 355] on div at bounding box center [113, 353] width 22 height 15
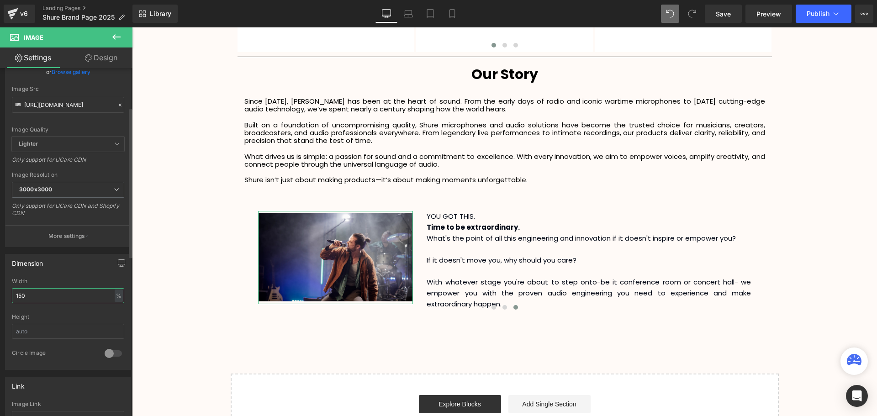
drag, startPoint x: 23, startPoint y: 296, endPoint x: 19, endPoint y: 298, distance: 4.9
click at [19, 298] on input "150" at bounding box center [68, 295] width 112 height 15
type input "100"
click at [94, 279] on div "Width" at bounding box center [68, 281] width 112 height 6
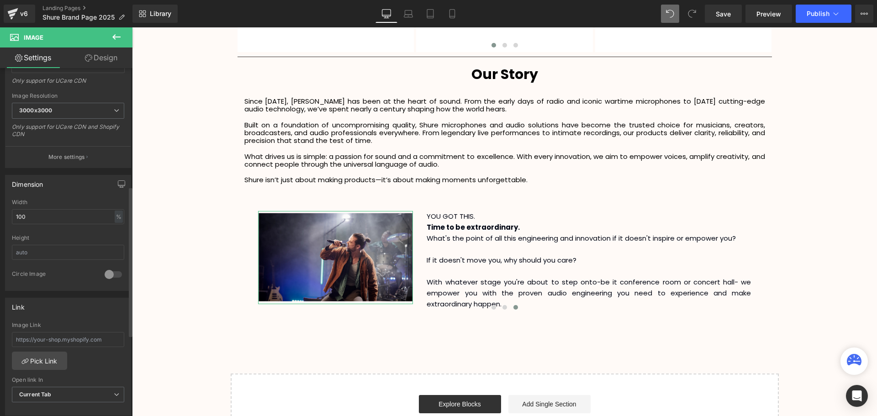
scroll to position [274, 0]
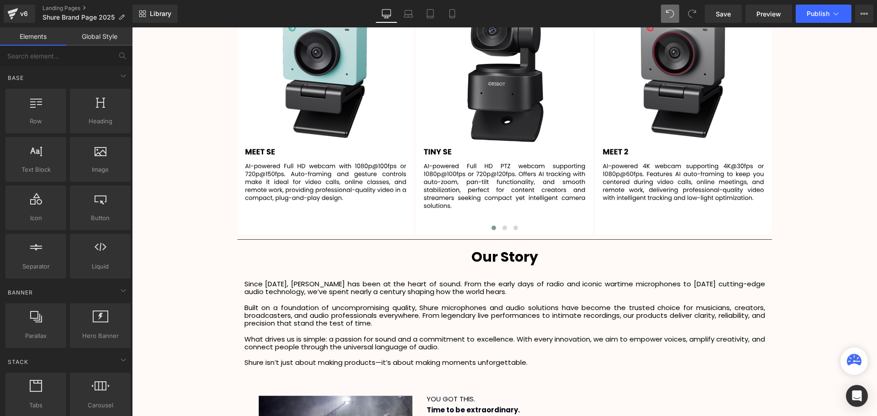
scroll to position [1827, 0]
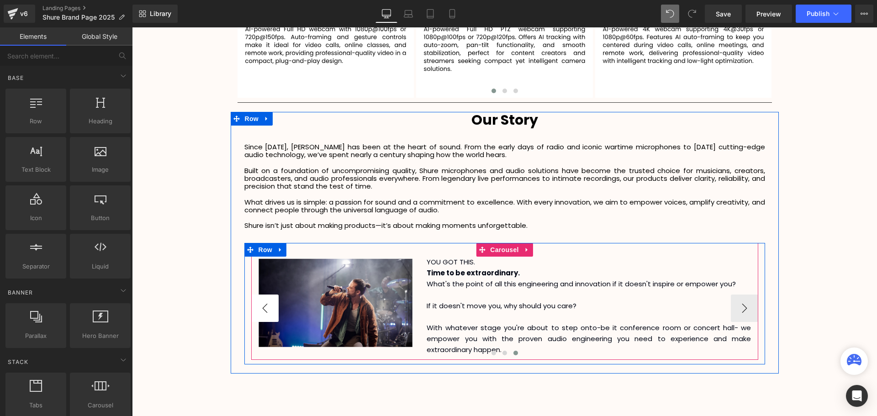
click at [264, 313] on button "‹" at bounding box center [264, 308] width 27 height 27
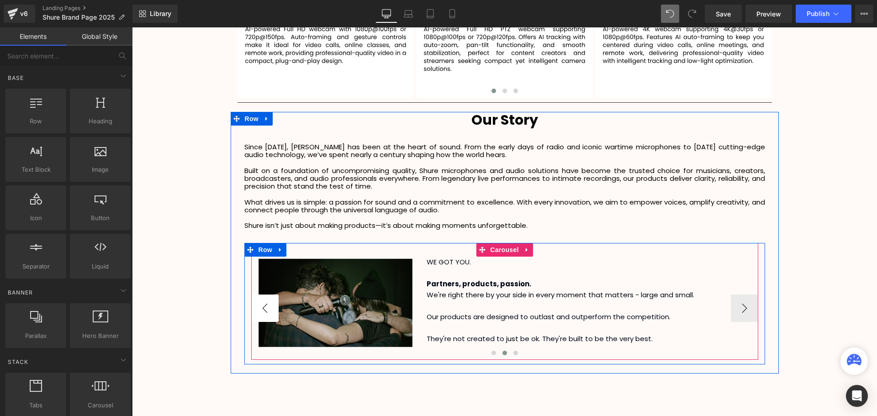
click at [264, 313] on button "‹" at bounding box center [264, 308] width 27 height 27
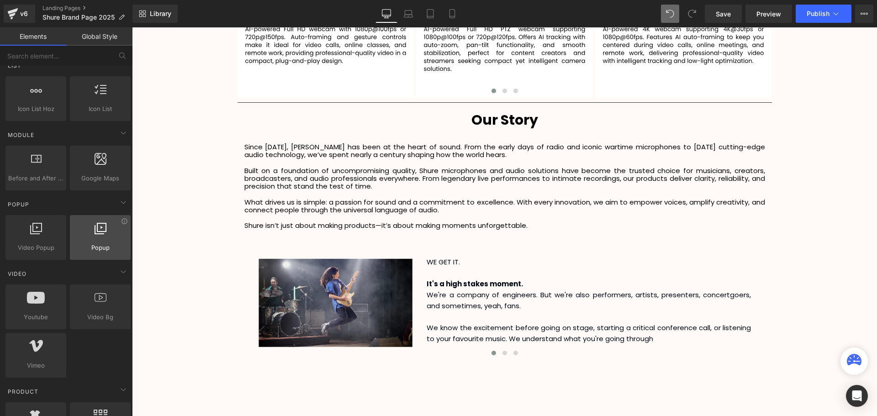
scroll to position [457, 0]
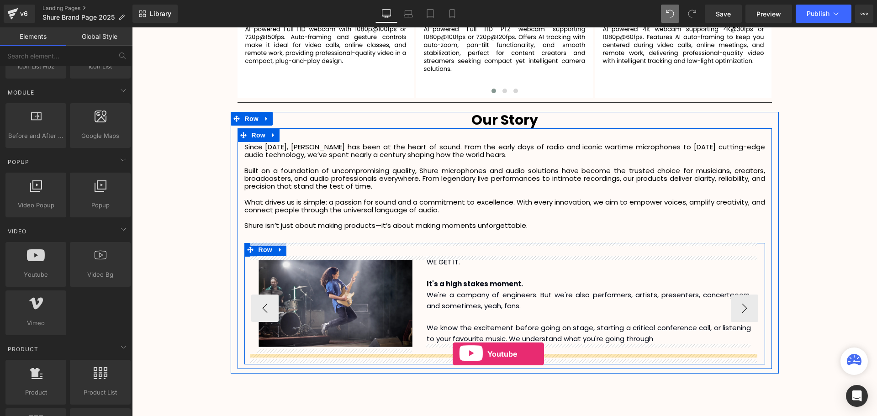
drag, startPoint x: 160, startPoint y: 299, endPoint x: 453, endPoint y: 354, distance: 297.9
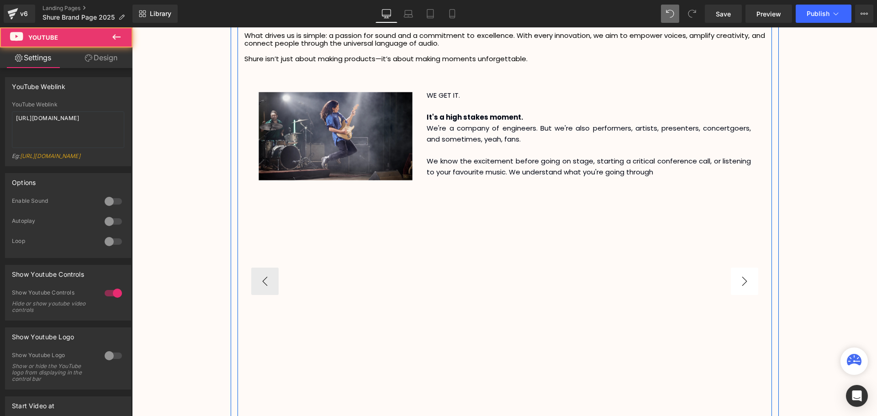
scroll to position [2010, 0]
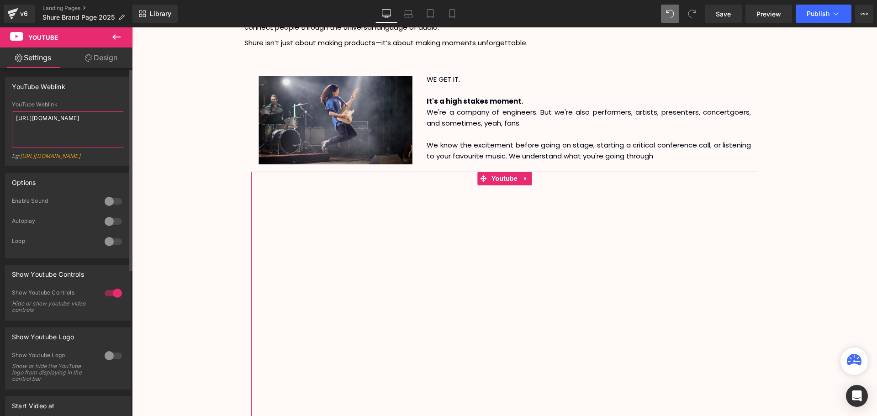
drag, startPoint x: 65, startPoint y: 123, endPoint x: 6, endPoint y: 115, distance: 59.9
click at [6, 115] on div "YouTube Weblink [URL][DOMAIN_NAME] Eg: [URL][DOMAIN_NAME]" at bounding box center [67, 133] width 125 height 64
paste textarea "0Y5EEVS1qwg"
type textarea "[URL][DOMAIN_NAME]"
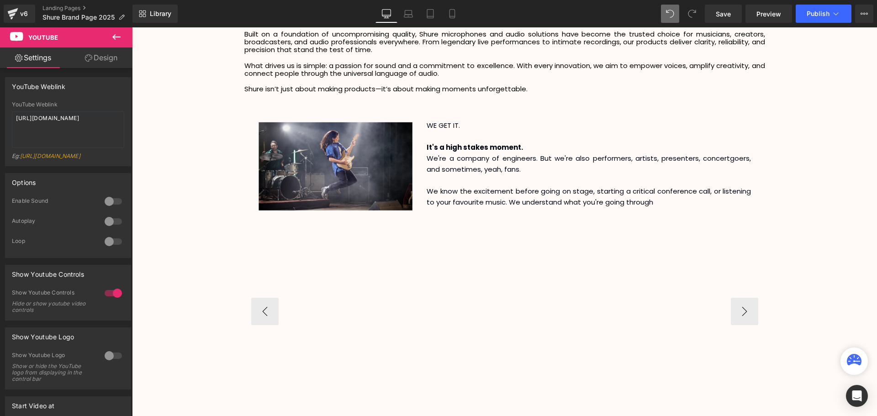
scroll to position [1964, 0]
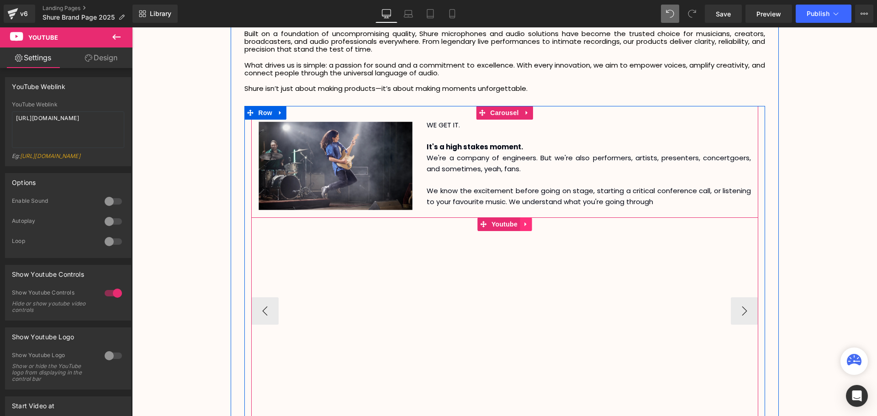
click at [523, 222] on icon at bounding box center [526, 224] width 6 height 7
click at [530, 225] on icon at bounding box center [532, 224] width 6 height 7
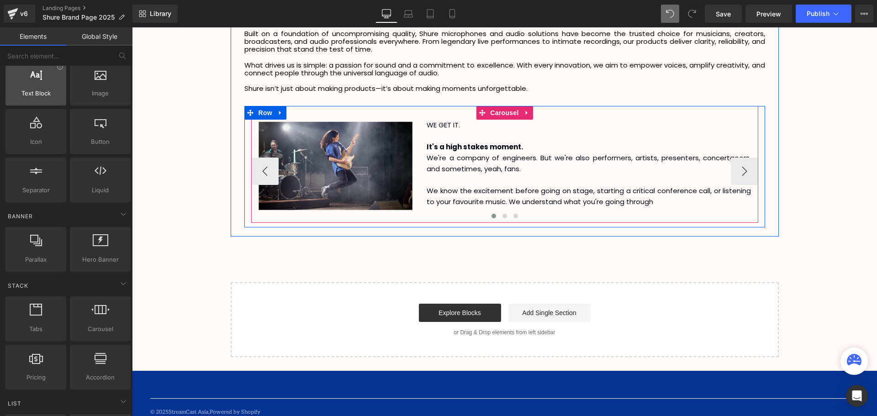
scroll to position [0, 0]
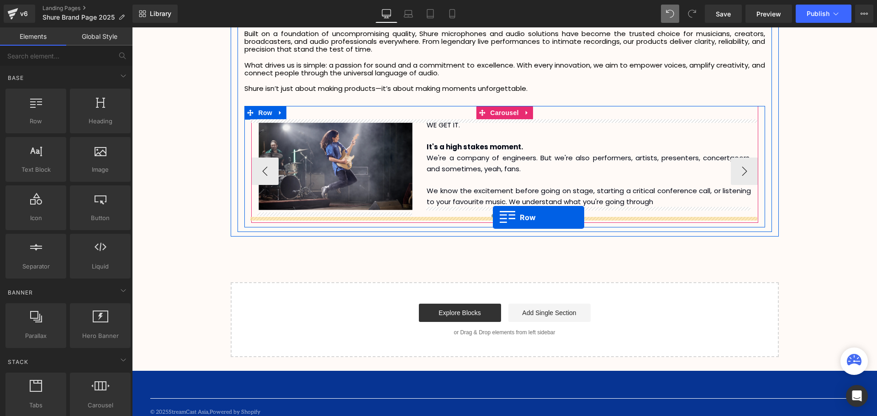
drag, startPoint x: 187, startPoint y: 144, endPoint x: 493, endPoint y: 217, distance: 314.7
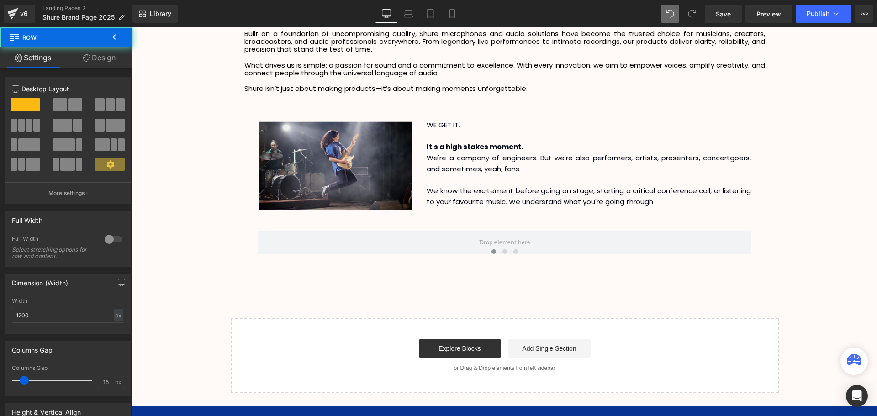
scroll to position [2398, 740]
click at [120, 36] on icon at bounding box center [116, 37] width 11 height 11
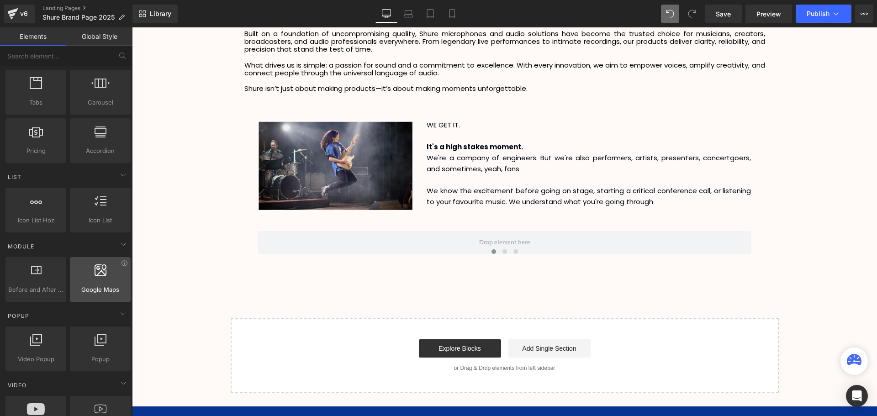
scroll to position [365, 0]
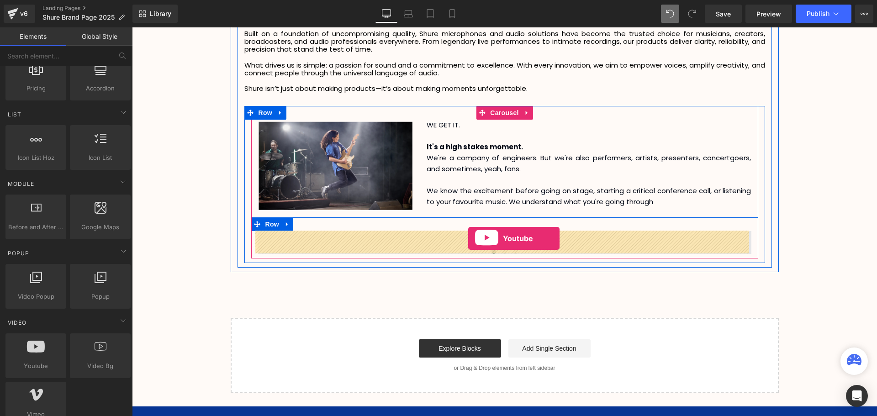
drag, startPoint x: 174, startPoint y: 368, endPoint x: 468, endPoint y: 238, distance: 321.9
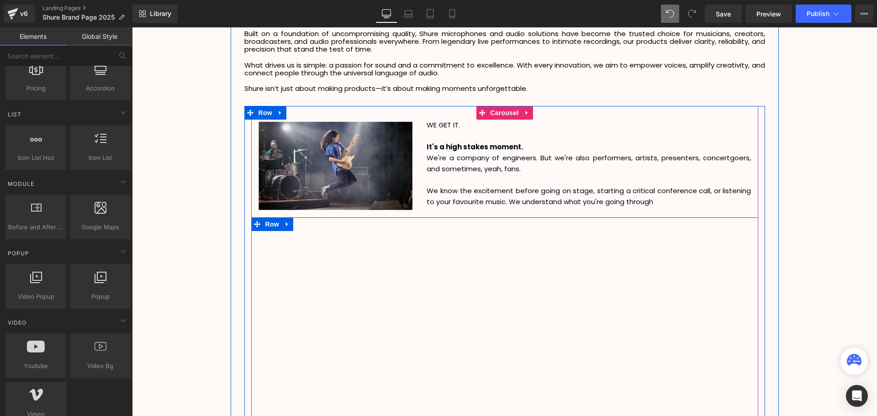
scroll to position [2653, 740]
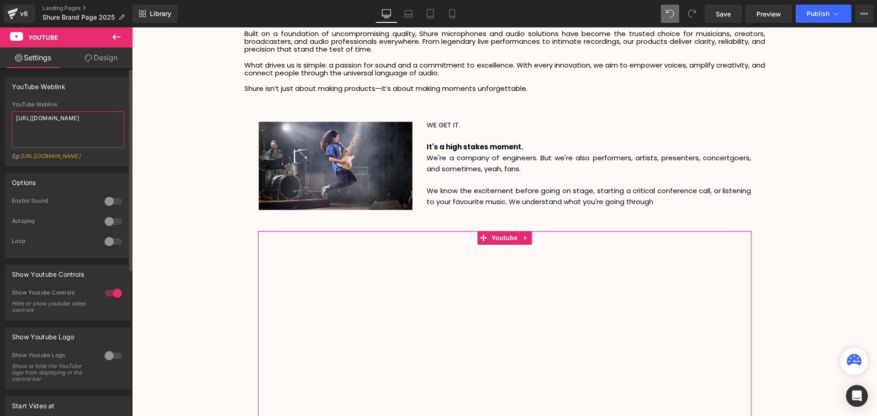
drag, startPoint x: 45, startPoint y: 128, endPoint x: 10, endPoint y: 119, distance: 36.2
click at [10, 119] on div "YouTube Weblink [URL][DOMAIN_NAME] Eg: [URL][DOMAIN_NAME]" at bounding box center [67, 133] width 125 height 64
paste textarea "0Y5EEVS1qwg"
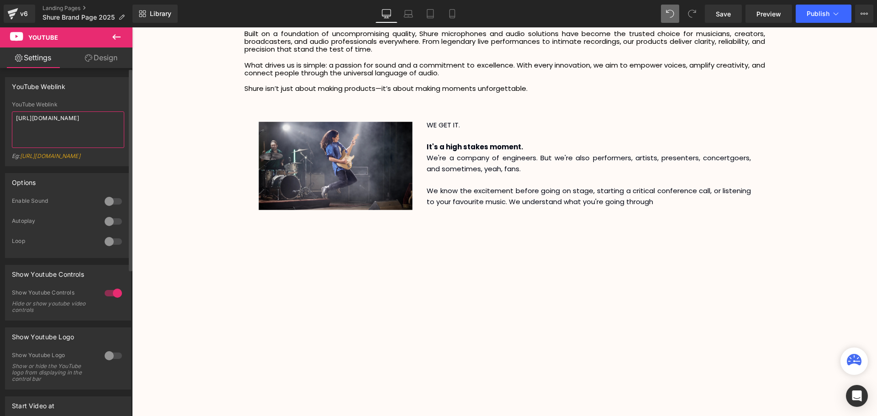
type textarea "[URL][DOMAIN_NAME]"
click at [110, 100] on div "YouTube Weblink YouTube Weblink [URL][DOMAIN_NAME] Eg: [URL][DOMAIN_NAME]" at bounding box center [68, 121] width 126 height 89
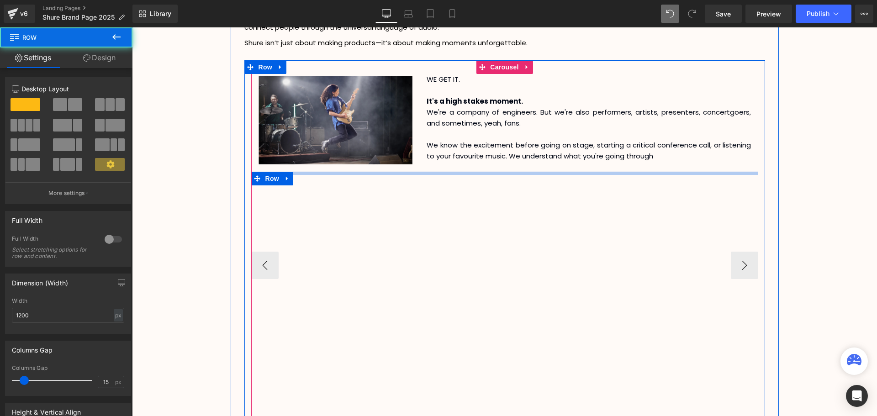
scroll to position [2639, 740]
drag, startPoint x: 518, startPoint y: 172, endPoint x: 632, endPoint y: 147, distance: 116.5
click at [518, 154] on div "Image WE GET IT. It's a high stakes moment. We're a company of engineers. But w…" at bounding box center [504, 265] width 507 height 383
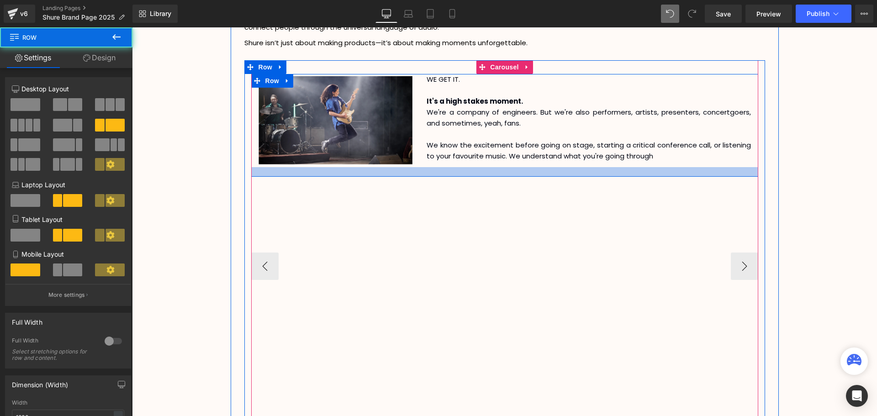
scroll to position [2647, 740]
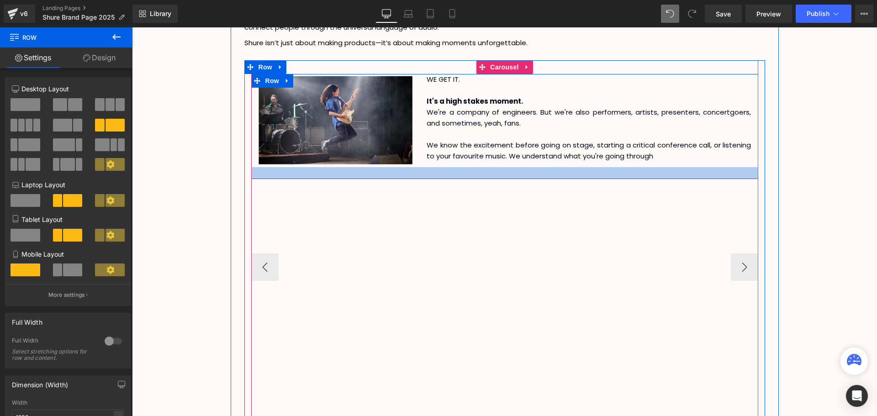
drag, startPoint x: 500, startPoint y: 168, endPoint x: 500, endPoint y: 175, distance: 7.3
click at [500, 175] on div at bounding box center [504, 173] width 507 height 12
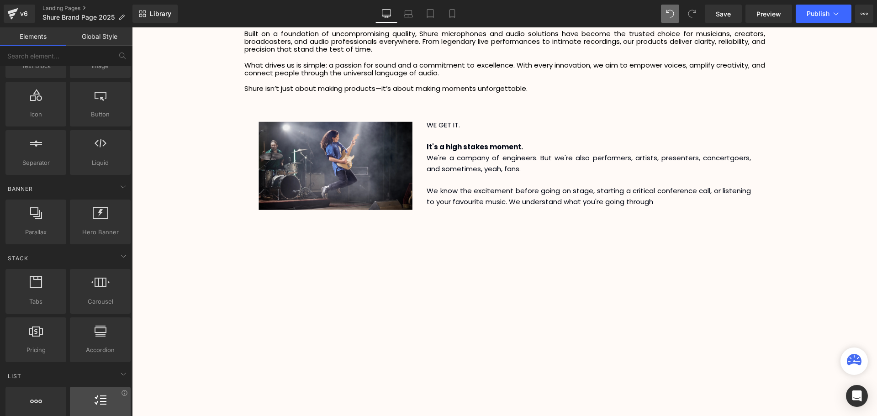
scroll to position [0, 0]
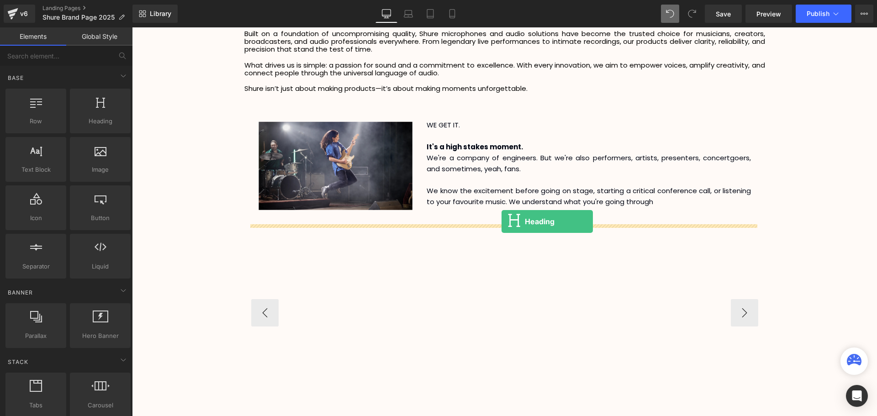
drag, startPoint x: 231, startPoint y: 129, endPoint x: 502, endPoint y: 222, distance: 286.3
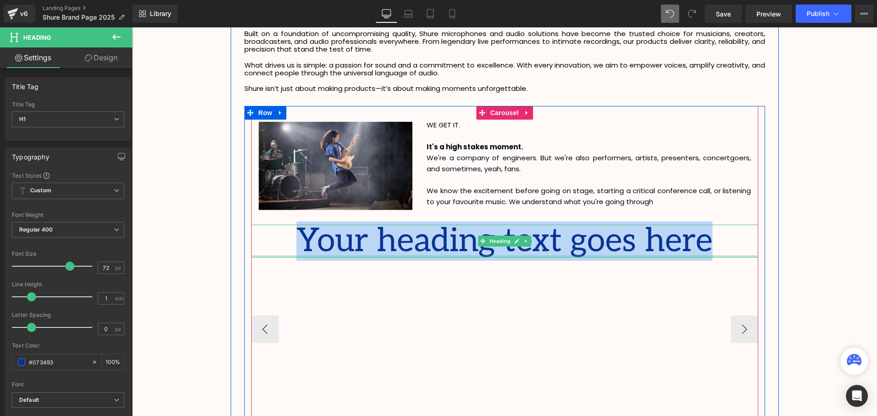
drag, startPoint x: 696, startPoint y: 247, endPoint x: 319, endPoint y: 255, distance: 376.5
click at [319, 255] on div "Your heading text goes here Heading" at bounding box center [504, 241] width 507 height 33
paste div
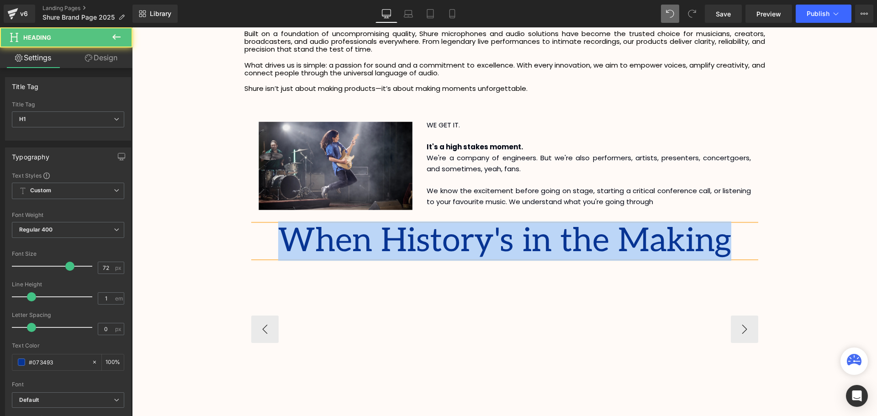
drag, startPoint x: 699, startPoint y: 240, endPoint x: 158, endPoint y: 289, distance: 543.5
click at [285, 242] on h1 "When History's in the Making" at bounding box center [504, 241] width 507 height 33
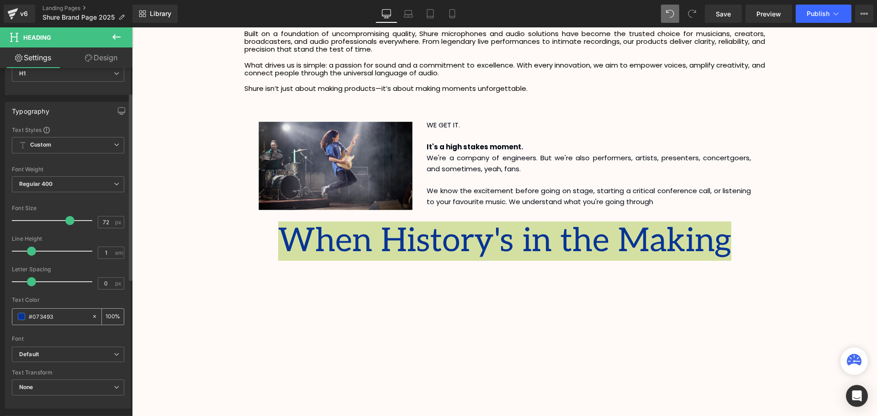
click at [19, 314] on span at bounding box center [21, 316] width 7 height 7
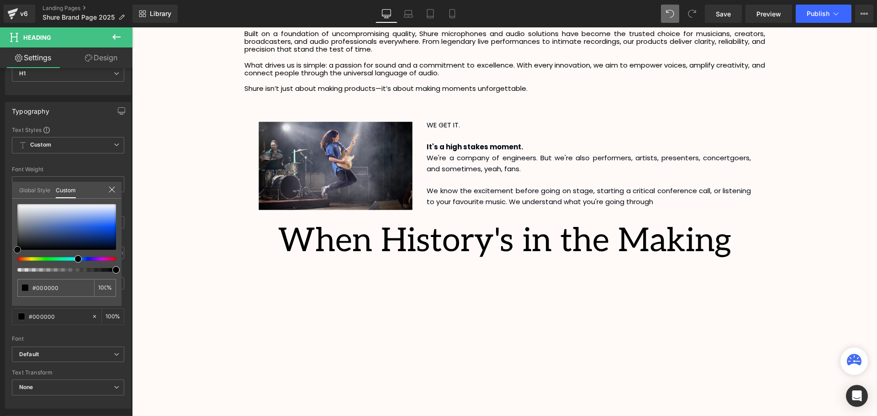
drag, startPoint x: 66, startPoint y: 238, endPoint x: -83, endPoint y: 341, distance: 180.9
click at [0, 341] on html "Heading You are previewing how the will restyle your page. You can not edit Ele…" at bounding box center [438, 208] width 877 height 416
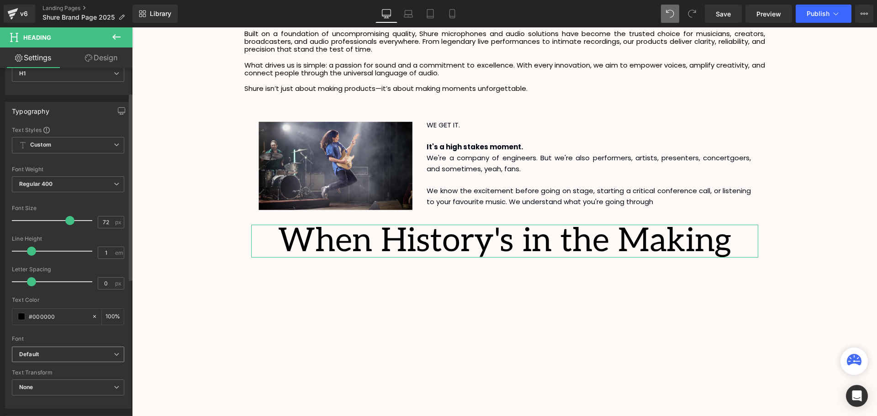
click at [50, 358] on b "Default" at bounding box center [66, 355] width 95 height 8
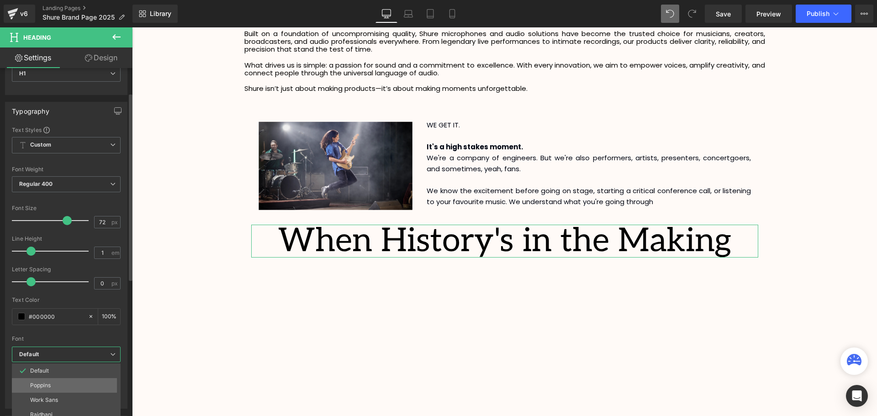
click at [48, 381] on li "Poppins" at bounding box center [68, 385] width 113 height 15
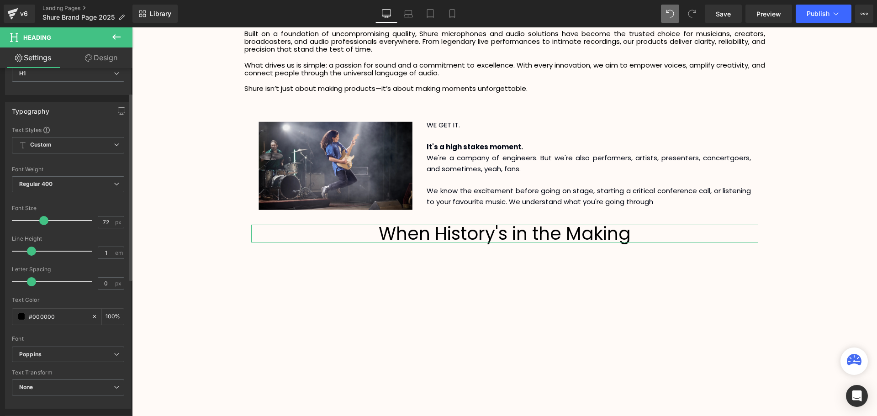
scroll to position [2664, 740]
drag, startPoint x: 67, startPoint y: 221, endPoint x: 42, endPoint y: 223, distance: 25.3
click at [42, 223] on span at bounding box center [42, 220] width 9 height 9
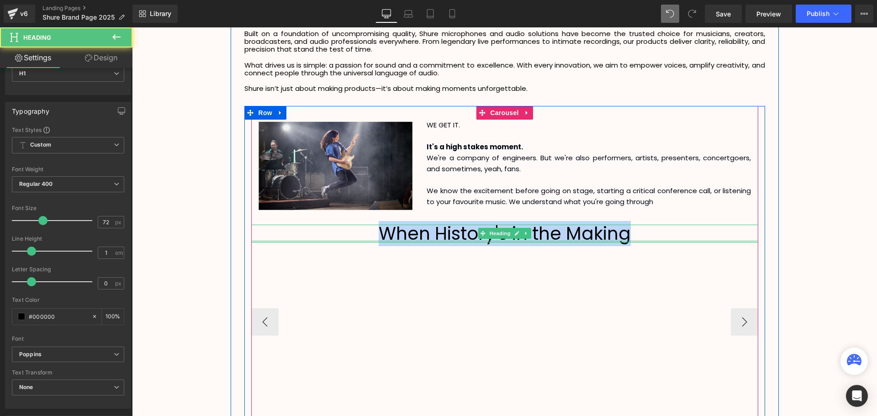
drag, startPoint x: 646, startPoint y: 236, endPoint x: 349, endPoint y: 240, distance: 297.8
click at [349, 240] on div "When History's in the Making Heading" at bounding box center [504, 234] width 507 height 18
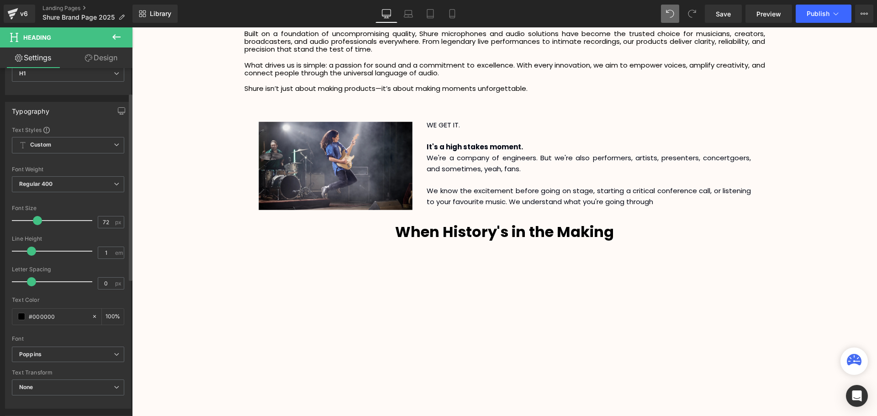
scroll to position [2660, 740]
drag, startPoint x: 40, startPoint y: 221, endPoint x: 33, endPoint y: 222, distance: 6.9
click at [33, 222] on span at bounding box center [35, 220] width 9 height 9
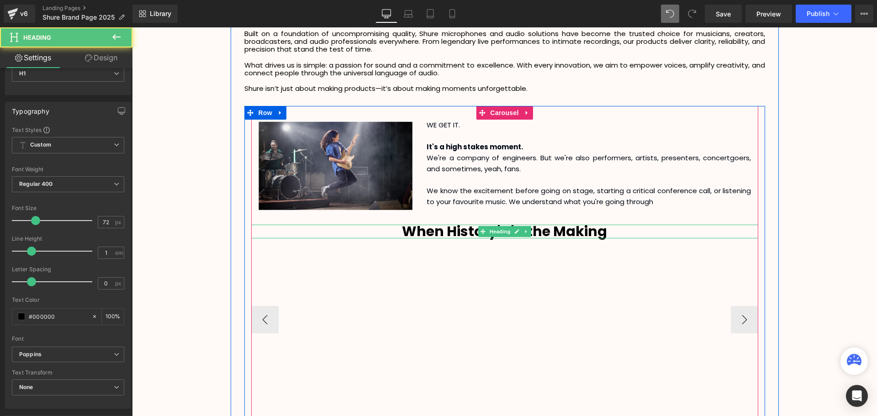
click at [615, 232] on h1 "When History's in the Making" at bounding box center [504, 232] width 507 height 14
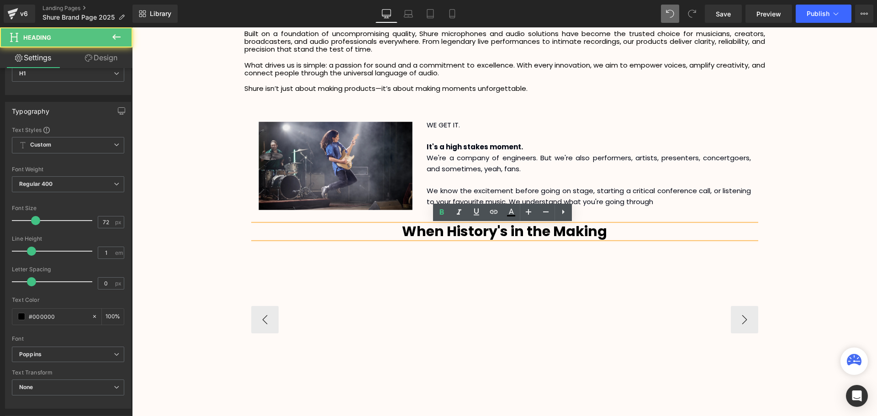
scroll to position [5, 5]
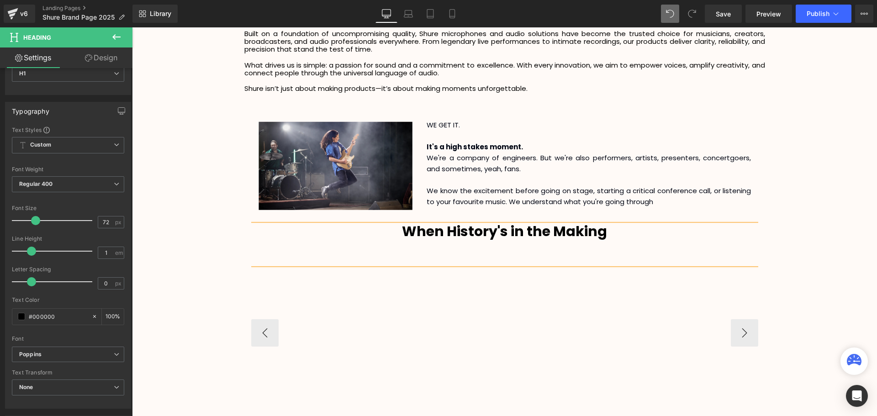
click at [504, 247] on div at bounding box center [504, 251] width 507 height 9
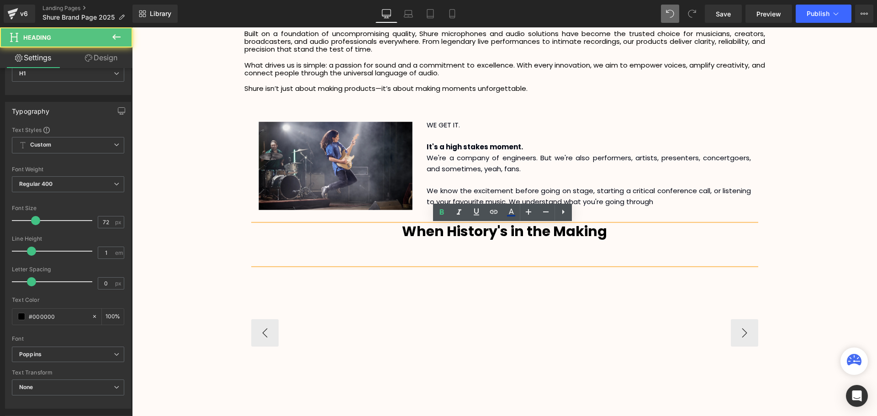
click at [503, 242] on div at bounding box center [504, 242] width 507 height 9
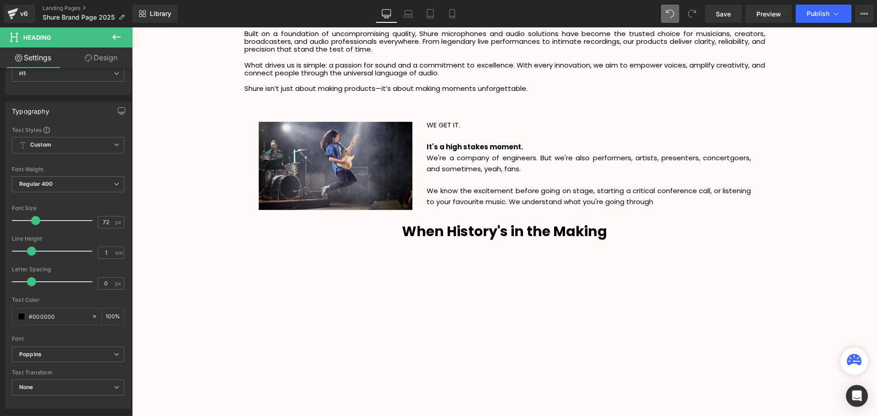
click at [117, 38] on icon at bounding box center [116, 37] width 11 height 11
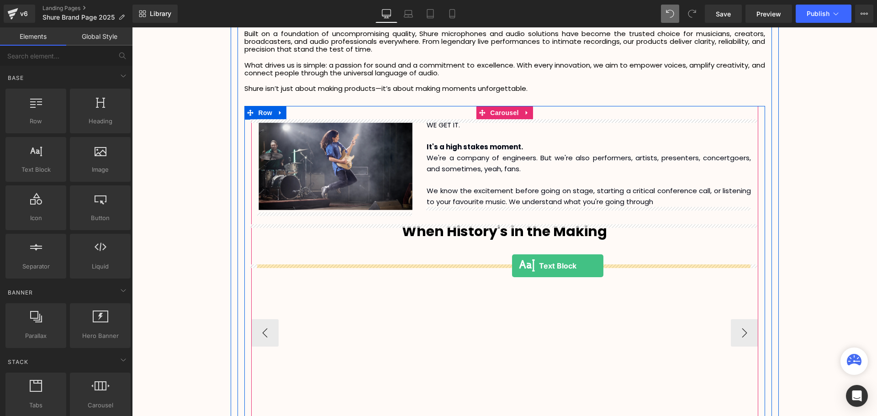
drag, startPoint x: 174, startPoint y: 203, endPoint x: 512, endPoint y: 266, distance: 343.8
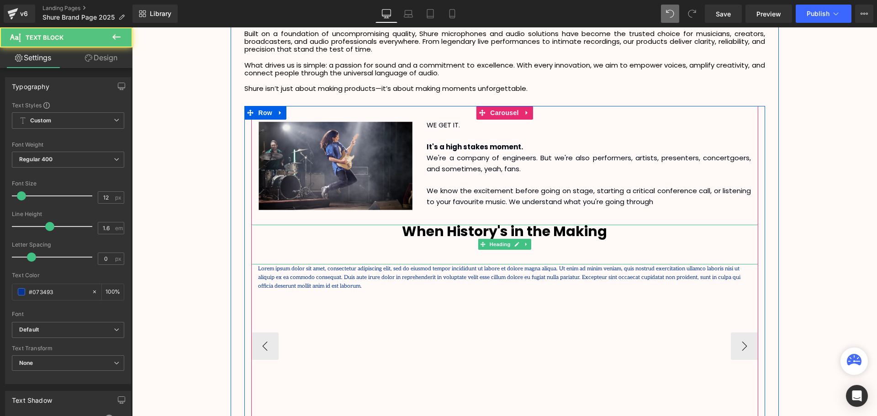
drag, startPoint x: 485, startPoint y: 256, endPoint x: 492, endPoint y: 256, distance: 6.9
click at [486, 256] on div at bounding box center [504, 260] width 507 height 9
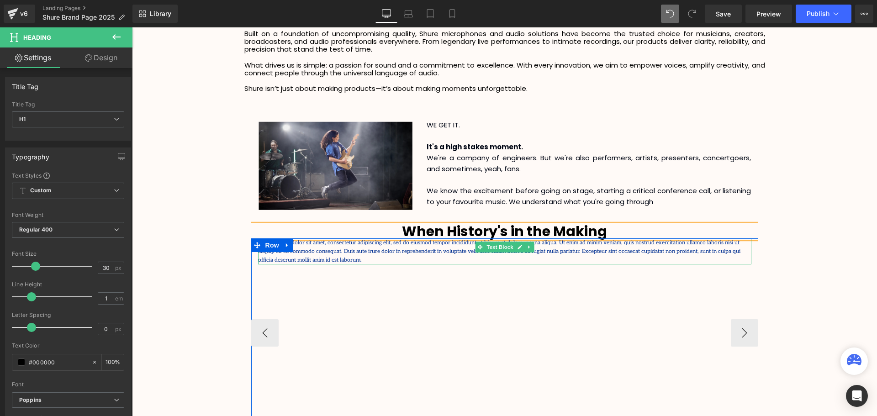
click at [736, 251] on p "Lorem ipsum dolor sit amet, consectetur adipiscing elit, sed do eiusmod tempor …" at bounding box center [504, 251] width 493 height 26
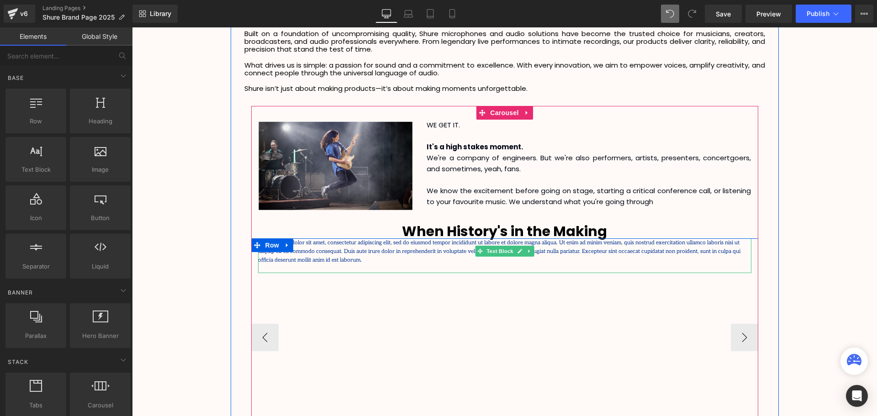
click at [695, 253] on p "Lorem ipsum dolor sit amet, consectetur adipiscing elit, sed do eiusmod tempor …" at bounding box center [504, 251] width 493 height 26
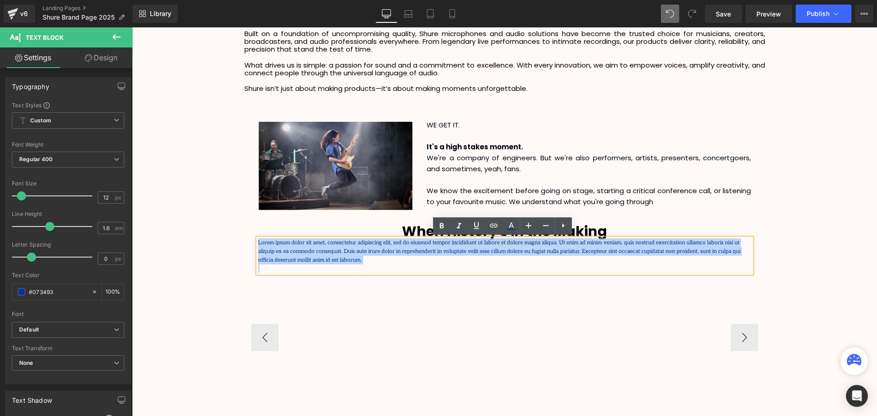
drag, startPoint x: 317, startPoint y: 259, endPoint x: 257, endPoint y: 241, distance: 63.4
click at [258, 241] on div "Lorem ipsum dolor sit amet, consectetur adipiscing elit, sed do eiusmod tempor …" at bounding box center [504, 255] width 493 height 35
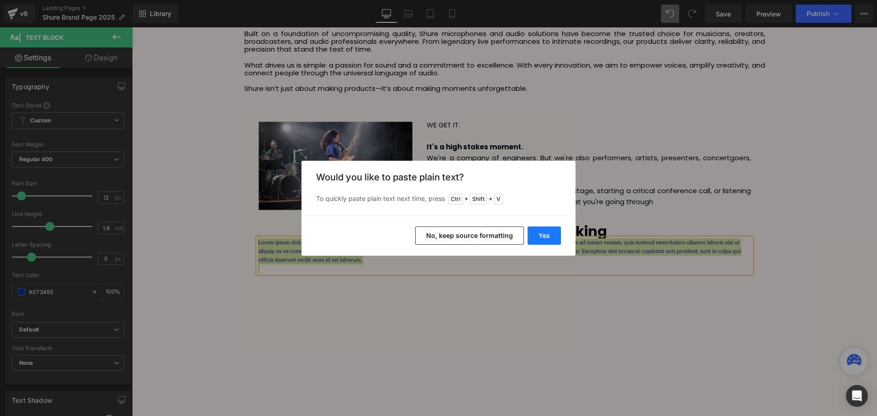
drag, startPoint x: 538, startPoint y: 238, endPoint x: 402, endPoint y: 218, distance: 137.6
click at [538, 238] on button "Yes" at bounding box center [544, 236] width 33 height 18
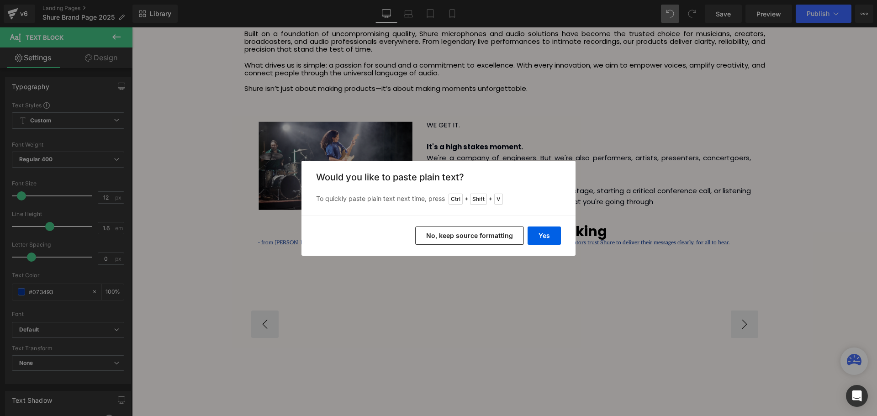
scroll to position [2669, 740]
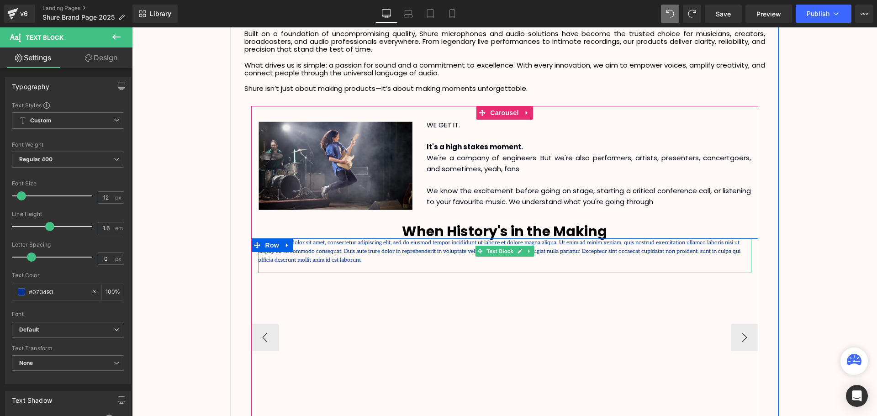
click at [742, 254] on p "Lorem ipsum dolor sit amet, consectetur adipiscing elit, sed do eiusmod tempor …" at bounding box center [504, 251] width 493 height 26
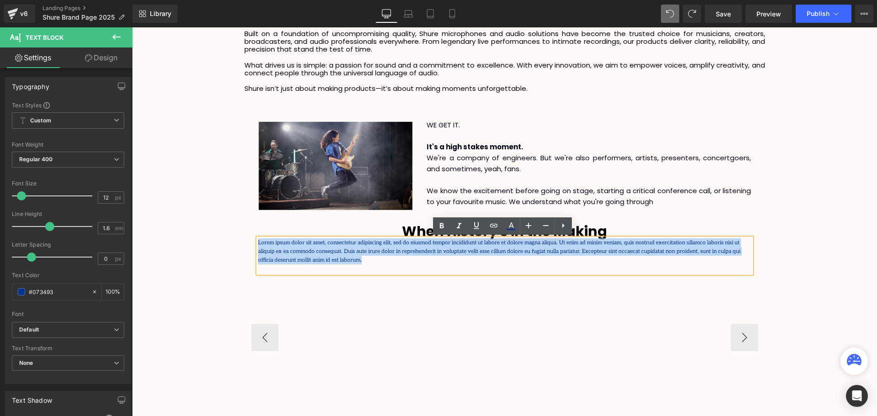
drag, startPoint x: 743, startPoint y: 251, endPoint x: 256, endPoint y: 242, distance: 487.0
click at [258, 242] on p "Lorem ipsum dolor sit amet, consectetur adipiscing elit, sed do eiusmod tempor …" at bounding box center [504, 251] width 493 height 26
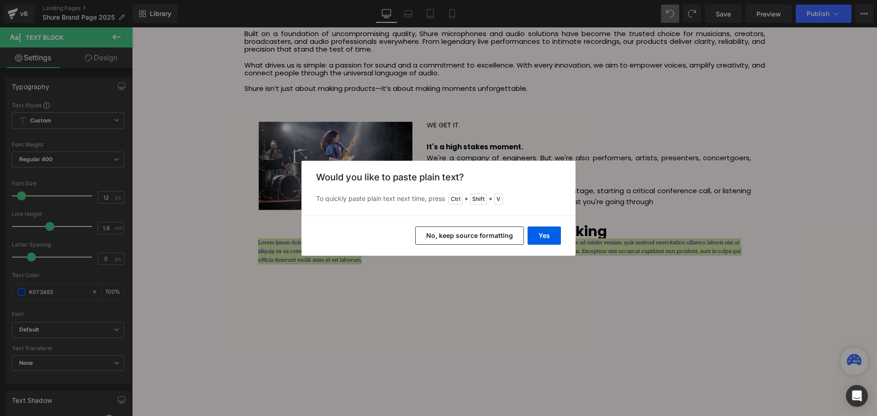
click at [463, 236] on button "No, keep source formatting" at bounding box center [469, 236] width 109 height 18
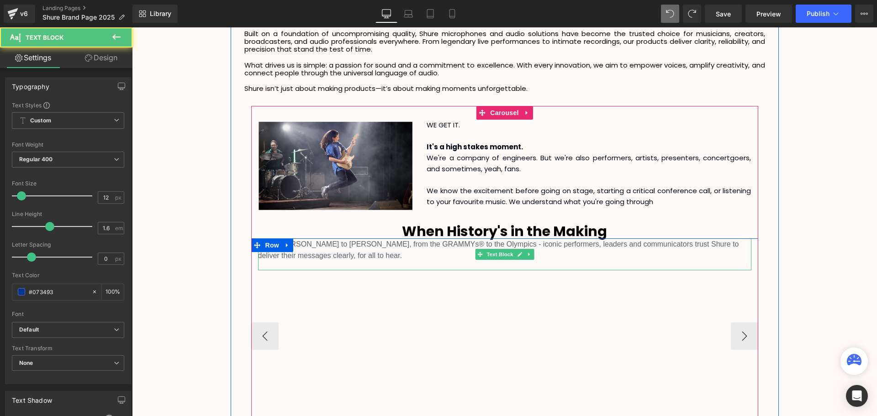
click at [386, 254] on p "- from [PERSON_NAME] to [PERSON_NAME], from the GRAMMYs® to the Olympics - icon…" at bounding box center [504, 249] width 493 height 23
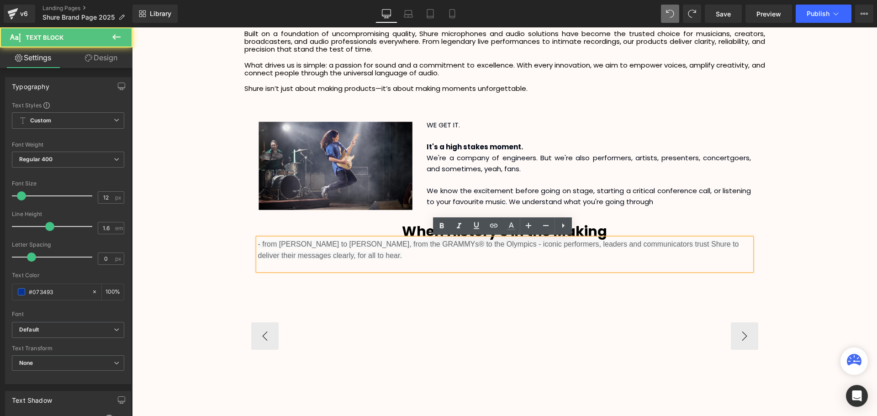
click at [260, 243] on span "- from [PERSON_NAME] to [PERSON_NAME], from the GRAMMYs® to the Olympics - icon…" at bounding box center [498, 250] width 481 height 20
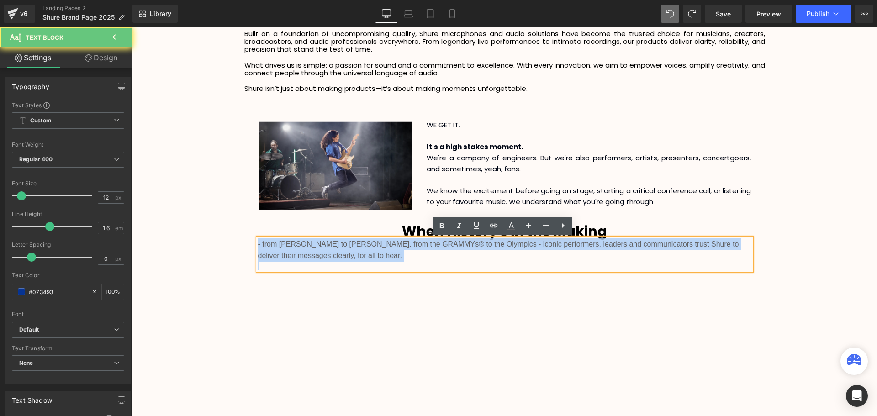
drag, startPoint x: 406, startPoint y: 263, endPoint x: 242, endPoint y: 244, distance: 164.7
click at [244, 244] on div "Image WE GET IT. It's a high stakes moment. We're a company of engineers. But w…" at bounding box center [504, 329] width 521 height 447
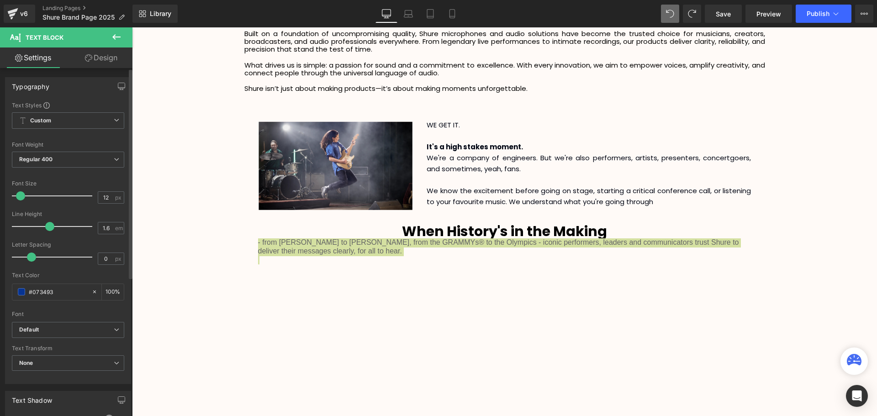
scroll to position [5, 5]
click at [20, 197] on span at bounding box center [20, 195] width 9 height 9
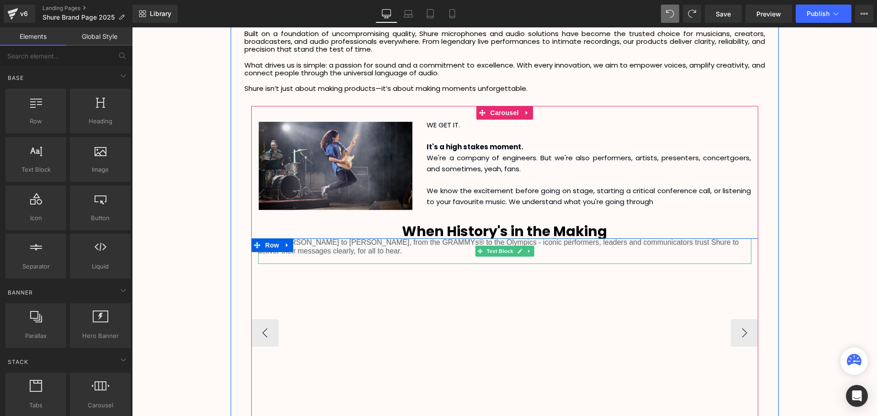
click at [373, 248] on p "- from [PERSON_NAME] to [PERSON_NAME], from the GRAMMYs® to the Olympics - icon…" at bounding box center [504, 247] width 493 height 18
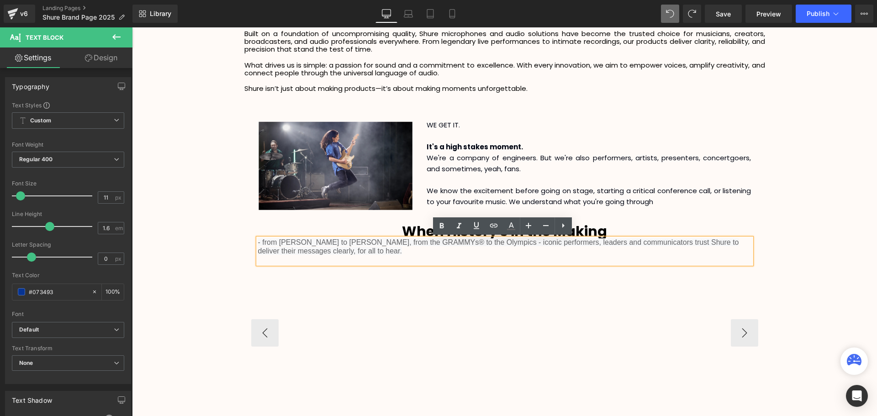
drag, startPoint x: 359, startPoint y: 251, endPoint x: 255, endPoint y: 241, distance: 104.2
click at [258, 241] on p "- from [PERSON_NAME] to [PERSON_NAME], from the GRAMMYs® to the Olympics - icon…" at bounding box center [504, 247] width 493 height 18
click at [546, 227] on icon at bounding box center [545, 225] width 11 height 11
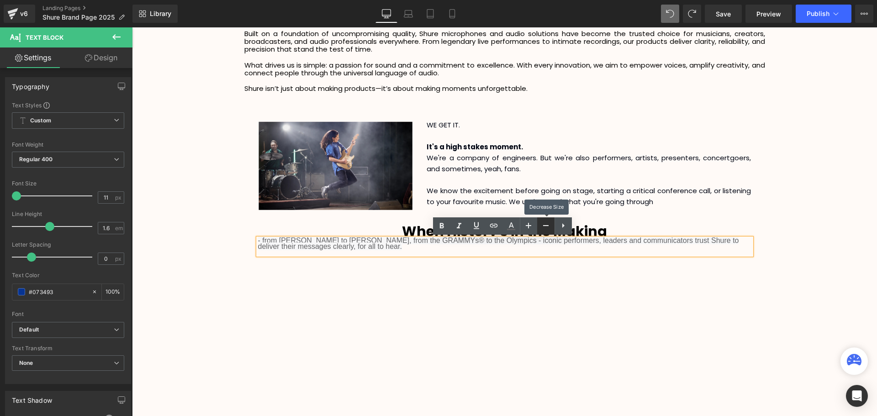
click at [546, 227] on icon at bounding box center [545, 225] width 11 height 11
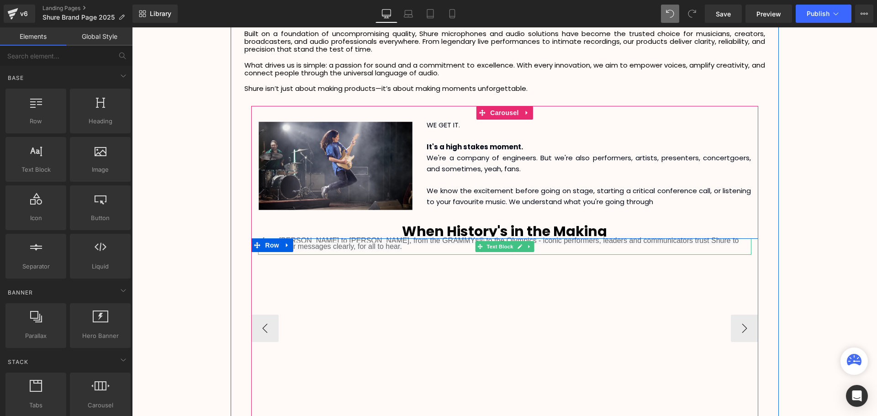
click at [370, 245] on p "- from [PERSON_NAME] to [PERSON_NAME], from the GRAMMYs® to the Olympics - icon…" at bounding box center [504, 244] width 493 height 12
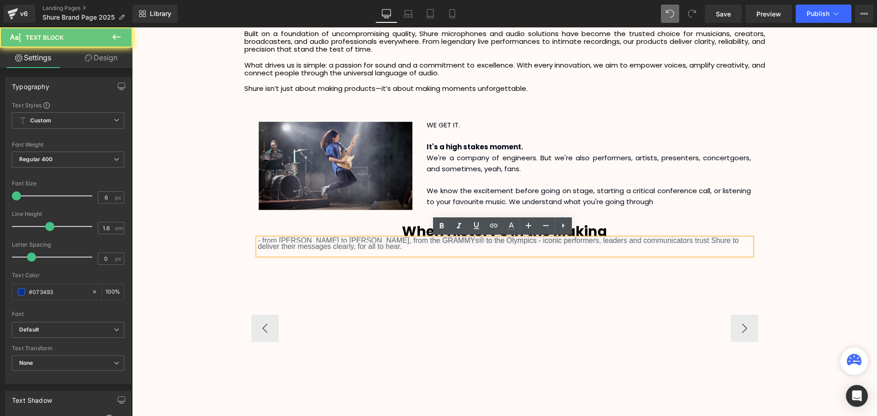
drag, startPoint x: 375, startPoint y: 248, endPoint x: 249, endPoint y: 239, distance: 126.8
click at [251, 239] on div "- from [PERSON_NAME] to [PERSON_NAME], from the GRAMMYs® to the Olympics - icon…" at bounding box center [504, 385] width 507 height 295
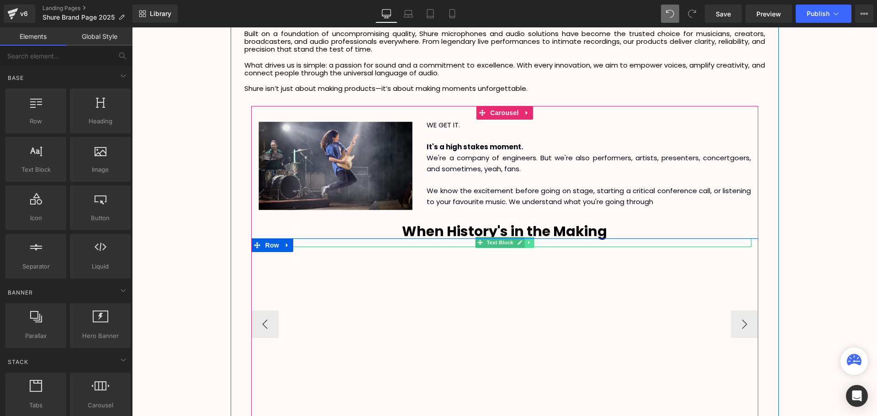
click at [527, 245] on icon at bounding box center [529, 242] width 5 height 5
click at [535, 243] on link at bounding box center [534, 242] width 10 height 11
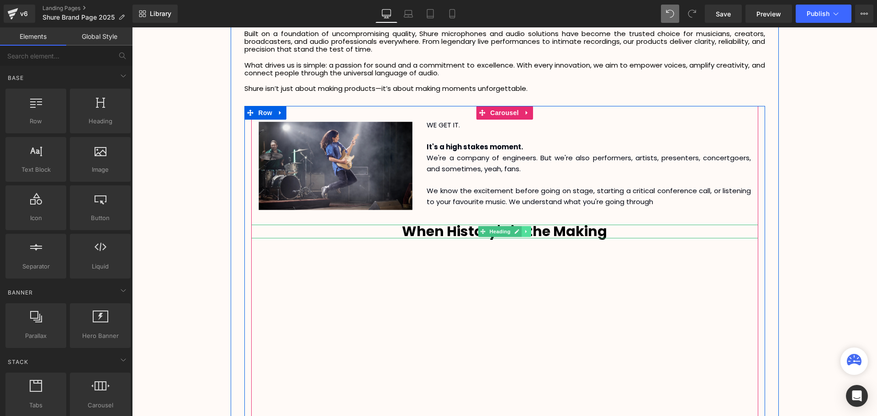
click at [525, 232] on icon at bounding box center [525, 231] width 1 height 3
click at [520, 233] on icon at bounding box center [521, 231] width 5 height 5
click at [630, 247] on h1 "When History's in the Making" at bounding box center [504, 245] width 507 height 14
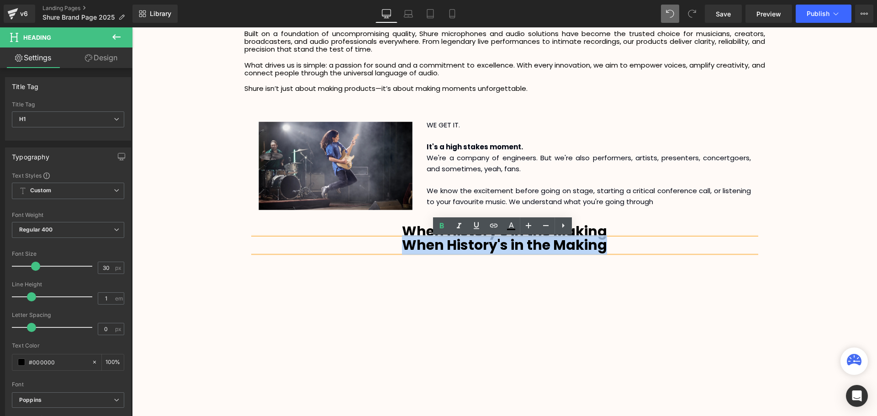
drag, startPoint x: 530, startPoint y: 244, endPoint x: 384, endPoint y: 243, distance: 146.2
click at [384, 243] on h1 "When History's in the Making" at bounding box center [504, 245] width 507 height 14
paste div
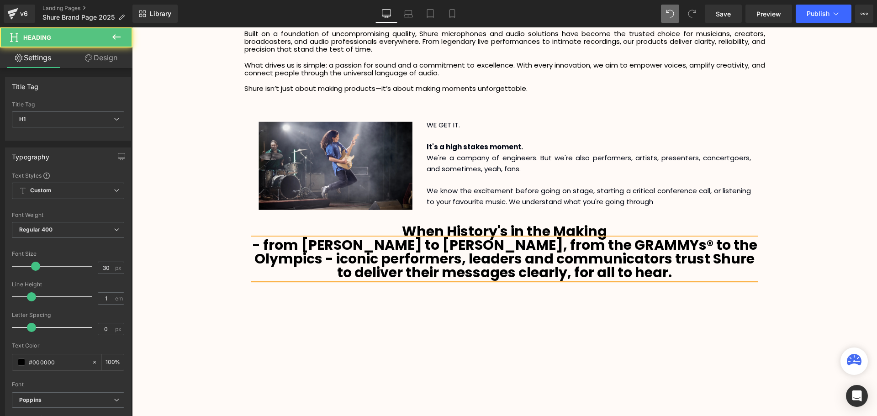
drag, startPoint x: 675, startPoint y: 277, endPoint x: 269, endPoint y: 239, distance: 408.3
click at [272, 239] on h1 "- from [PERSON_NAME] to [PERSON_NAME], from the GRAMMYs® to the Olympics - icon…" at bounding box center [504, 258] width 507 height 41
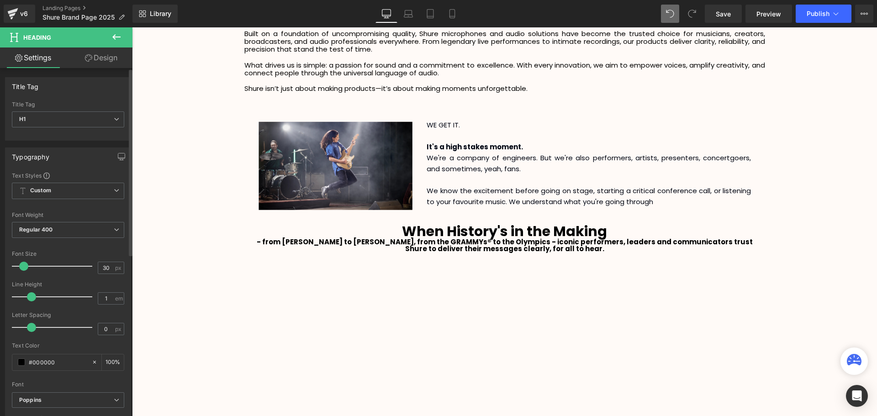
drag, startPoint x: 33, startPoint y: 266, endPoint x: 21, endPoint y: 268, distance: 12.1
click at [21, 268] on span at bounding box center [23, 266] width 9 height 9
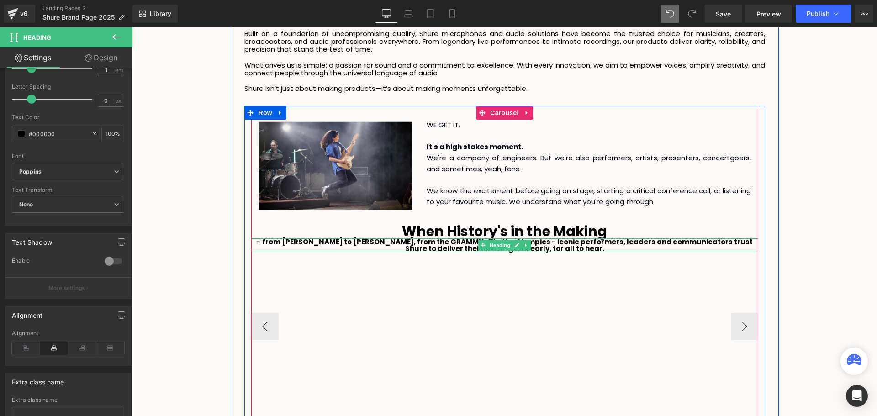
click at [698, 242] on b "- from [PERSON_NAME] to [PERSON_NAME], from the GRAMMYs® to the Olympics - icon…" at bounding box center [505, 245] width 496 height 16
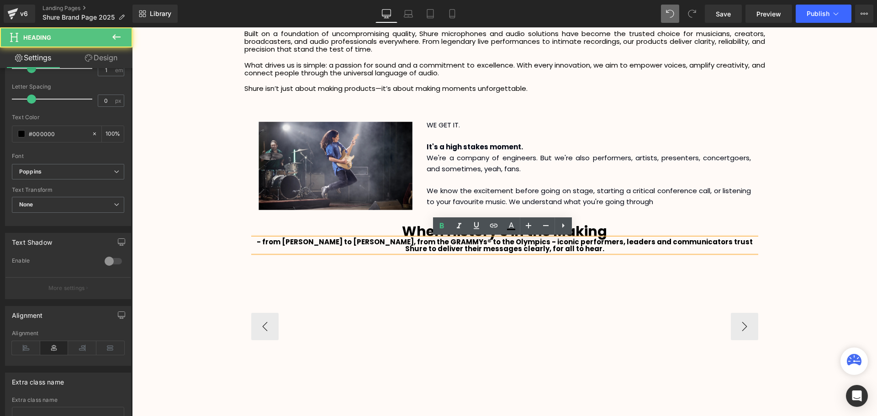
click at [700, 241] on b "- from [PERSON_NAME] to [PERSON_NAME], from the GRAMMYs® to the Olympics - icon…" at bounding box center [505, 245] width 496 height 16
click at [624, 243] on b "- from [PERSON_NAME] to [PERSON_NAME], from the GRAMMYs® to the Olympics - icon…" at bounding box center [505, 245] width 496 height 16
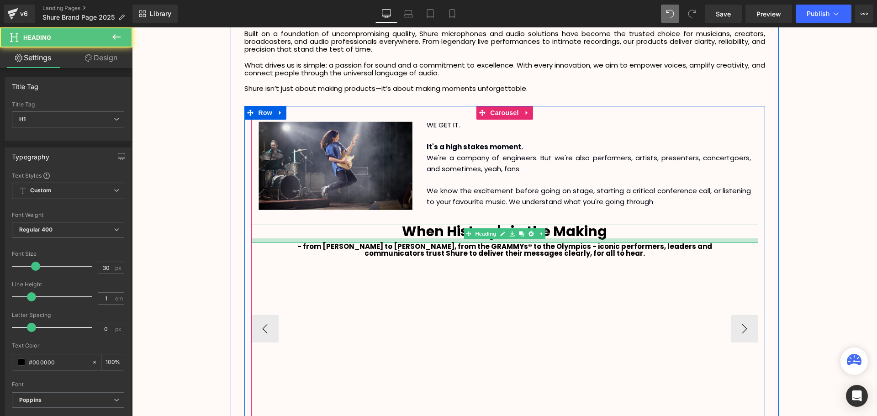
scroll to position [5, 5]
drag, startPoint x: 608, startPoint y: 236, endPoint x: 607, endPoint y: 241, distance: 4.8
click at [607, 241] on div at bounding box center [504, 240] width 507 height 5
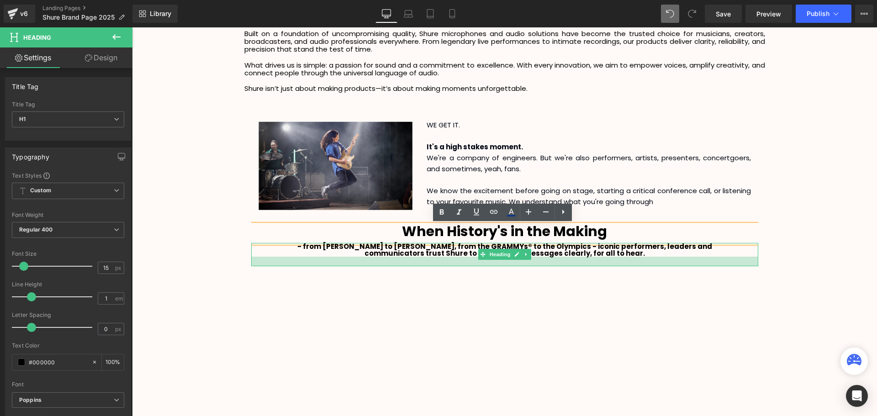
drag, startPoint x: 639, startPoint y: 255, endPoint x: 796, endPoint y: 290, distance: 160.6
click at [643, 264] on div at bounding box center [504, 262] width 507 height 10
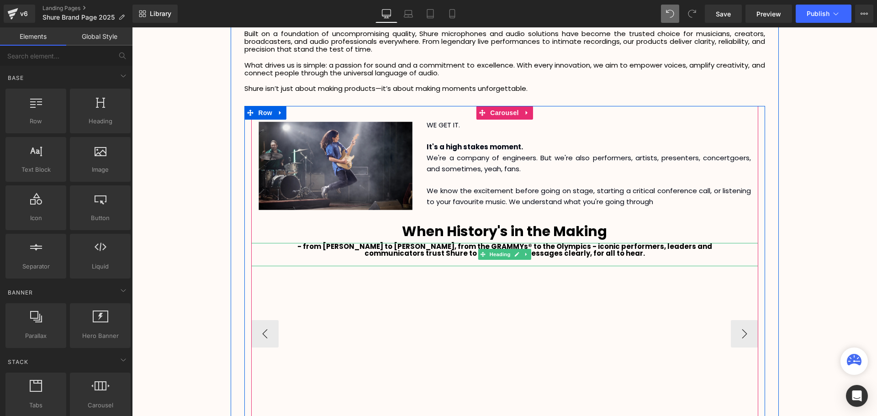
click at [654, 254] on h1 "communicators trust Shure to deliver their messages clearly, for all to hear." at bounding box center [504, 253] width 507 height 7
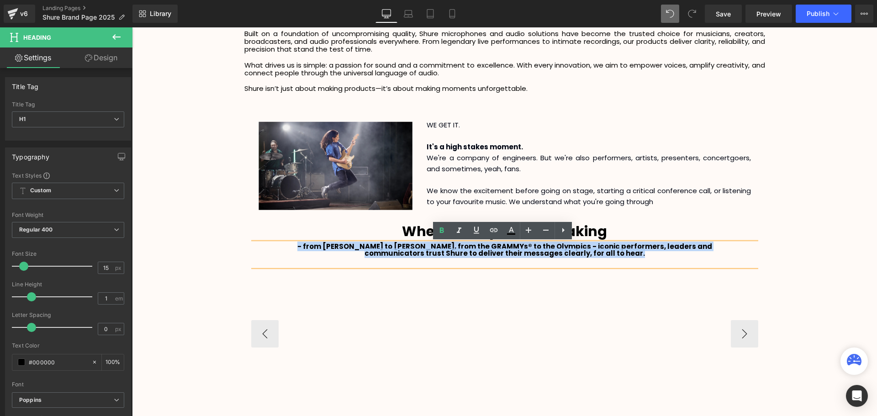
drag, startPoint x: 694, startPoint y: 260, endPoint x: 313, endPoint y: 246, distance: 381.2
click at [313, 246] on div "- from [PERSON_NAME] to [PERSON_NAME], from the GRAMMYs® to the Olympics - icon…" at bounding box center [504, 254] width 507 height 23
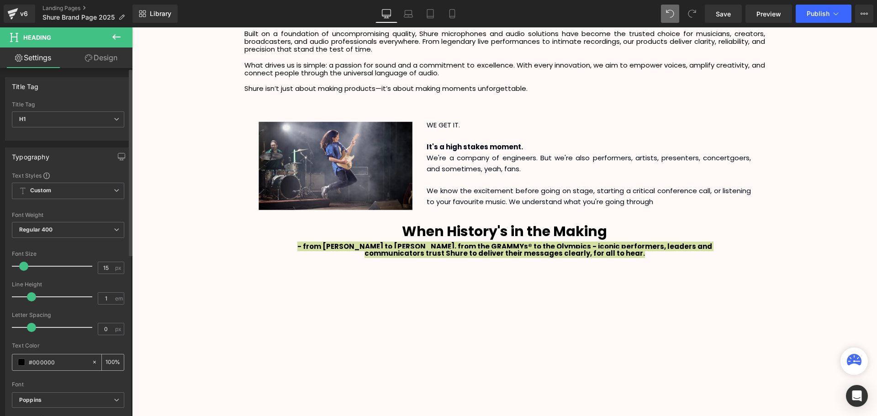
click at [18, 363] on span at bounding box center [21, 362] width 7 height 7
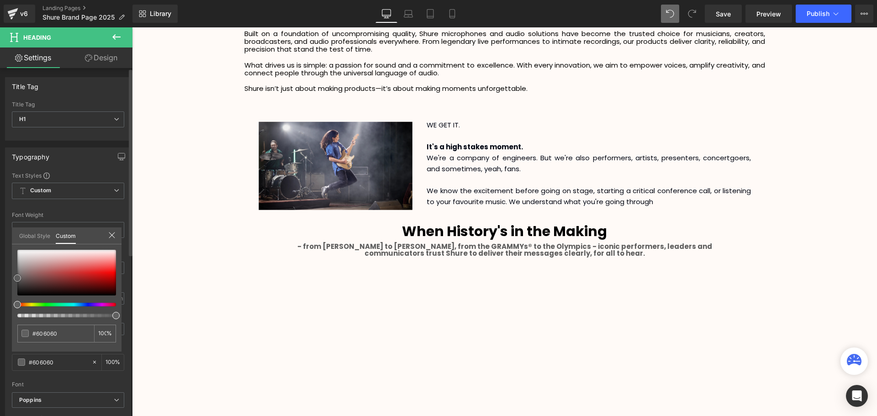
drag, startPoint x: 25, startPoint y: 282, endPoint x: 8, endPoint y: 278, distance: 17.8
click at [8, 278] on div "Typography Text Styles Custom Custom Setup Global Style Custom Setup Global Sty…" at bounding box center [68, 298] width 137 height 314
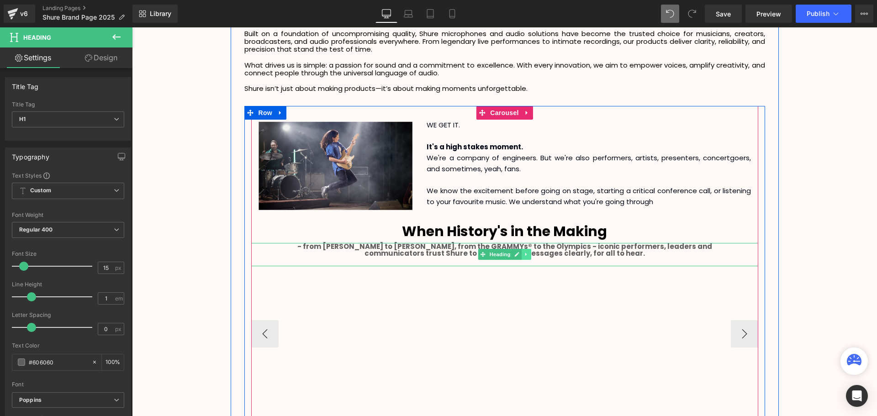
click at [525, 253] on icon at bounding box center [525, 254] width 1 height 3
click at [519, 255] on icon at bounding box center [521, 254] width 5 height 5
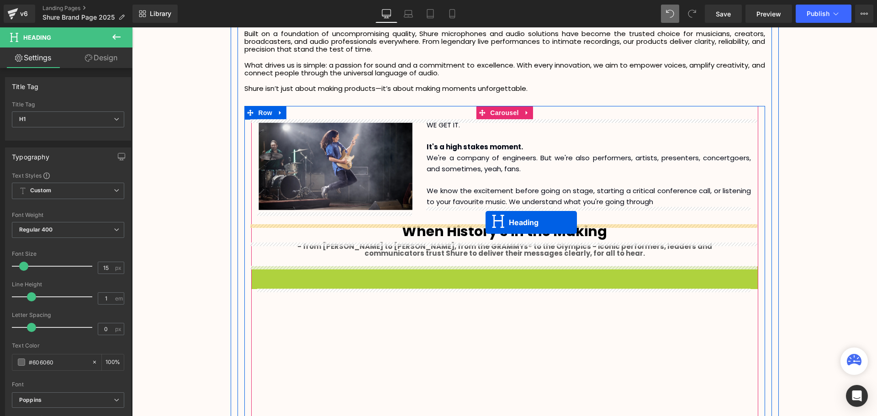
drag, startPoint x: 479, startPoint y: 279, endPoint x: 486, endPoint y: 222, distance: 57.1
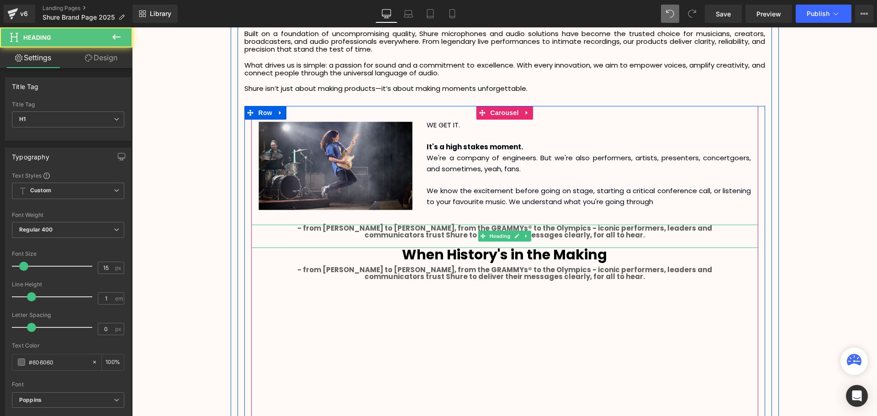
scroll to position [2711, 740]
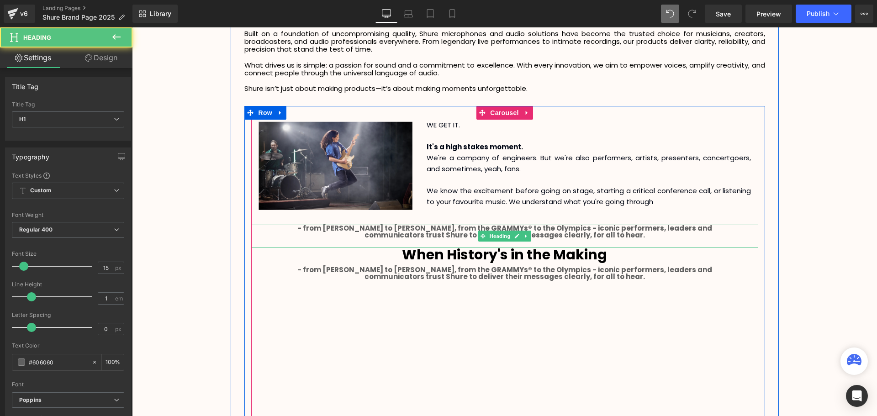
click at [618, 235] on b "communicators trust Shure to deliver their messages clearly, for all to hear." at bounding box center [505, 235] width 280 height 10
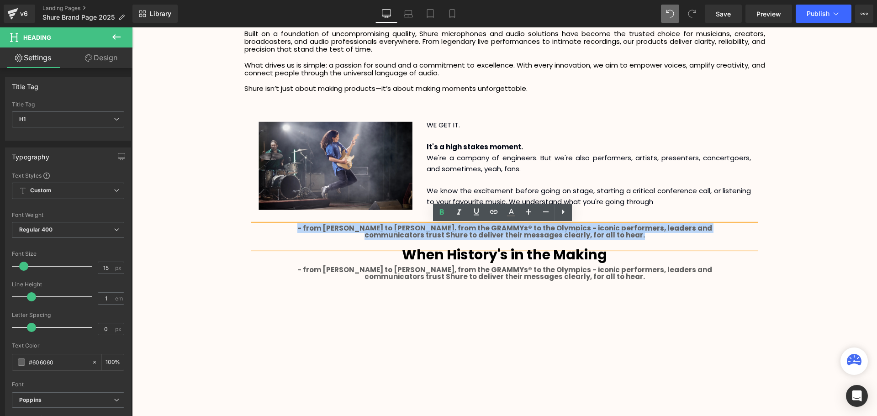
drag, startPoint x: 654, startPoint y: 237, endPoint x: 312, endPoint y: 229, distance: 342.7
click at [312, 229] on div "- from [PERSON_NAME] to [PERSON_NAME], from the GRAMMYs® to the Olympics - icon…" at bounding box center [504, 236] width 507 height 23
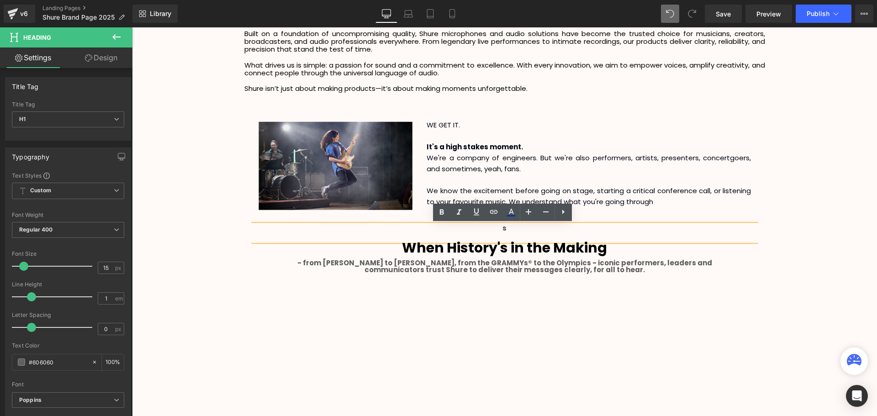
scroll to position [2705, 740]
click at [496, 237] on div "SHURE HISTORY" at bounding box center [504, 233] width 507 height 16
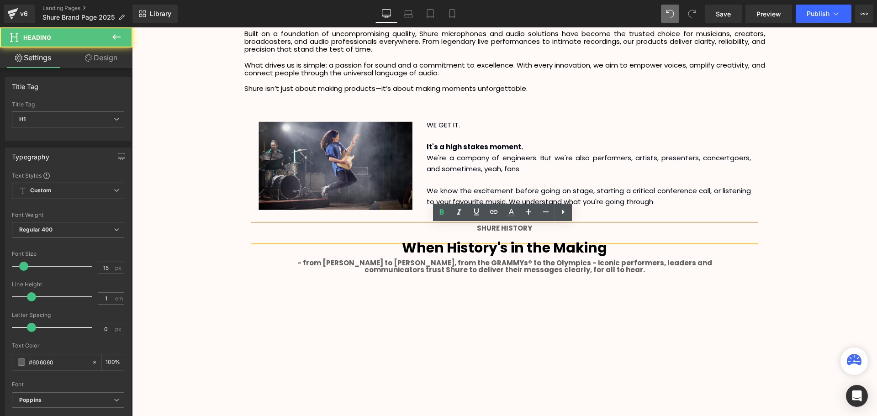
click at [516, 238] on strong "When History's in the Making" at bounding box center [504, 248] width 205 height 20
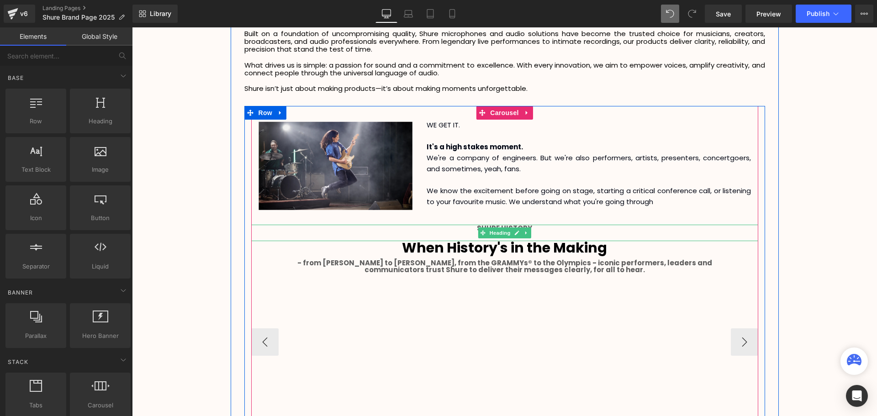
click at [538, 234] on div "SHURE HISTORY" at bounding box center [504, 233] width 507 height 16
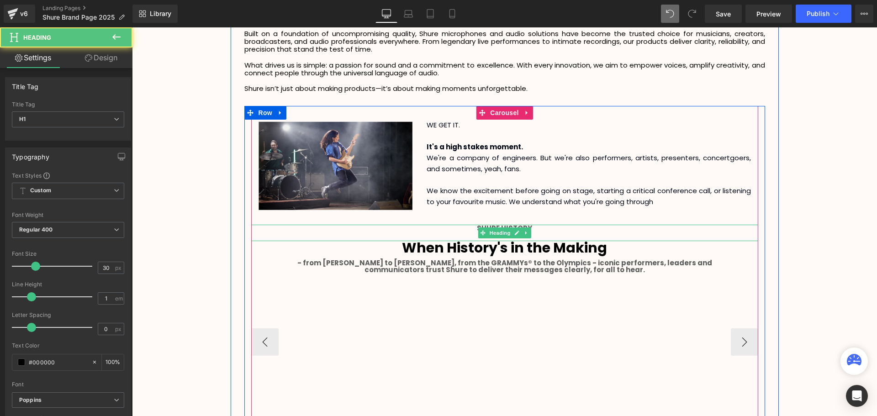
drag, startPoint x: 536, startPoint y: 241, endPoint x: 537, endPoint y: 234, distance: 6.9
click at [537, 234] on div "Image WE GET IT. It's a high stakes moment. We're a company of engineers. But w…" at bounding box center [504, 342] width 507 height 445
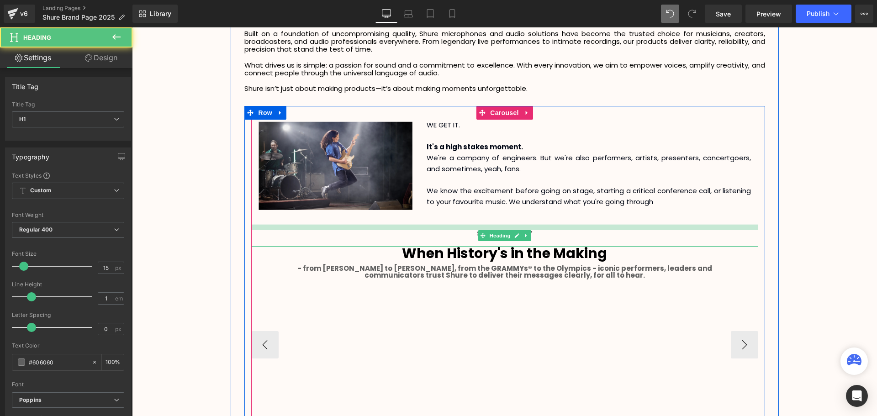
scroll to position [2710, 740]
drag, startPoint x: 543, startPoint y: 224, endPoint x: 543, endPoint y: 230, distance: 5.5
click at [543, 230] on div at bounding box center [504, 227] width 507 height 5
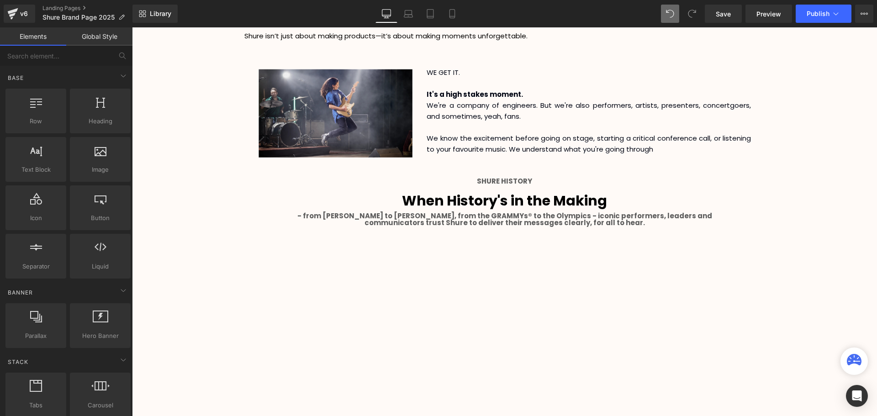
scroll to position [2010, 0]
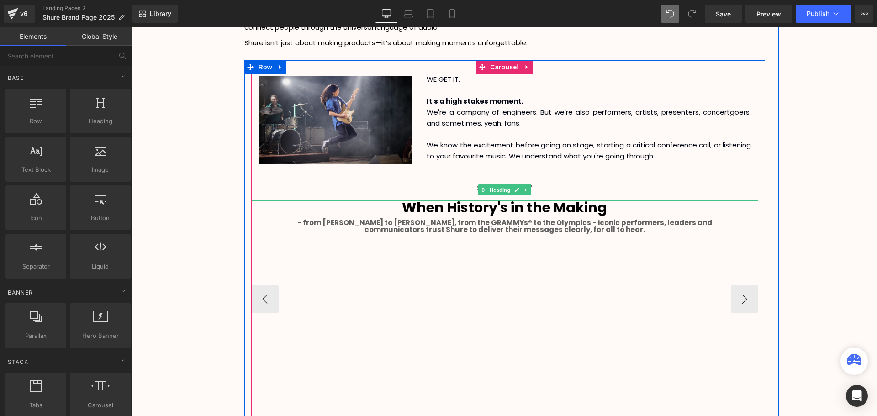
click at [539, 187] on h1 "SHURE HISTORY" at bounding box center [504, 188] width 507 height 7
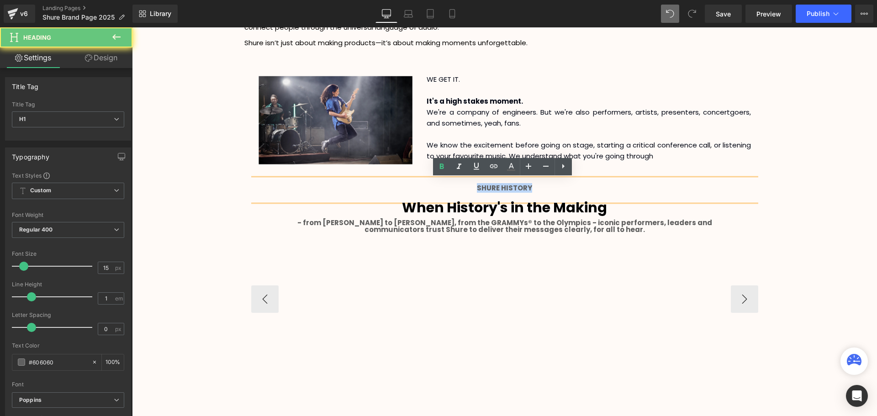
drag, startPoint x: 546, startPoint y: 185, endPoint x: 465, endPoint y: 185, distance: 81.3
click at [465, 185] on h1 "SHURE HISTORY" at bounding box center [504, 188] width 507 height 7
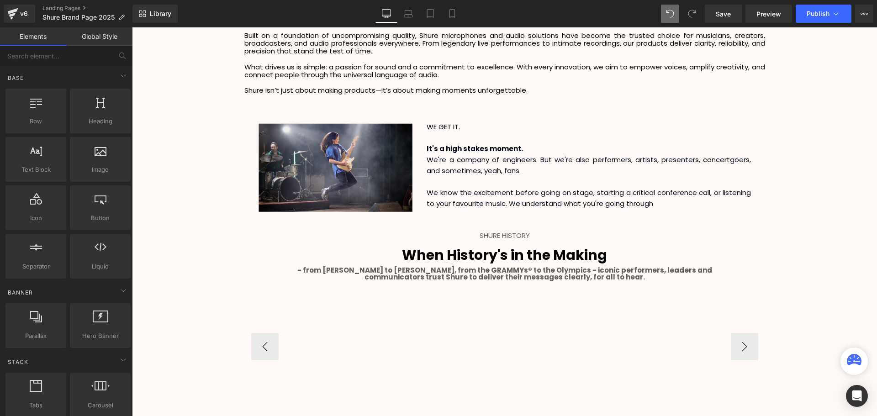
scroll to position [1956, 0]
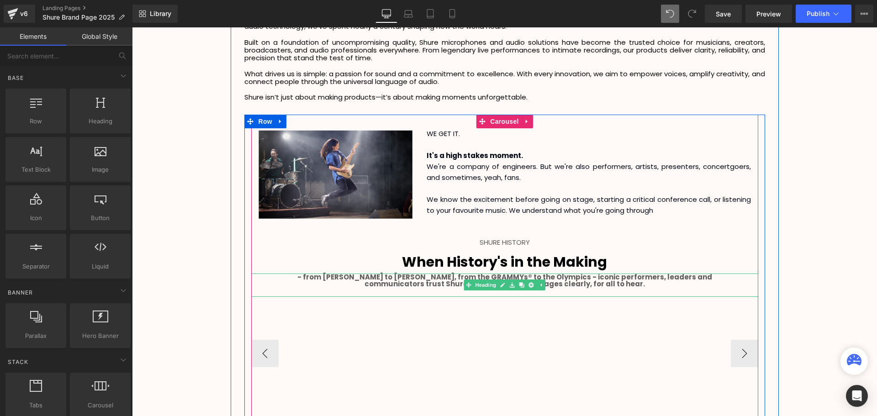
click at [657, 284] on h1 "communicators trust Shure to deliver their messages clearly, for all to hear." at bounding box center [504, 283] width 507 height 7
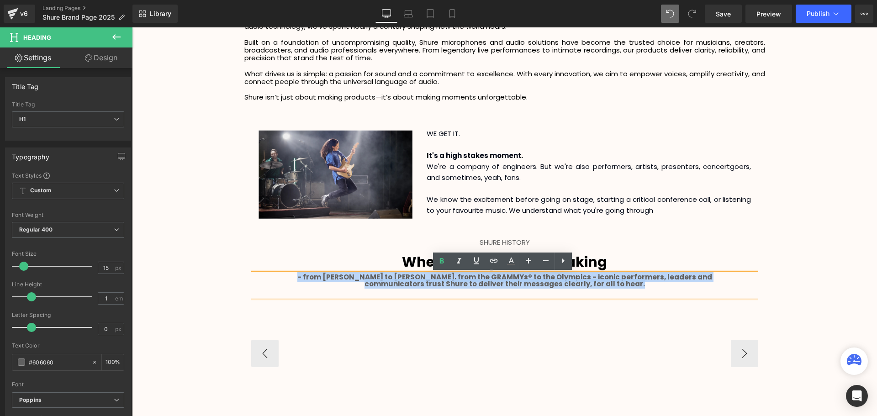
drag, startPoint x: 640, startPoint y: 286, endPoint x: 310, endPoint y: 276, distance: 329.5
click at [310, 276] on div "- from [PERSON_NAME] to [PERSON_NAME], from the GRAMMYs® to the Olympics - icon…" at bounding box center [504, 285] width 507 height 23
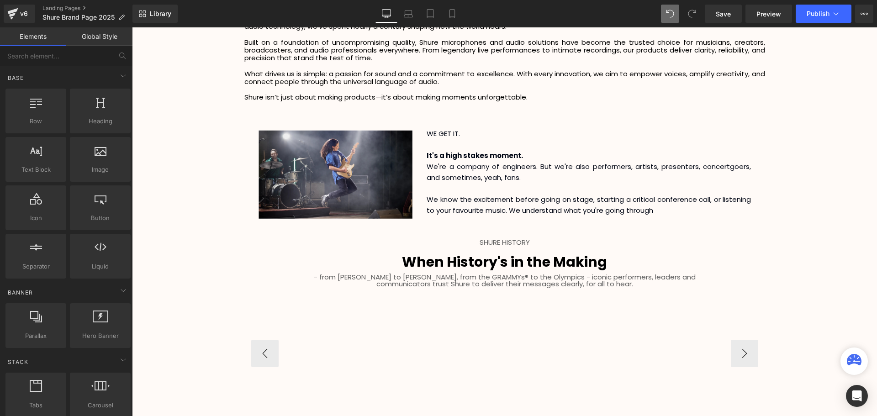
scroll to position [2001, 0]
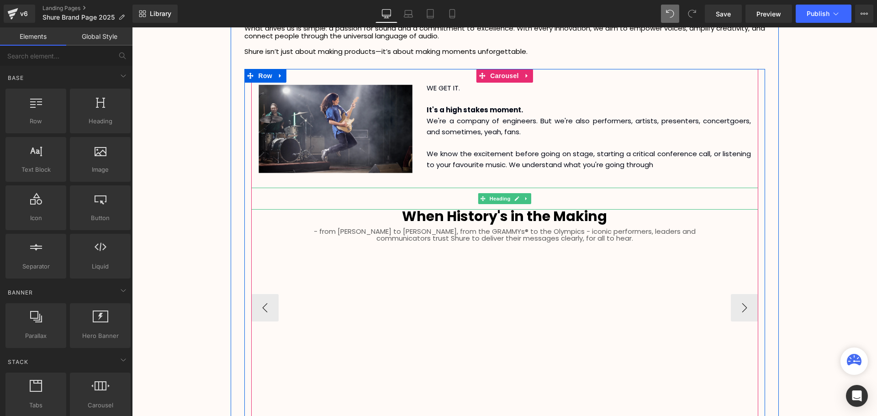
click at [542, 197] on h1 "SHURE HISTORY" at bounding box center [504, 196] width 507 height 7
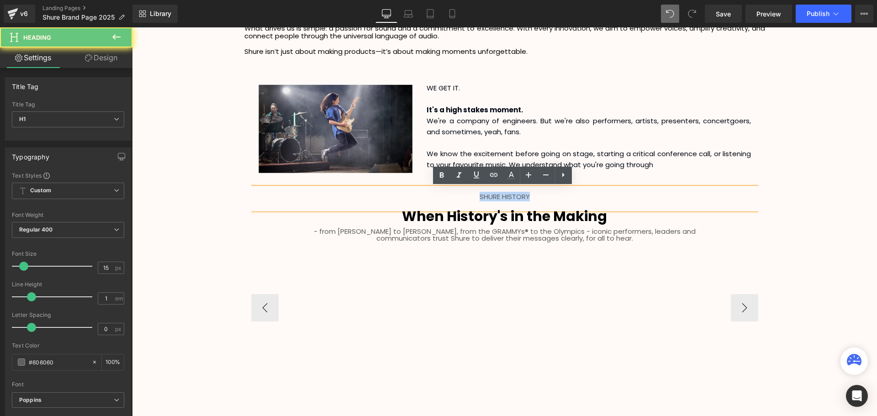
click at [450, 196] on h1 "SHURE HISTORY" at bounding box center [504, 196] width 507 height 7
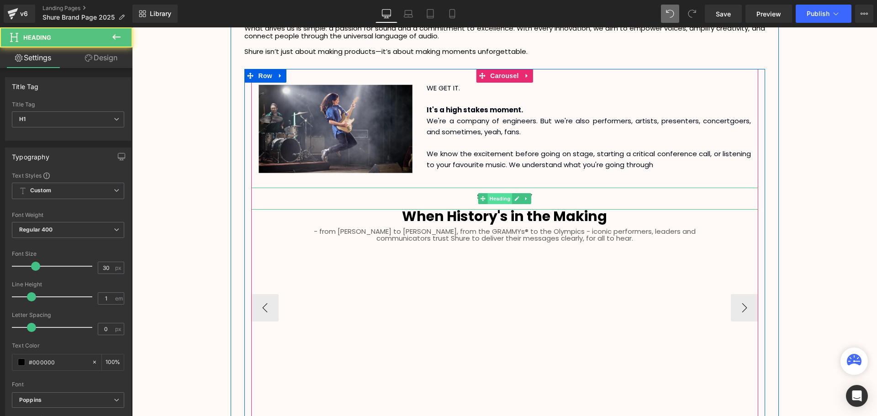
drag, startPoint x: 504, startPoint y: 210, endPoint x: 506, endPoint y: 200, distance: 10.1
click at [506, 200] on div "Image WE GET IT. It's a high stakes moment. We're a company of engineers. But w…" at bounding box center [504, 308] width 507 height 451
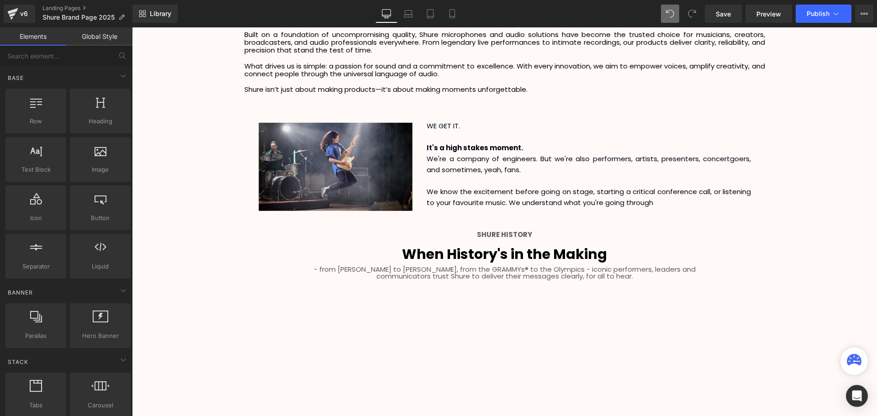
scroll to position [1956, 0]
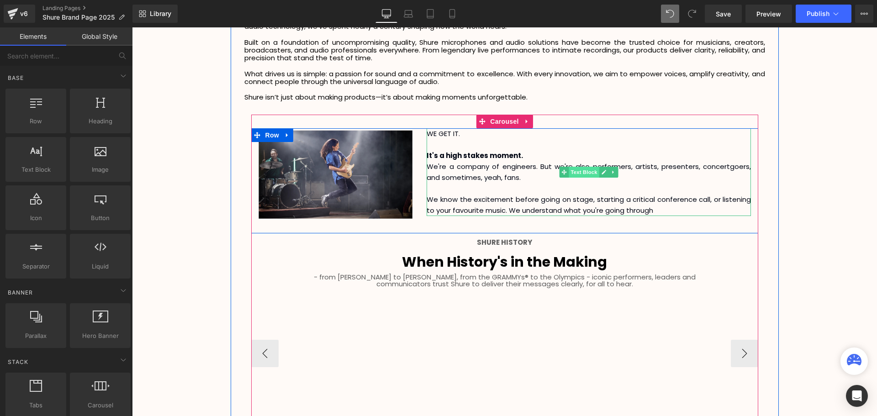
click at [585, 169] on span "Text Block" at bounding box center [584, 172] width 30 height 11
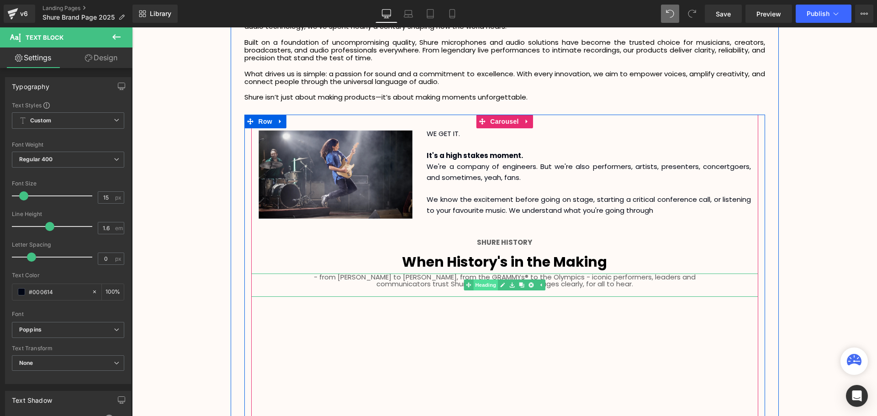
click at [490, 285] on span "Heading" at bounding box center [485, 285] width 25 height 11
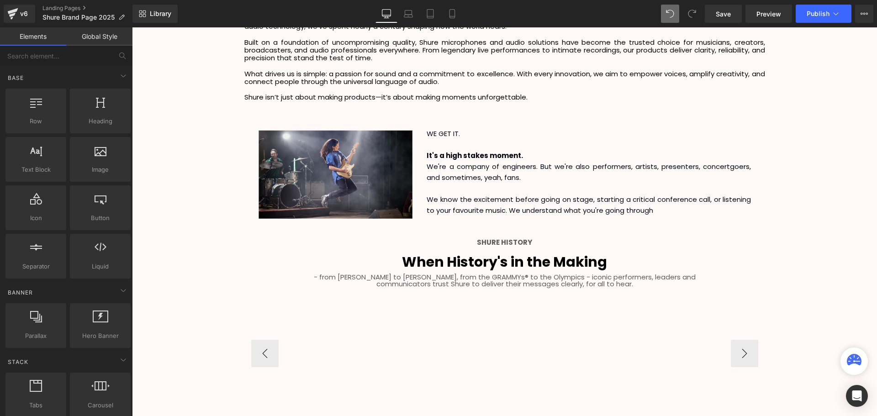
scroll to position [1773, 0]
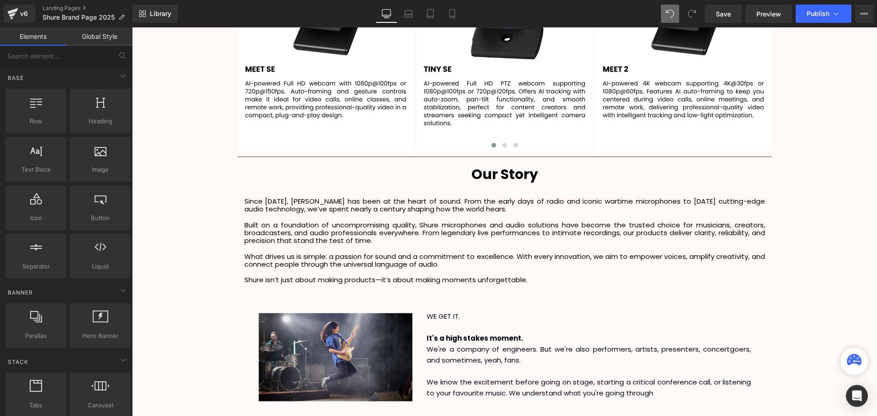
drag, startPoint x: 271, startPoint y: 201, endPoint x: 267, endPoint y: 201, distance: 4.7
click at [271, 201] on p "Since [DATE], [PERSON_NAME] has been at the heart of sound. From the early days…" at bounding box center [504, 205] width 521 height 16
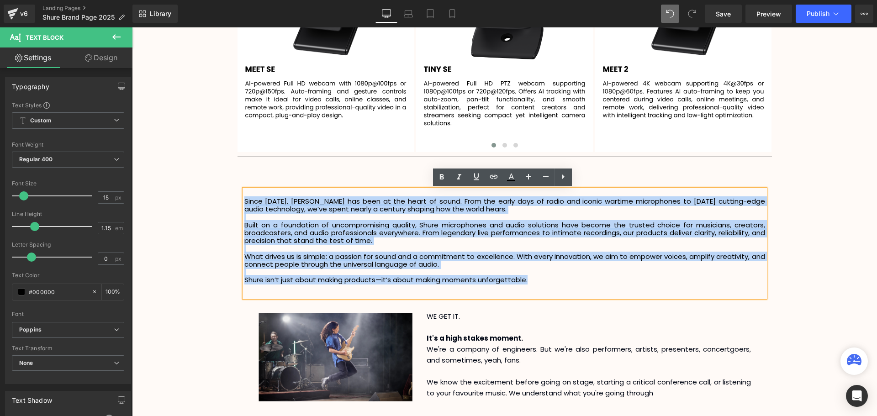
drag, startPoint x: 539, startPoint y: 277, endPoint x: 243, endPoint y: 200, distance: 305.0
click at [244, 200] on div "Since [DATE], [PERSON_NAME] has been at the heart of sound. From the early days…" at bounding box center [504, 244] width 521 height 108
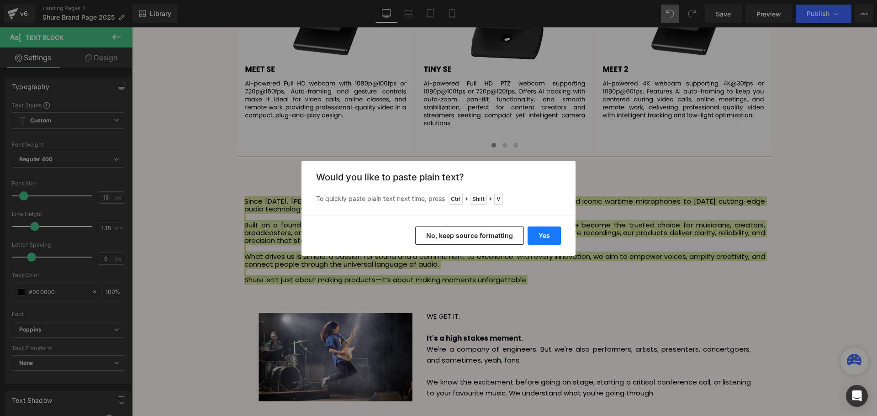
click at [545, 237] on button "Yes" at bounding box center [544, 236] width 33 height 18
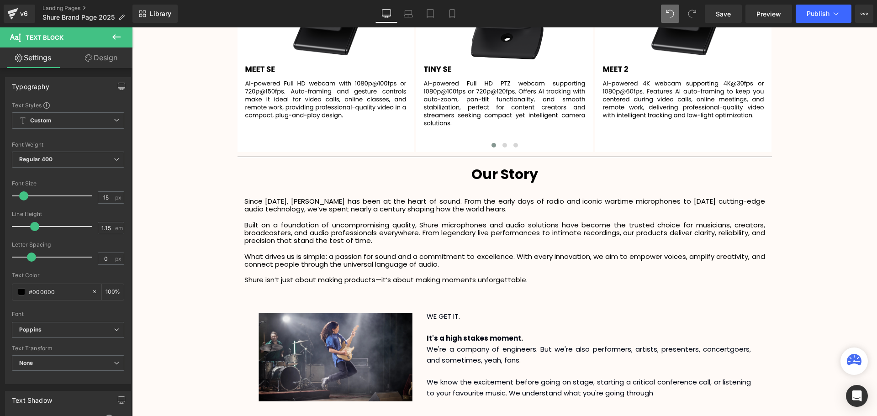
scroll to position [2654, 740]
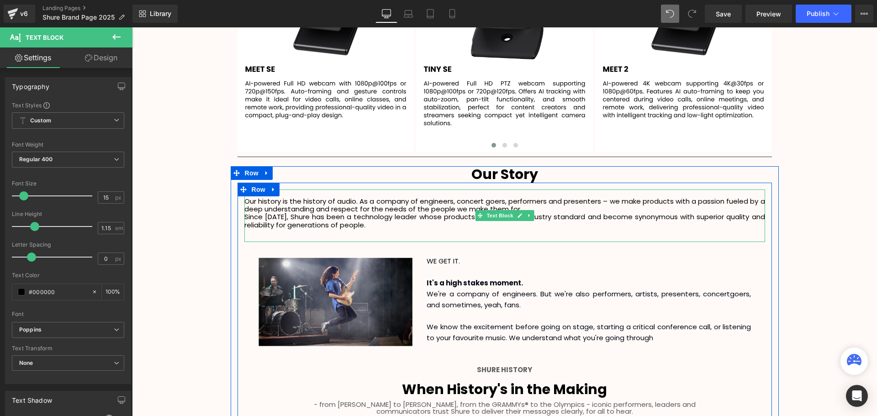
click at [401, 227] on p "Since [DATE], Shure has been a technology leader whose products have set the in…" at bounding box center [504, 221] width 521 height 16
click at [524, 205] on p "Our history is the history of audio. As a company of engineers, concert goers, …" at bounding box center [504, 205] width 521 height 16
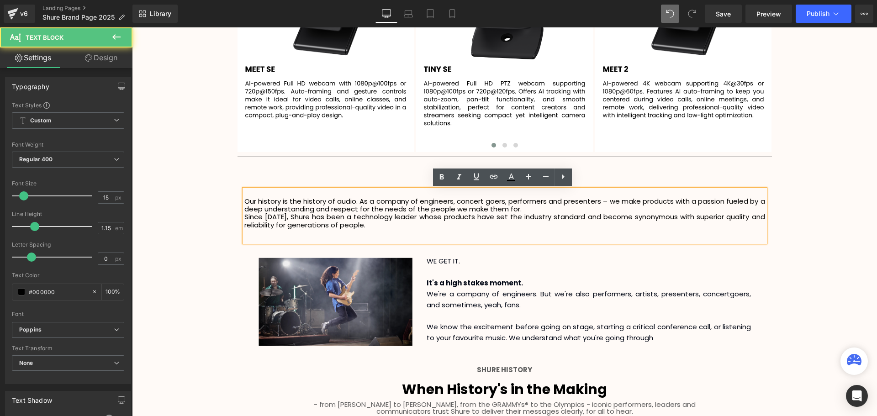
click at [528, 208] on p "Our history is the history of audio. As a company of engineers, concert goers, …" at bounding box center [504, 205] width 521 height 16
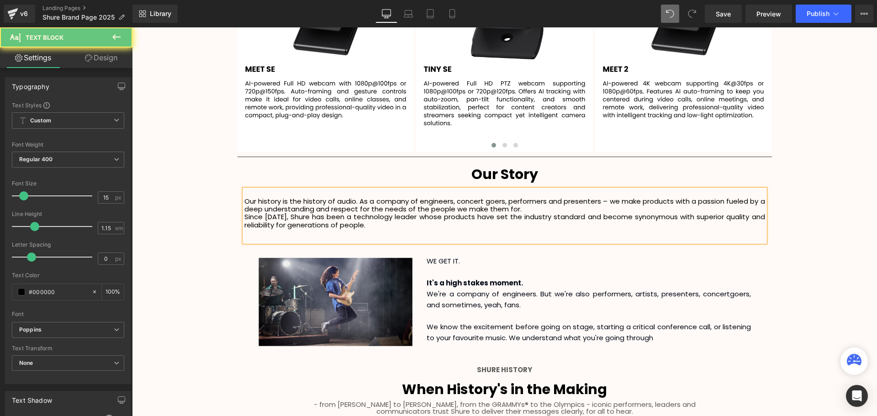
scroll to position [2663, 740]
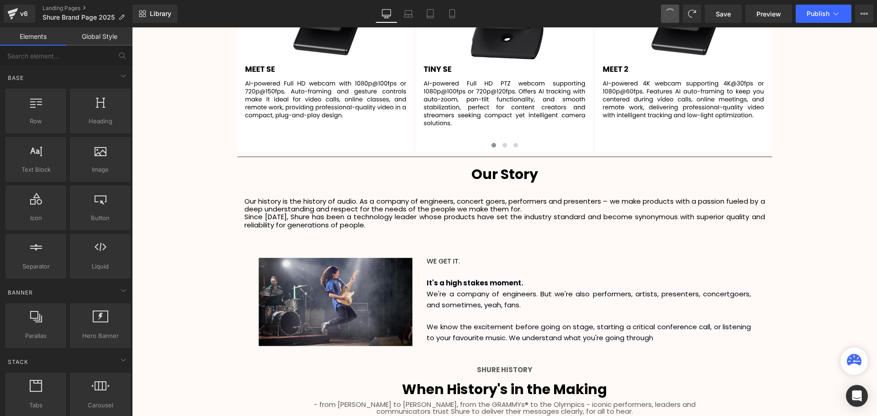
scroll to position [2710, 740]
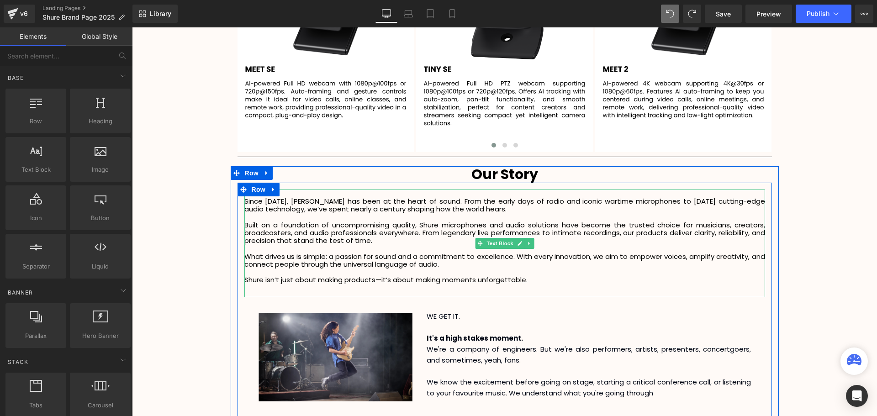
click at [251, 204] on p "Since [DATE], [PERSON_NAME] has been at the heart of sound. From the early days…" at bounding box center [504, 205] width 521 height 16
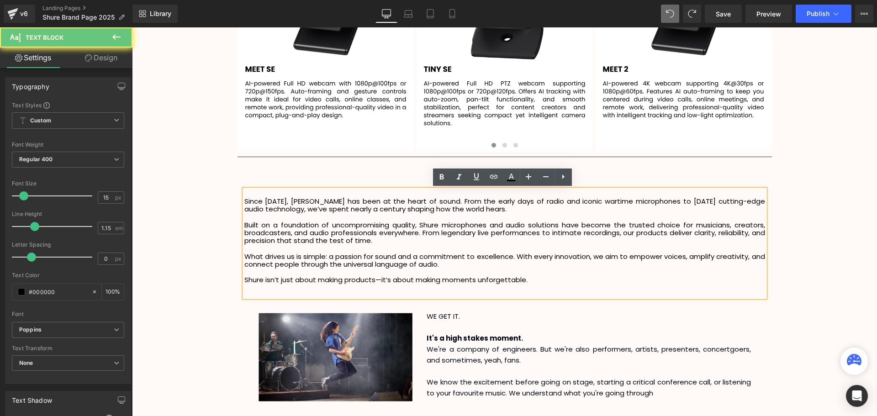
click at [244, 204] on p "Since [DATE], [PERSON_NAME] has been at the heart of sound. From the early days…" at bounding box center [504, 205] width 521 height 16
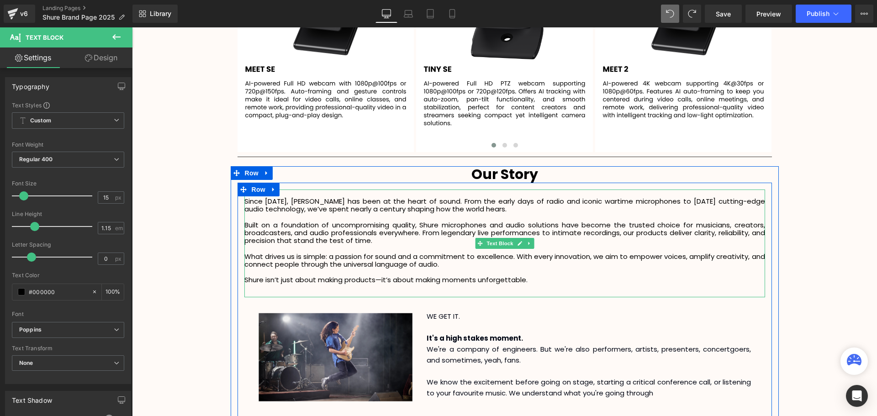
drag, startPoint x: 254, startPoint y: 206, endPoint x: 248, endPoint y: 201, distance: 6.8
click at [254, 205] on p "Since [DATE], [PERSON_NAME] has been at the heart of sound. From the early days…" at bounding box center [504, 205] width 521 height 16
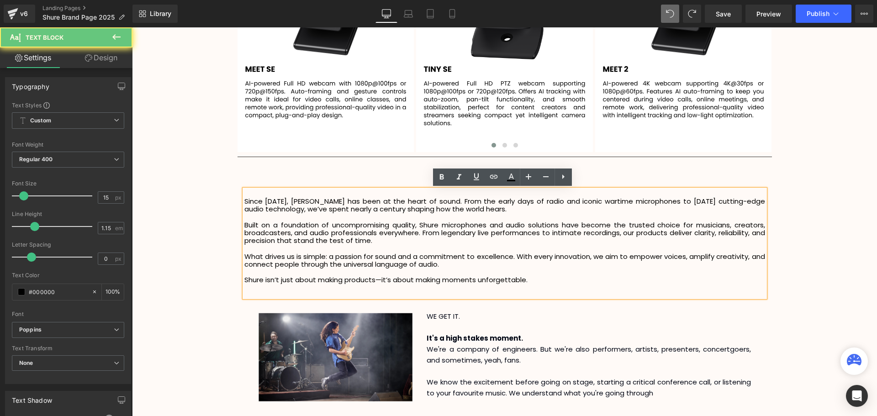
click at [244, 199] on p "Since [DATE], [PERSON_NAME] has been at the heart of sound. From the early days…" at bounding box center [504, 205] width 521 height 16
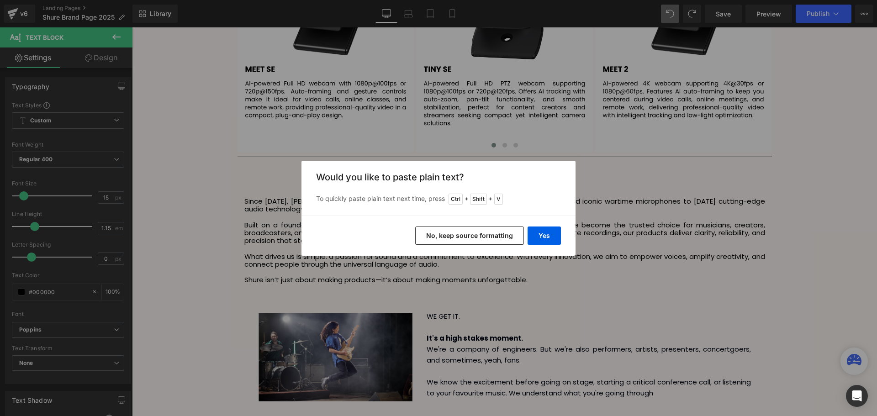
click at [491, 233] on button "No, keep source formatting" at bounding box center [469, 236] width 109 height 18
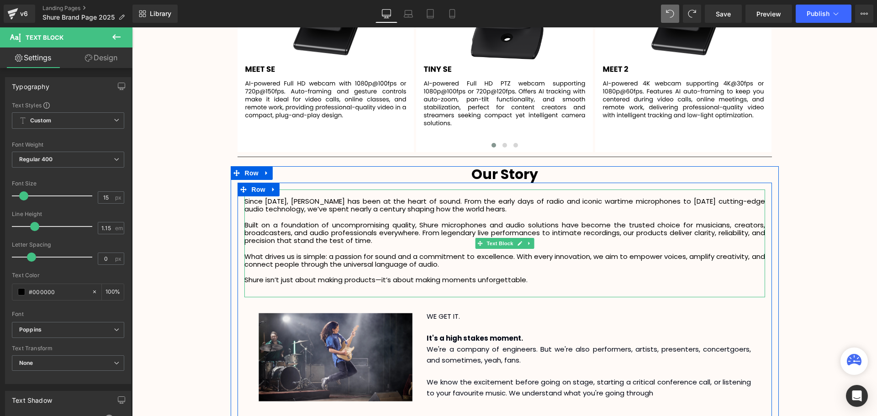
click at [245, 202] on p "Since [DATE], [PERSON_NAME] has been at the heart of sound. From the early days…" at bounding box center [504, 205] width 521 height 16
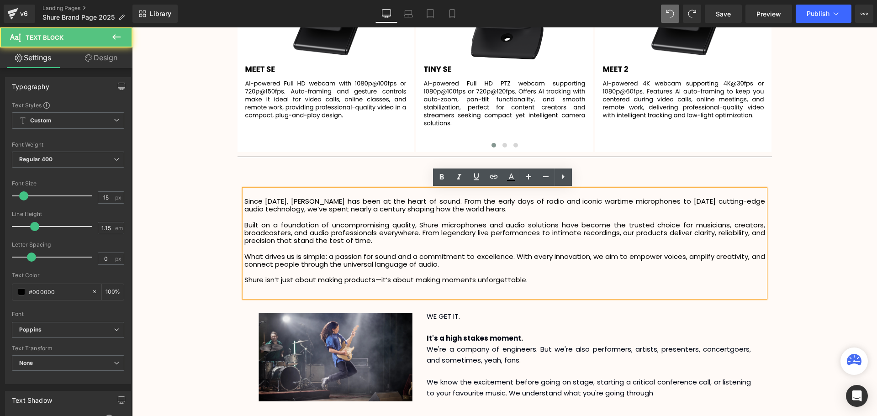
click at [244, 202] on p "Since [DATE], [PERSON_NAME] has been at the heart of sound. From the early days…" at bounding box center [504, 205] width 521 height 16
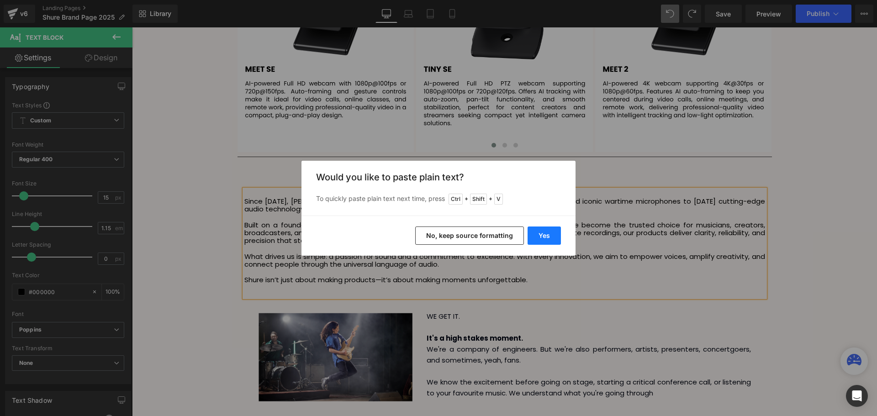
click at [547, 234] on button "Yes" at bounding box center [544, 236] width 33 height 18
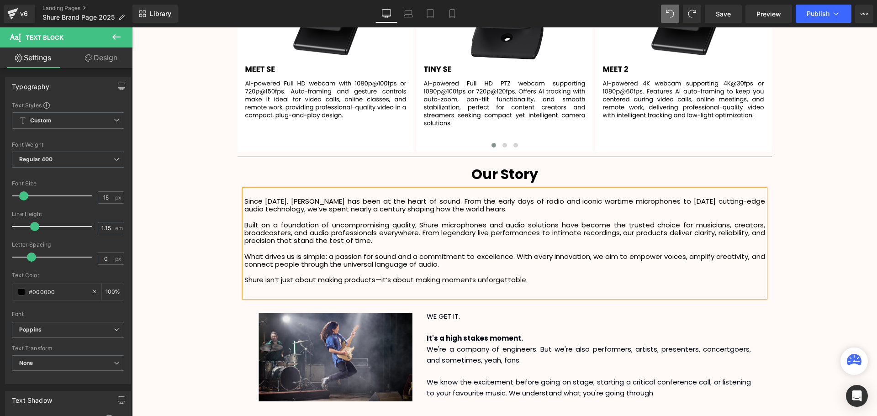
scroll to position [2717, 740]
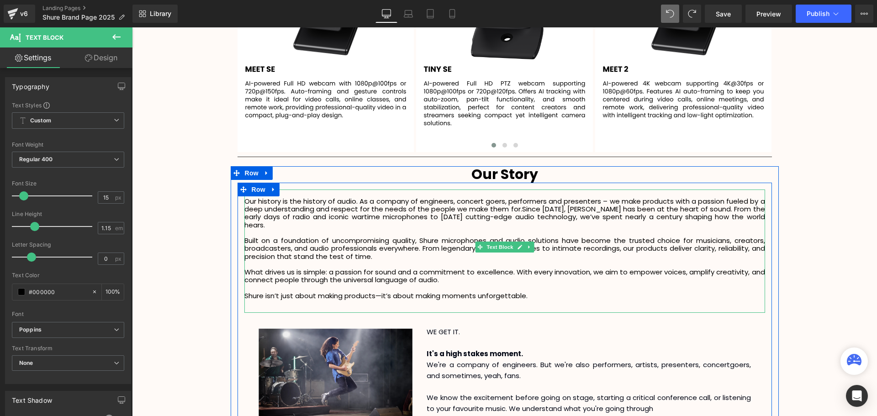
click at [517, 211] on p "Our history is the history of audio. As a company of engineers, concert goers, …" at bounding box center [504, 213] width 521 height 32
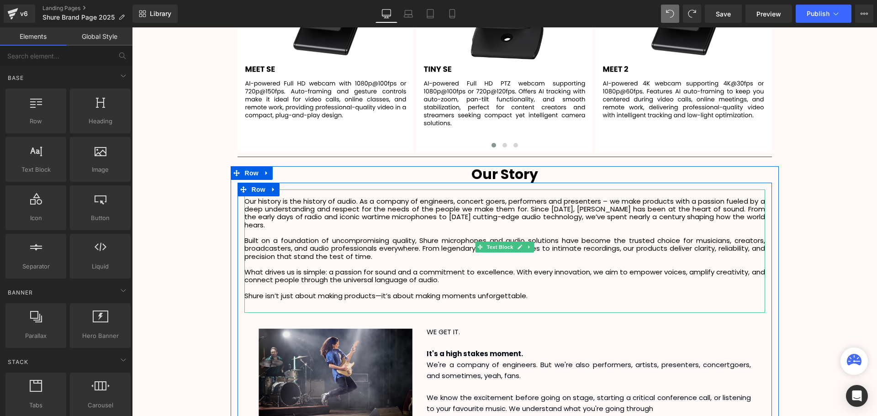
click at [593, 292] on p "Shure isn’t just about making products—it’s about making moments unforgettable." at bounding box center [504, 296] width 521 height 8
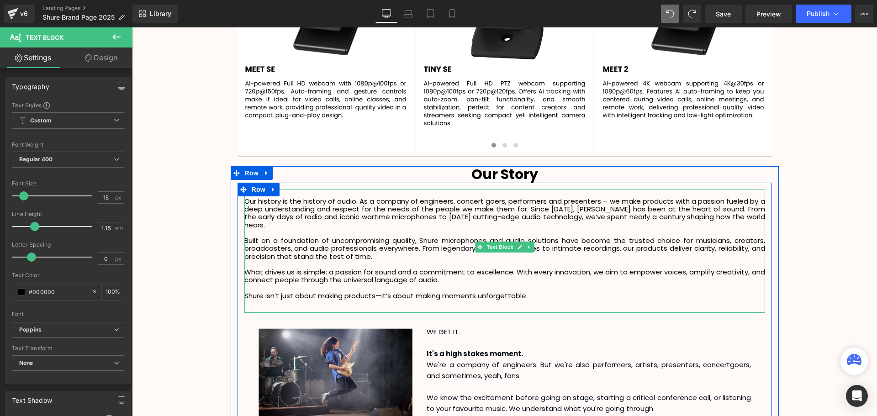
click at [583, 296] on div "Our history is the history of audio. As a company of engineers, concert goers, …" at bounding box center [504, 252] width 521 height 124
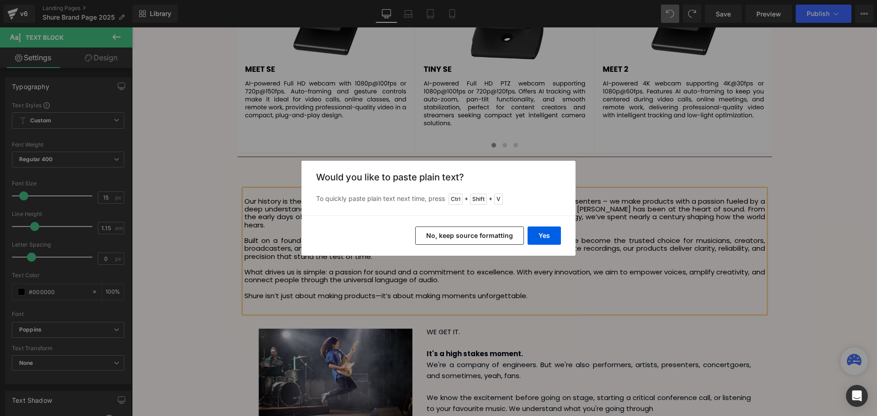
click at [505, 235] on button "No, keep source formatting" at bounding box center [469, 236] width 109 height 18
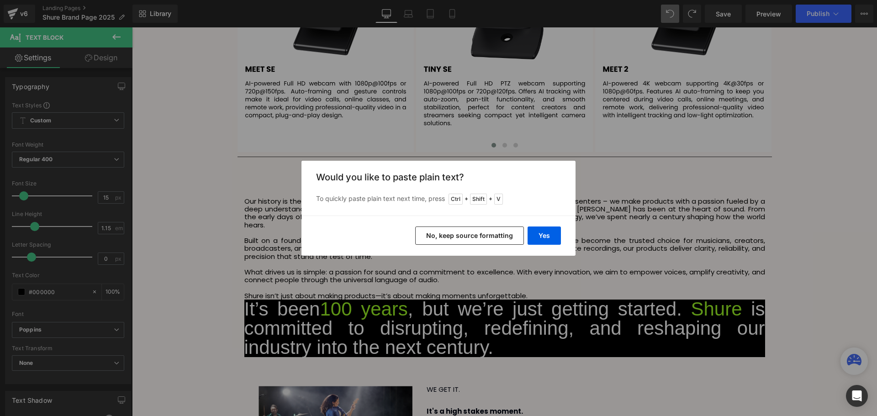
scroll to position [2775, 740]
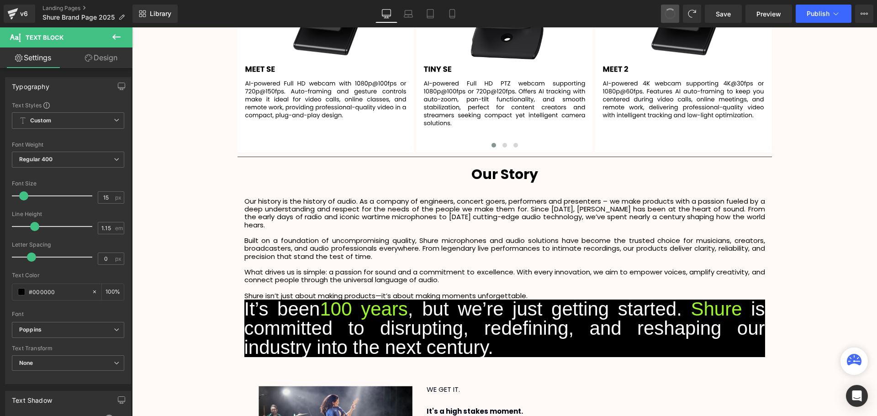
drag, startPoint x: 671, startPoint y: 15, endPoint x: 531, endPoint y: 10, distance: 140.3
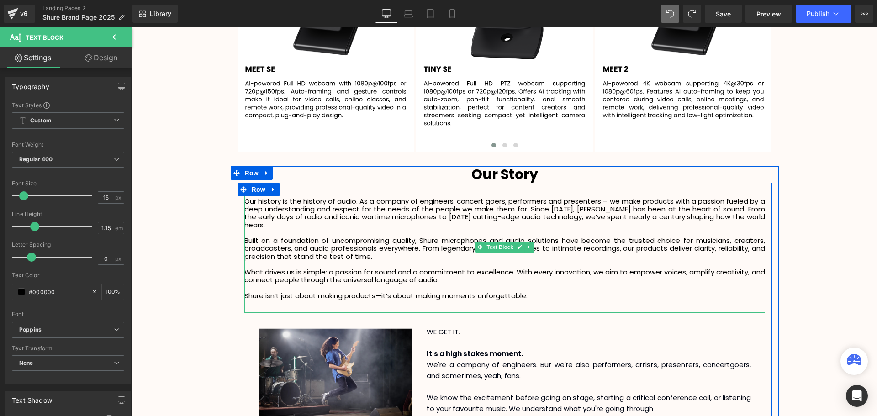
click at [537, 292] on p "Shure isn’t just about making products—it’s about making moments unforgettable." at bounding box center [504, 296] width 521 height 8
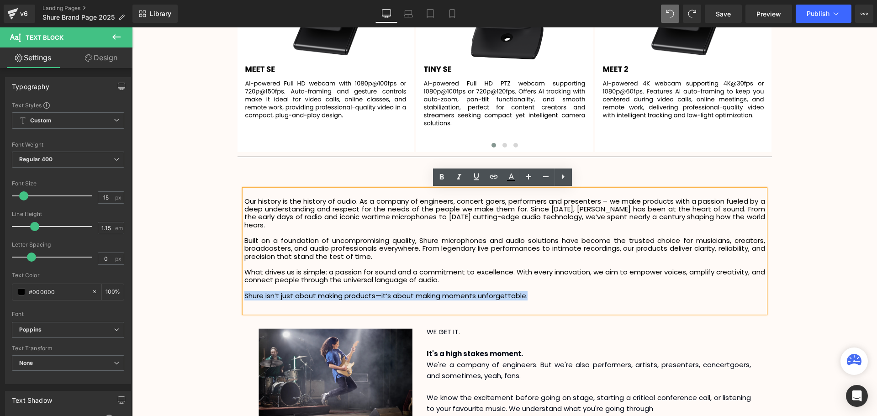
drag, startPoint x: 406, startPoint y: 285, endPoint x: 242, endPoint y: 289, distance: 163.6
click at [244, 292] on p "Shure isn’t just about making products—it’s about making moments unforgettable." at bounding box center [504, 296] width 521 height 8
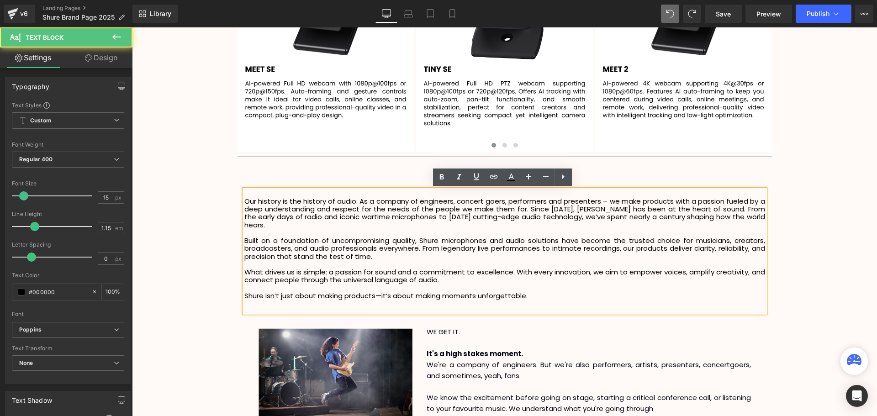
click at [539, 292] on p "Shure isn’t just about making products—it’s about making moments unforgettable." at bounding box center [504, 296] width 521 height 8
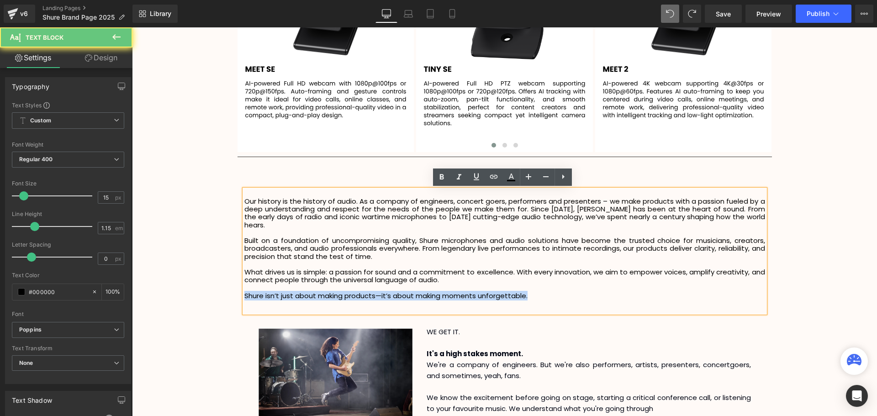
drag, startPoint x: 551, startPoint y: 286, endPoint x: 243, endPoint y: 292, distance: 307.9
click at [244, 292] on p "Shure isn’t just about making products—it’s about making moments unforgettable." at bounding box center [504, 296] width 521 height 8
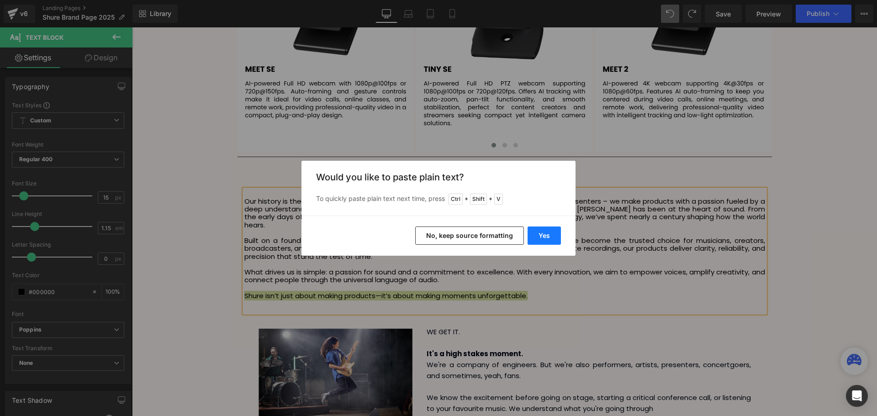
click at [550, 234] on button "Yes" at bounding box center [544, 236] width 33 height 18
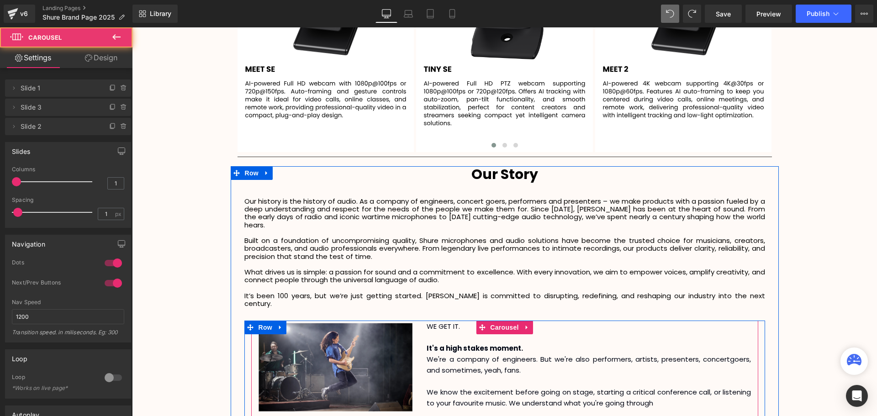
scroll to position [2712, 740]
drag, startPoint x: 438, startPoint y: 307, endPoint x: 835, endPoint y: 291, distance: 396.8
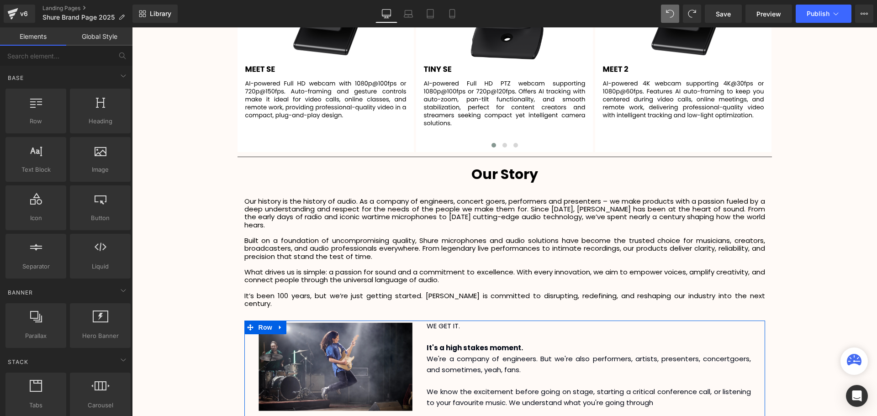
scroll to position [5, 5]
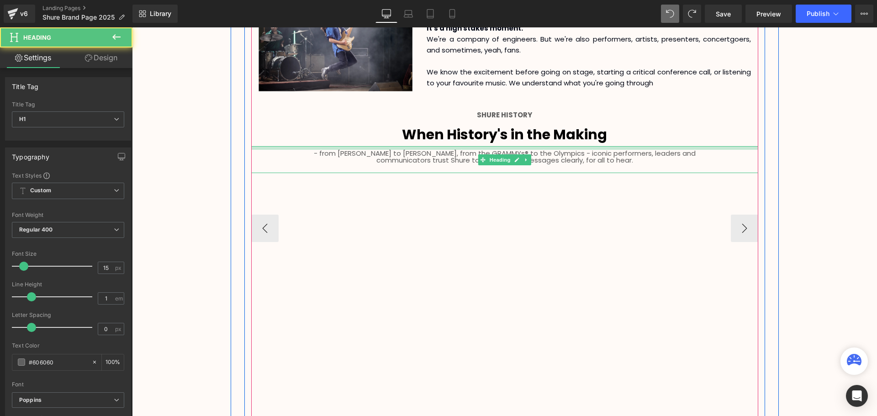
scroll to position [2708, 740]
click at [467, 146] on div "- from [PERSON_NAME] to [PERSON_NAME], from the GRAMMYs® to the Olympics - icon…" at bounding box center [504, 159] width 507 height 27
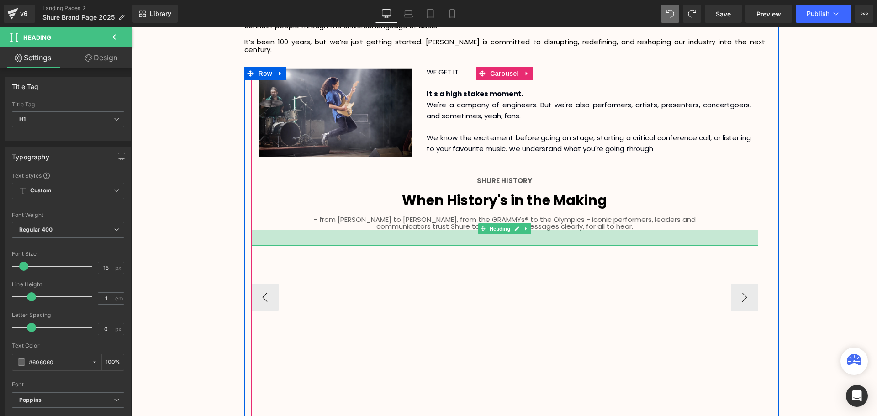
scroll to position [2714, 740]
drag, startPoint x: 485, startPoint y: 223, endPoint x: 484, endPoint y: 229, distance: 6.5
click at [484, 230] on div "35px" at bounding box center [504, 238] width 507 height 16
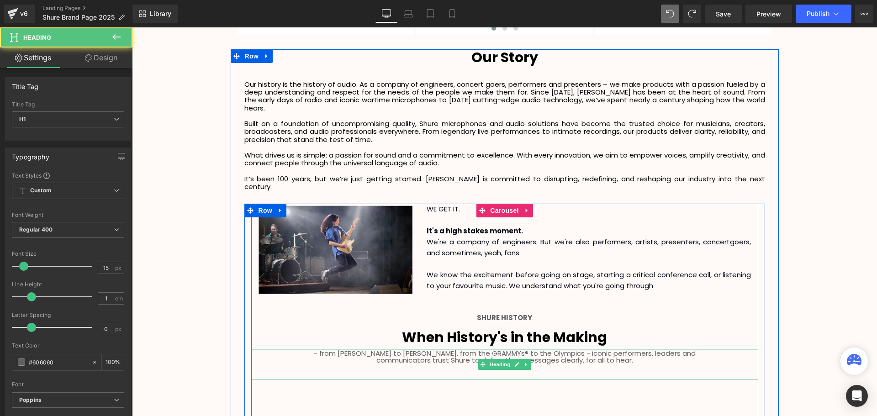
scroll to position [2710, 740]
drag, startPoint x: 511, startPoint y: 334, endPoint x: 790, endPoint y: 280, distance: 284.3
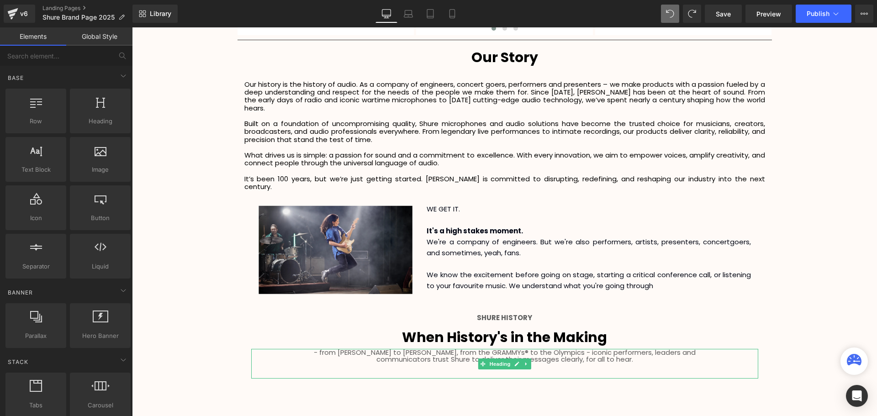
drag, startPoint x: 816, startPoint y: 282, endPoint x: 820, endPoint y: 291, distance: 9.0
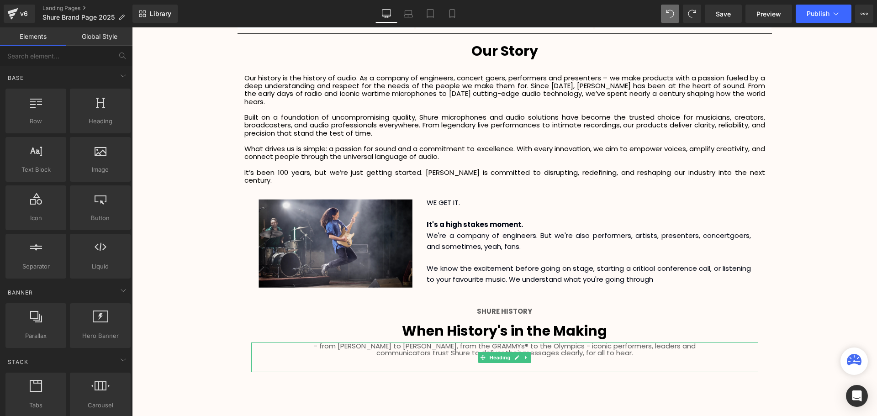
scroll to position [1981, 0]
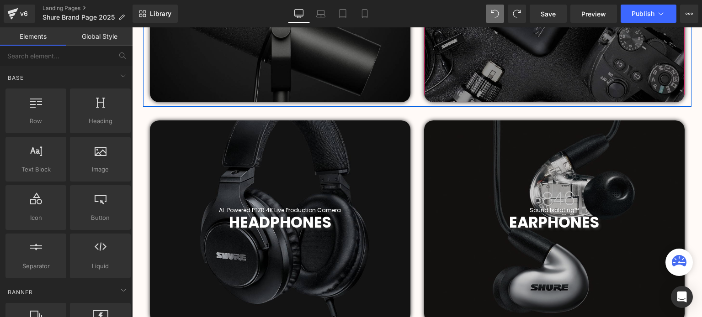
scroll to position [5, 5]
